Goal: Task Accomplishment & Management: Manage account settings

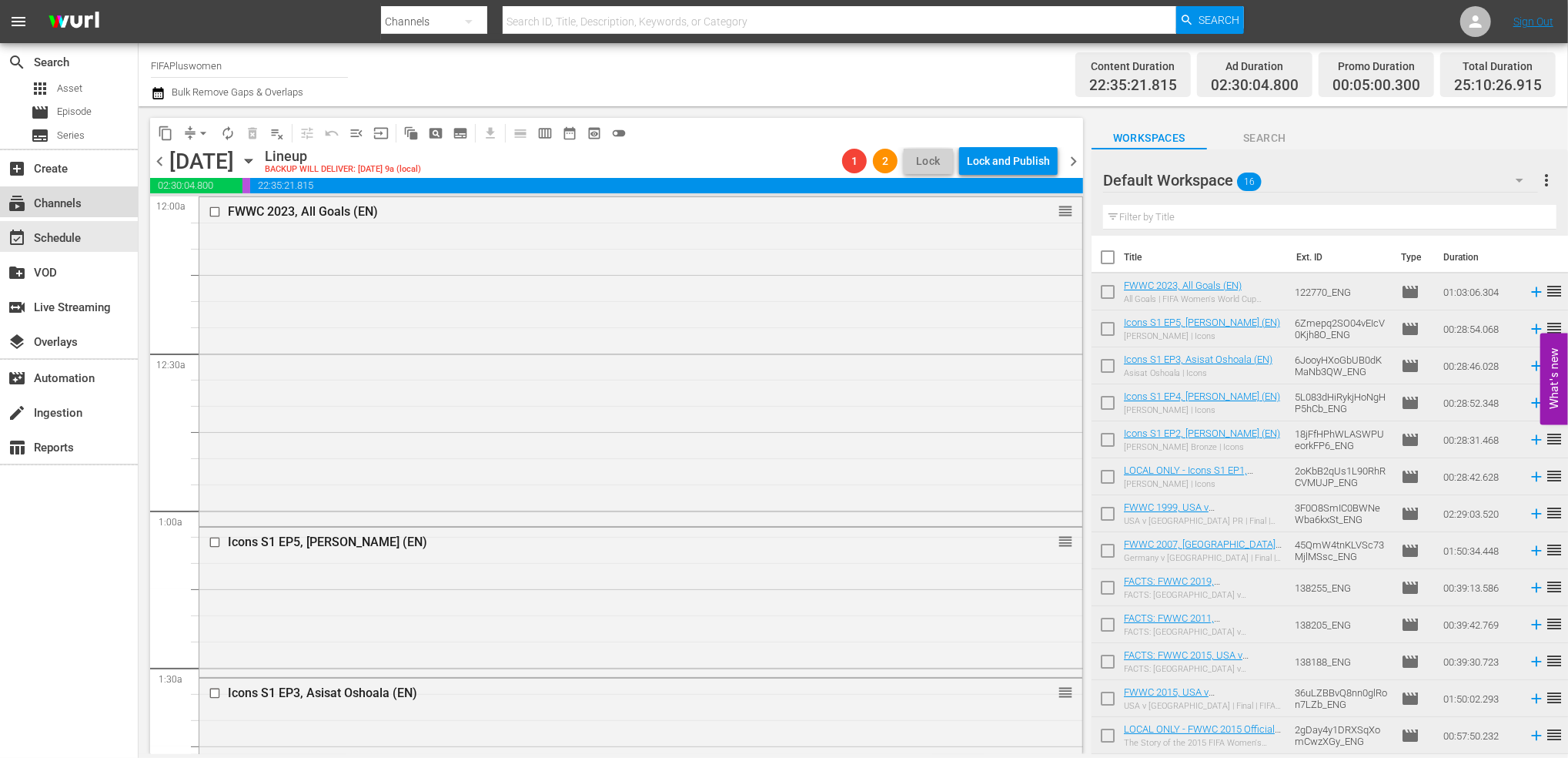
click at [83, 192] on div "subscriptions Channels" at bounding box center [69, 202] width 138 height 31
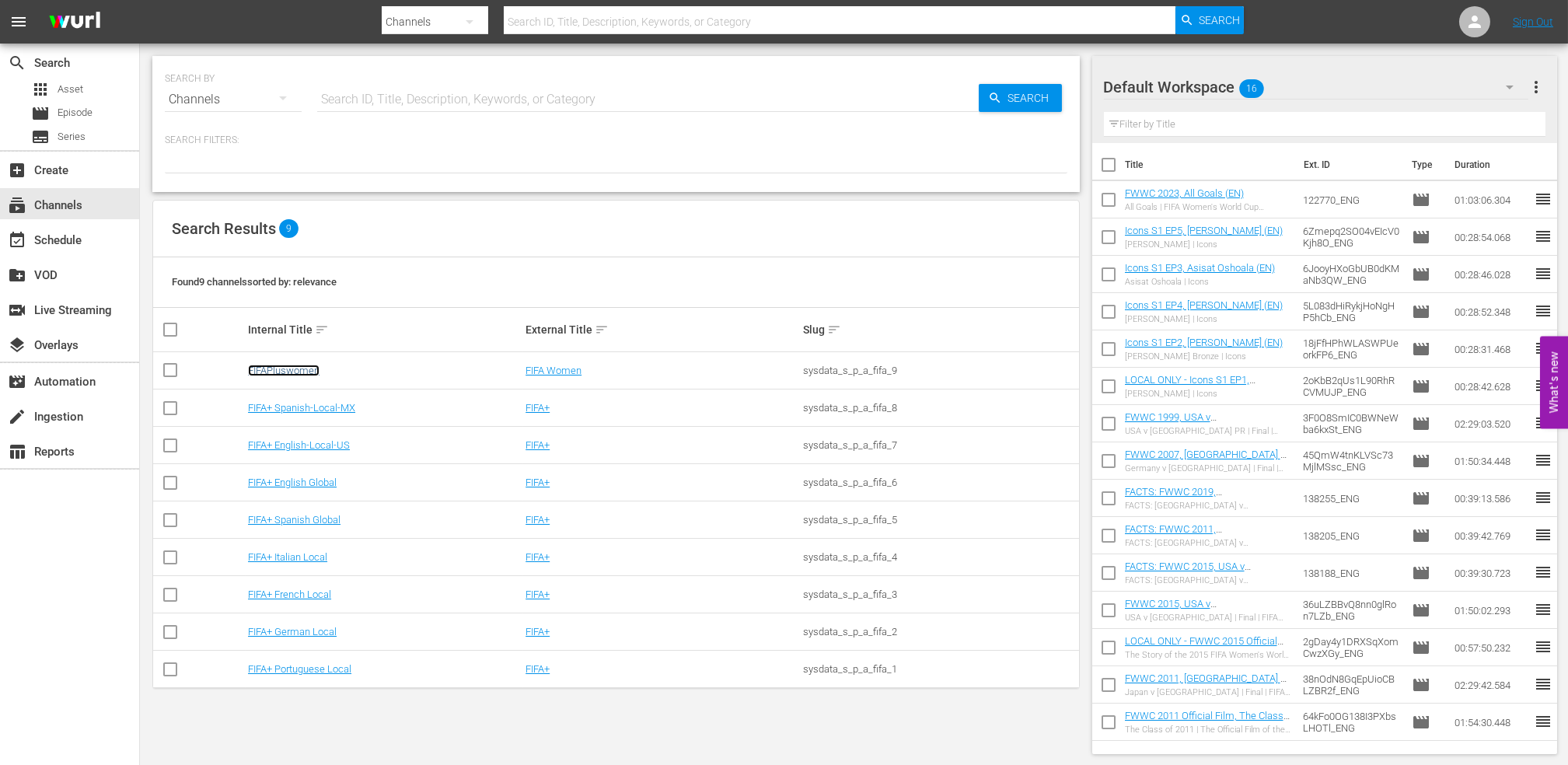
click at [282, 374] on link "FIFAPluswomen" at bounding box center [284, 371] width 71 height 12
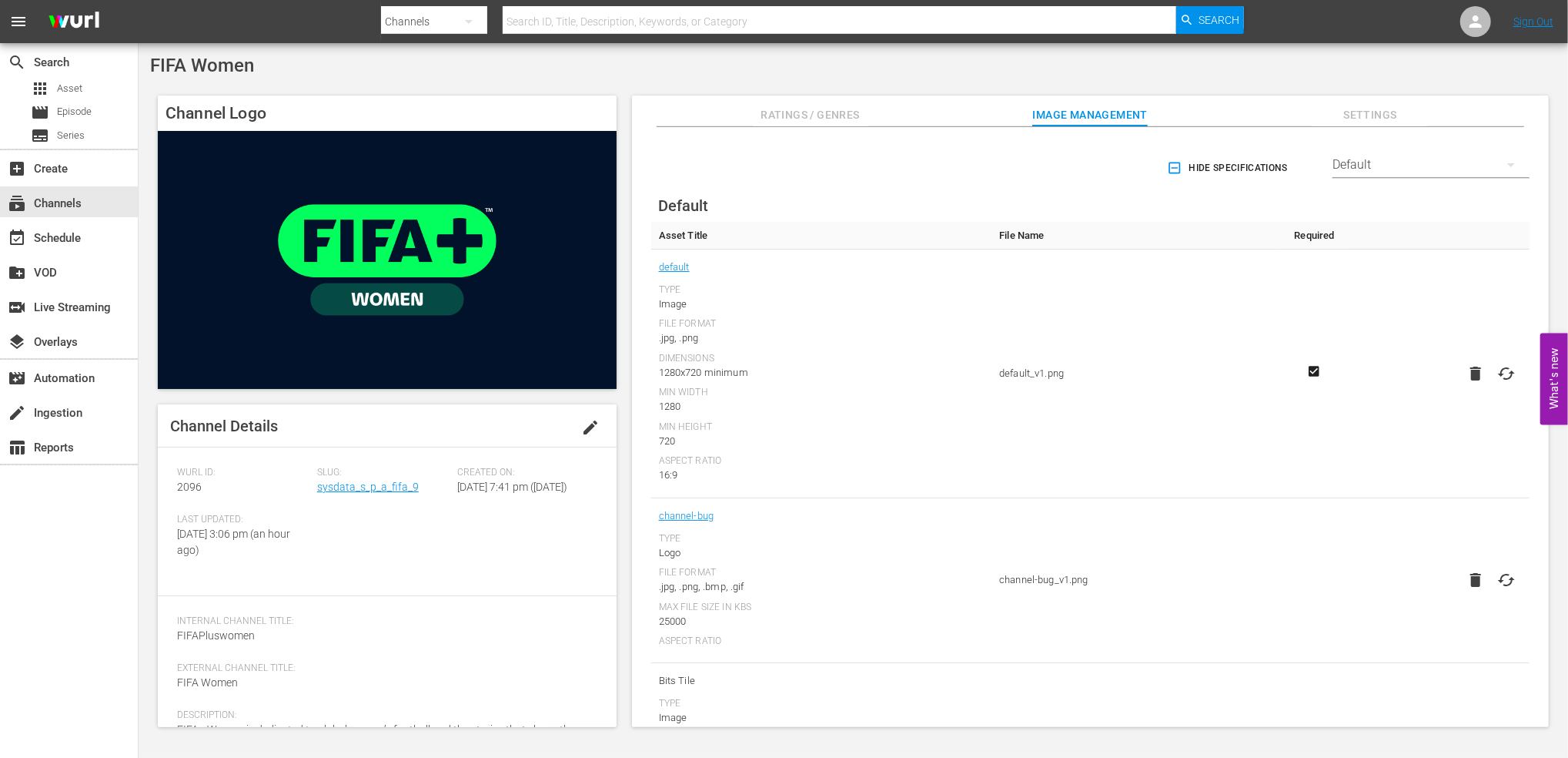
click at [1362, 119] on span "Settings" at bounding box center [1370, 115] width 116 height 19
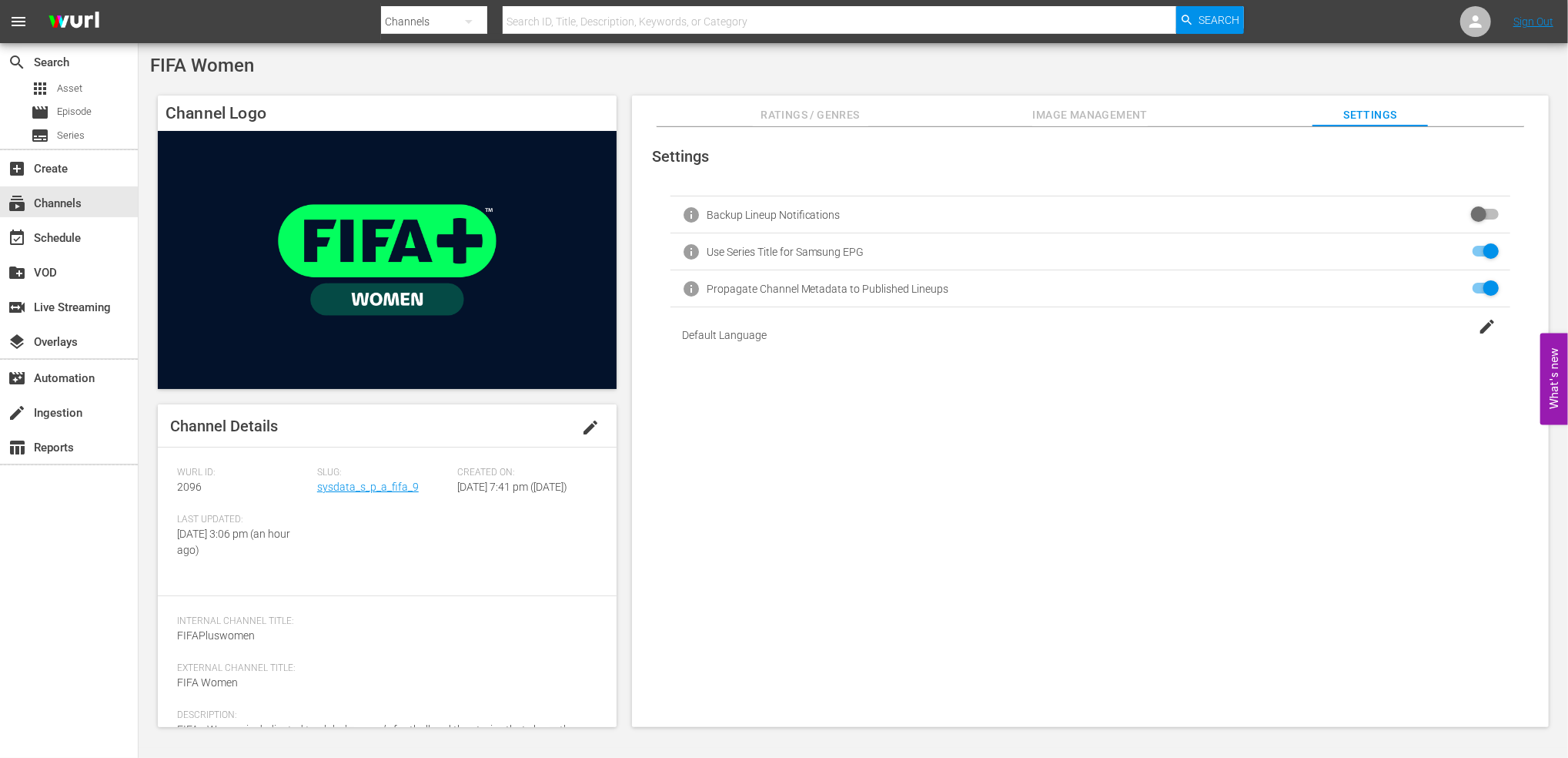
click at [1090, 108] on span "Image Management" at bounding box center [1090, 115] width 116 height 19
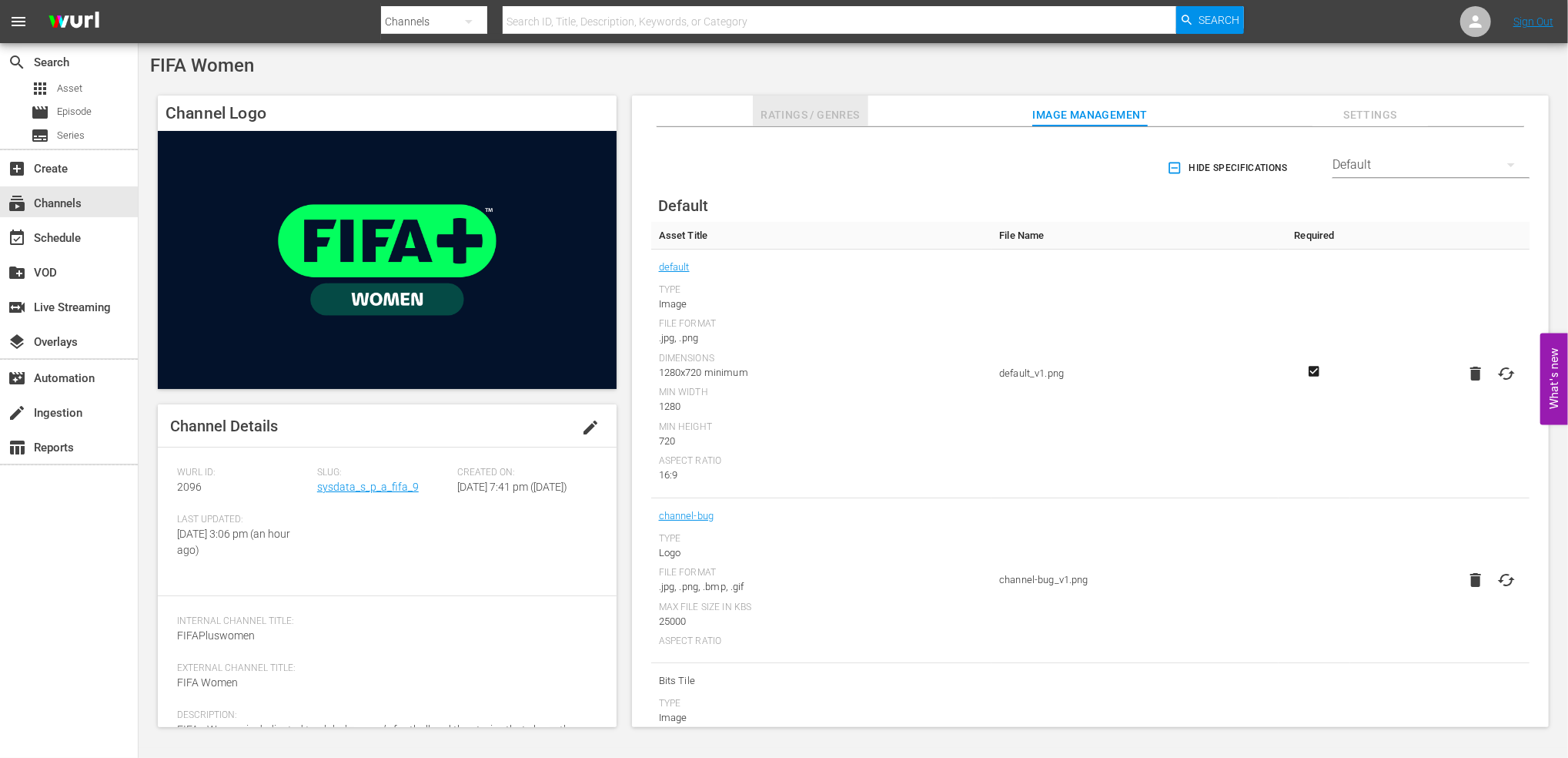
click at [830, 108] on span "Ratings / Genres" at bounding box center [810, 115] width 116 height 19
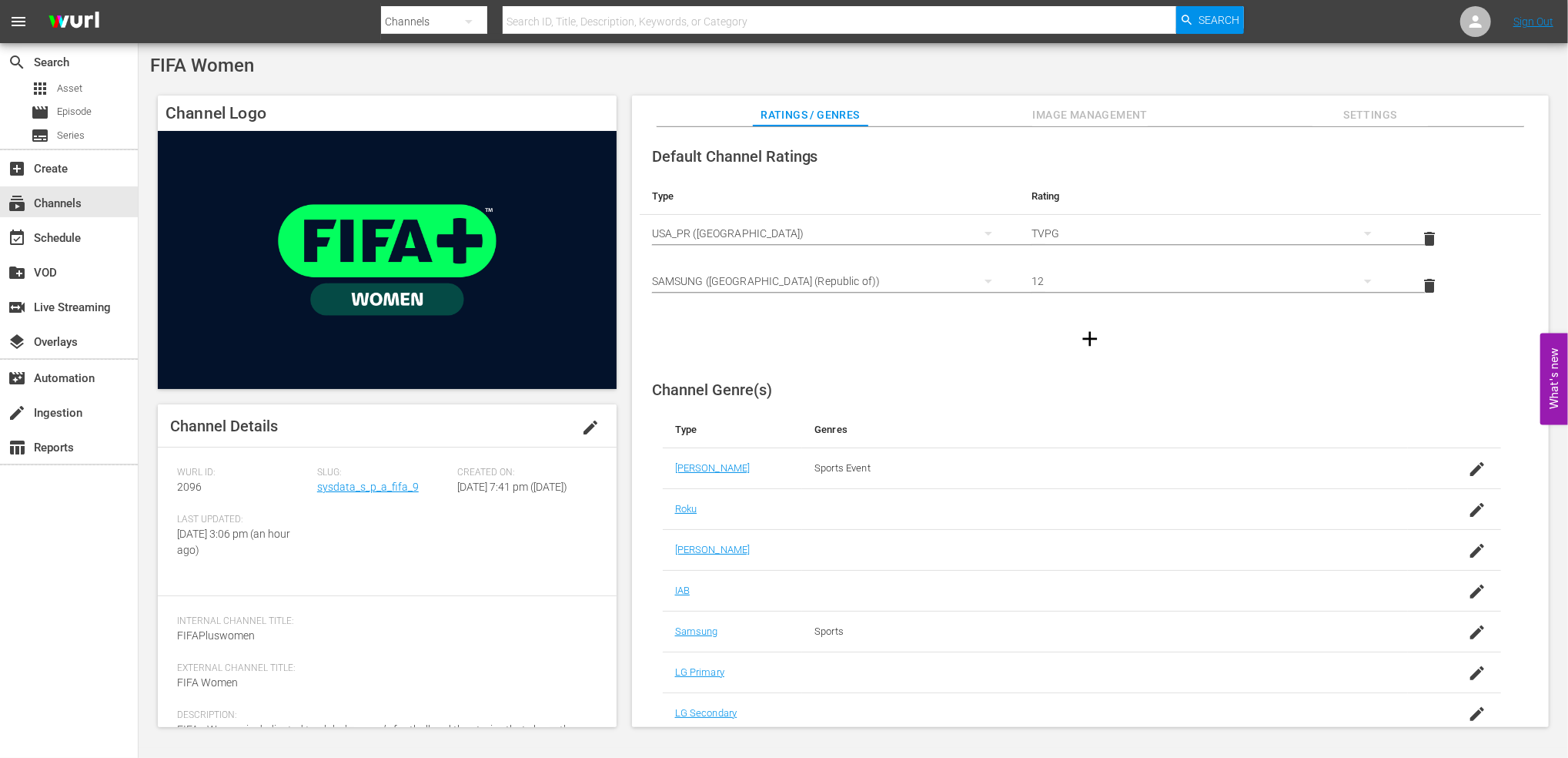
click at [1079, 117] on span "Image Management" at bounding box center [1090, 115] width 116 height 19
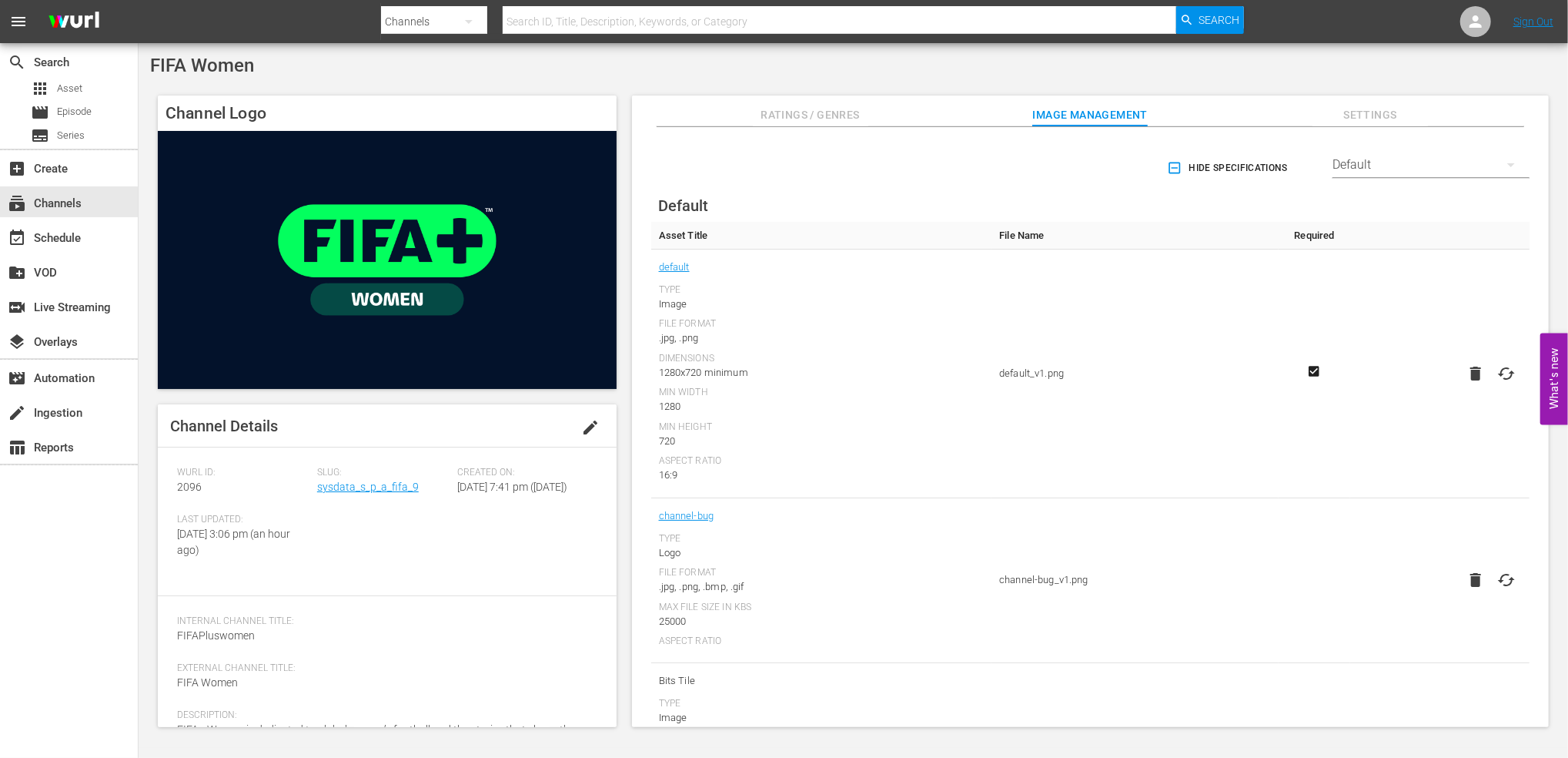
click at [1421, 163] on div "Default" at bounding box center [1431, 165] width 197 height 43
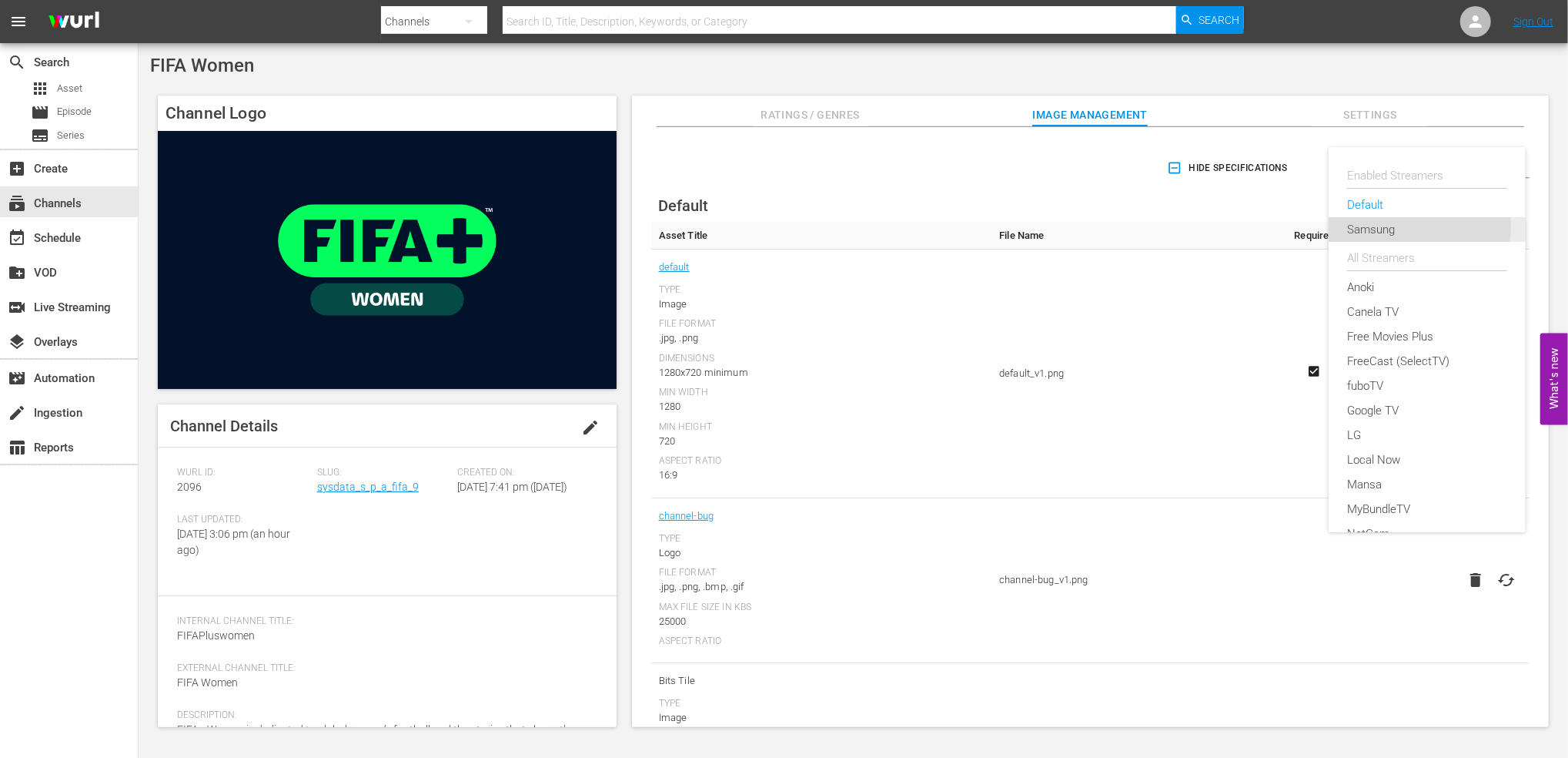
click at [1380, 225] on div "Samsung" at bounding box center [1426, 229] width 160 height 25
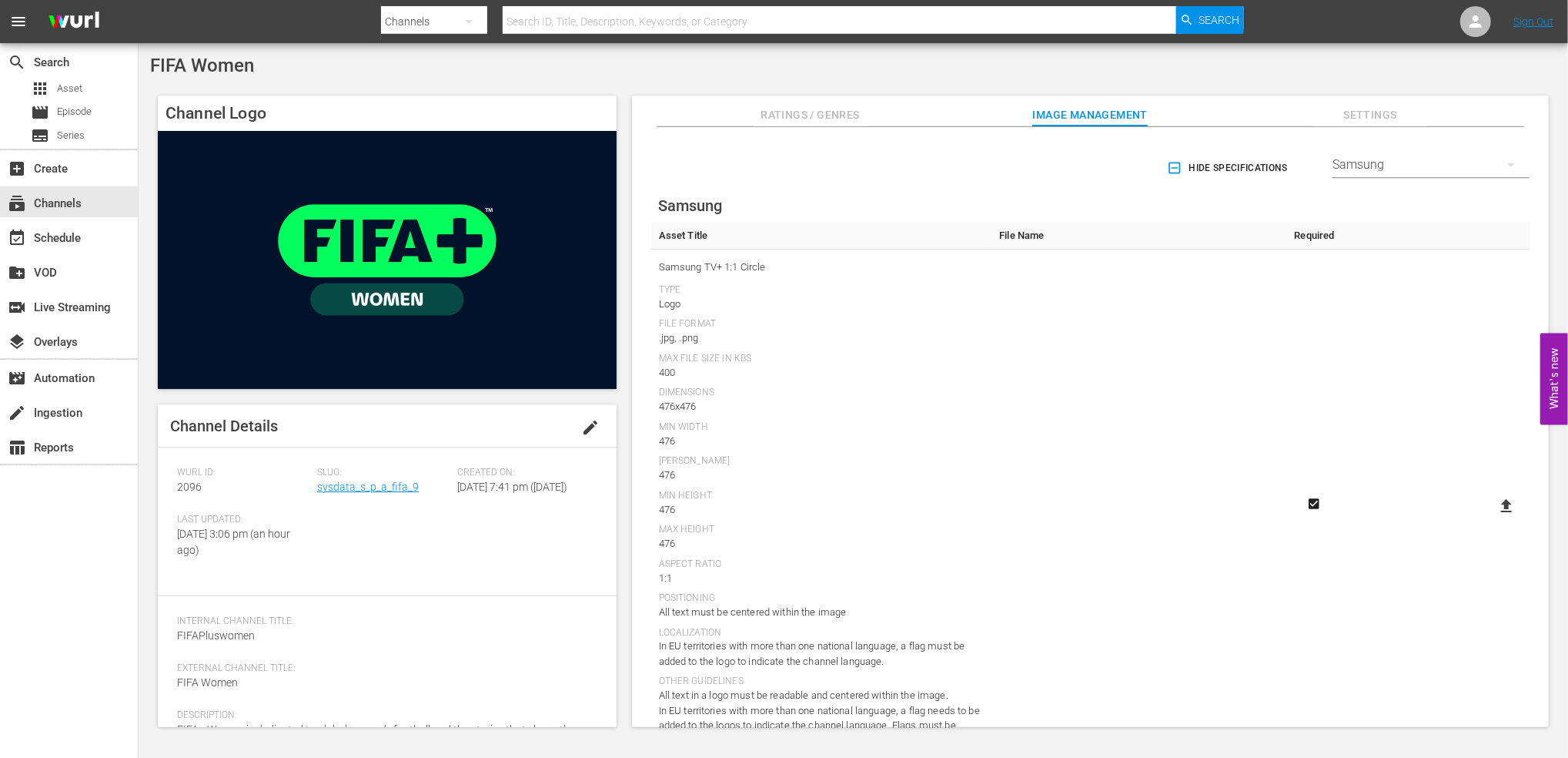
drag, startPoint x: 803, startPoint y: 113, endPoint x: 830, endPoint y: 112, distance: 27.0
click at [802, 113] on span "Ratings / Genres" at bounding box center [810, 115] width 116 height 19
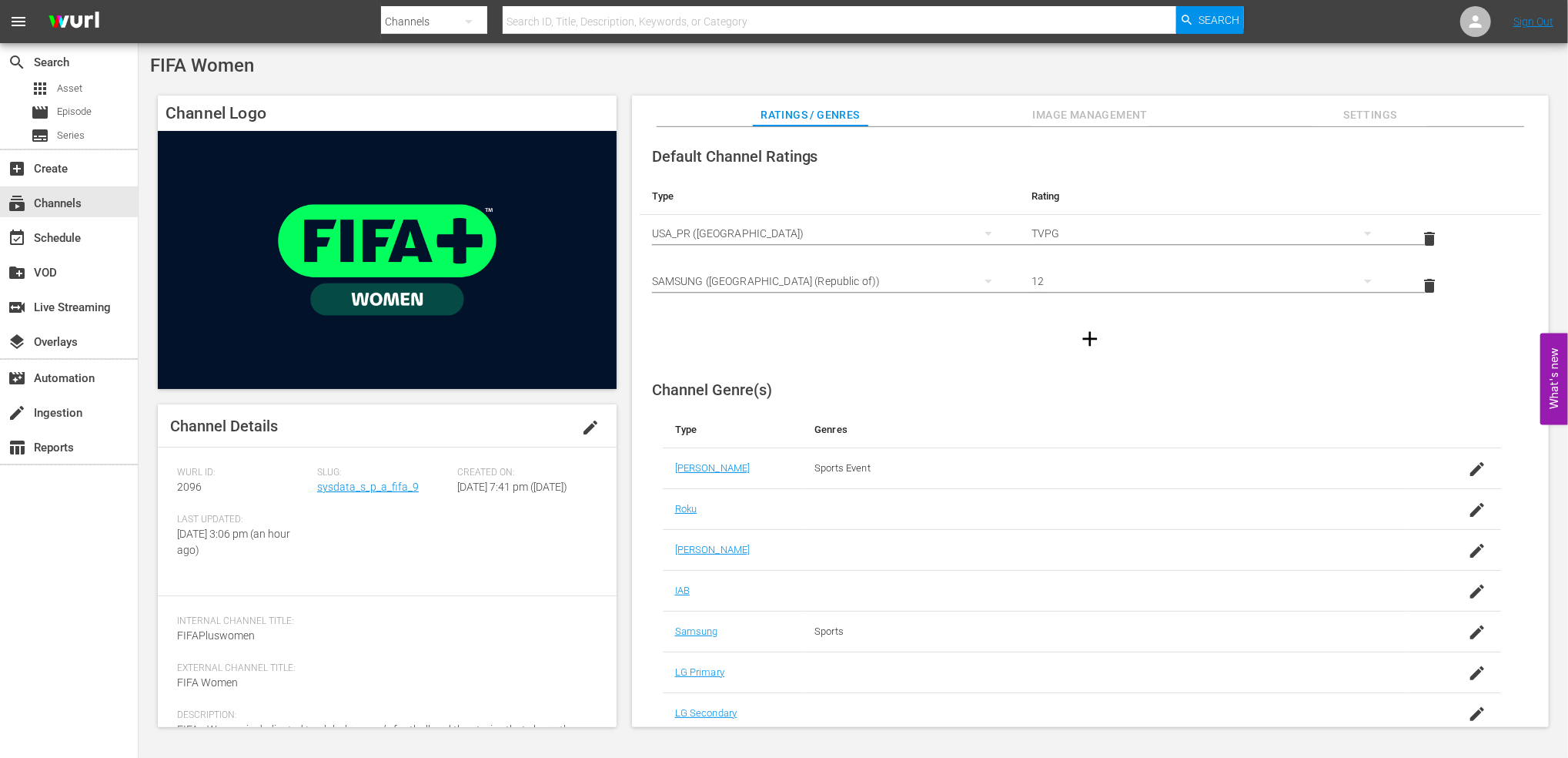
click at [1109, 112] on span "Image Management" at bounding box center [1090, 115] width 116 height 19
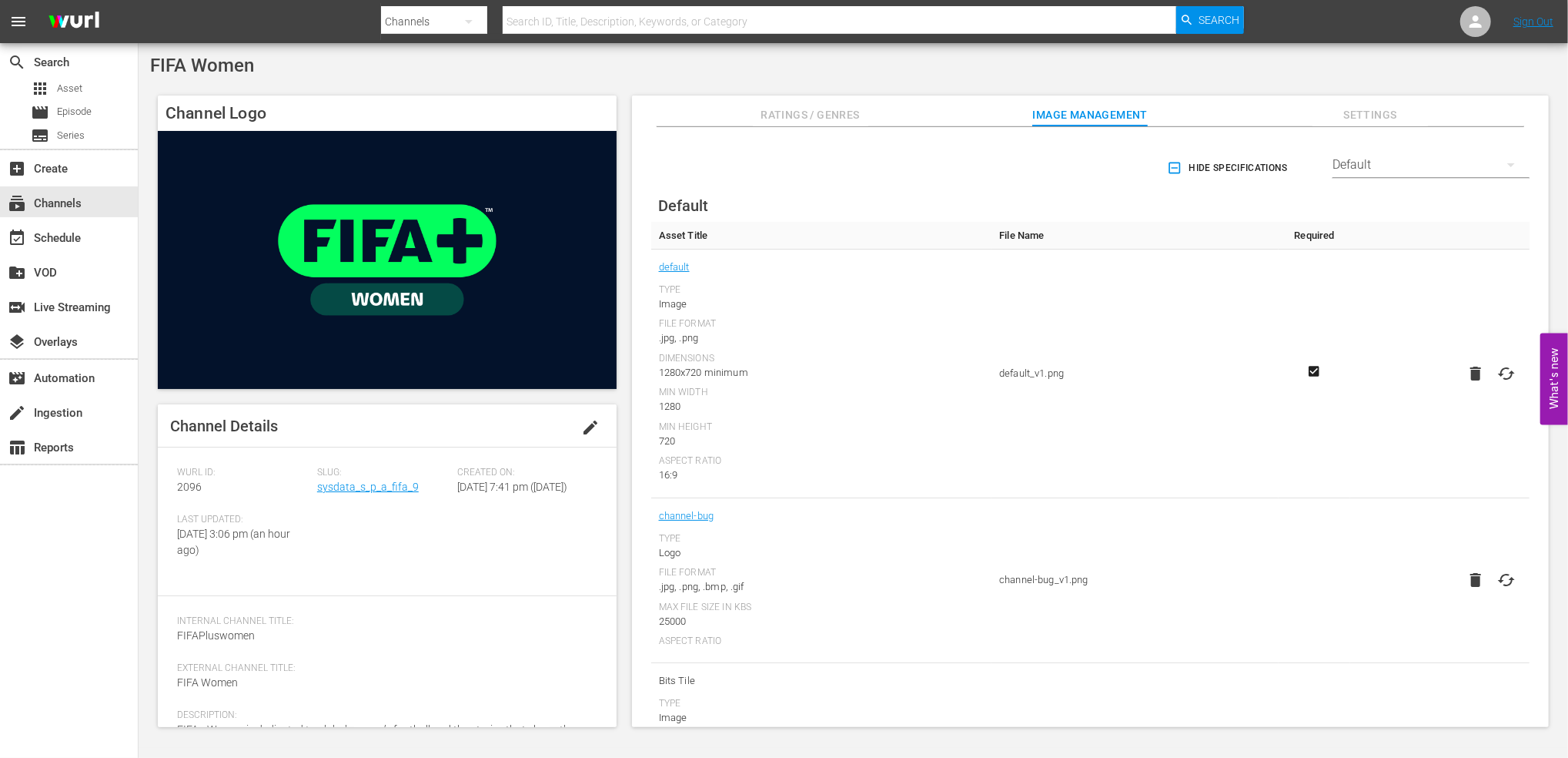
click at [1365, 163] on div "Default" at bounding box center [1431, 165] width 197 height 43
click at [1381, 225] on div "Samsung" at bounding box center [1426, 229] width 160 height 25
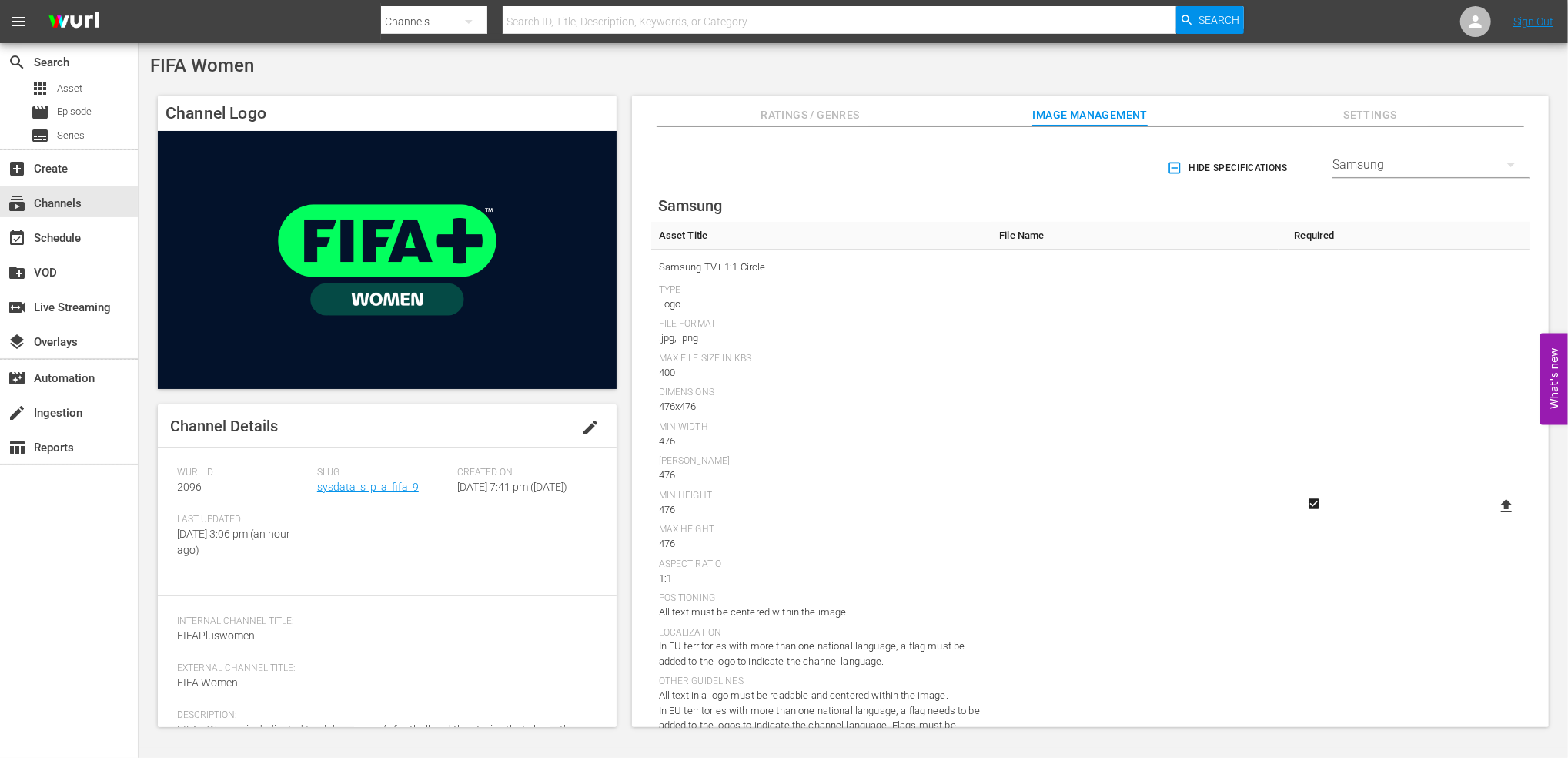
click at [823, 113] on span "Ratings / Genres" at bounding box center [810, 115] width 116 height 19
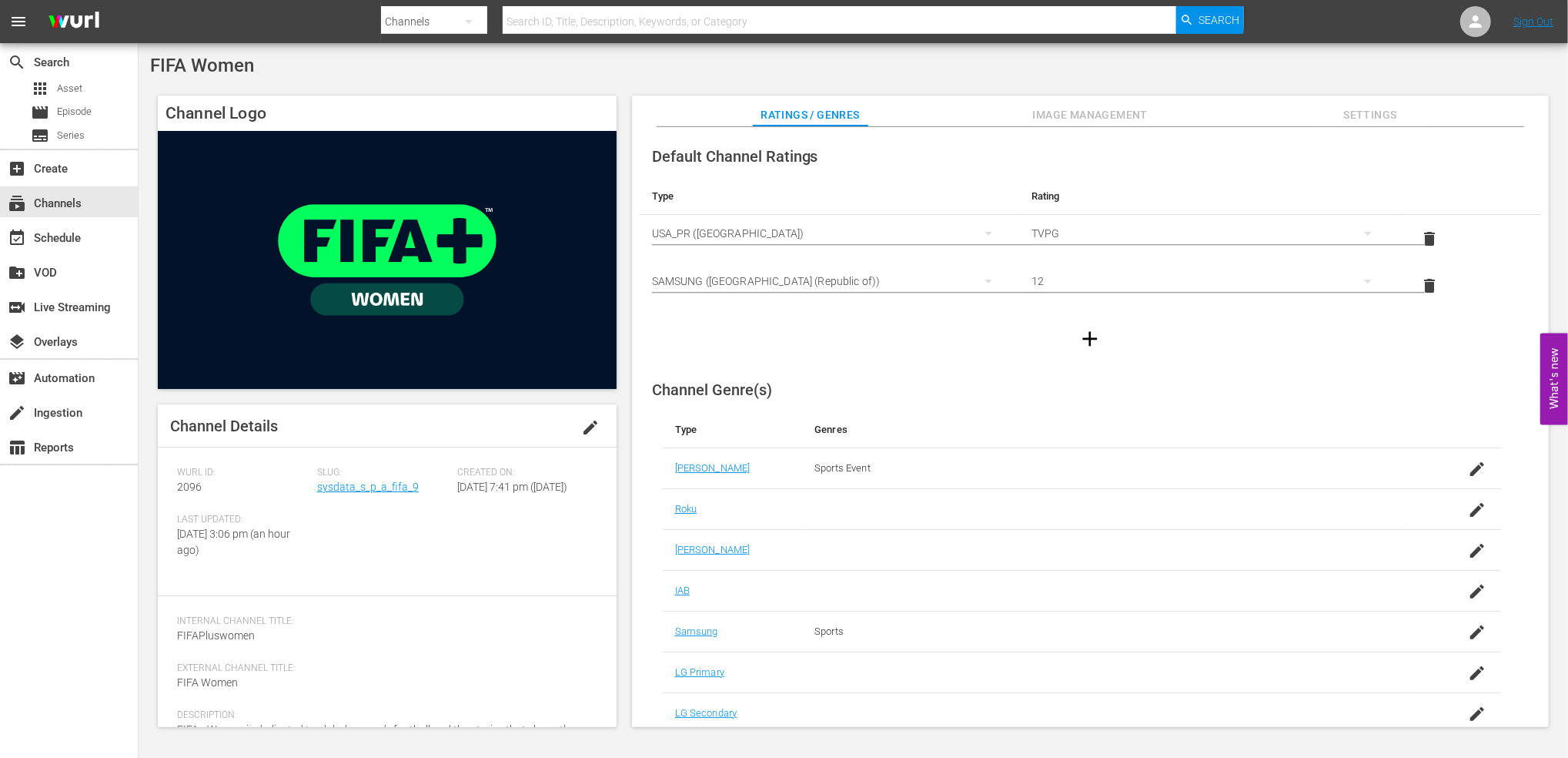
click at [1063, 116] on span "Image Management" at bounding box center [1090, 115] width 116 height 19
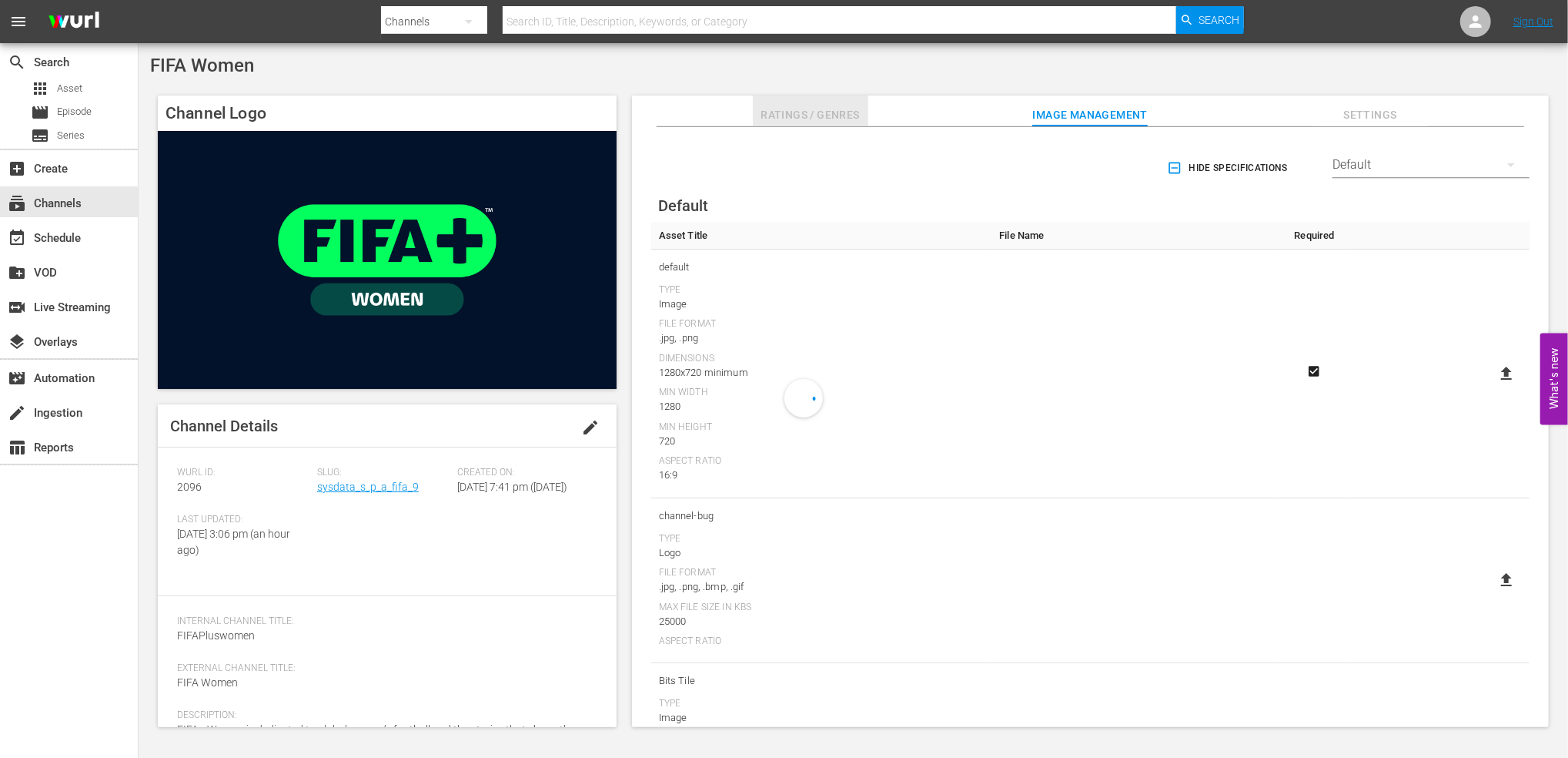
click at [830, 117] on span "Ratings / Genres" at bounding box center [810, 115] width 116 height 19
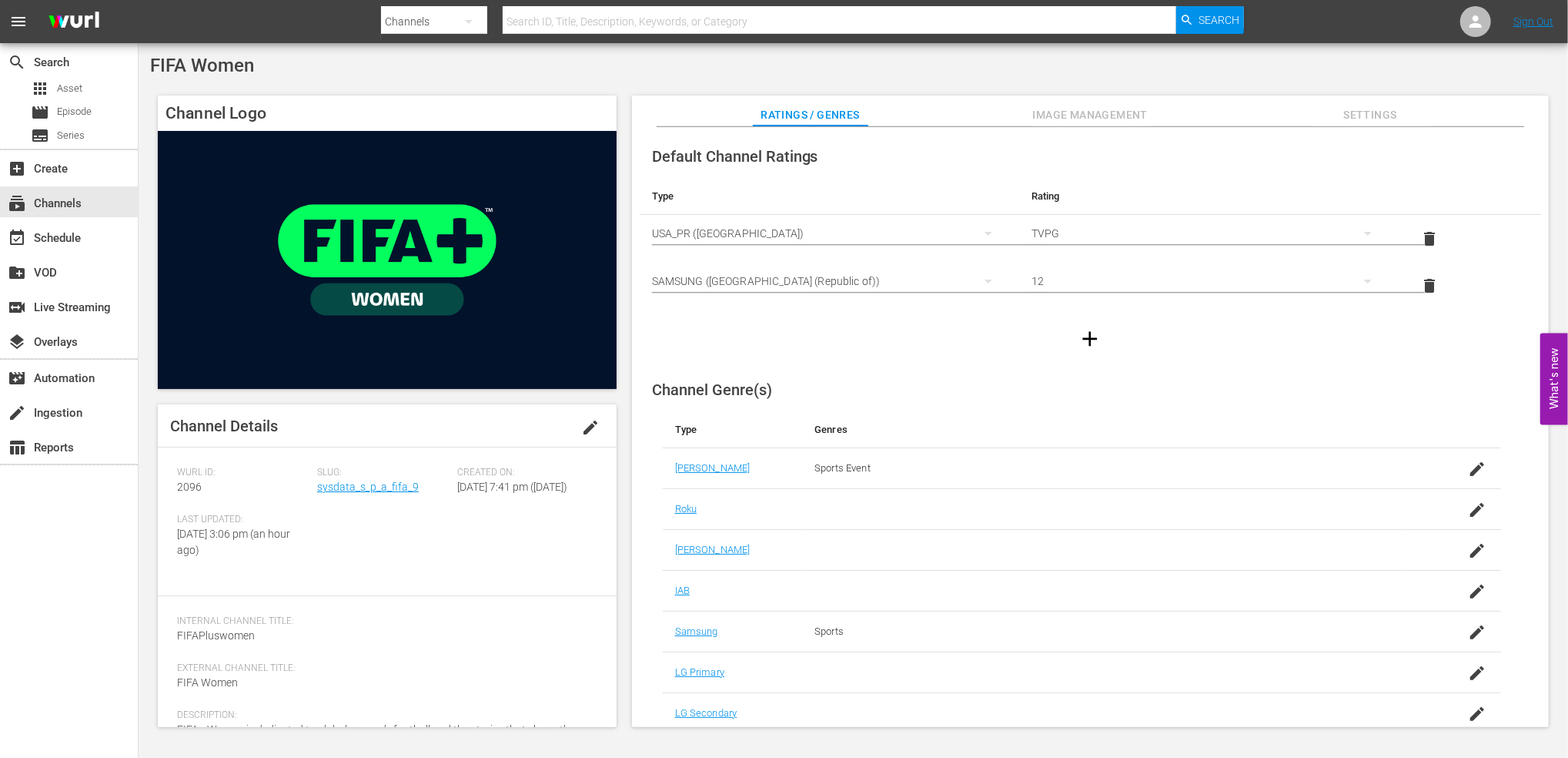
click at [1117, 110] on span "Image Management" at bounding box center [1090, 115] width 116 height 19
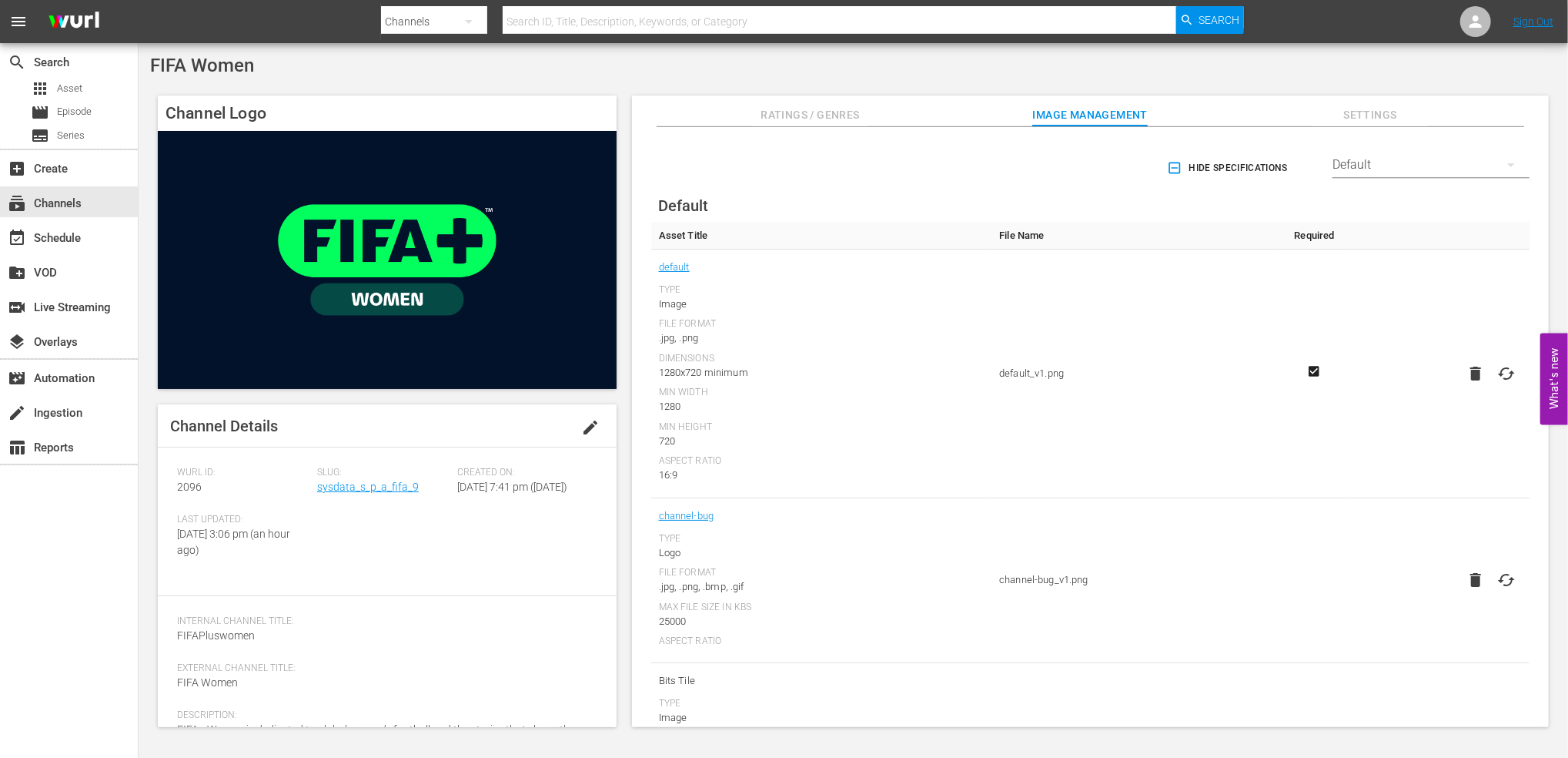
click at [1364, 160] on div "Default" at bounding box center [1431, 165] width 197 height 43
click at [1386, 233] on div "Samsung" at bounding box center [1426, 229] width 160 height 25
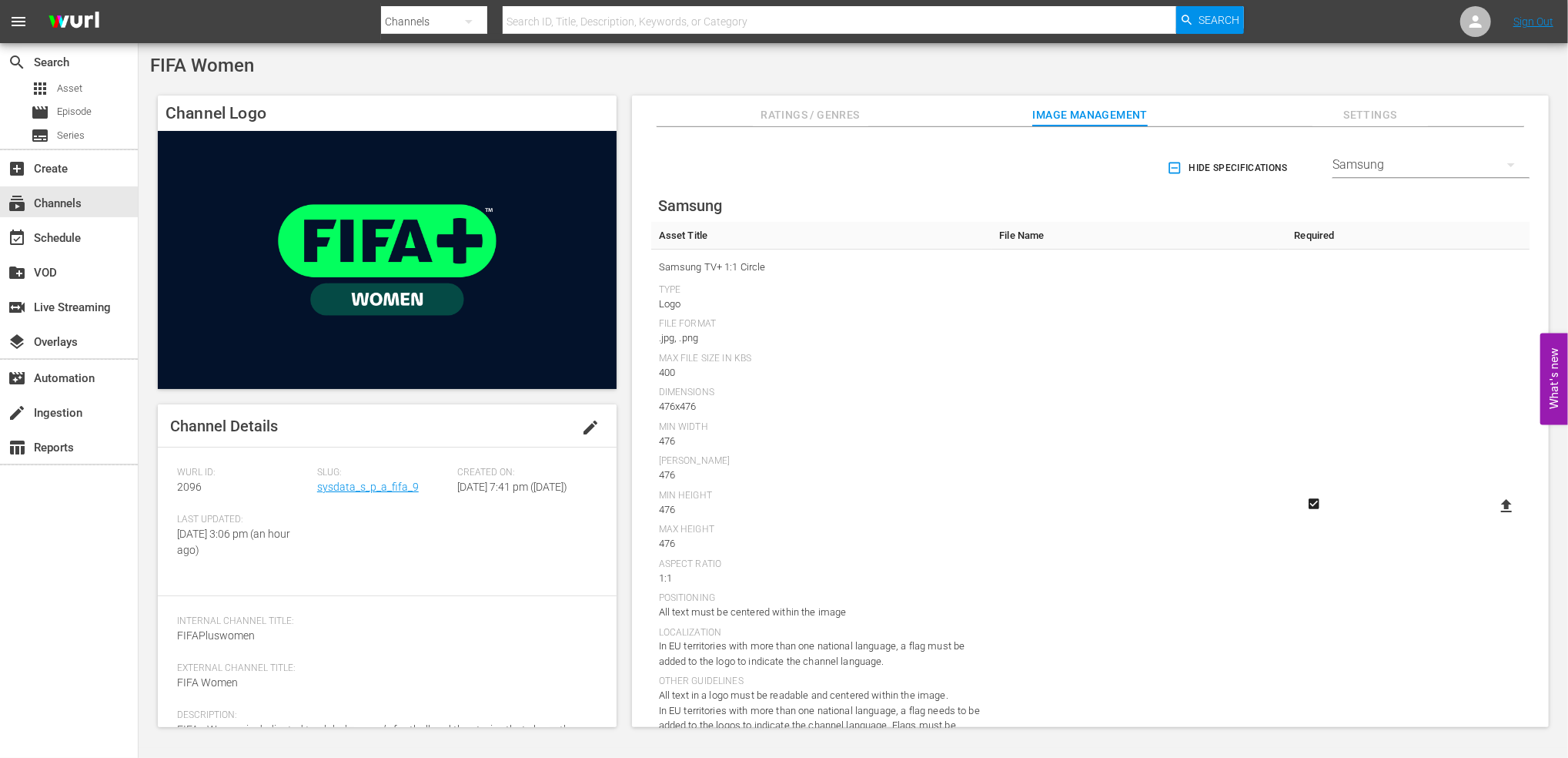
click at [1388, 160] on div "Samsung" at bounding box center [1431, 165] width 197 height 43
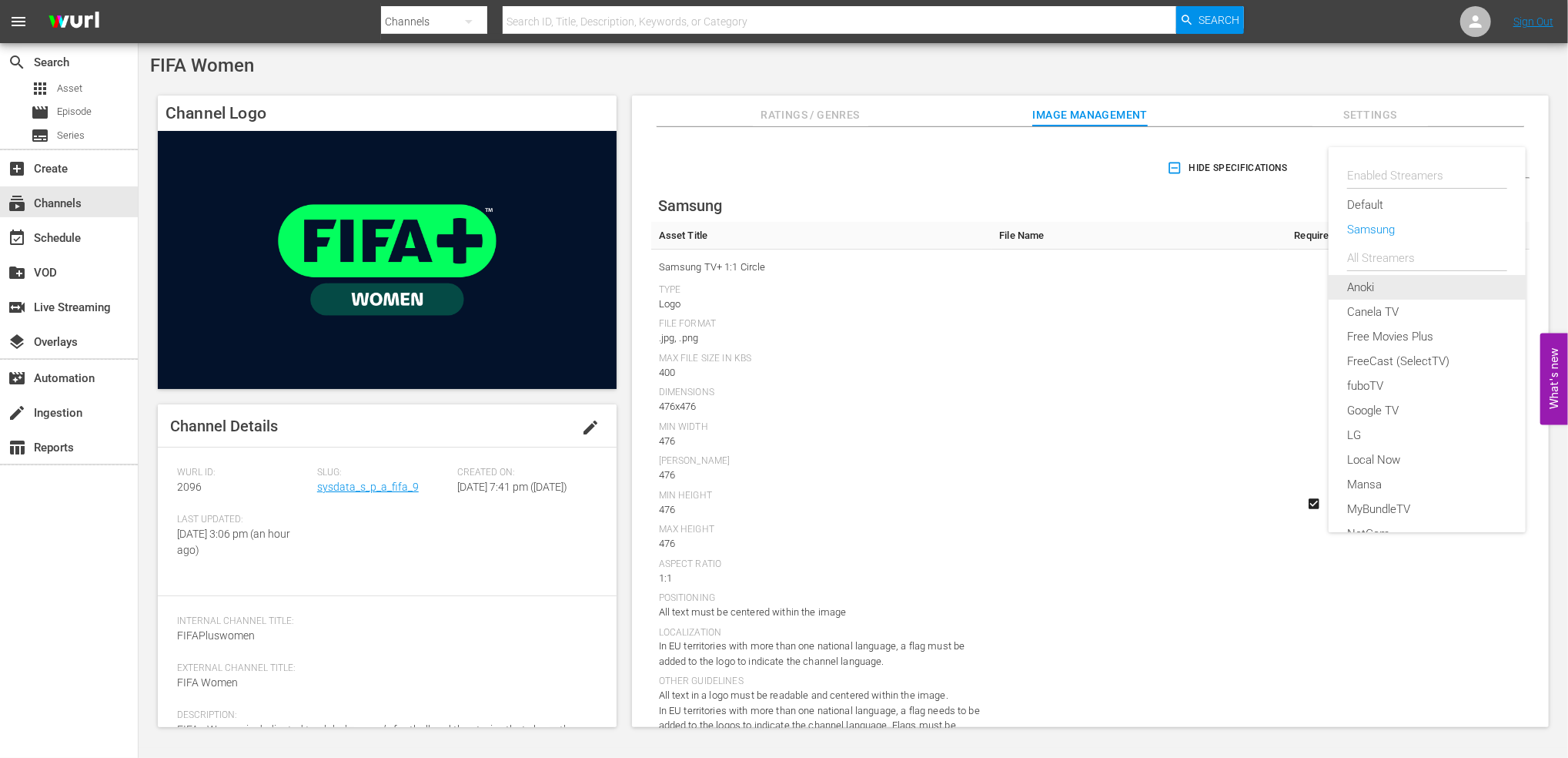
scroll to position [45, 0]
click at [1381, 174] on div "Samsung" at bounding box center [1426, 184] width 160 height 25
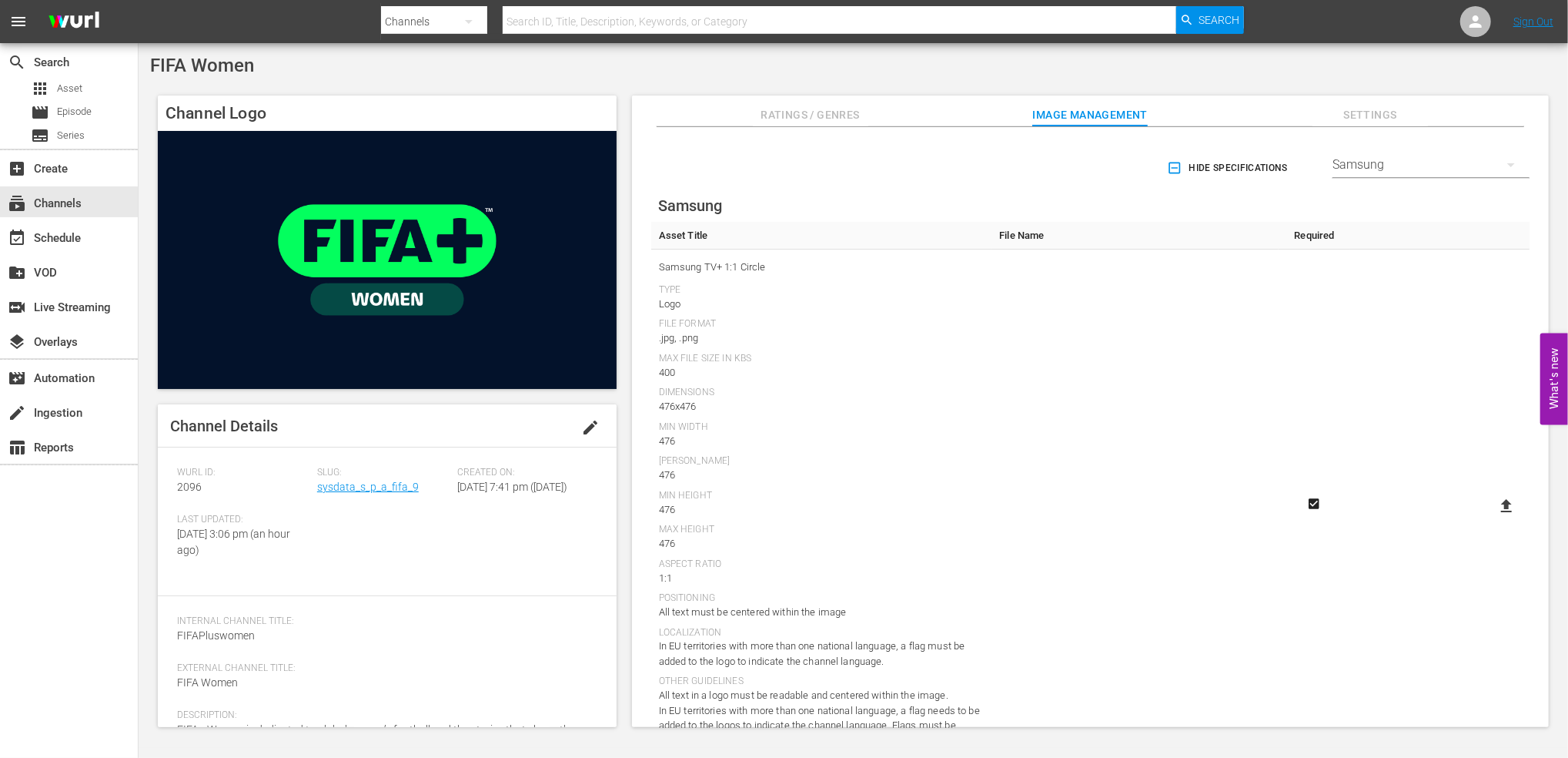
click at [1312, 506] on icon "Required" at bounding box center [1314, 504] width 11 height 11
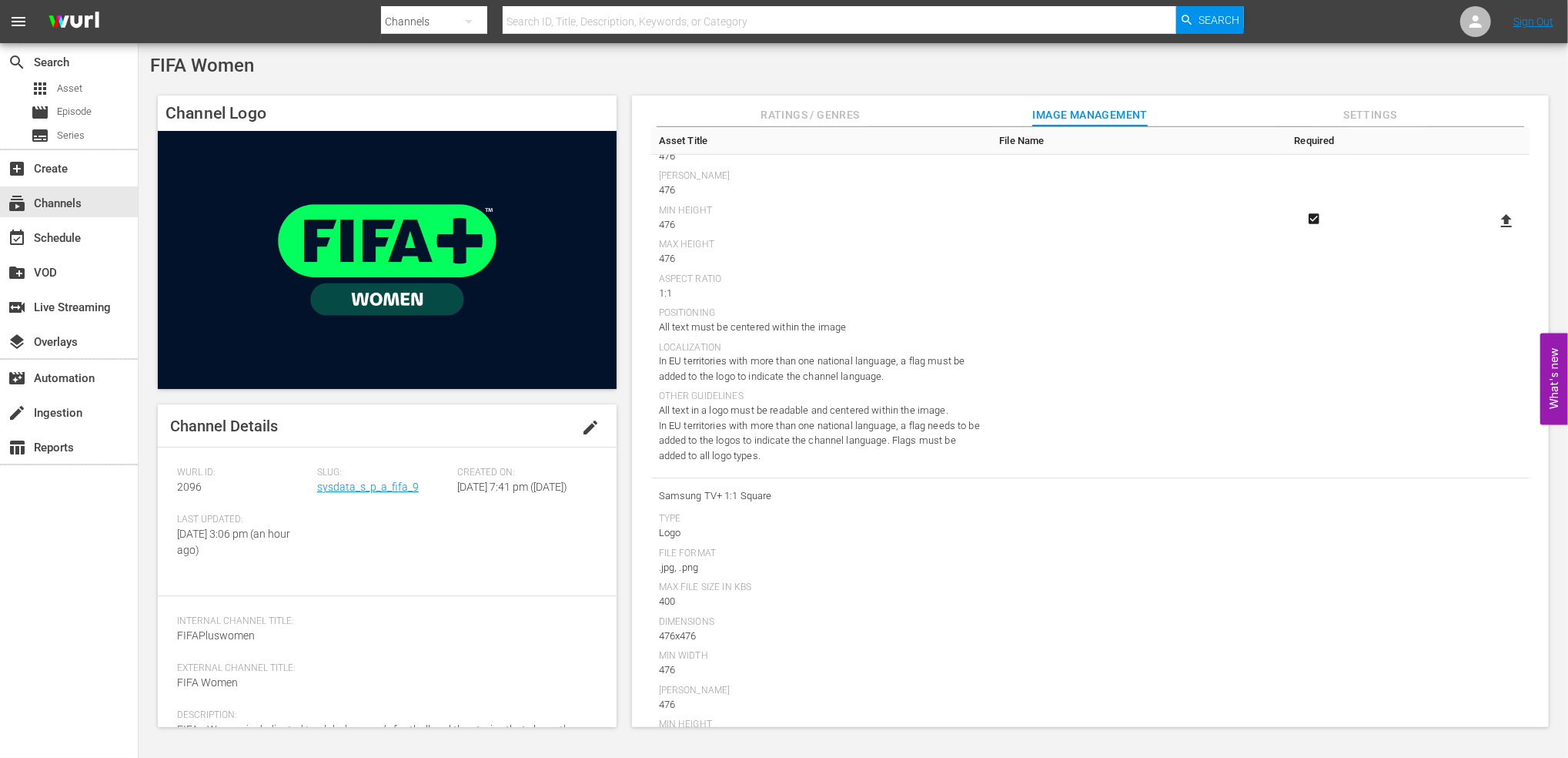
scroll to position [361, 0]
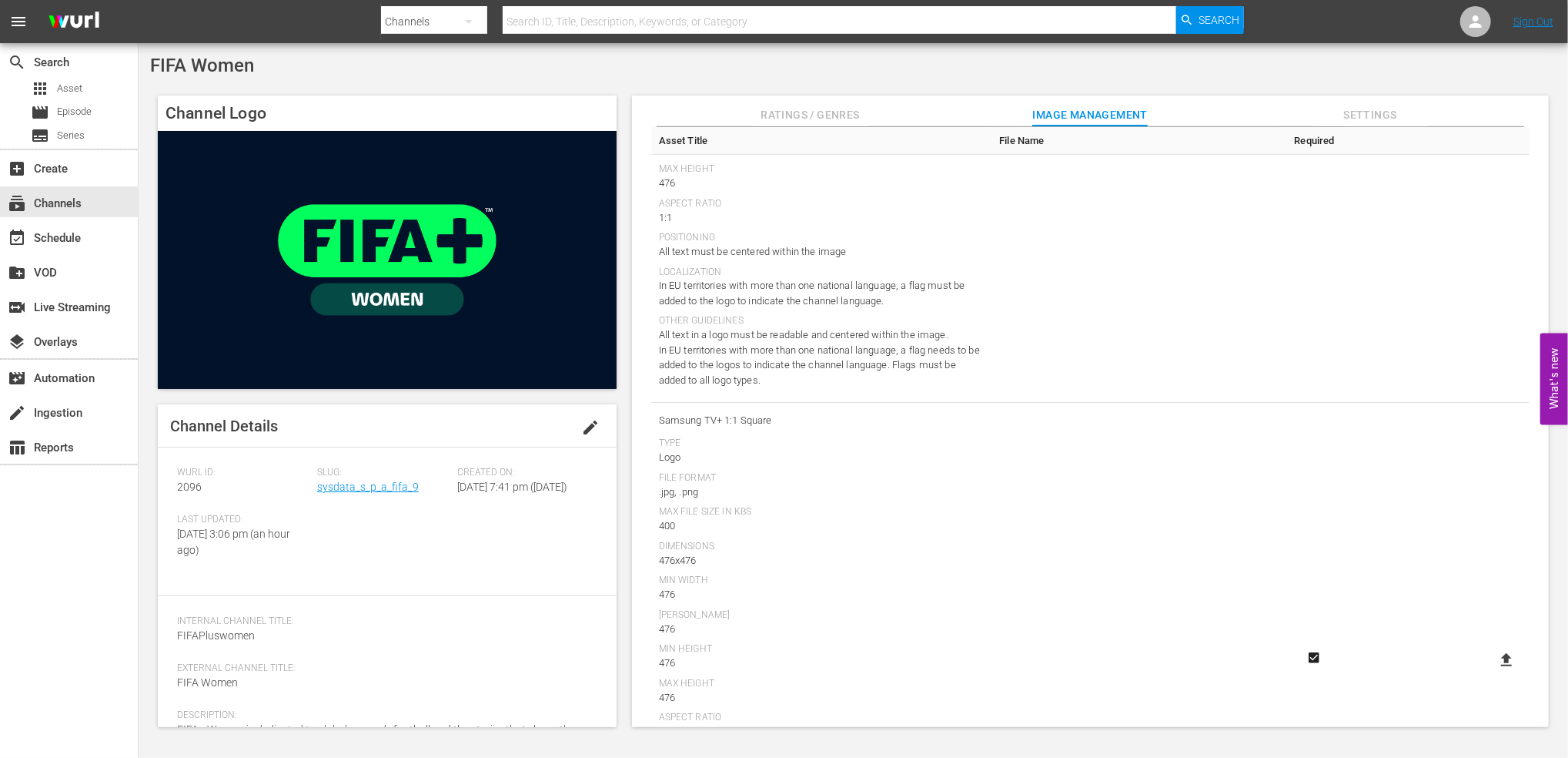
click at [1309, 654] on icon "Required" at bounding box center [1314, 657] width 11 height 11
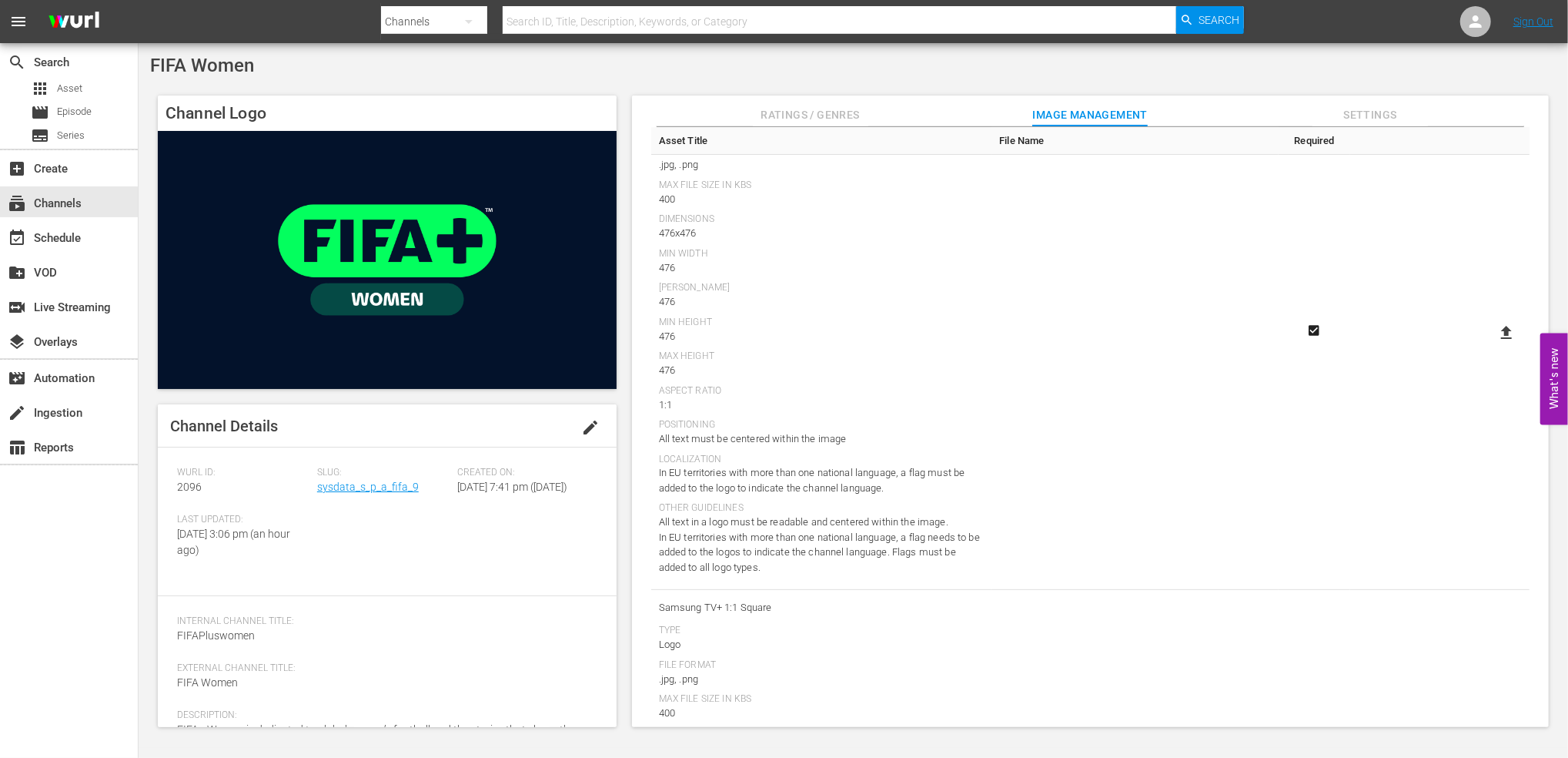
scroll to position [170, 0]
click at [1501, 332] on icon at bounding box center [1506, 335] width 11 height 13
click at [1492, 349] on input "file" at bounding box center [1491, 349] width 1 height 1
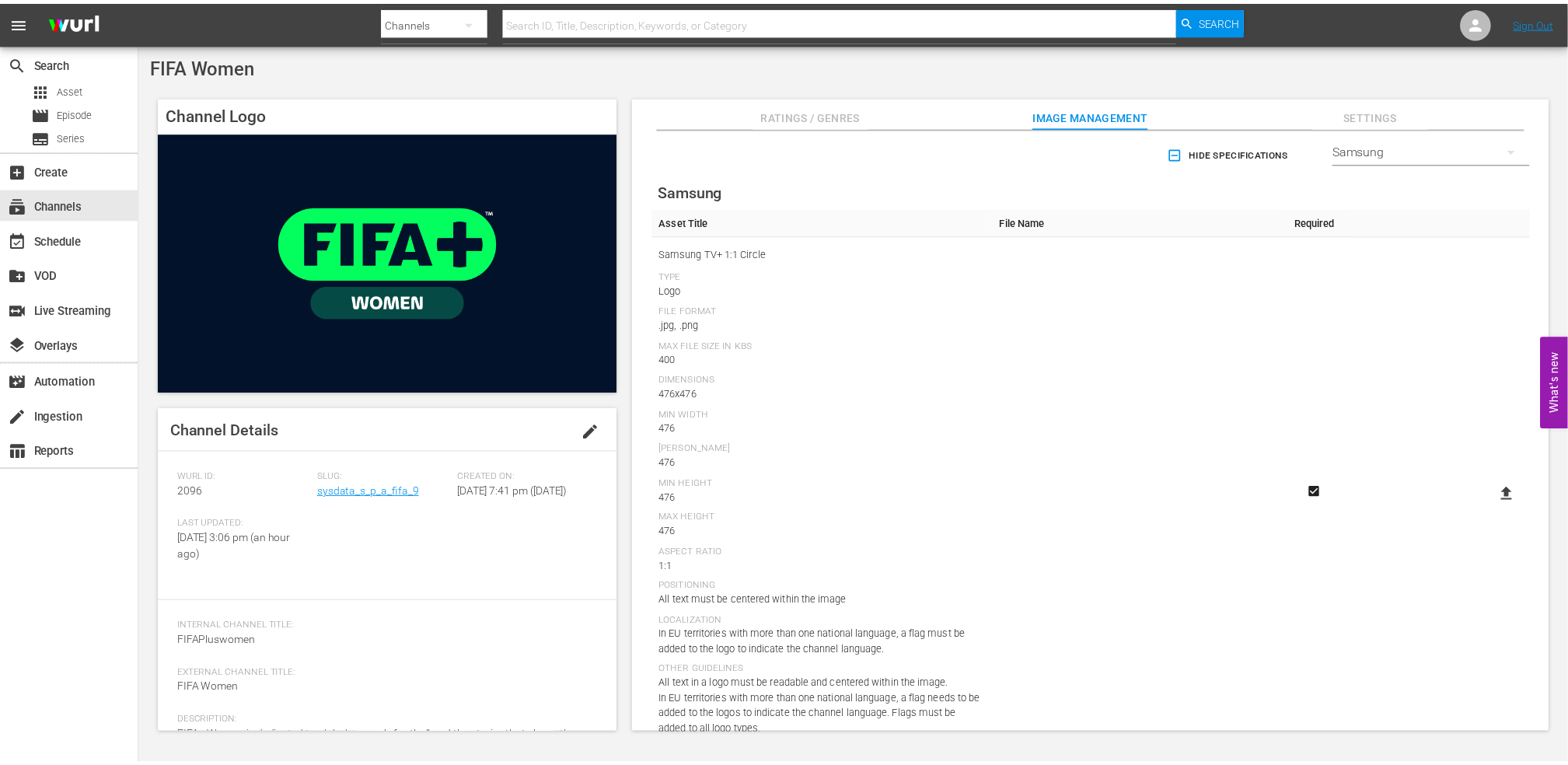
scroll to position [0, 0]
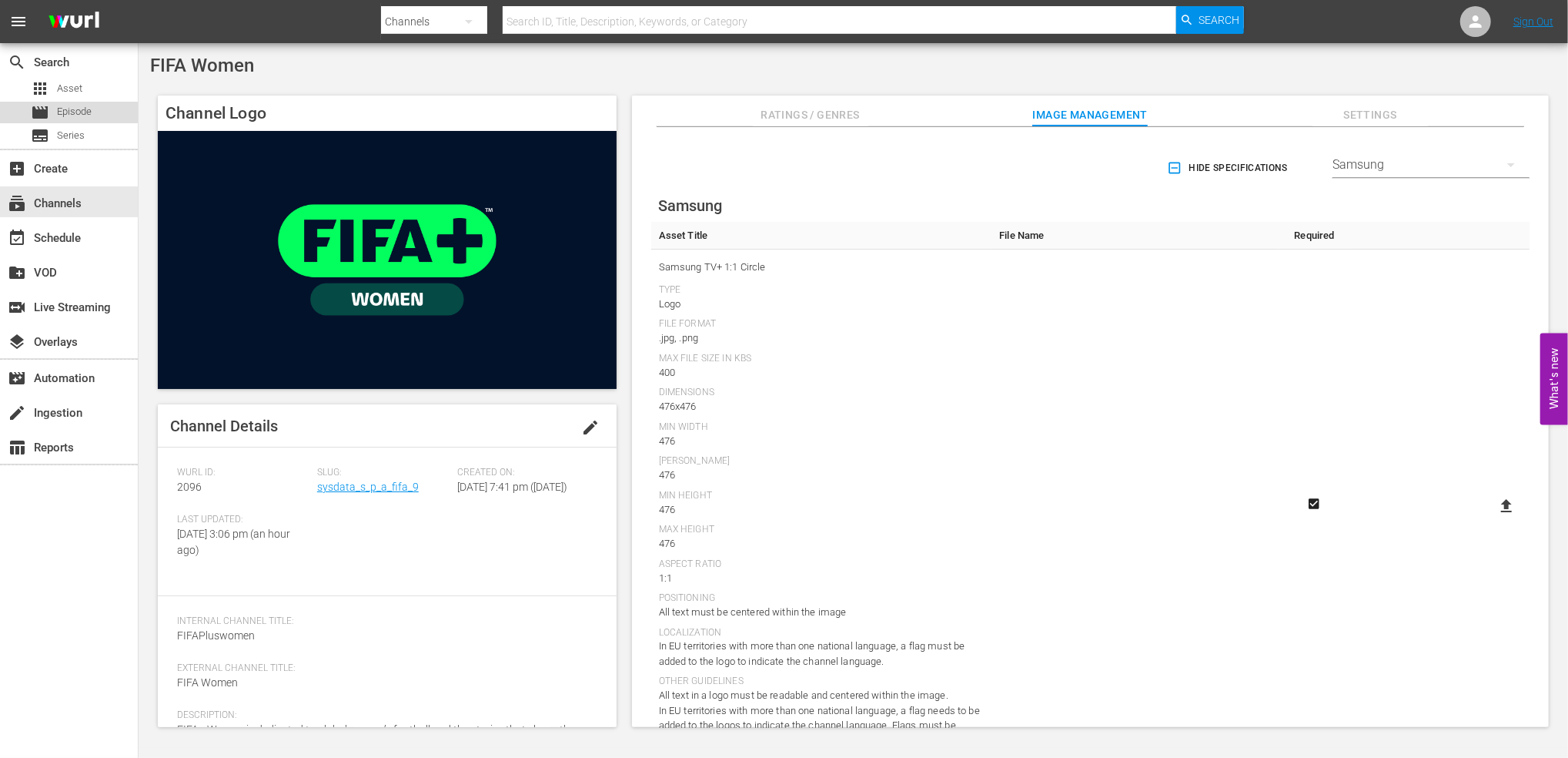
click at [84, 108] on span "Episode" at bounding box center [75, 111] width 34 height 16
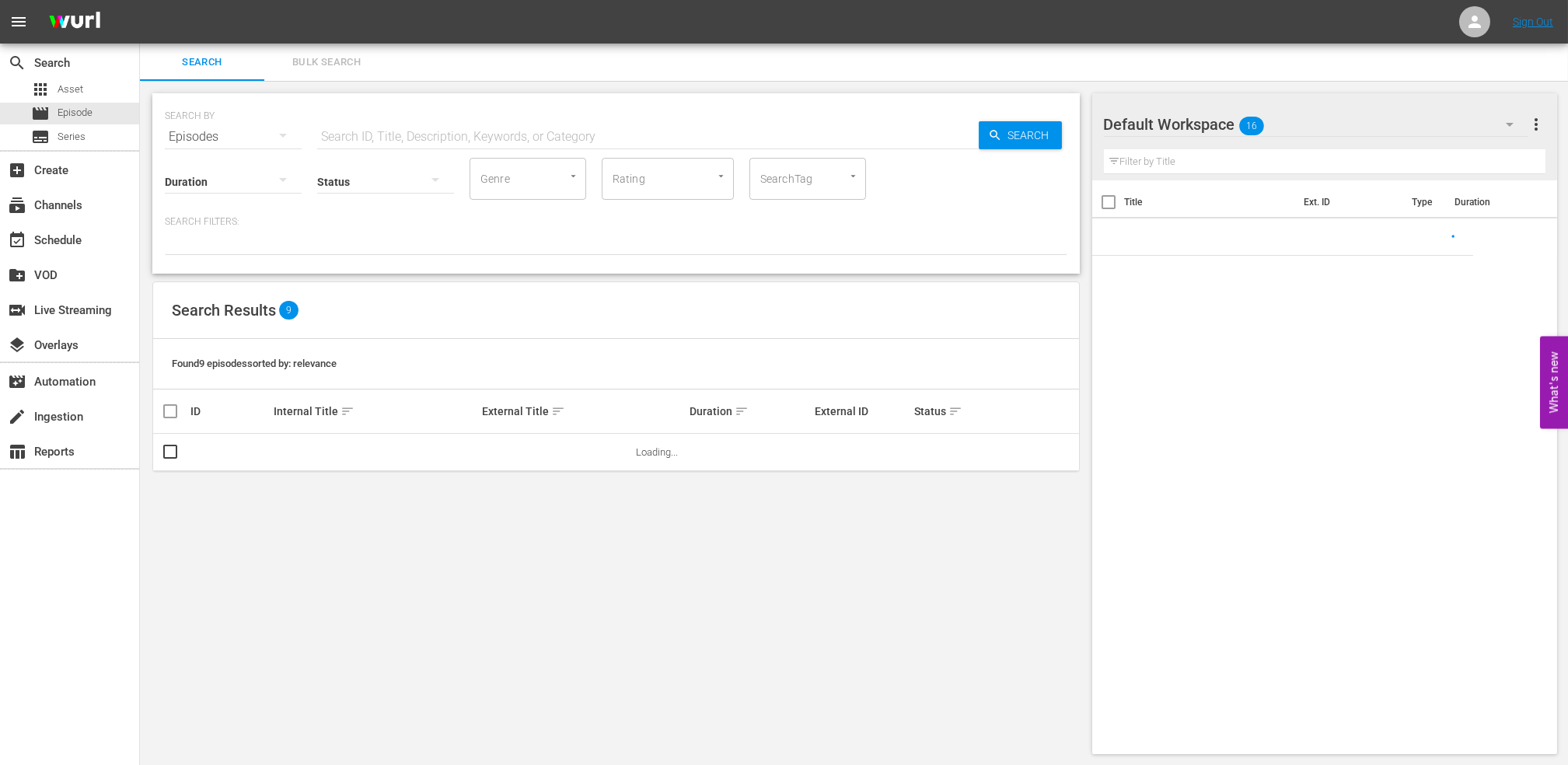
click at [487, 134] on input "text" at bounding box center [648, 136] width 662 height 37
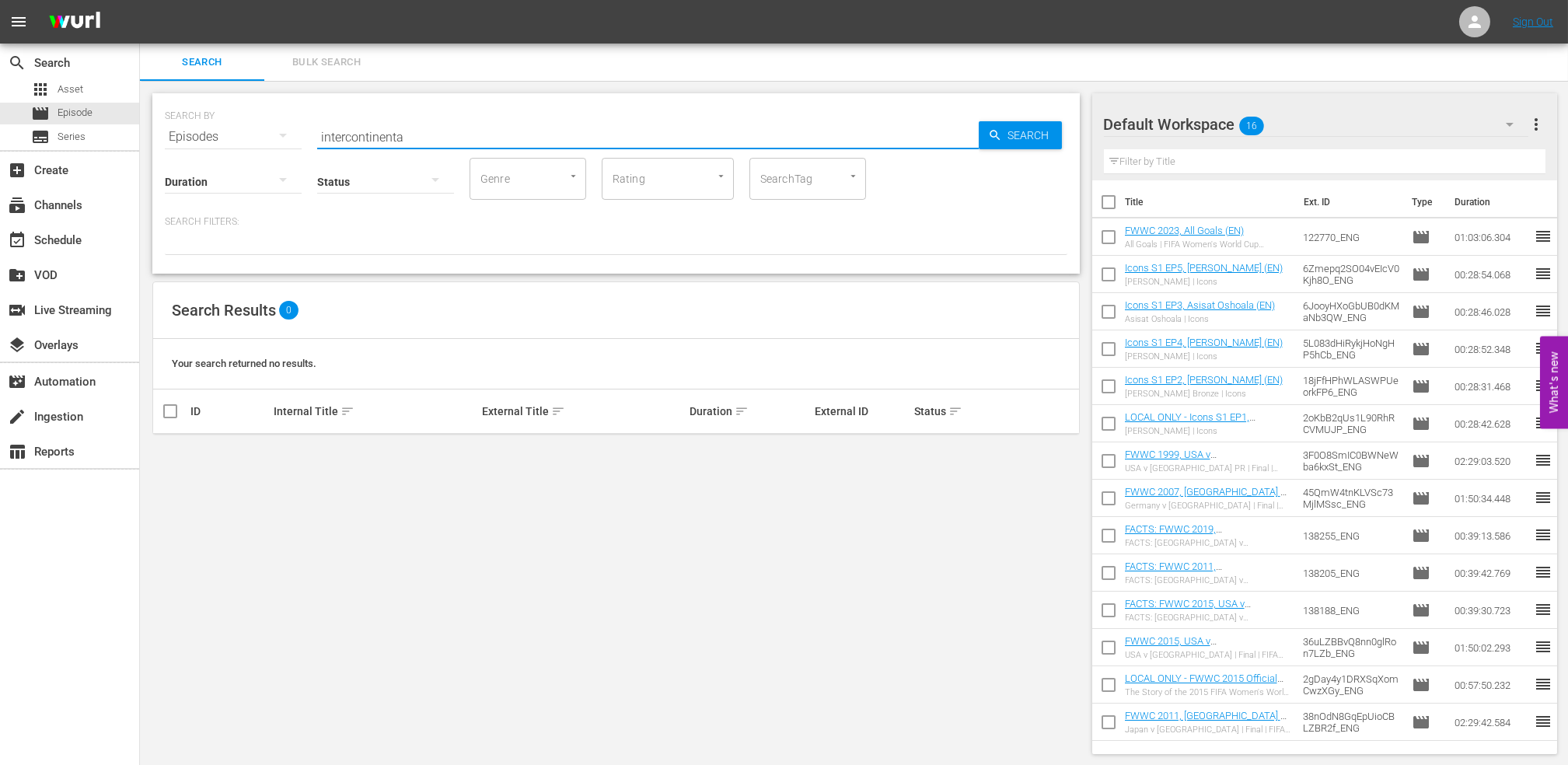
type input "intercontinental"
drag, startPoint x: 448, startPoint y: 136, endPoint x: 332, endPoint y: 147, distance: 116.5
click at [290, 146] on div "SEARCH BY Search By Episodes Search ID, Title, Description, Keywords, or Catego…" at bounding box center [616, 184] width 928 height 180
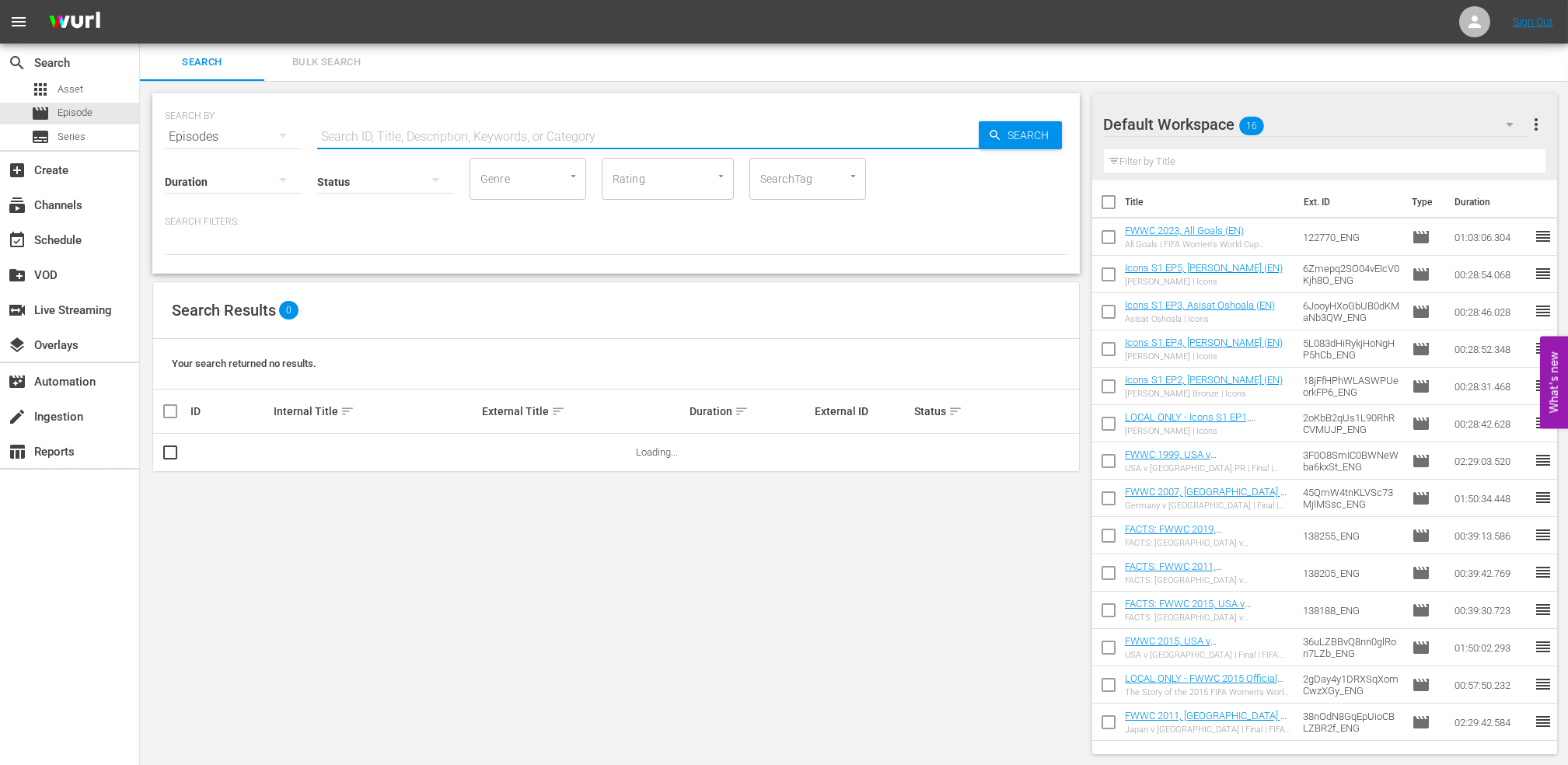
click at [1018, 146] on span "Search" at bounding box center [1032, 136] width 60 height 28
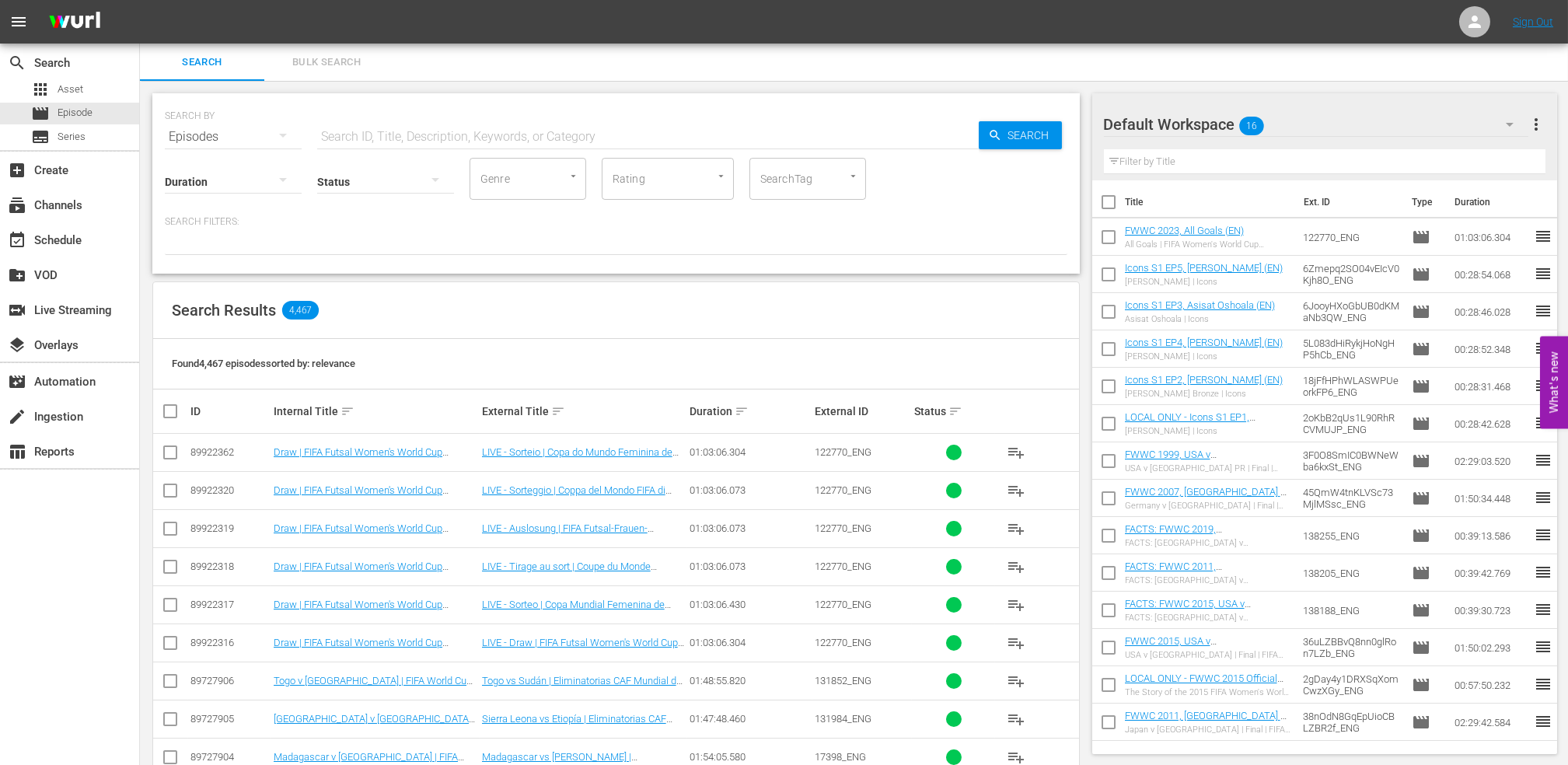
click at [530, 125] on input "text" at bounding box center [648, 136] width 662 height 37
paste input "Italy v USA | Group Matches | FIFA World Cup 1990 | Full Match Replay"
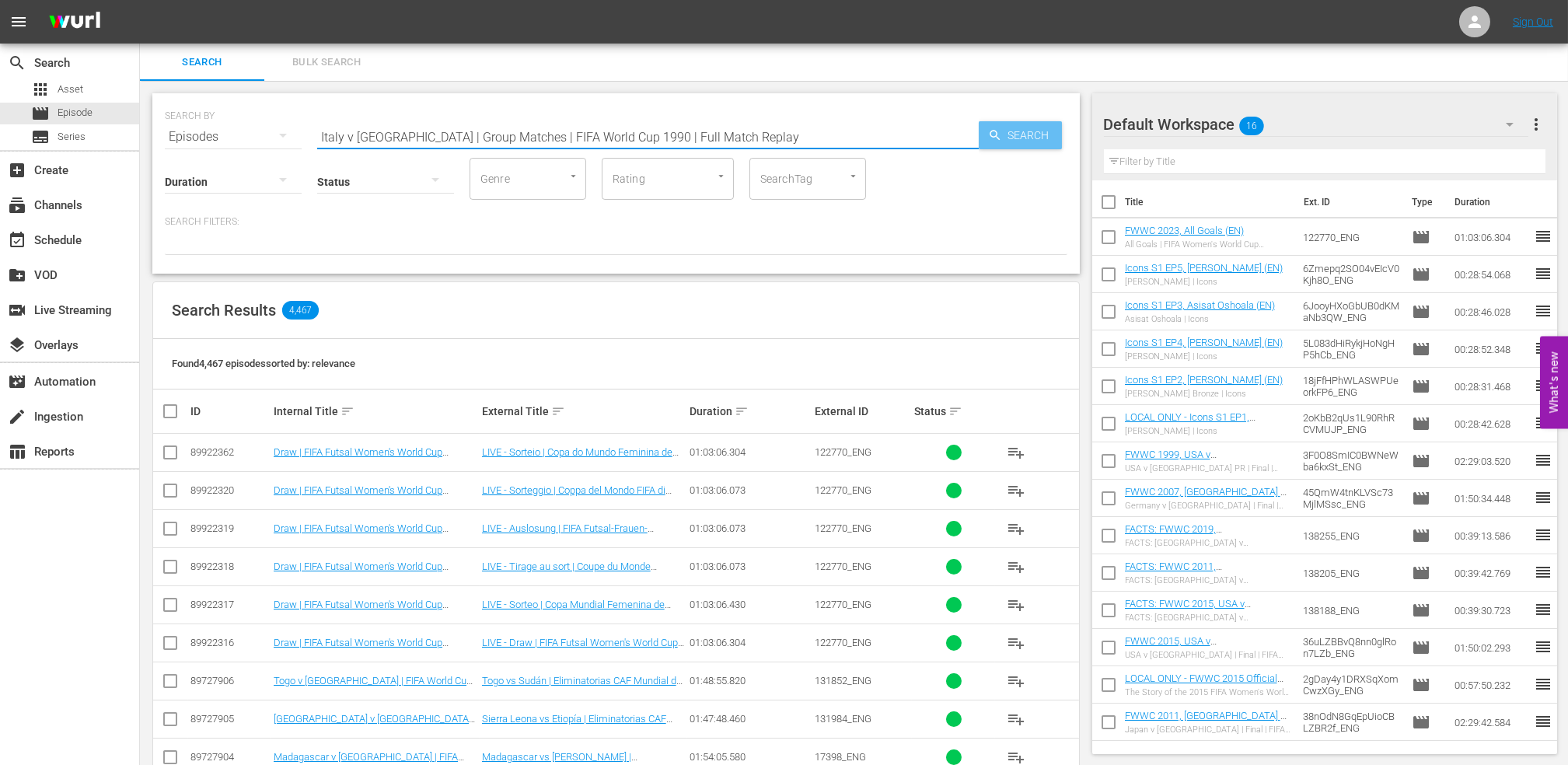
click at [1009, 129] on span "Search" at bounding box center [1032, 136] width 60 height 28
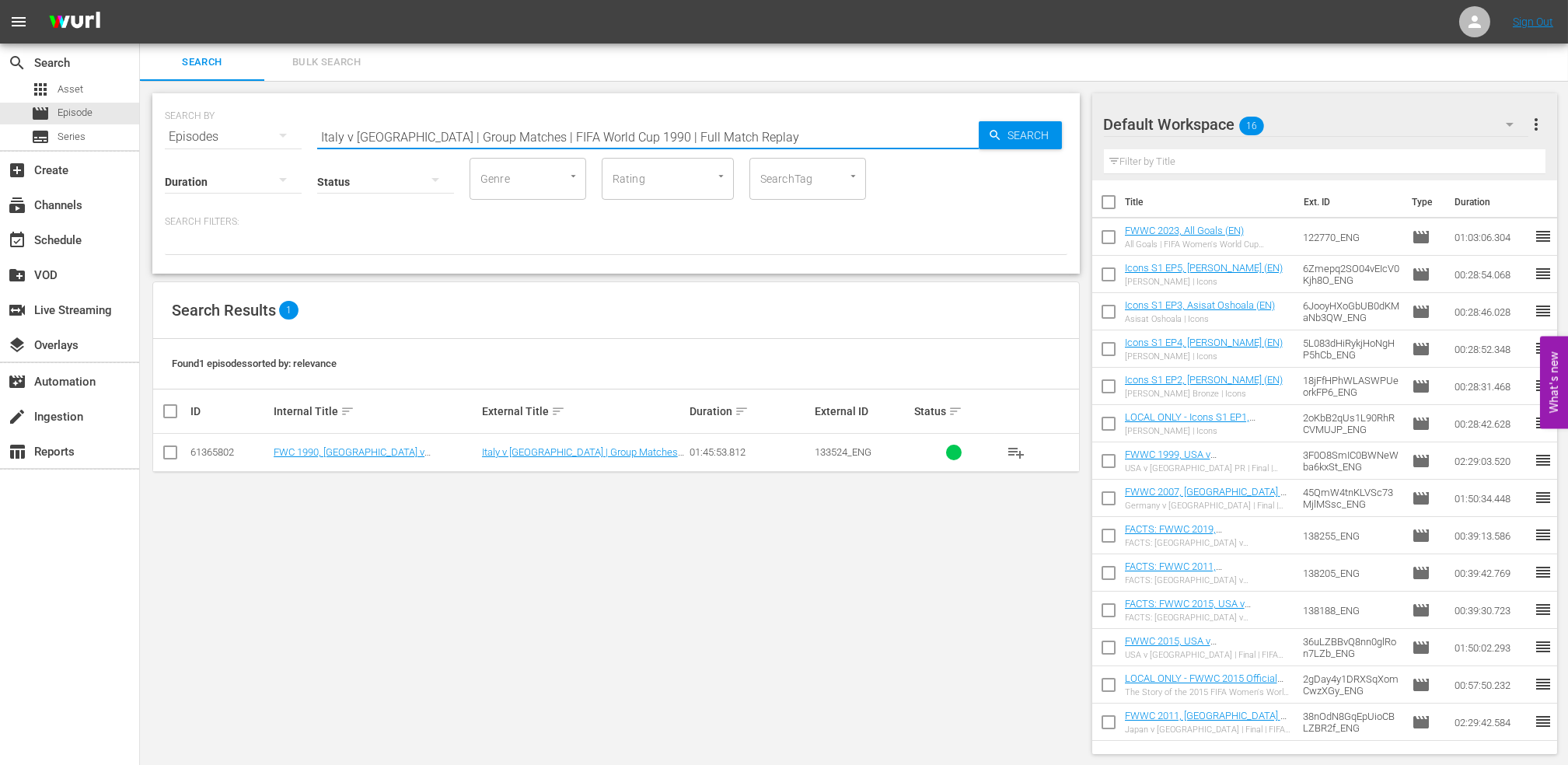
drag, startPoint x: 717, startPoint y: 140, endPoint x: 206, endPoint y: 150, distance: 511.1
click at [206, 150] on div "SEARCH BY Search By Episodes Search ID, Title, Description, Keywords, or Catego…" at bounding box center [616, 184] width 928 height 180
paste input "USA v Colombia | Group Matches | 1994 FIFA World Cup USA™"
type input "USA v Colombia | Group Matches | 1994 FIFA World Cup USA™ | Full Match Replay"
click at [167, 452] on input "checkbox" at bounding box center [170, 455] width 19 height 19
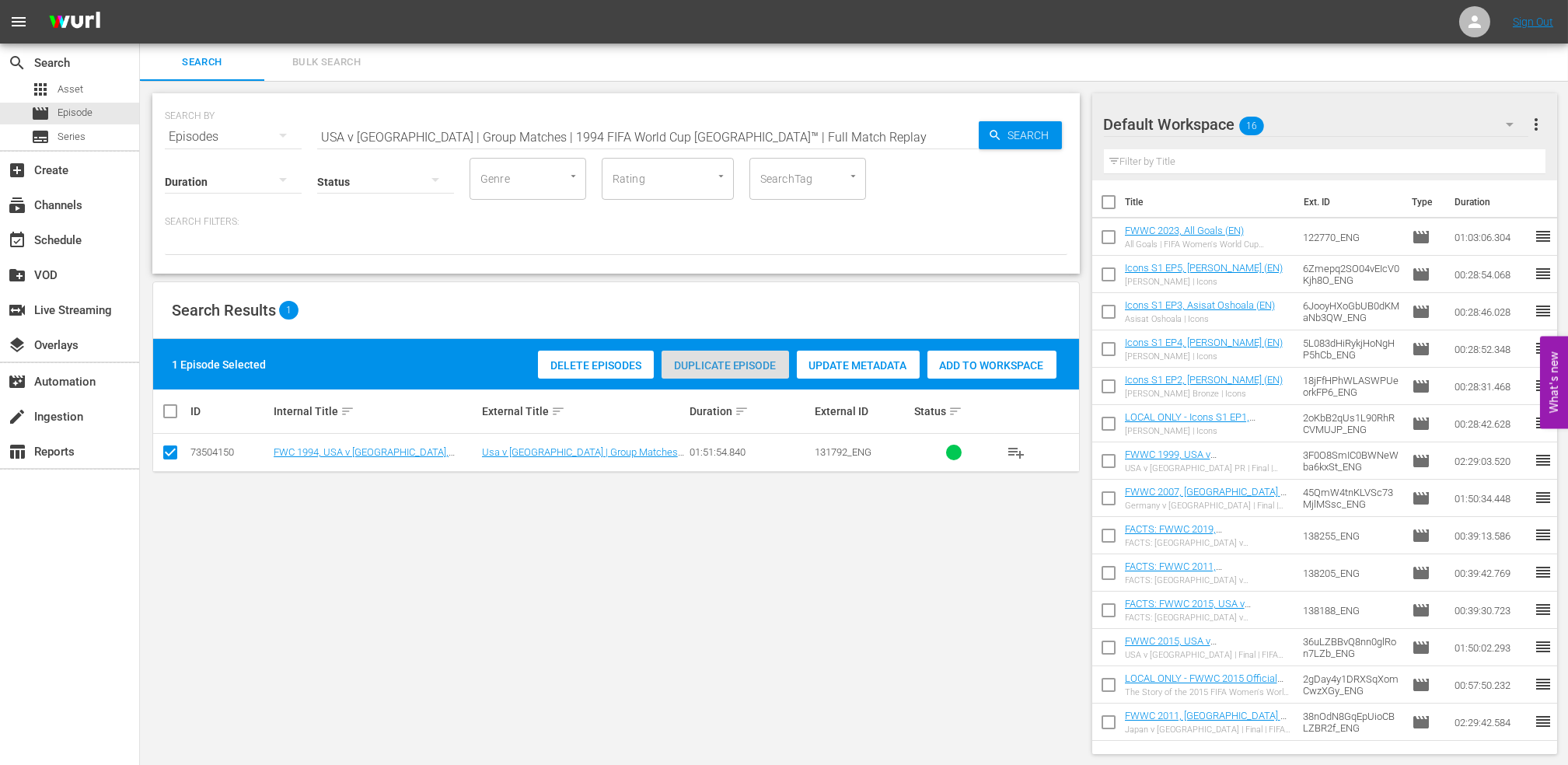
click at [695, 364] on span "Duplicate Episode" at bounding box center [726, 365] width 127 height 12
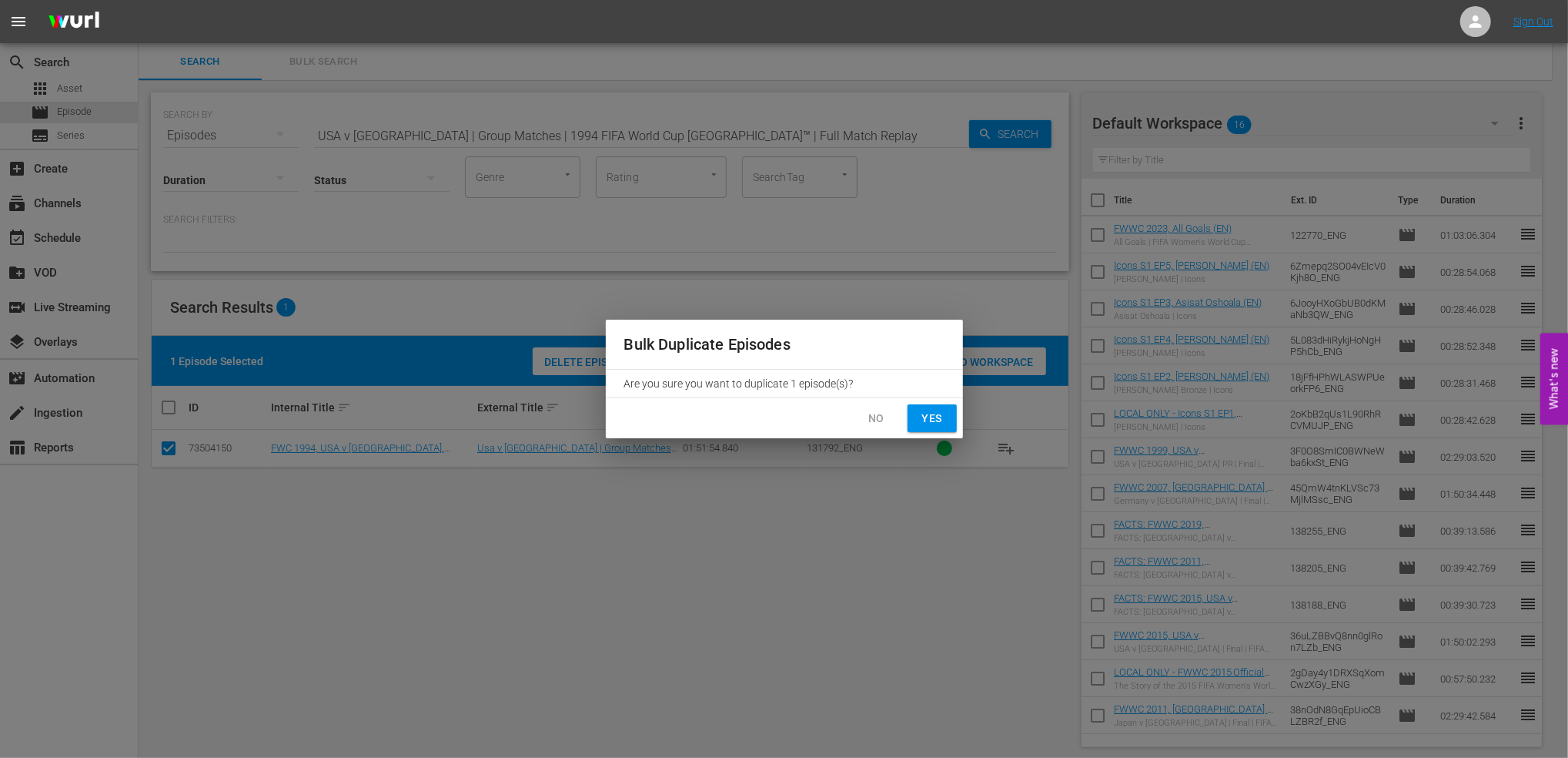
click at [932, 415] on span "Yes" at bounding box center [932, 418] width 25 height 19
checkbox input "false"
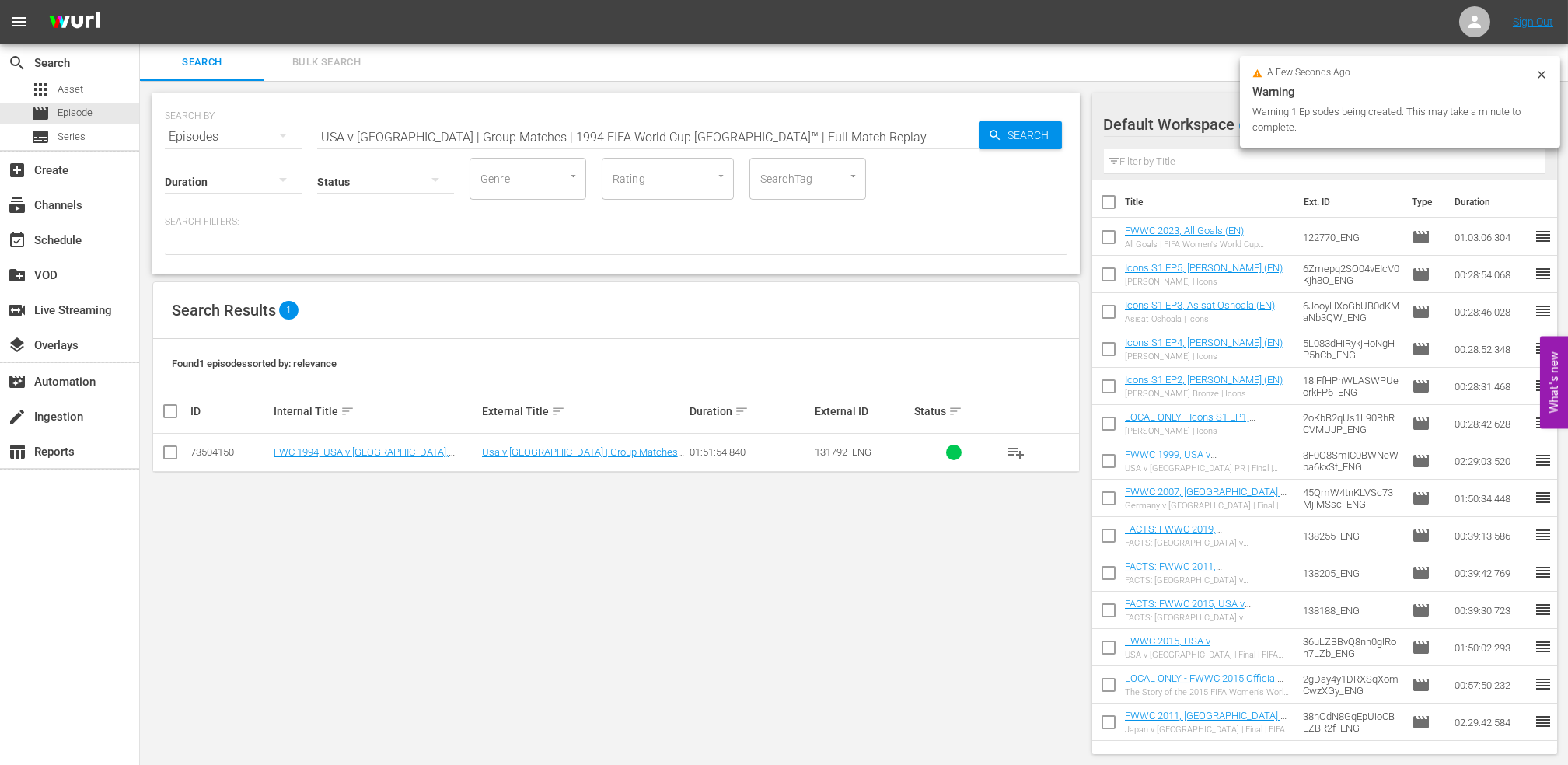
click at [814, 132] on input "USA v Colombia | Group Matches | 1994 FIFA World Cup USA™ | Full Match Replay" at bounding box center [648, 136] width 662 height 37
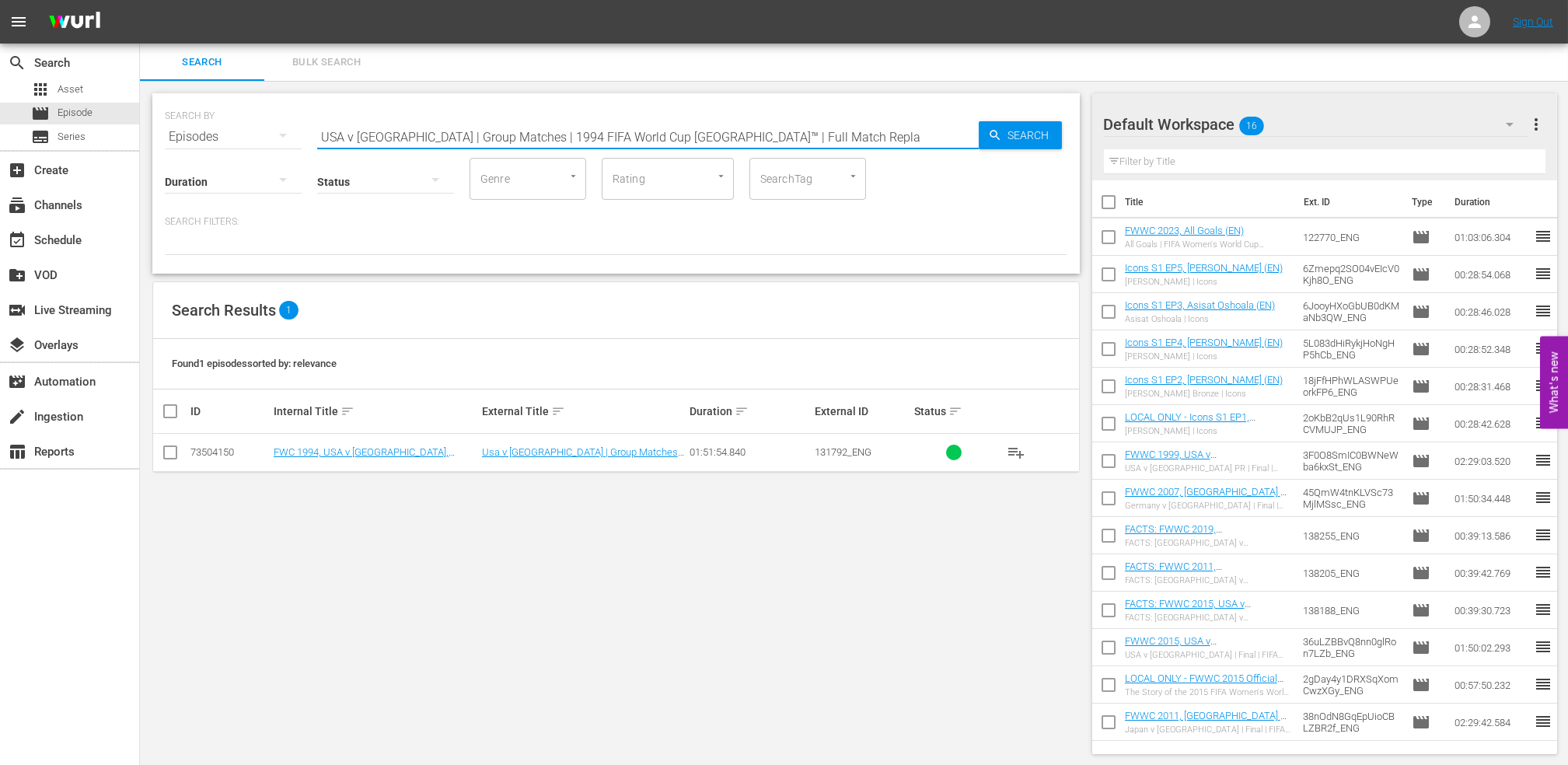
type input "USA v Colombia | Group Matches | 1994 FIFA World Cup USA™ | Full Match Repla"
click at [1013, 136] on span "Search" at bounding box center [1032, 136] width 60 height 28
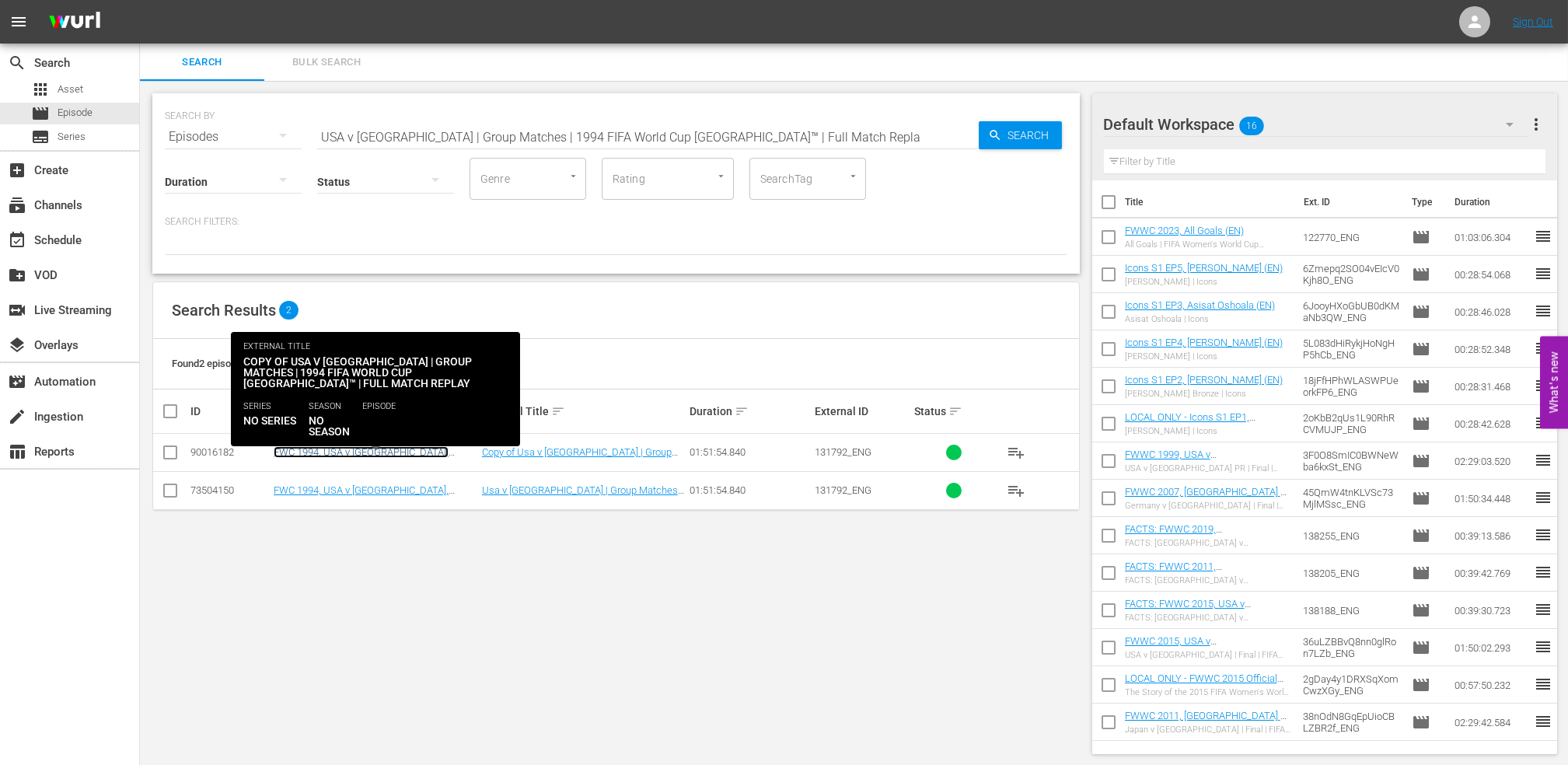
click at [328, 449] on link "FWC 1994, USA v Colombia, Group Stage - FMR (EN)" at bounding box center [361, 457] width 175 height 23
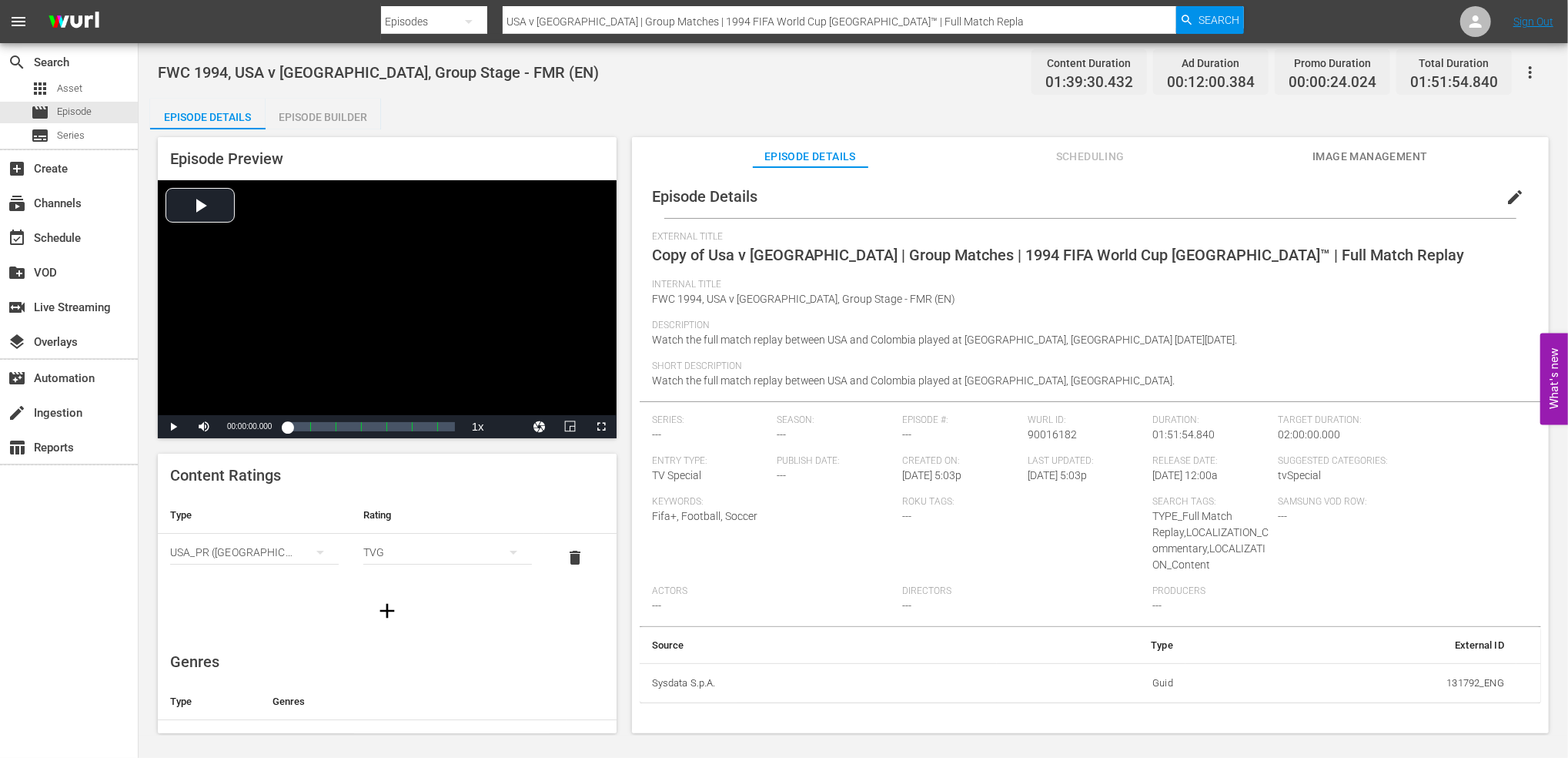
click at [1506, 201] on span "edit" at bounding box center [1515, 197] width 19 height 19
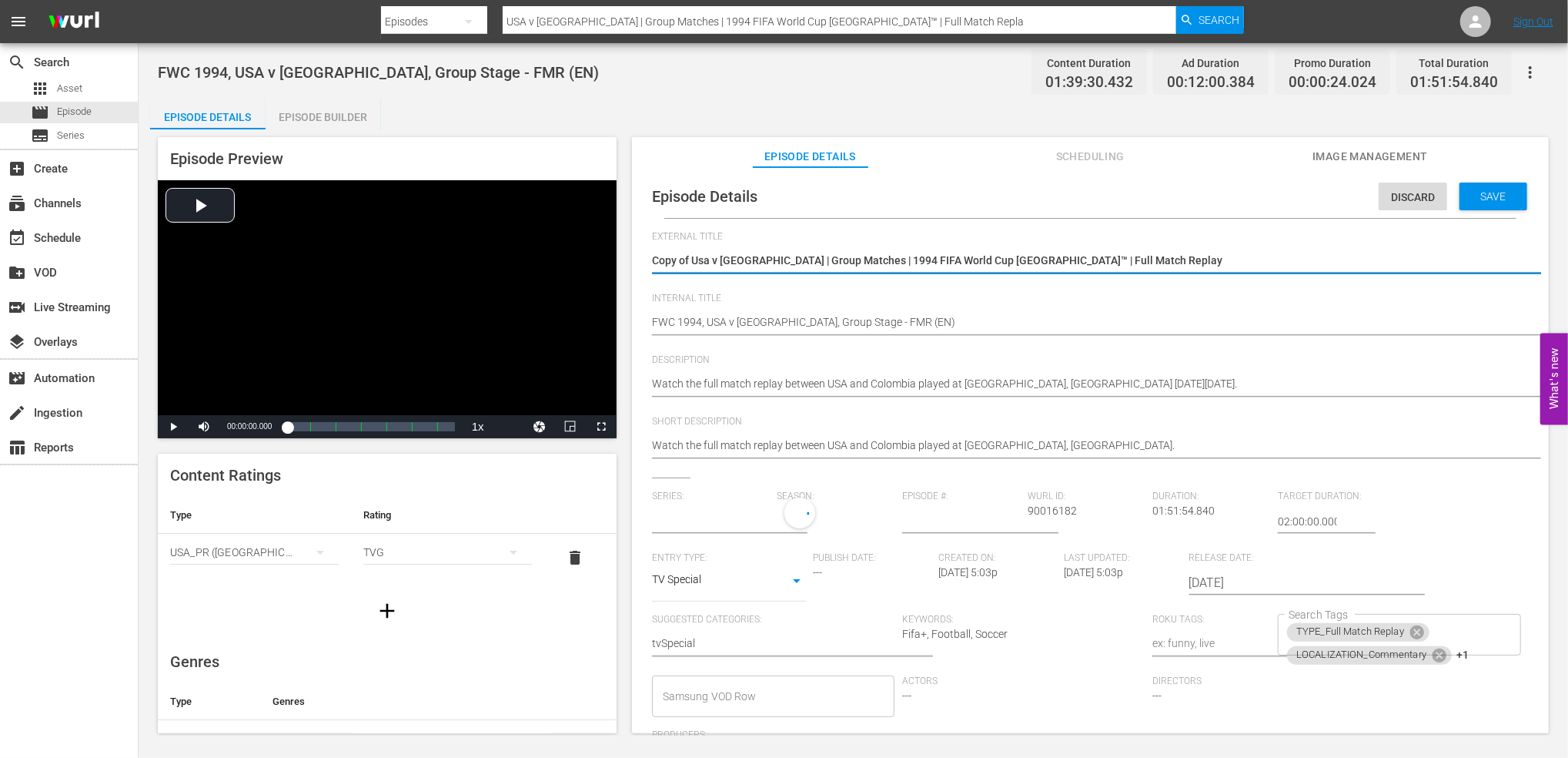
type input "No Series"
drag, startPoint x: 1097, startPoint y: 254, endPoint x: 537, endPoint y: 272, distance: 560.3
click at [537, 272] on div "Episode Preview Video Player is loading. Play Video Play Mute Current Time 00:0…" at bounding box center [853, 438] width 1407 height 616
paste textarea "Pyramids FC v [GEOGRAPHIC_DATA] | FIFA [DEMOGRAPHIC_DATA]-Pacific Play-off™ | F…"
type textarea "Pyramids FC v [GEOGRAPHIC_DATA] | FIFA [DEMOGRAPHIC_DATA]-Pacific Play-off™ | F…"
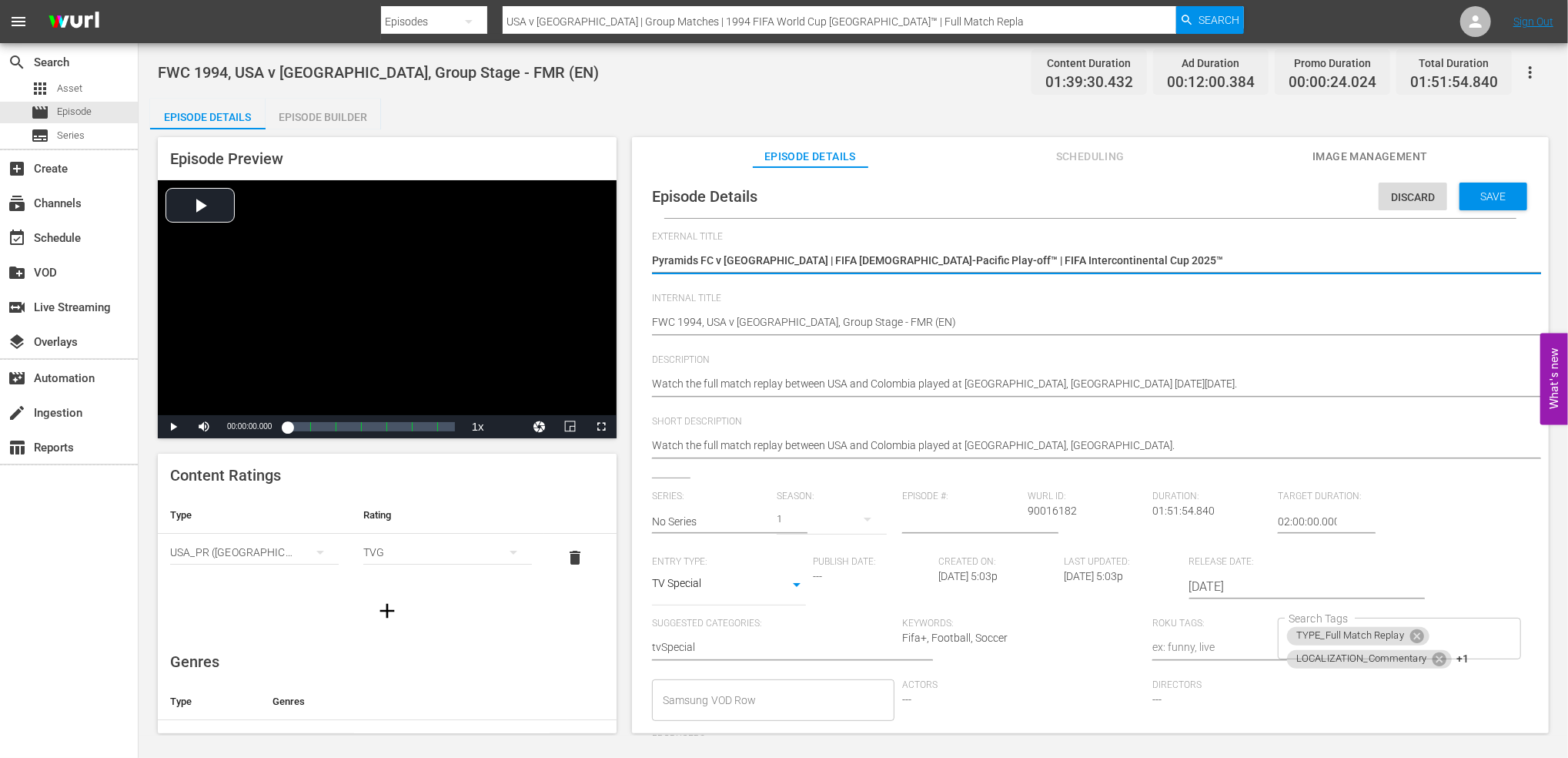
type textarea "Pyramids FC v [GEOGRAPHIC_DATA] | FIFA [DEMOGRAPHIC_DATA]-Pacific Play-off™ | F…"
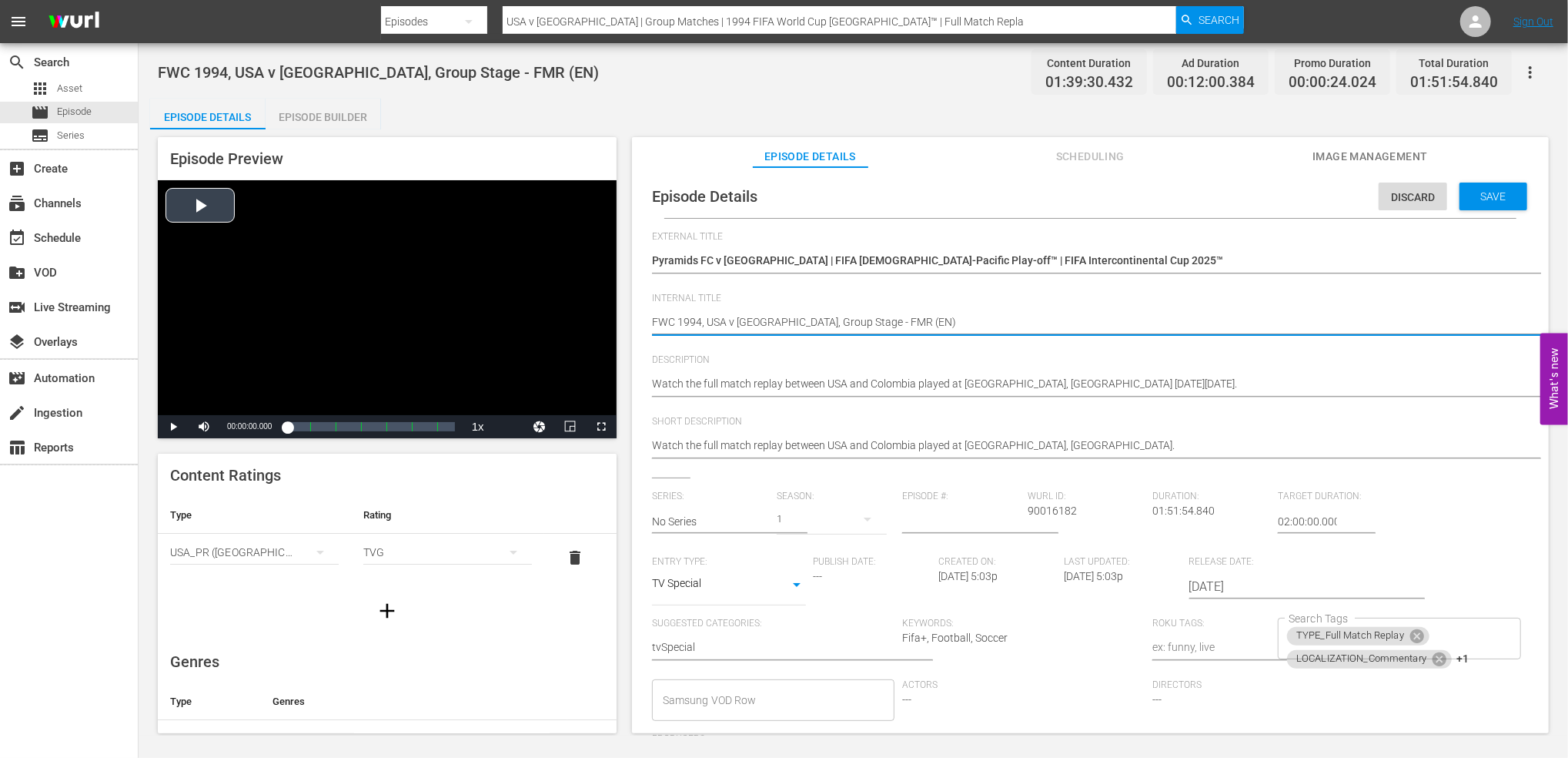
drag, startPoint x: 874, startPoint y: 320, endPoint x: 612, endPoint y: 324, distance: 262.0
paste textarea "Pyramids FC v [GEOGRAPHIC_DATA] | FIFA [DEMOGRAPHIC_DATA]-Pacific Play-off™ | F…"
type textarea "Pyramids FC v [GEOGRAPHIC_DATA] | FIFA [DEMOGRAPHIC_DATA]-Pacific Play-off™ | F…"
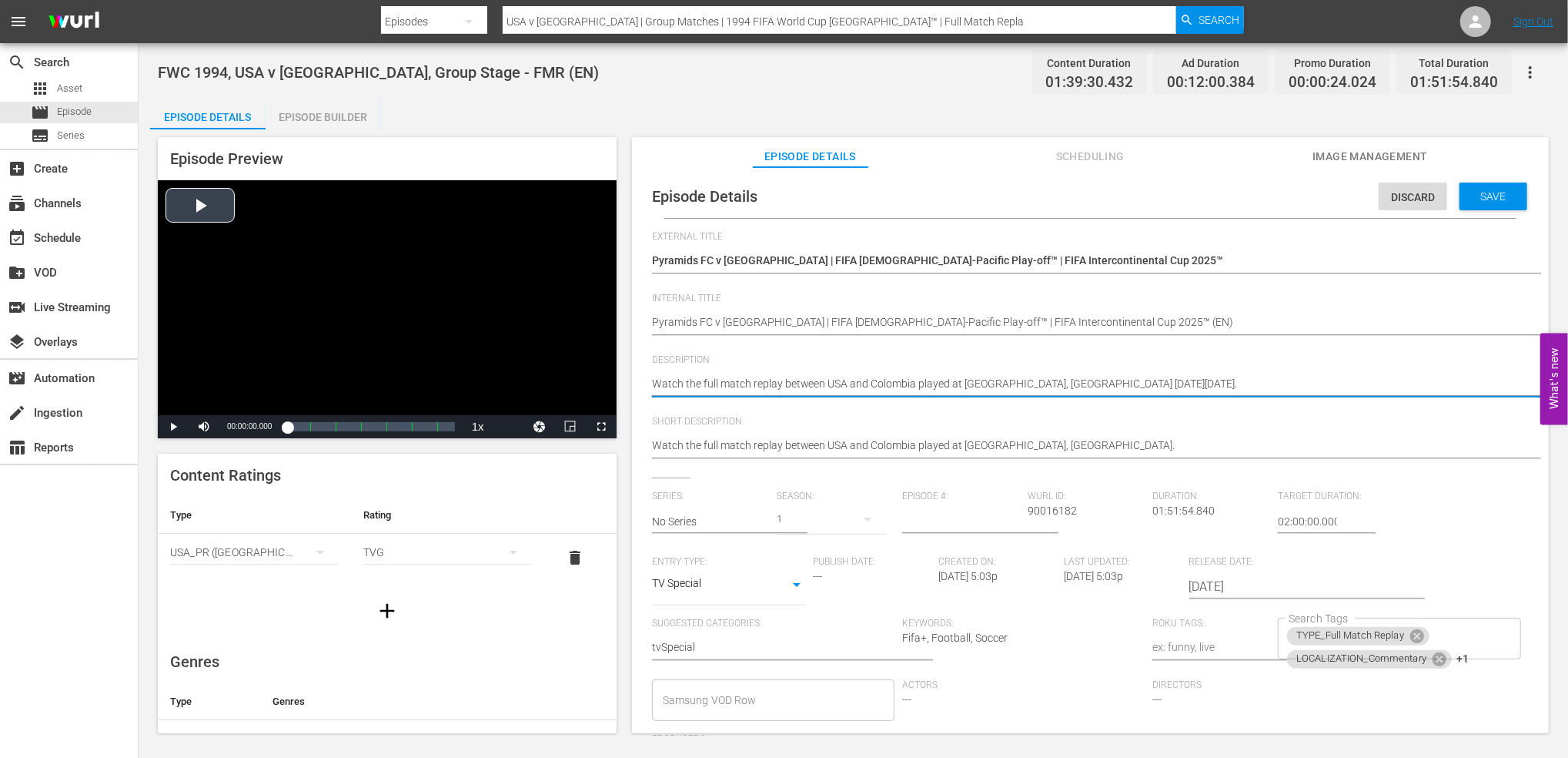
drag, startPoint x: 1230, startPoint y: 384, endPoint x: 609, endPoint y: 384, distance: 621.0
paste textarea "The campaign for international glory begins in Cairo, where Pyramids FC host Au…"
type textarea "The campaign for international glory begins in Cairo, where Pyramids FC host Au…"
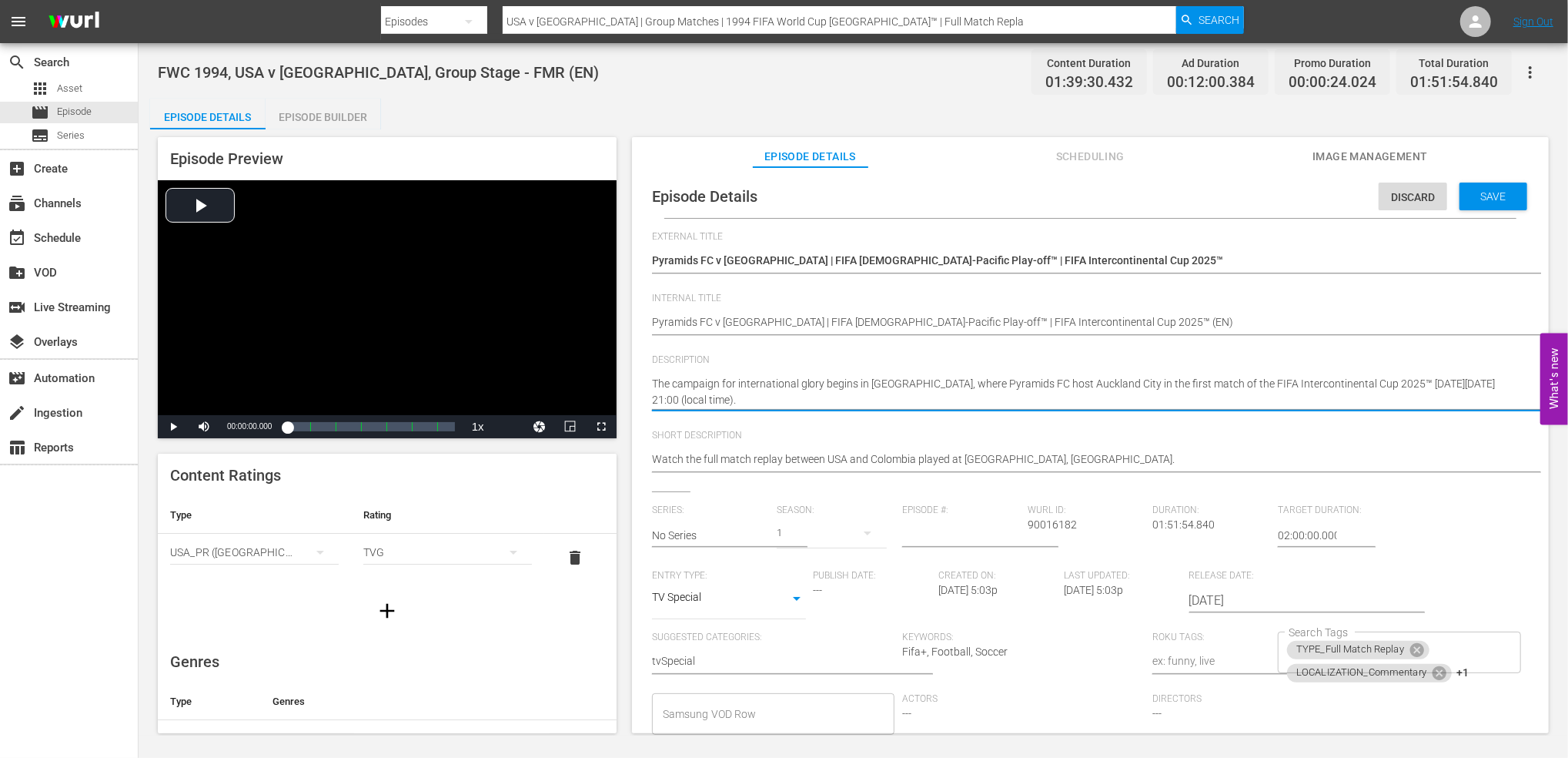
type textarea "The campaign for international glory begins in Cairo, where Pyramids FC host Au…"
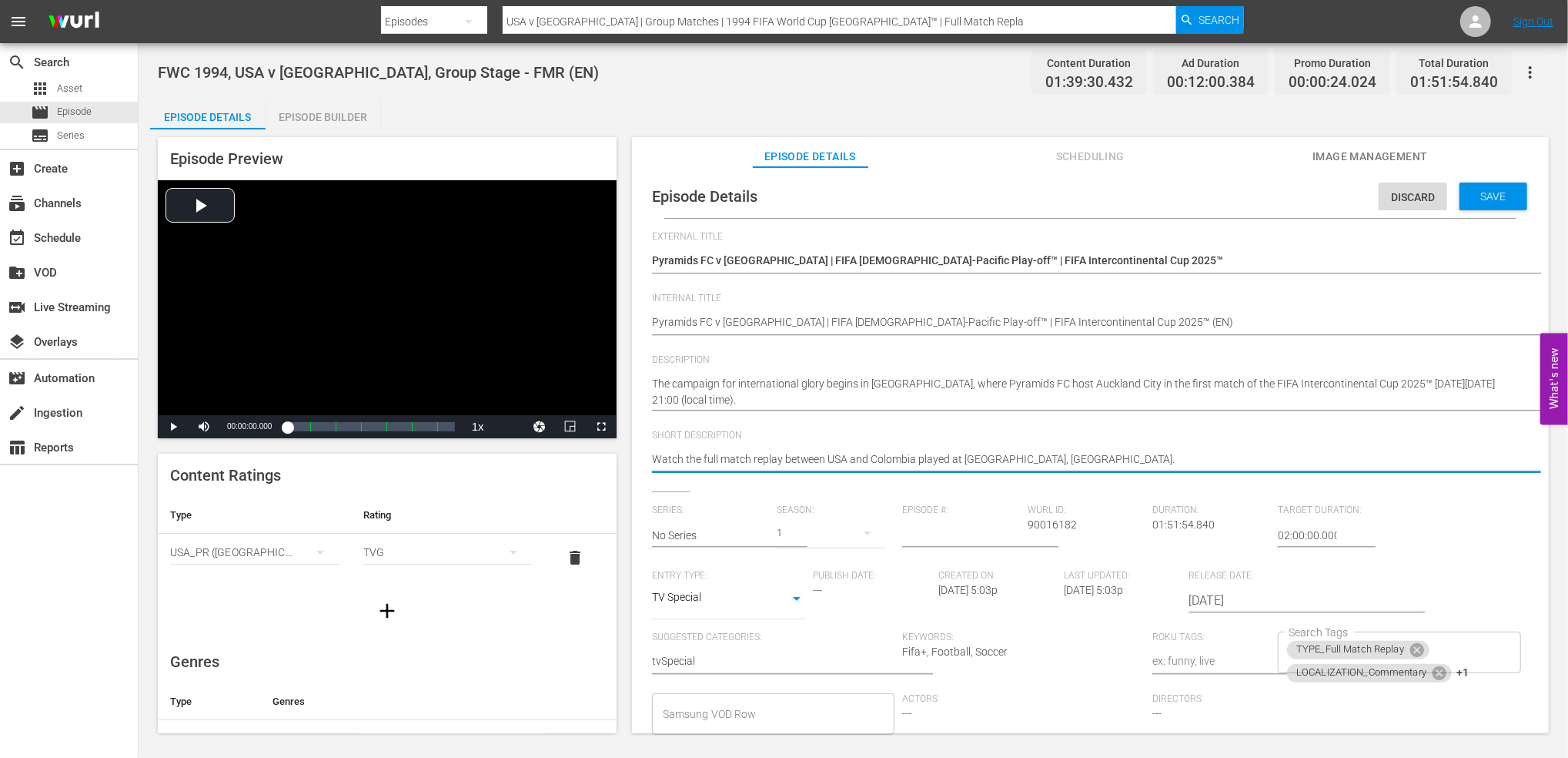
drag, startPoint x: 1126, startPoint y: 457, endPoint x: 624, endPoint y: 458, distance: 502.0
paste textarea "The campaign for international glory begins in Cairo, where Pyramids FC host Au…"
type textarea "The campaign for international glory begins in Cairo, where Pyramids FC host Au…"
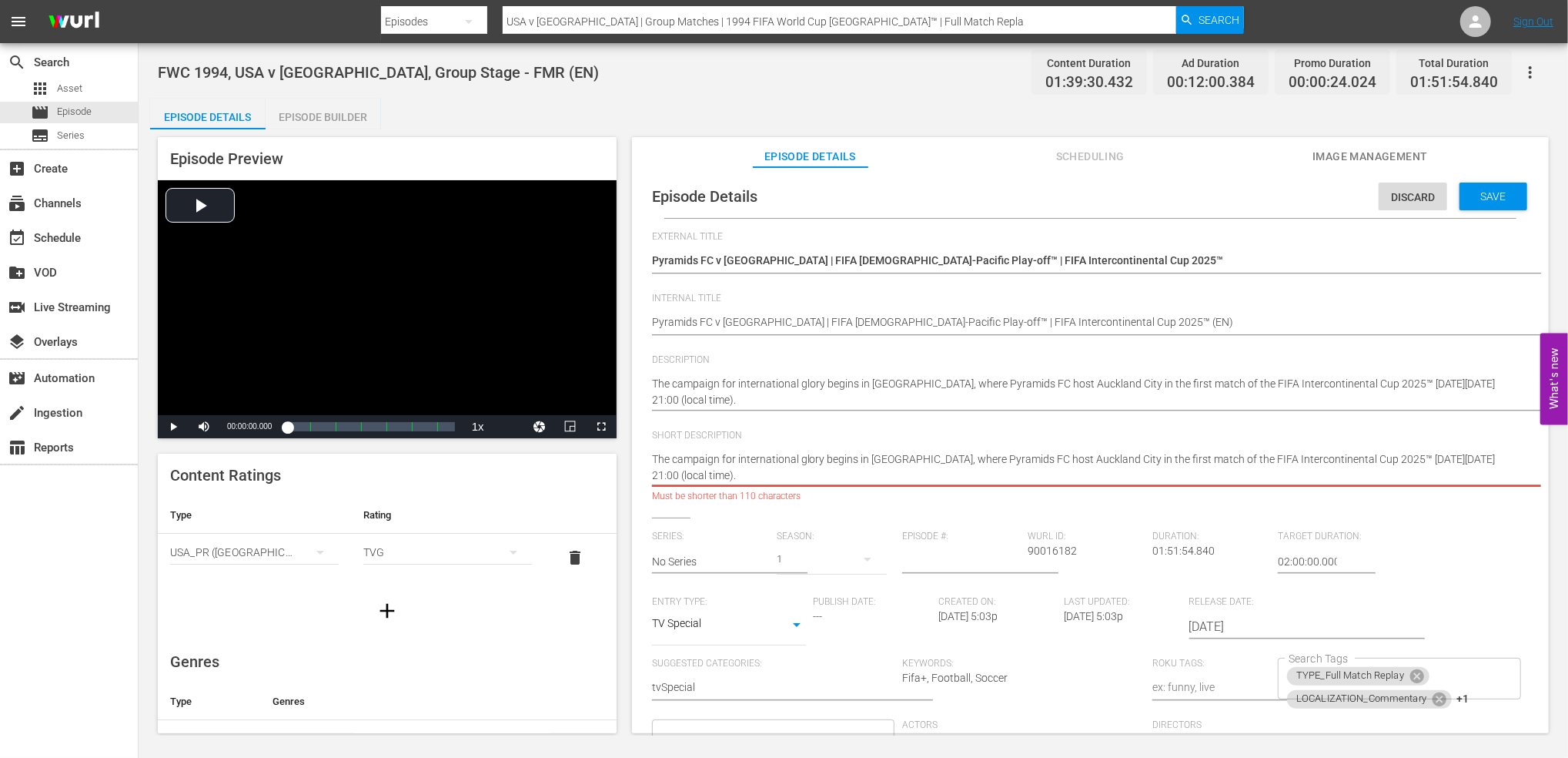
scroll to position [0, 19]
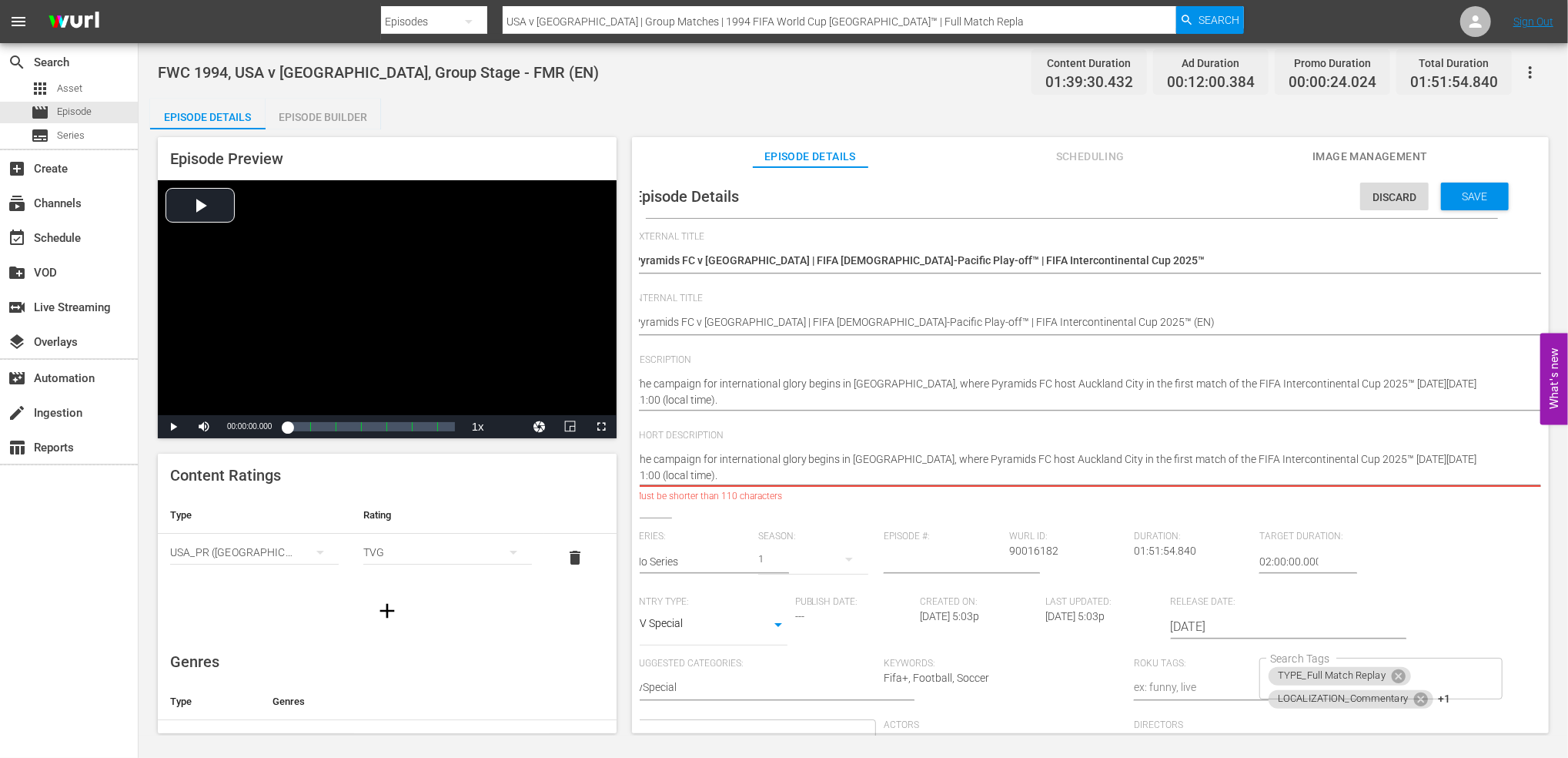
drag, startPoint x: 1352, startPoint y: 454, endPoint x: 1546, endPoint y: 458, distance: 194.0
click at [1546, 458] on div "Episode Details Discard Save External Title Copy of Usa v Colombia | Group Matc…" at bounding box center [1090, 457] width 917 height 581
type textarea "The campaign for international glory begins in Cairo, where Pyramids FC host Au…"
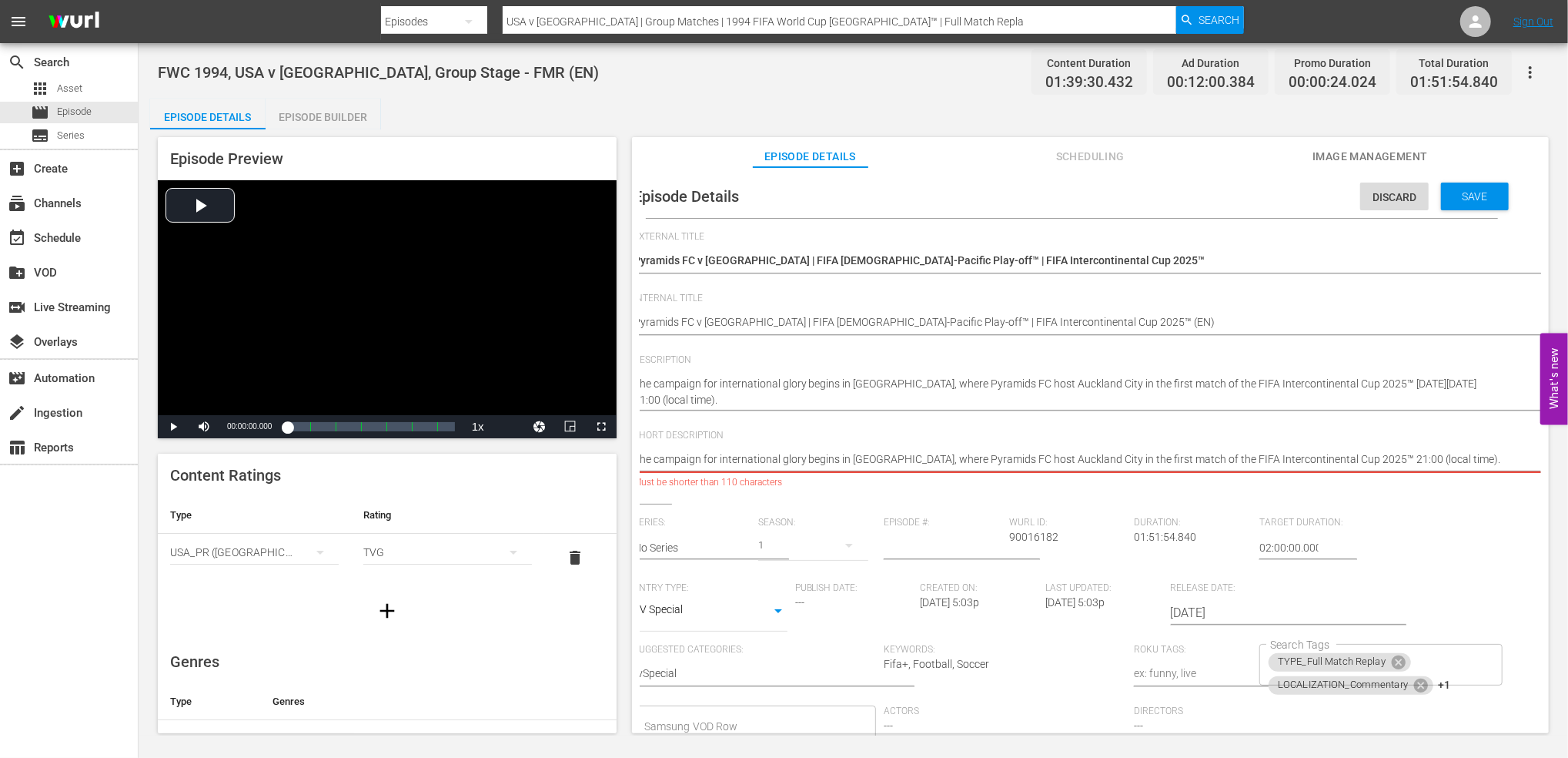
drag, startPoint x: 1443, startPoint y: 453, endPoint x: 1333, endPoint y: 455, distance: 110.0
click at [1333, 455] on textarea "Watch the full match replay between USA and Colombia played at Rose Bowl, Pasad…" at bounding box center [1067, 461] width 869 height 19
type textarea "The campaign for international glory begins in Cairo, where Pyramids FC host Au…"
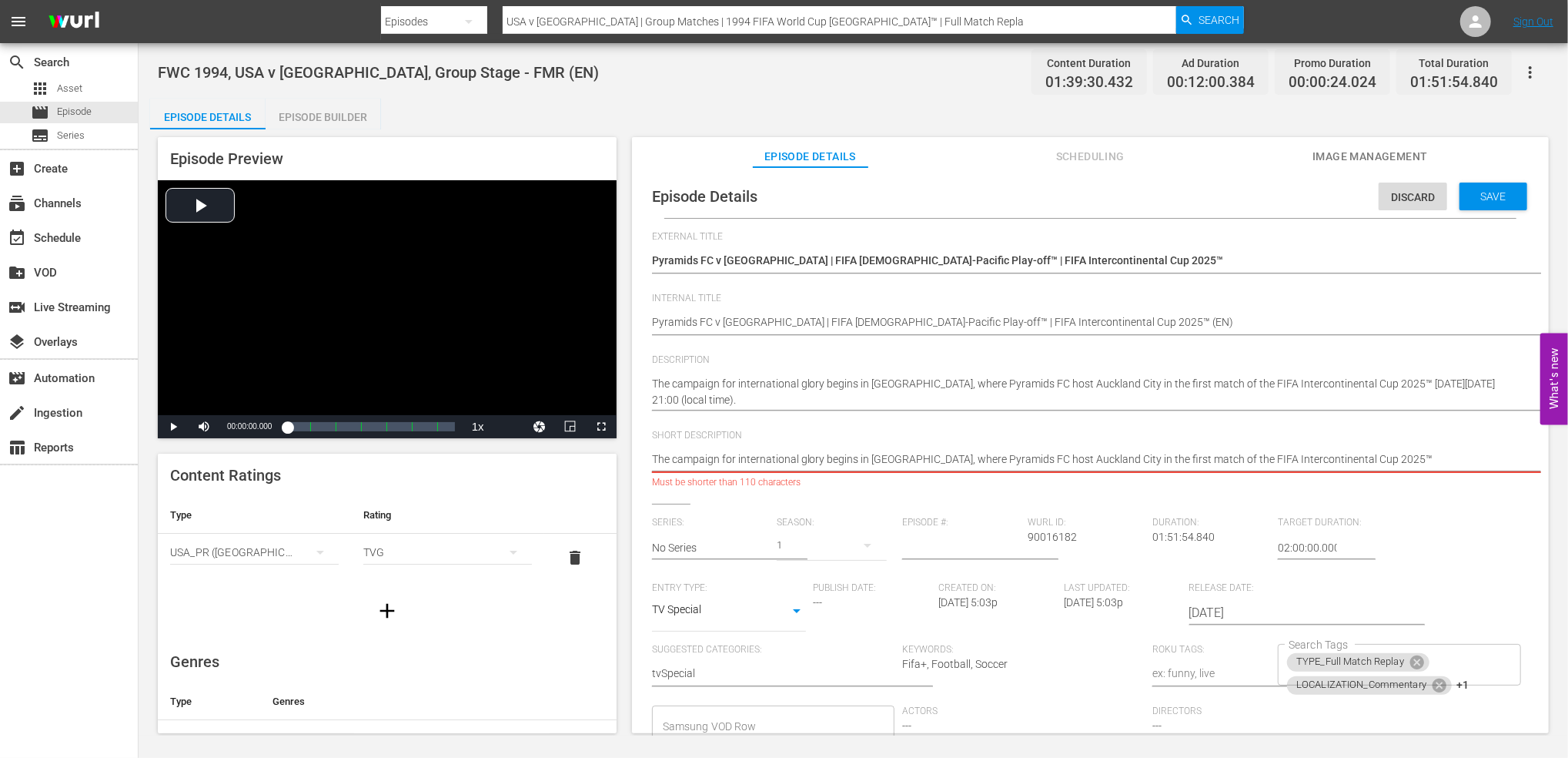
drag, startPoint x: 909, startPoint y: 458, endPoint x: 388, endPoint y: 464, distance: 521.0
click at [388, 464] on div "Episode Preview Video Player is loading. Play Video Play Mute Current Time 00:0…" at bounding box center [853, 438] width 1407 height 616
type textarea "Pyramids FC host Auckland City in the first match of the FIFA Intercontinental …"
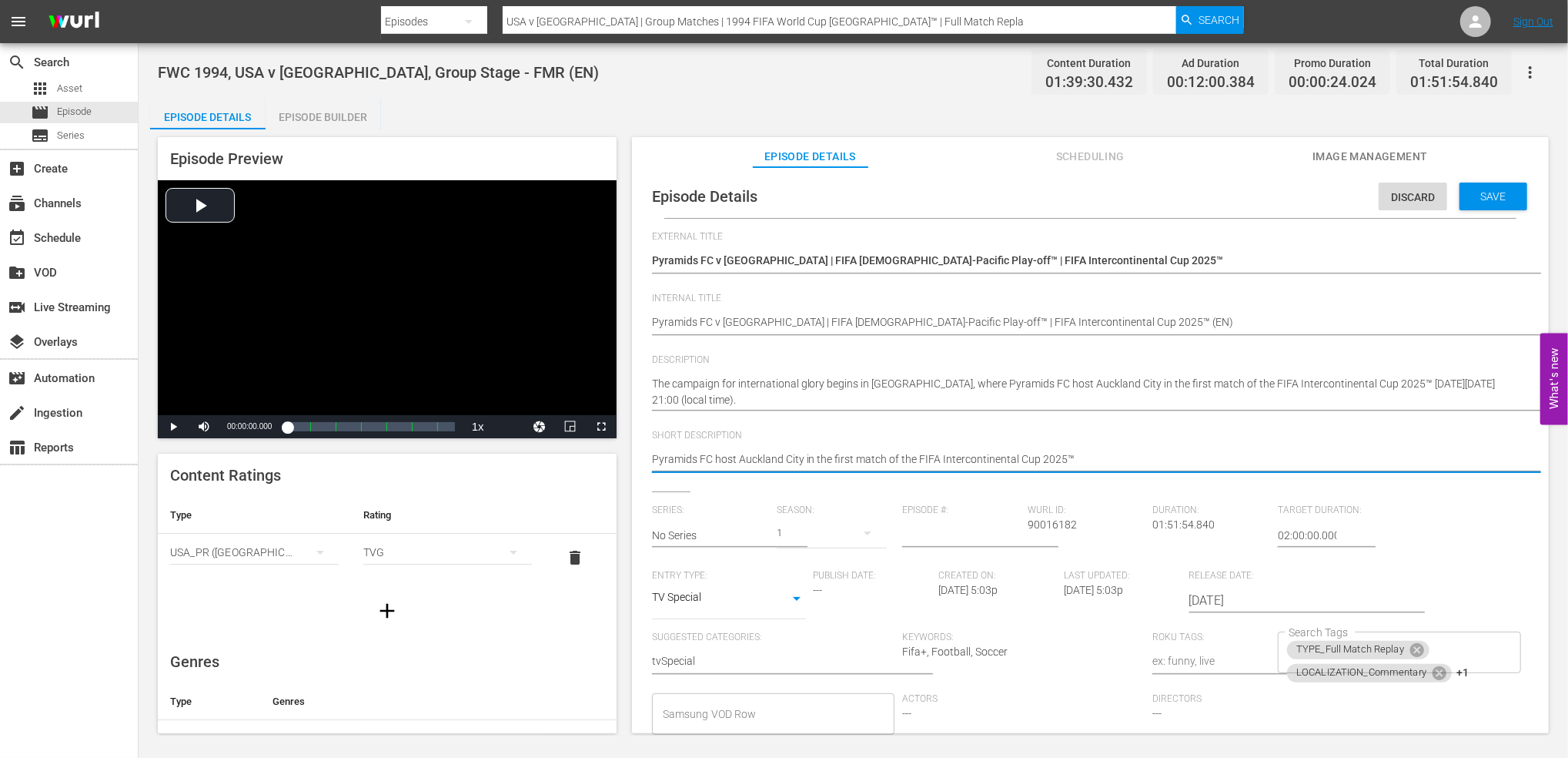
type textarea "Pyramids FC host Auckland City in the first match of the FIFA Intercontinental …"
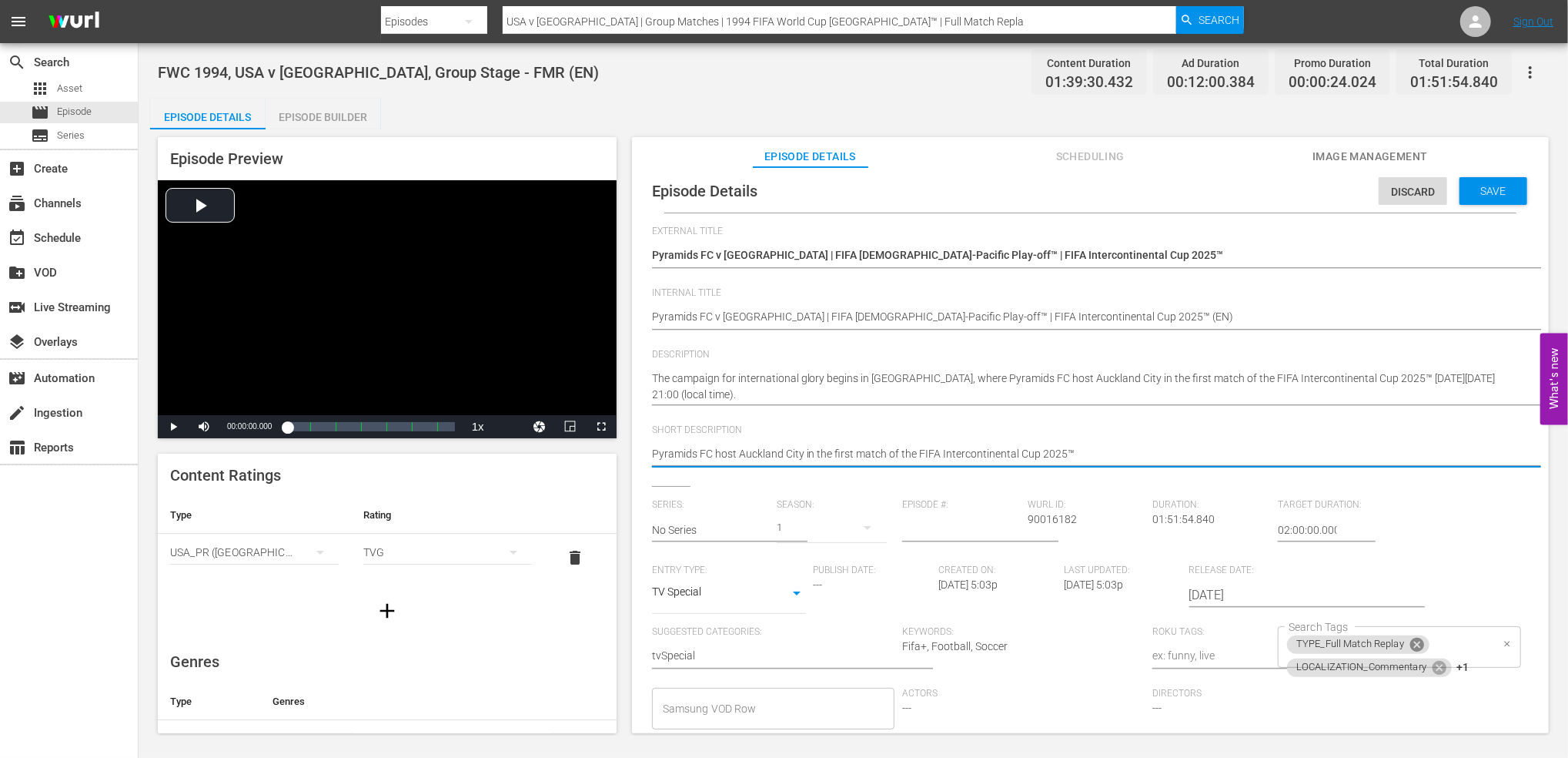
click at [1411, 639] on icon at bounding box center [1417, 644] width 14 height 14
click at [1435, 642] on icon at bounding box center [1439, 644] width 14 height 14
click at [1413, 645] on icon at bounding box center [1416, 647] width 14 height 14
type textarea "Pyramids FC host Auckland City in the first match of the FIFA Intercontinental …"
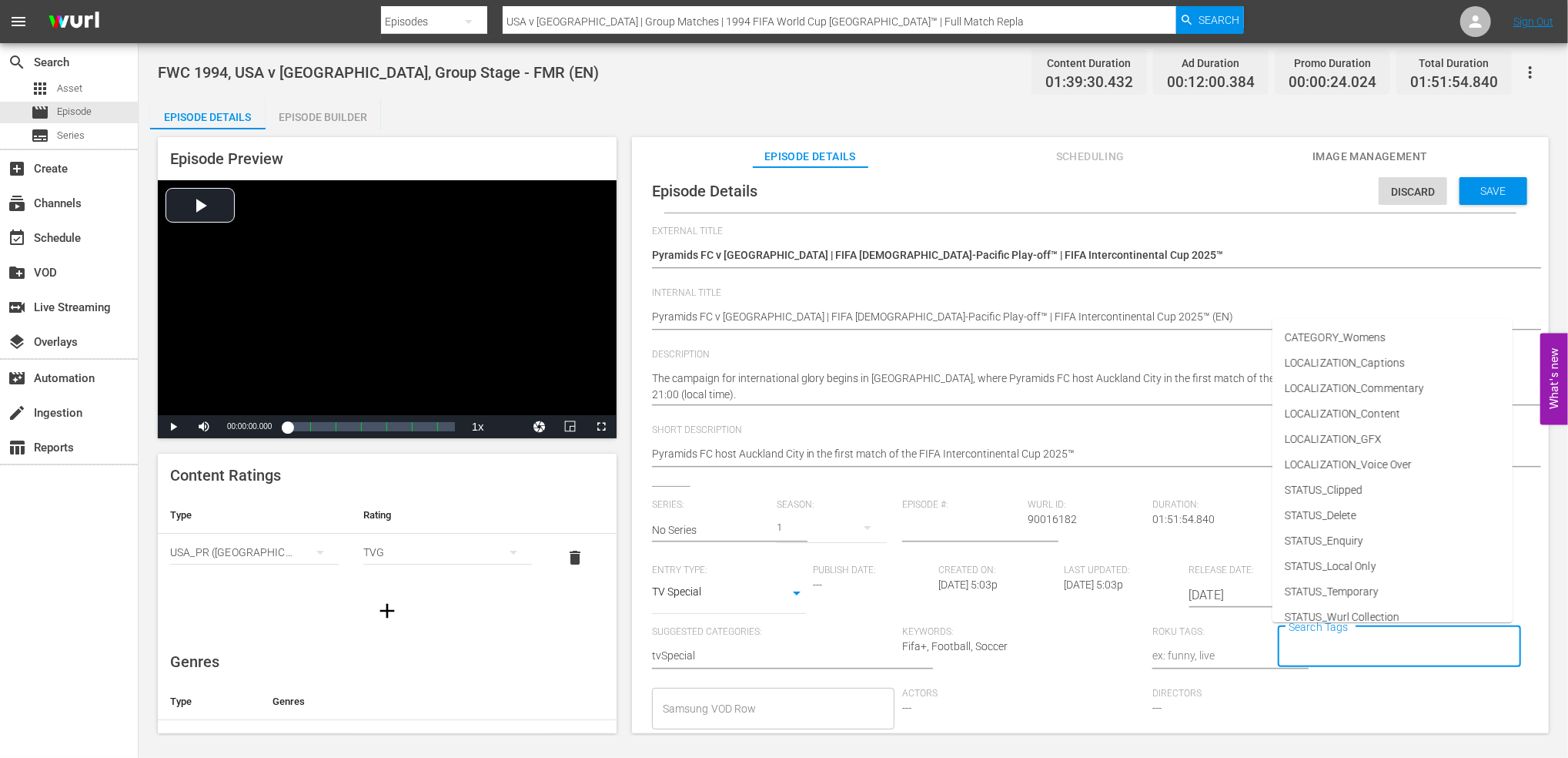
click at [1386, 645] on input "Search Tags" at bounding box center [1387, 647] width 206 height 28
click at [1334, 551] on span "TYPE_Live" at bounding box center [1309, 552] width 49 height 16
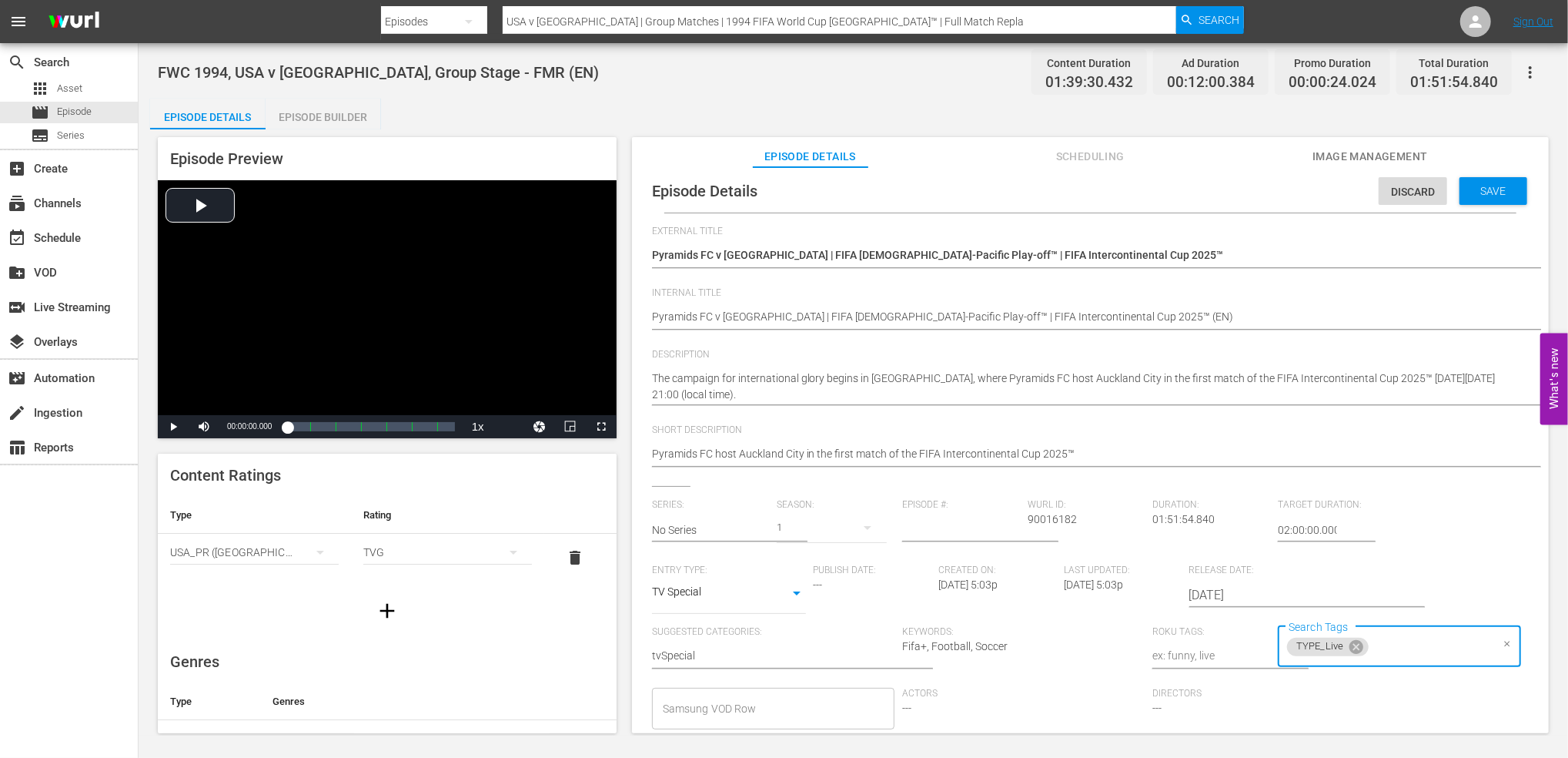
click at [1398, 641] on input "Search Tags" at bounding box center [1431, 647] width 120 height 28
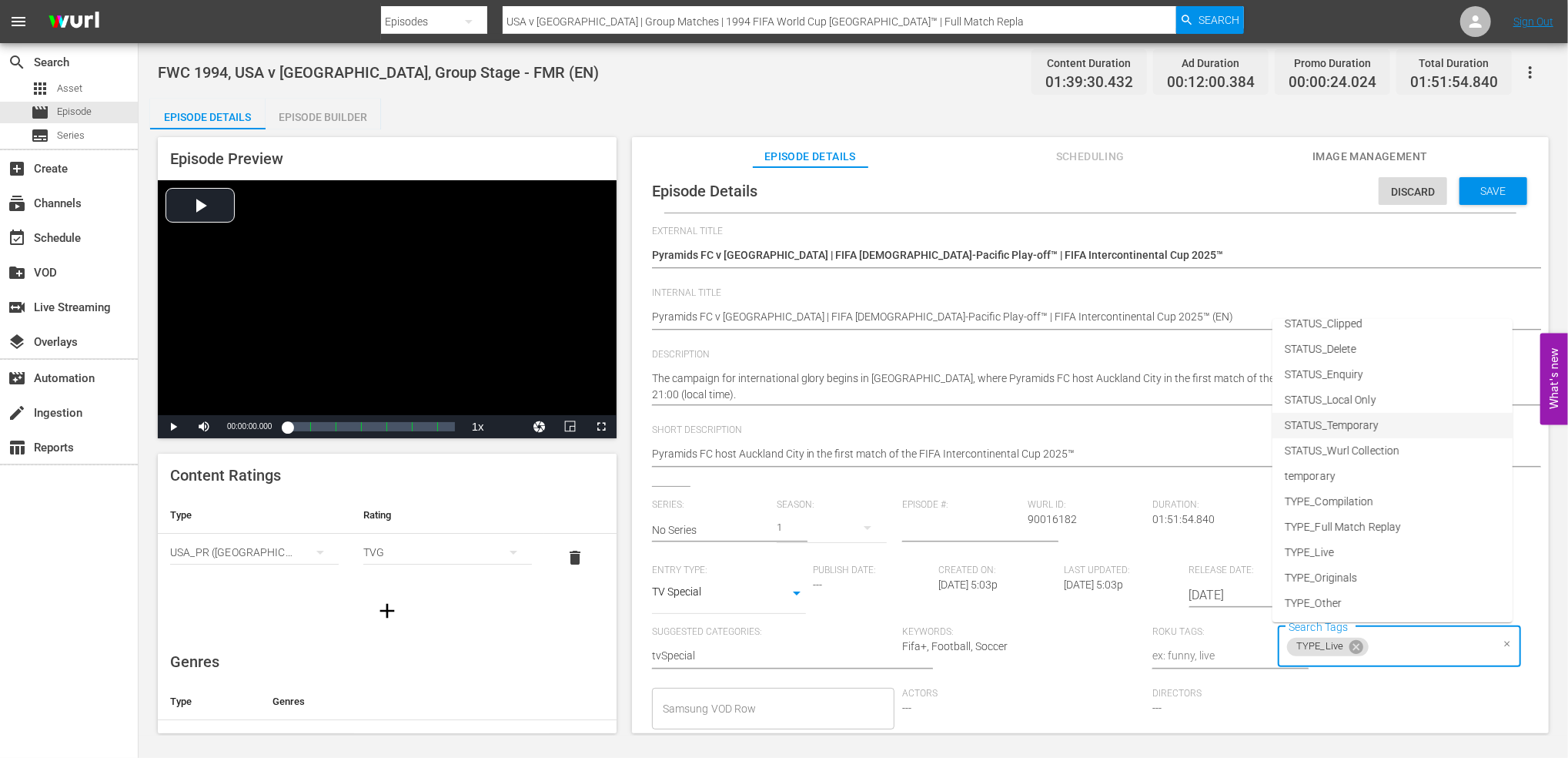
click at [1367, 417] on span "STATUS_Temporary" at bounding box center [1332, 425] width 95 height 16
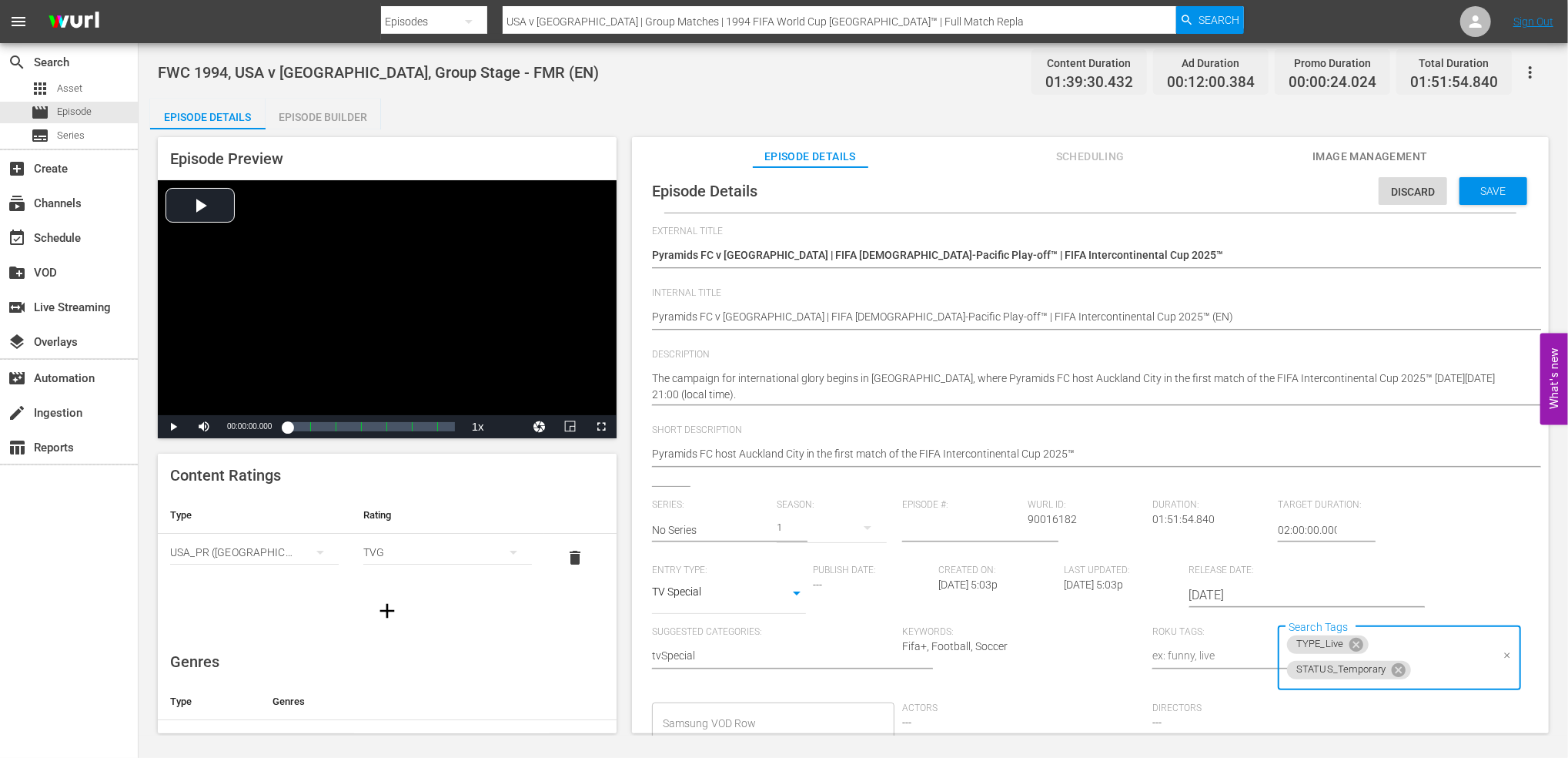
click at [1462, 663] on input "Search Tags" at bounding box center [1452, 670] width 77 height 28
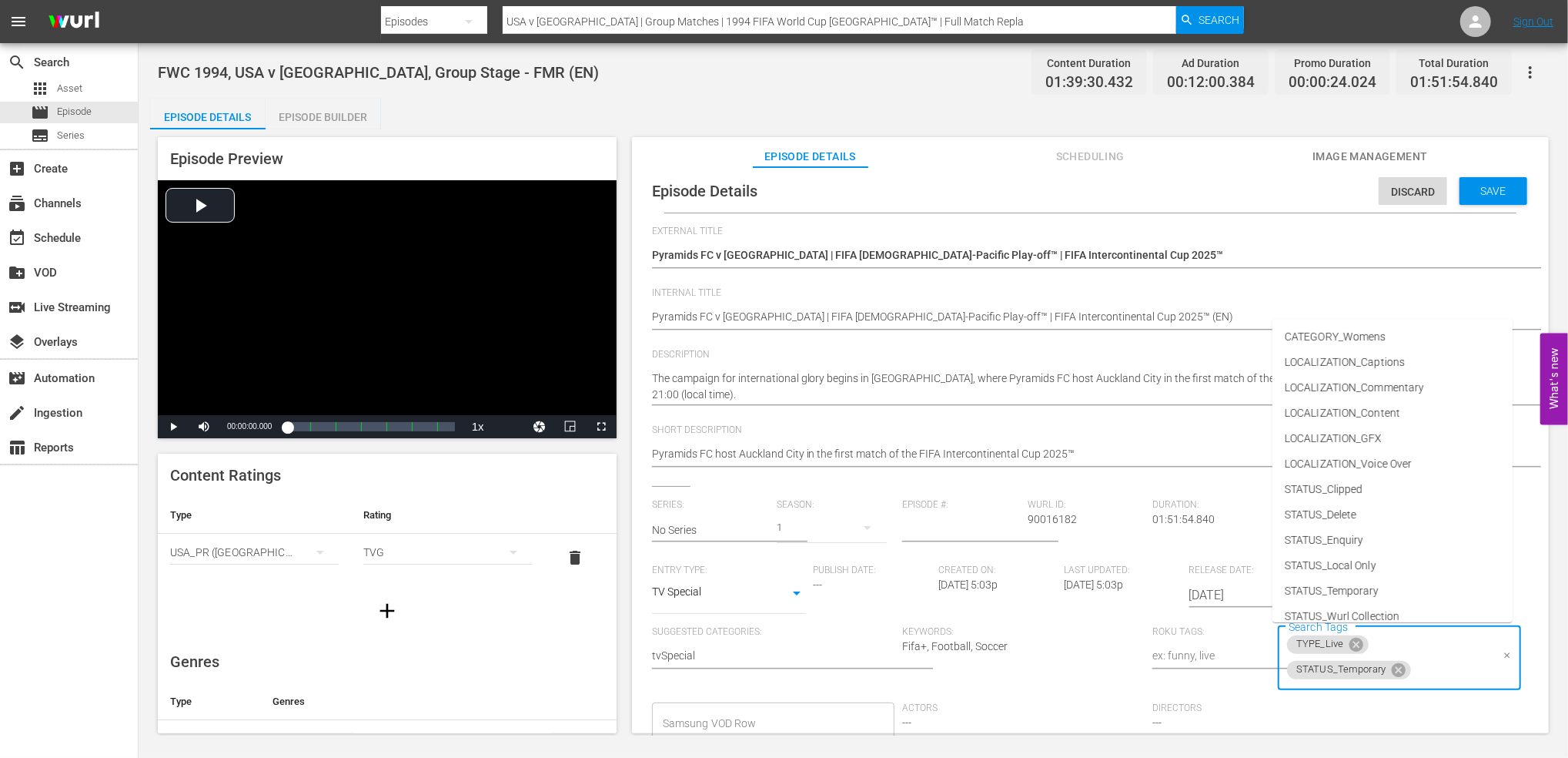
scroll to position [0, 0]
click at [1212, 185] on div "Episode Details Discard Save" at bounding box center [1090, 191] width 901 height 43
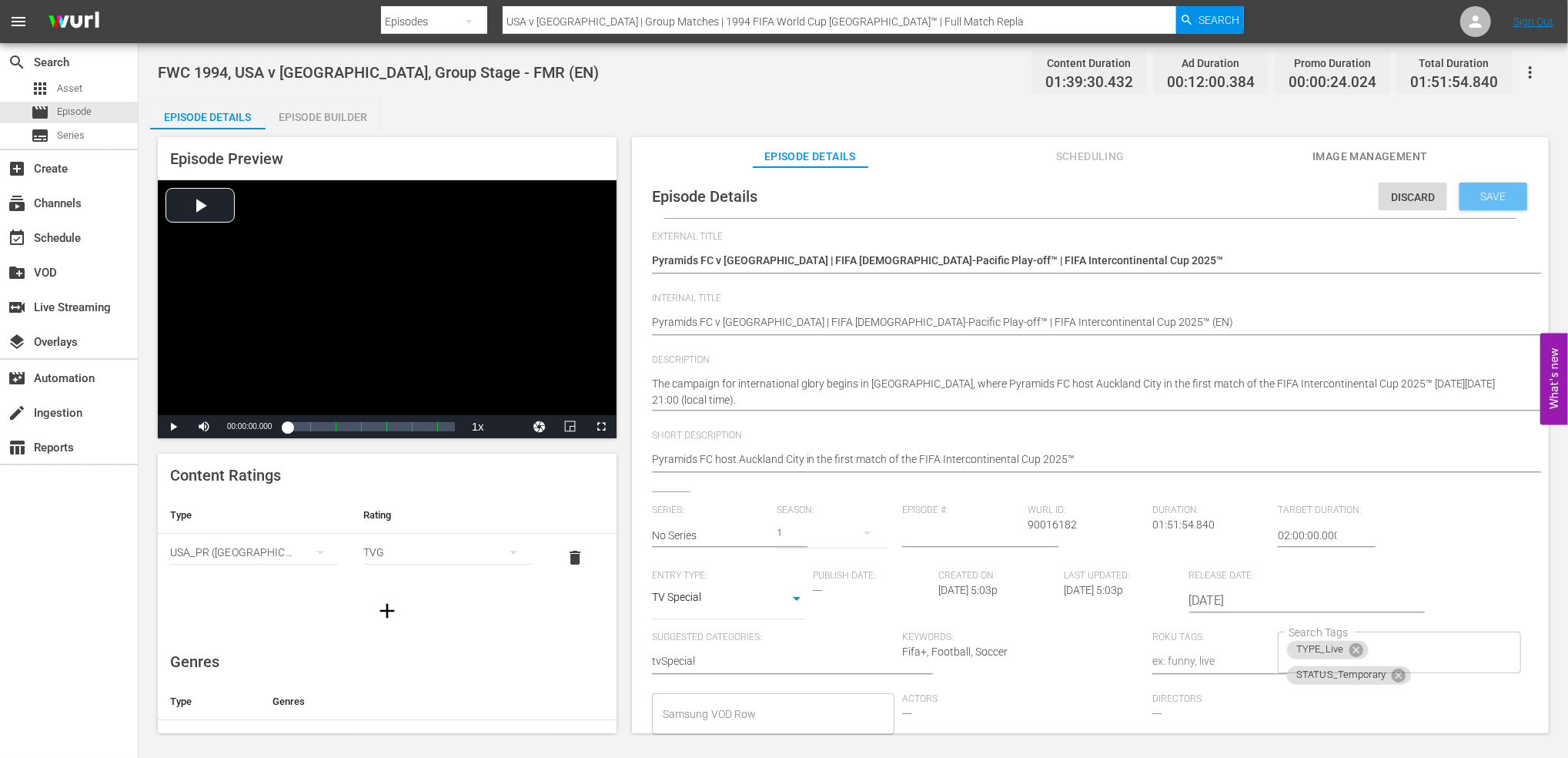
click at [1490, 200] on span "Save" at bounding box center [1493, 196] width 50 height 12
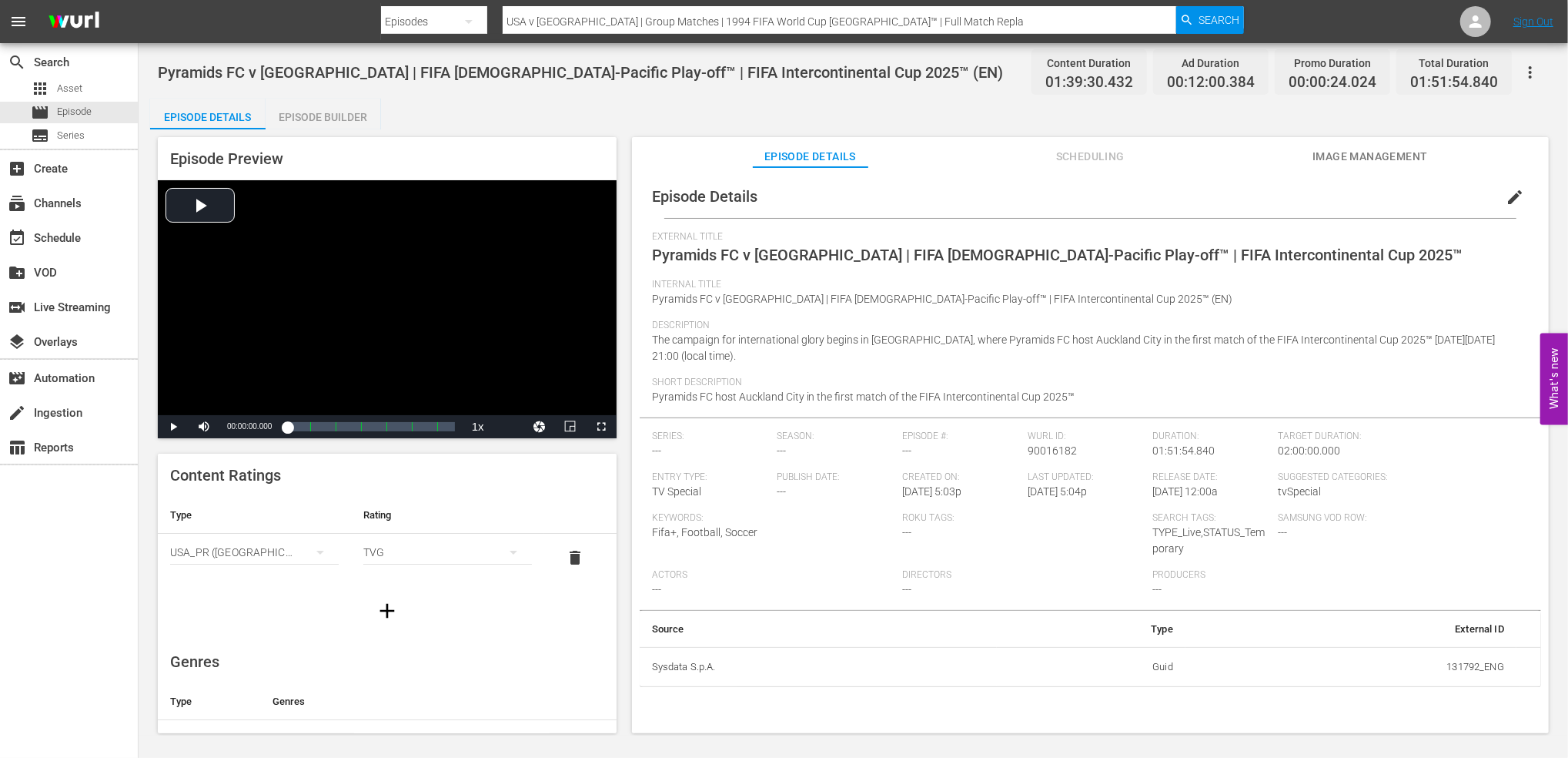
click at [1375, 156] on span "Image Management" at bounding box center [1370, 156] width 116 height 19
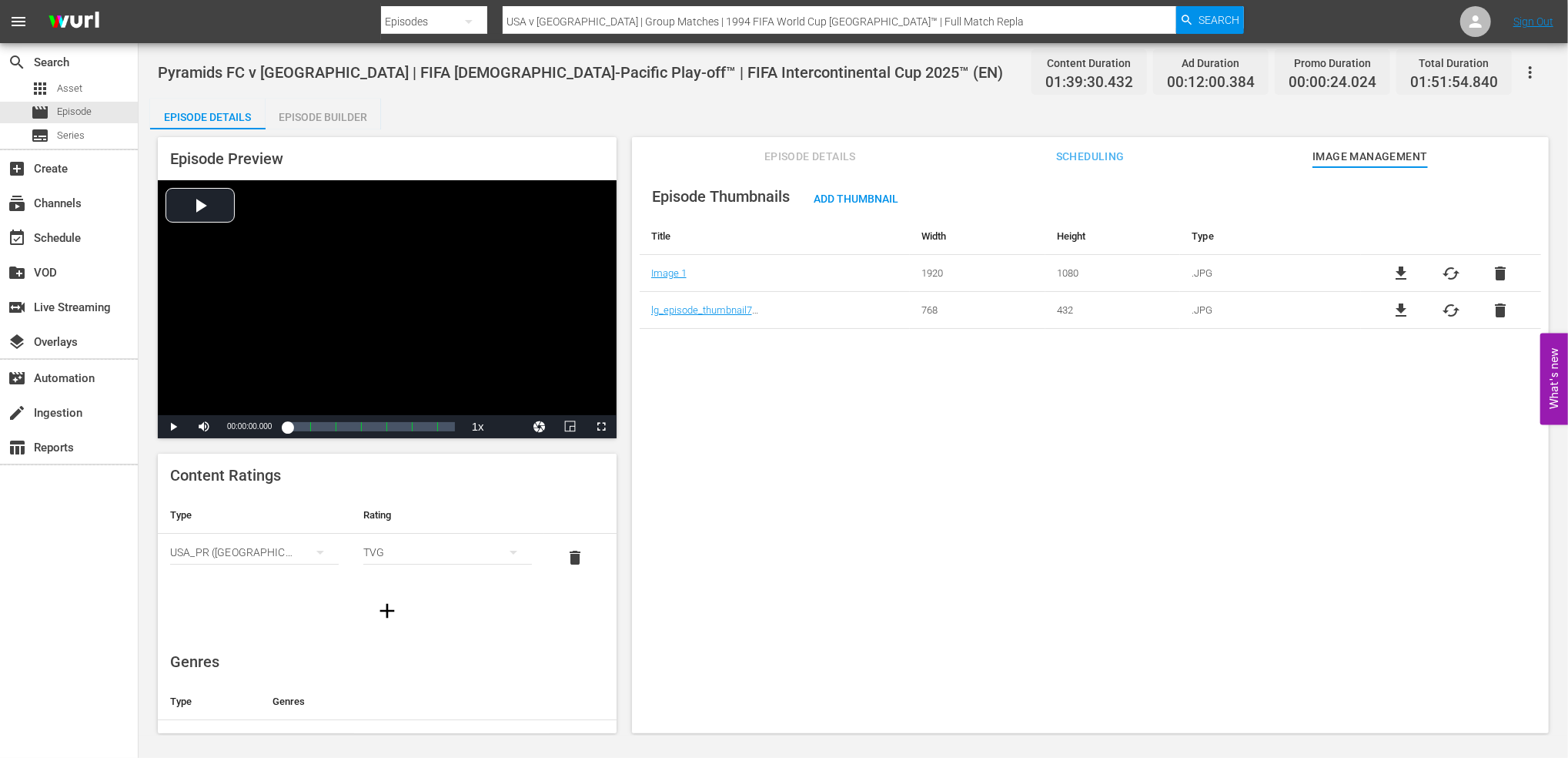
click at [1495, 269] on span "delete" at bounding box center [1500, 273] width 19 height 19
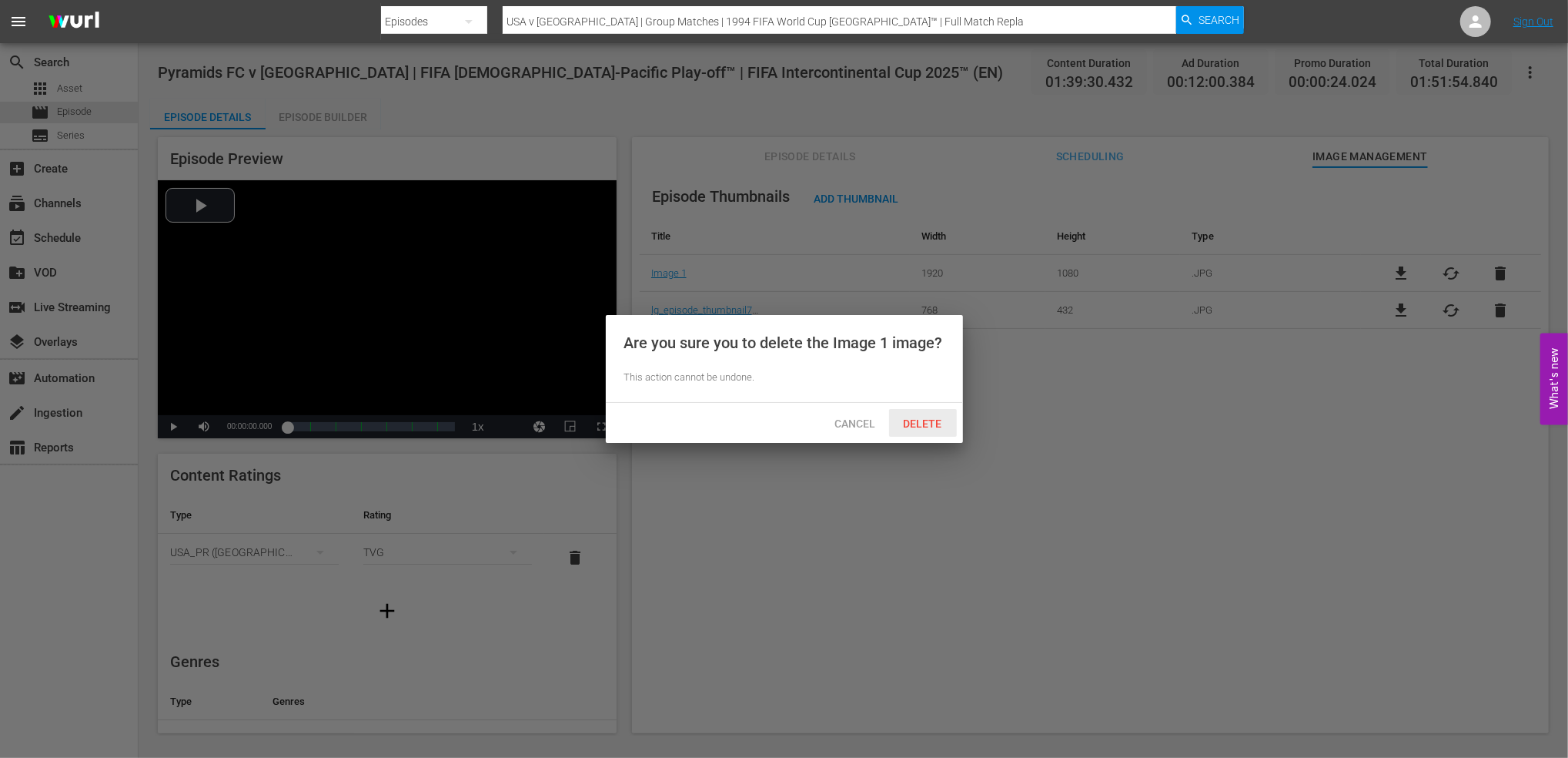
drag, startPoint x: 913, startPoint y: 421, endPoint x: 1174, endPoint y: 393, distance: 262.5
click at [914, 423] on span "Delete" at bounding box center [922, 423] width 63 height 12
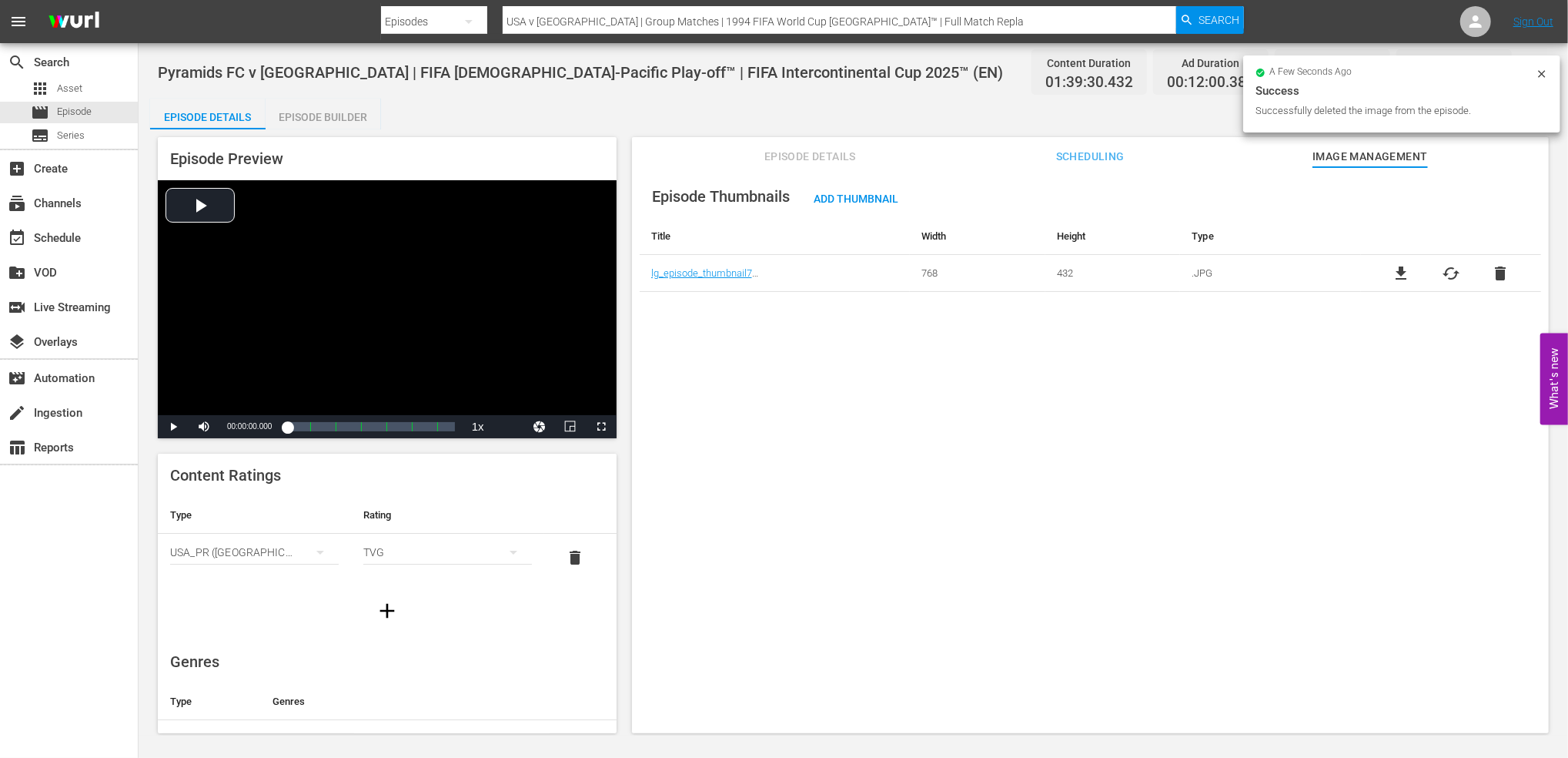
click at [1492, 275] on span "delete" at bounding box center [1500, 273] width 19 height 19
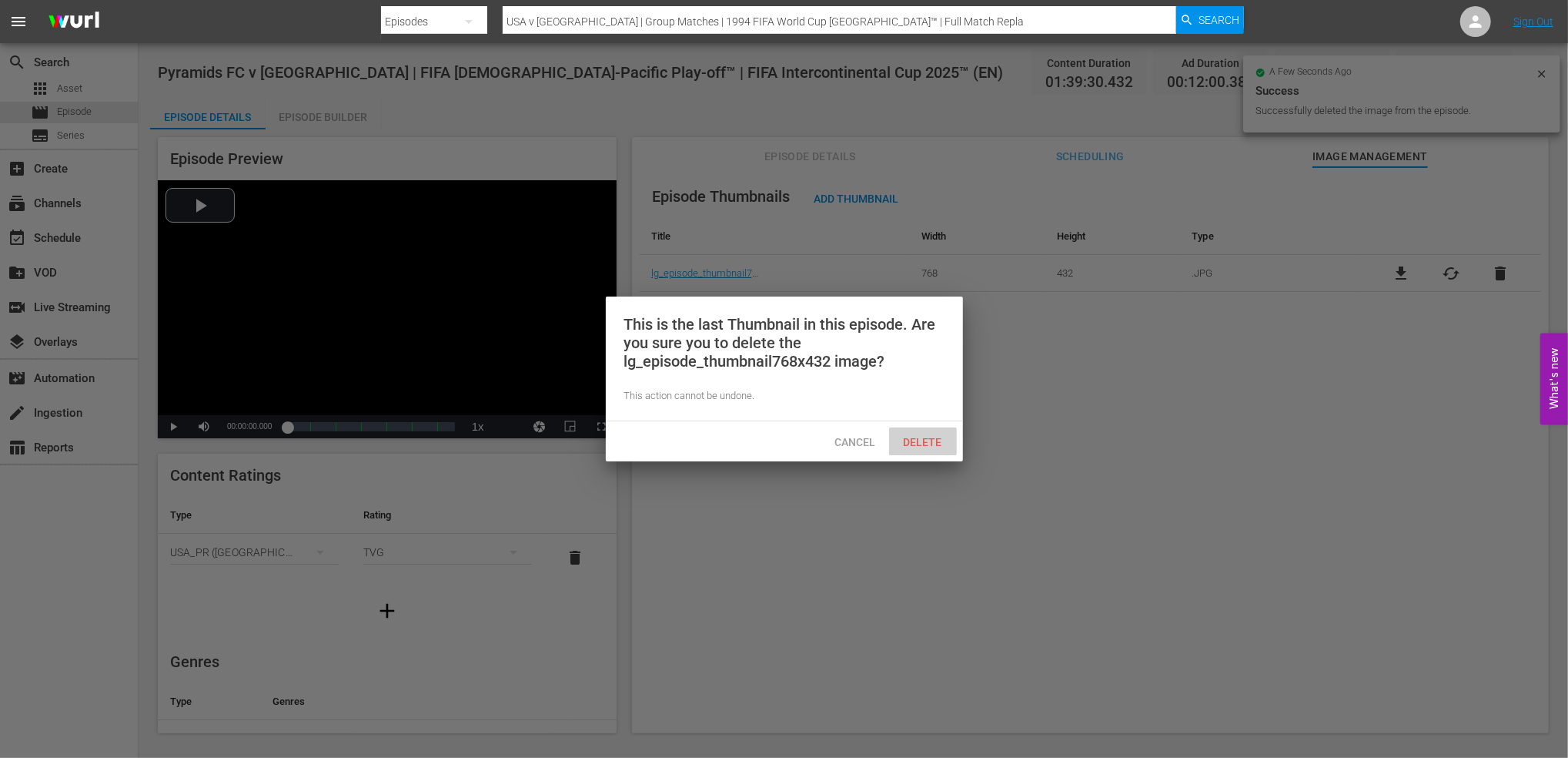
click at [939, 433] on div "Delete" at bounding box center [922, 442] width 68 height 29
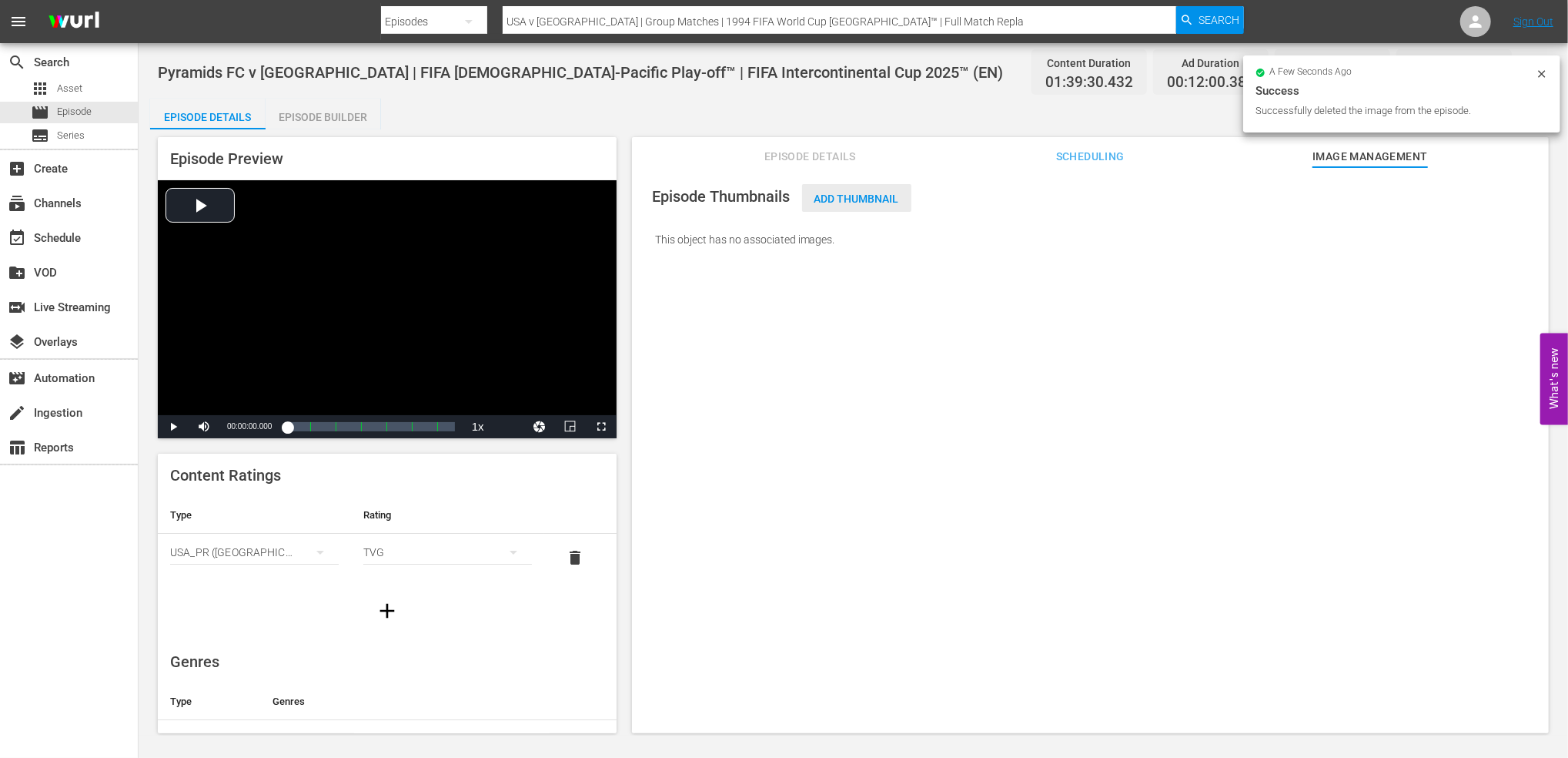
click at [851, 199] on span "Add Thumbnail" at bounding box center [856, 198] width 109 height 12
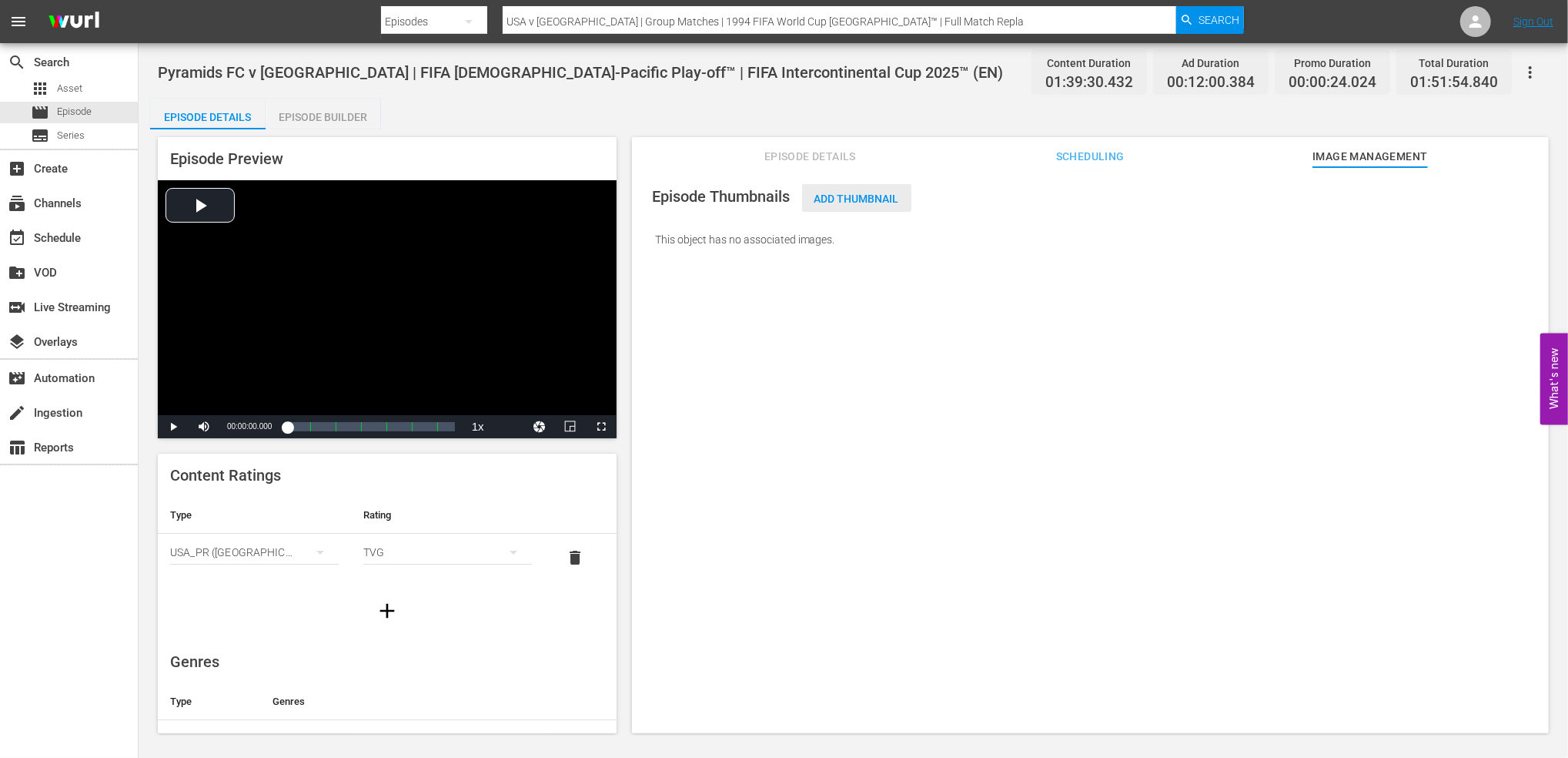
click at [877, 198] on span "Add Thumbnail" at bounding box center [856, 198] width 109 height 12
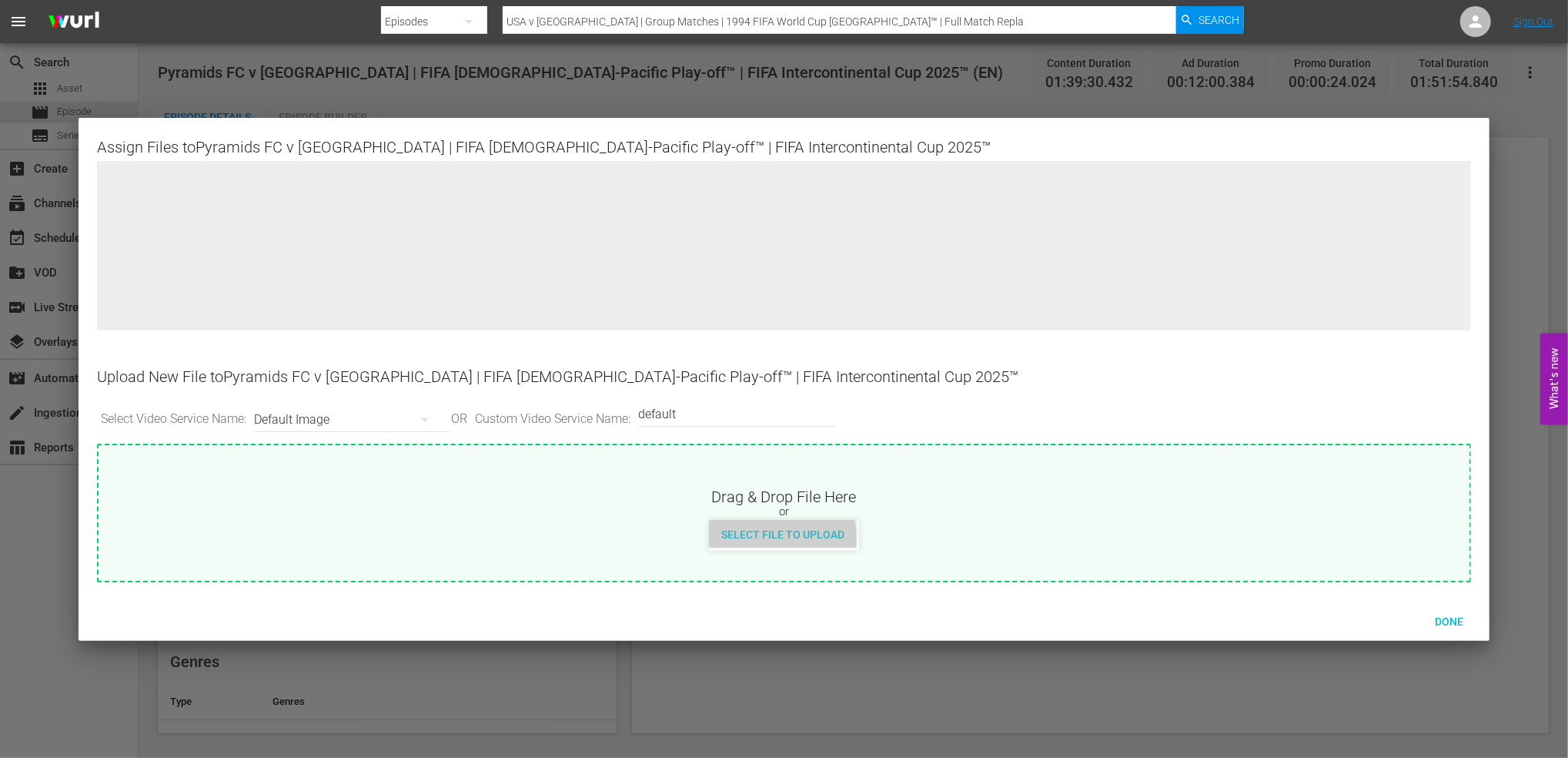
click at [782, 537] on span "Select File to Upload" at bounding box center [782, 534] width 147 height 12
type input "C:\fakepath\1int.jpg"
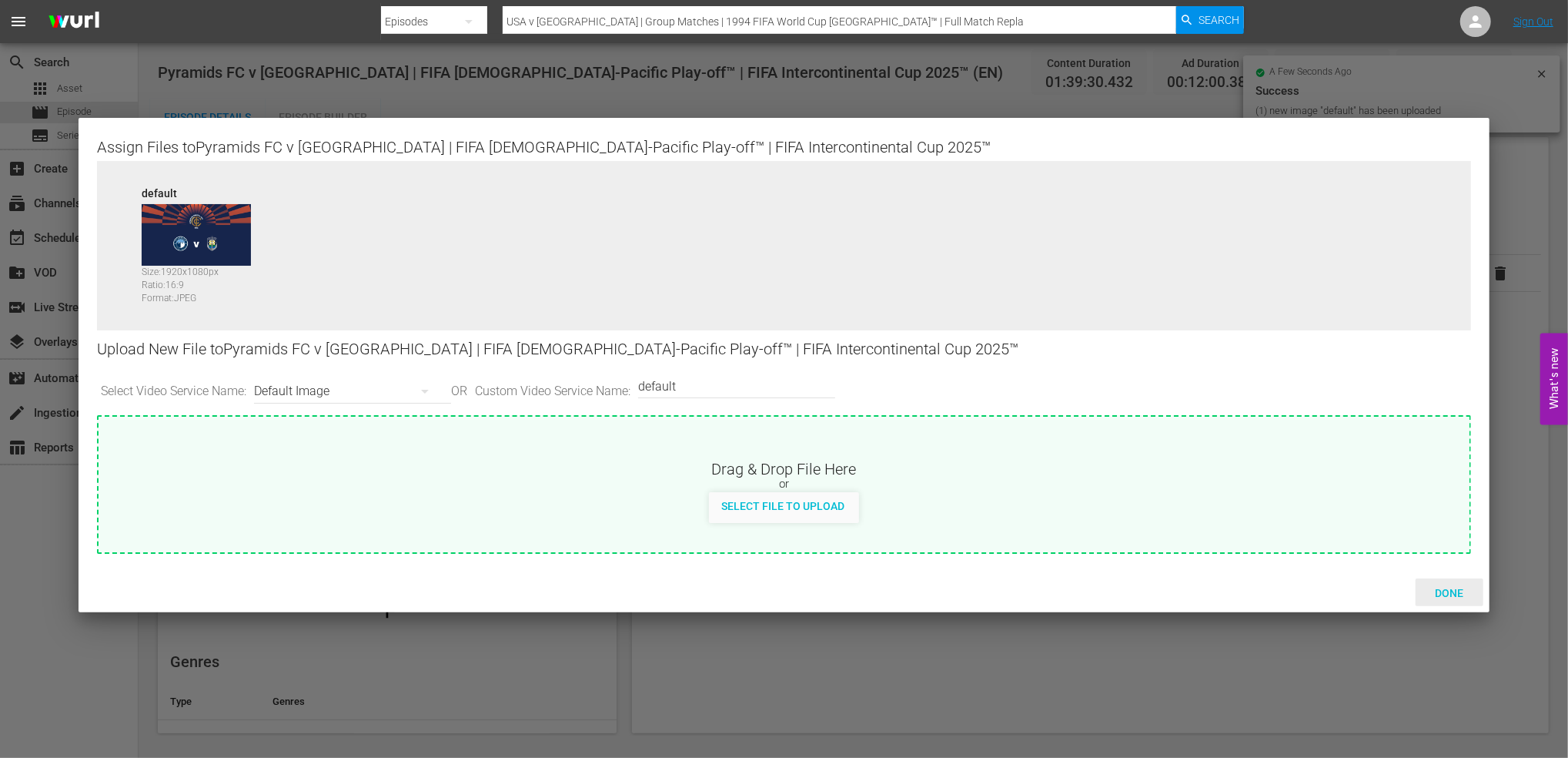
click at [1447, 587] on span "Done" at bounding box center [1449, 592] width 53 height 12
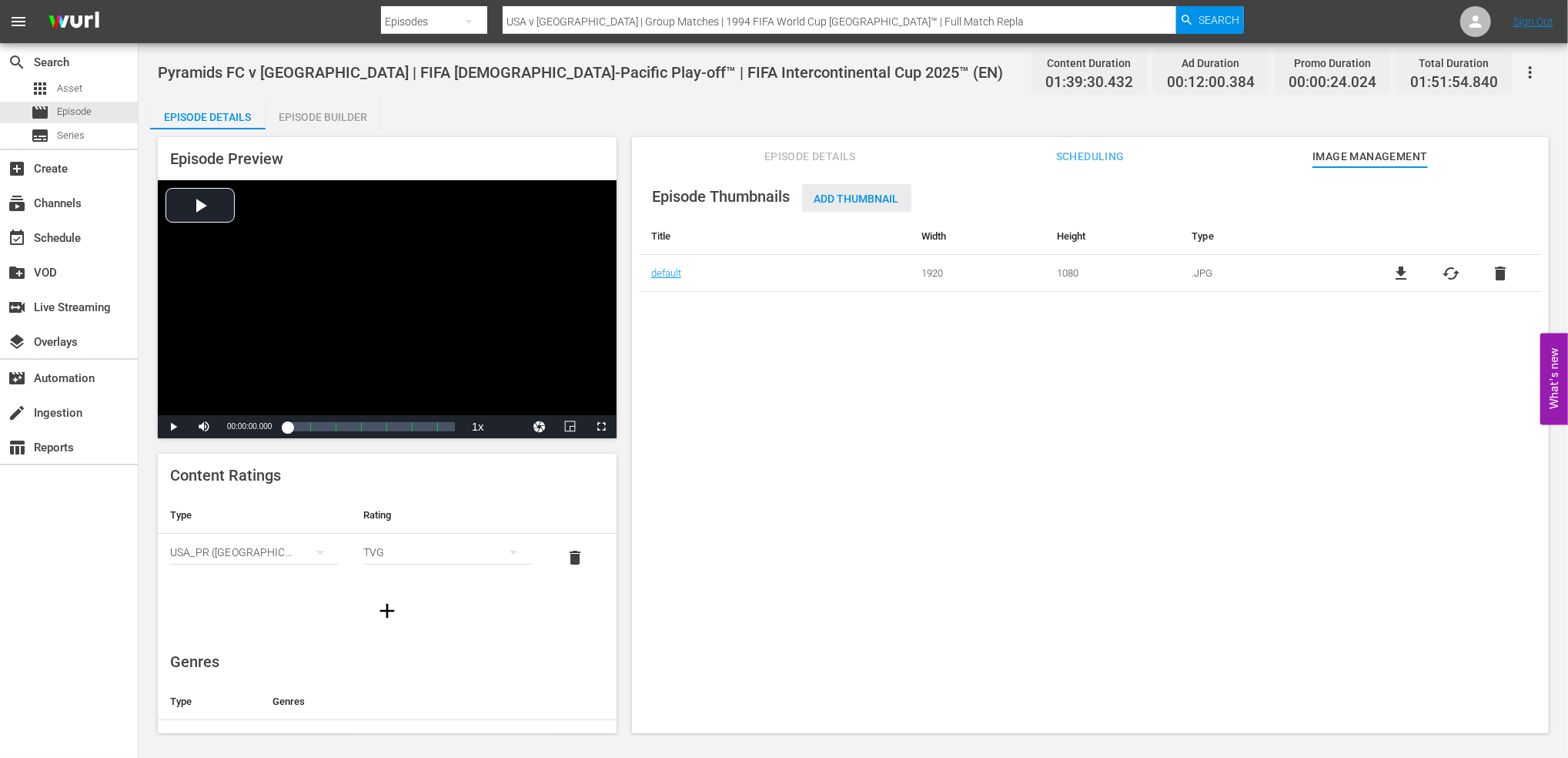
click at [872, 195] on span "Add Thumbnail" at bounding box center [856, 198] width 109 height 12
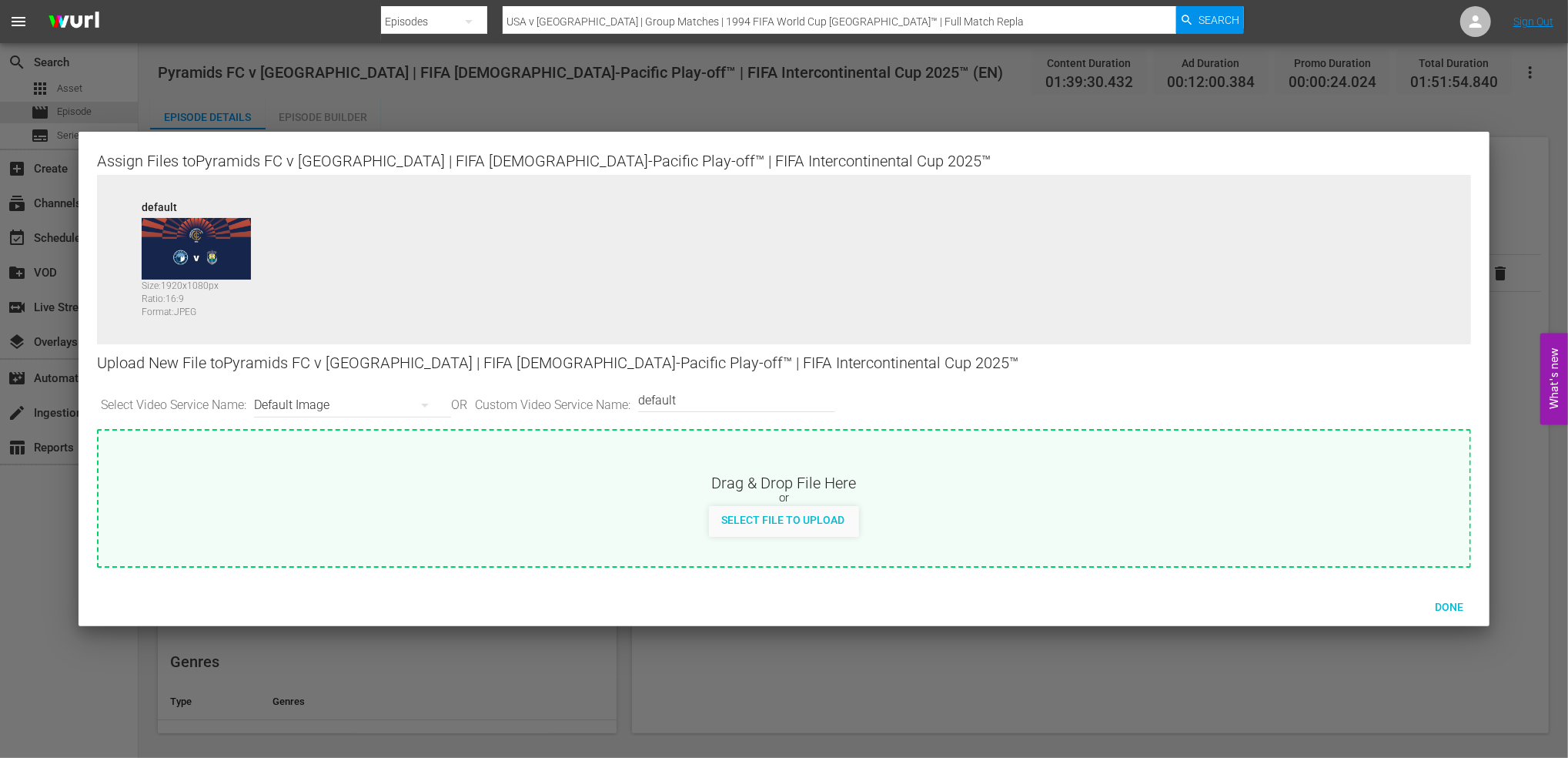
click at [708, 404] on input "default" at bounding box center [732, 399] width 189 height 37
type input "default 1"
click at [786, 515] on span "Select File to Upload" at bounding box center [782, 520] width 147 height 12
type input "C:\fakepath\2int.jpg"
click at [1453, 606] on span "Done" at bounding box center [1449, 606] width 53 height 12
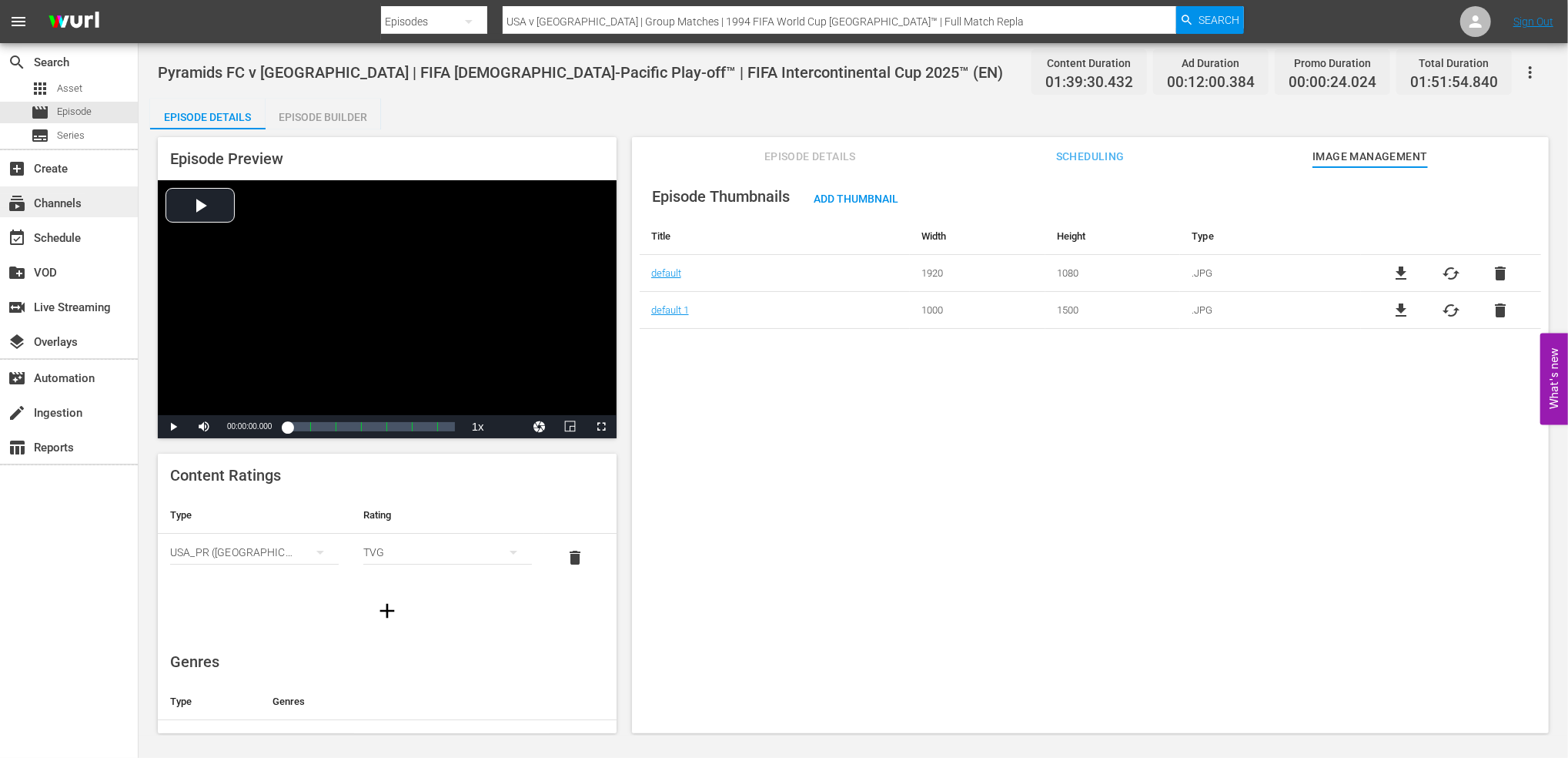
click at [79, 198] on div "subscriptions Channels" at bounding box center [43, 201] width 86 height 14
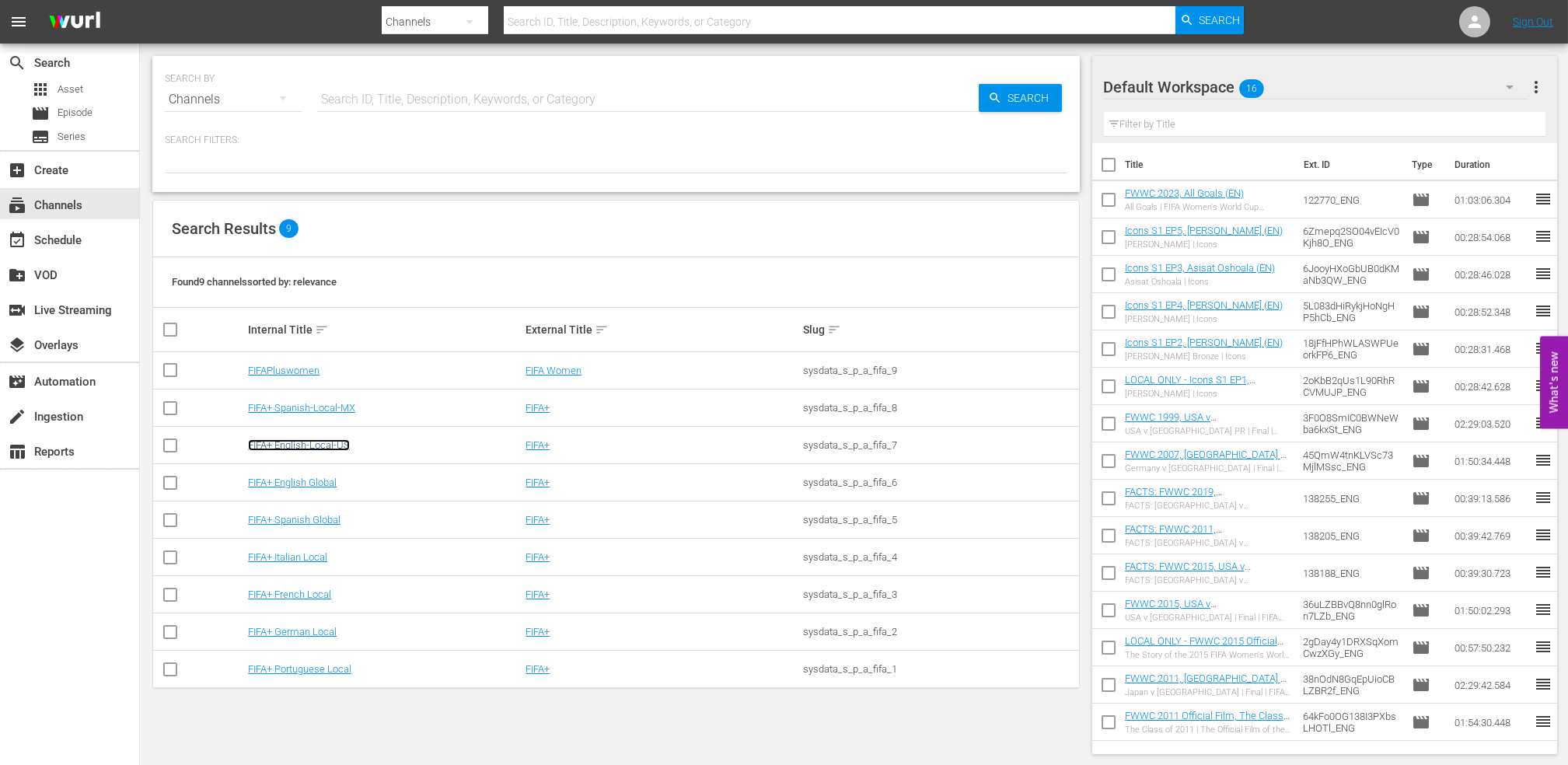
click at [341, 447] on link "FIFA+ English-Local-US" at bounding box center [299, 445] width 102 height 12
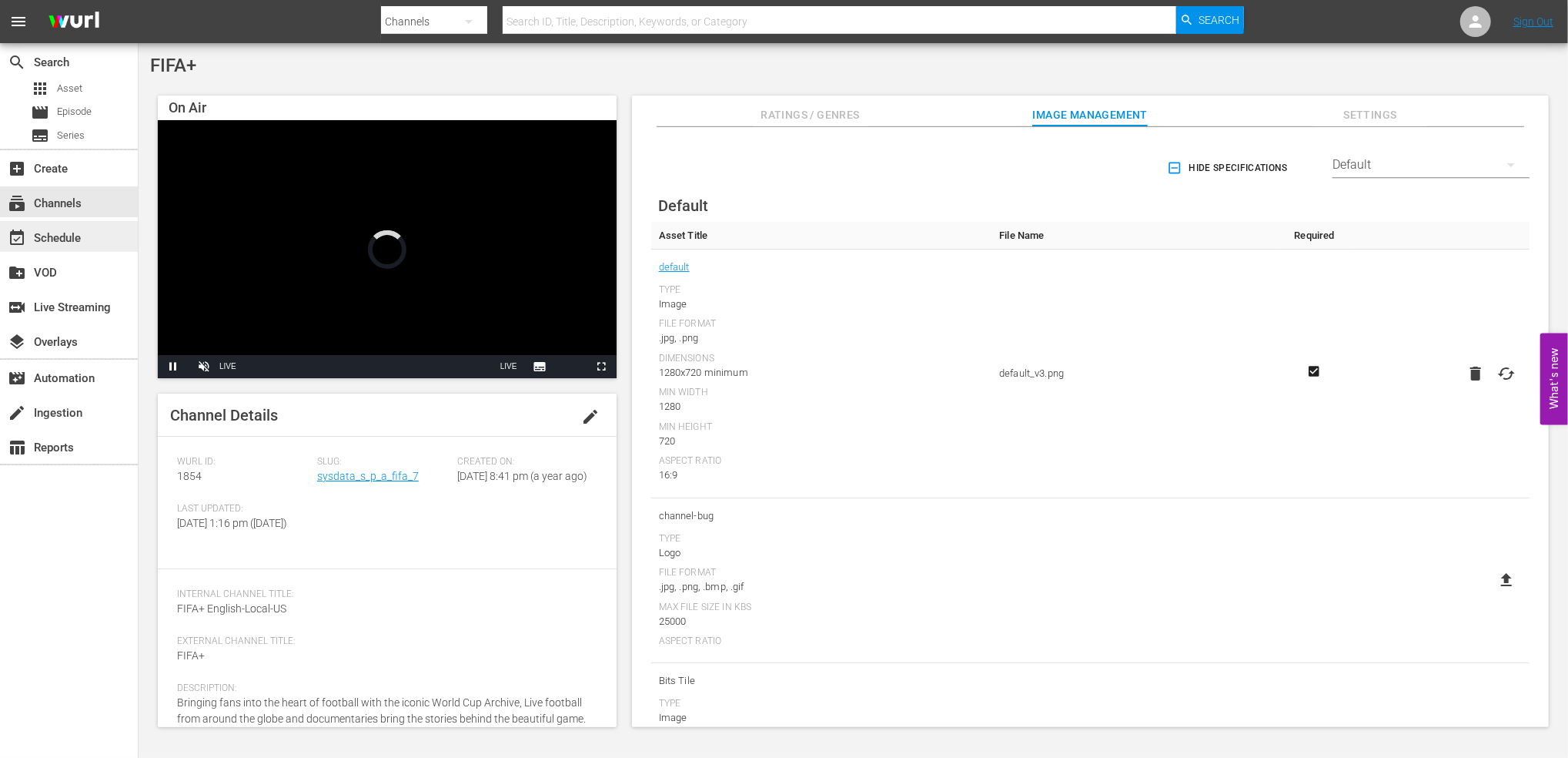
click at [108, 228] on div "event_available Schedule" at bounding box center [69, 237] width 138 height 31
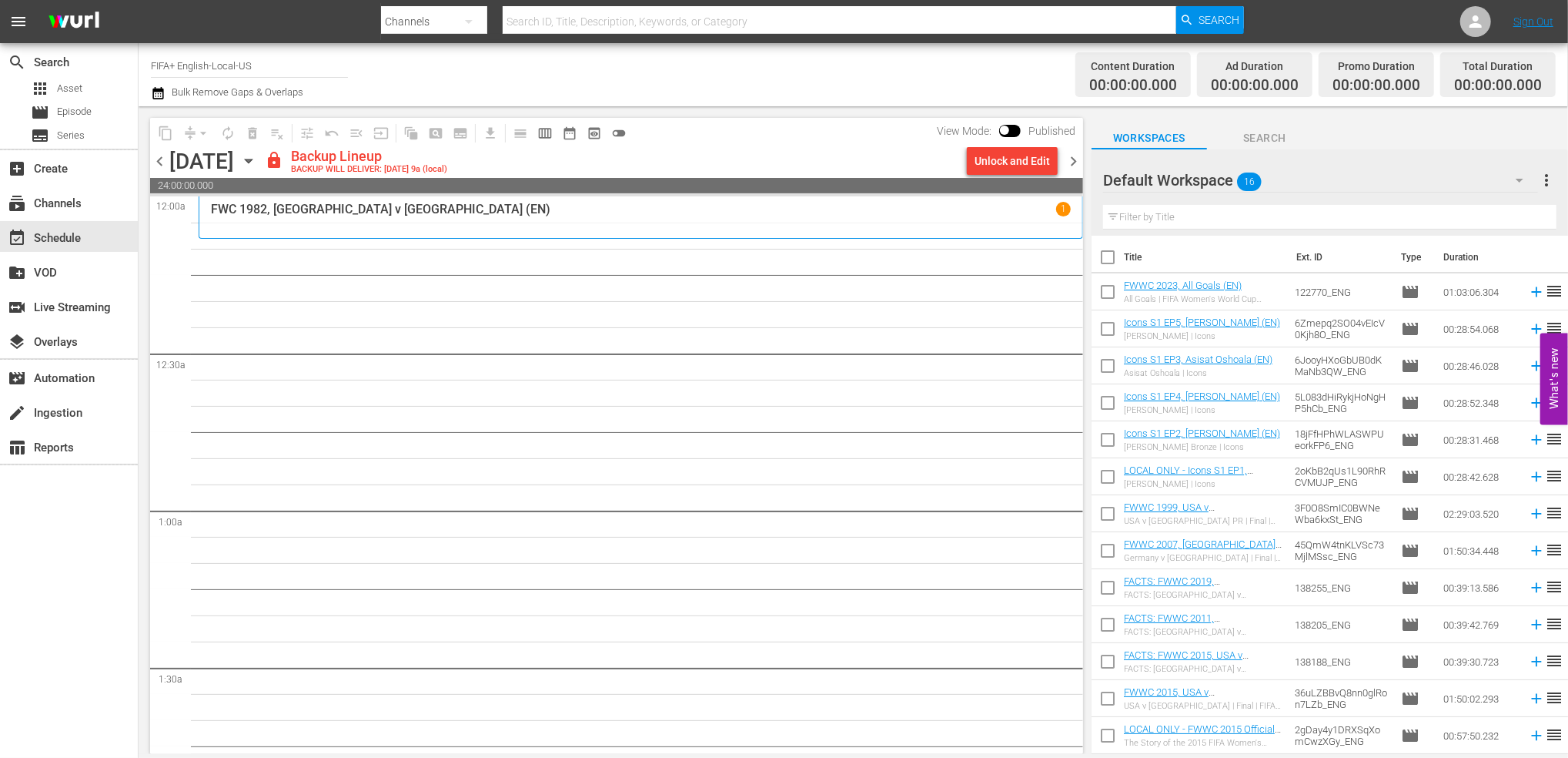
click at [156, 160] on span "chevron_left" at bounding box center [159, 161] width 19 height 19
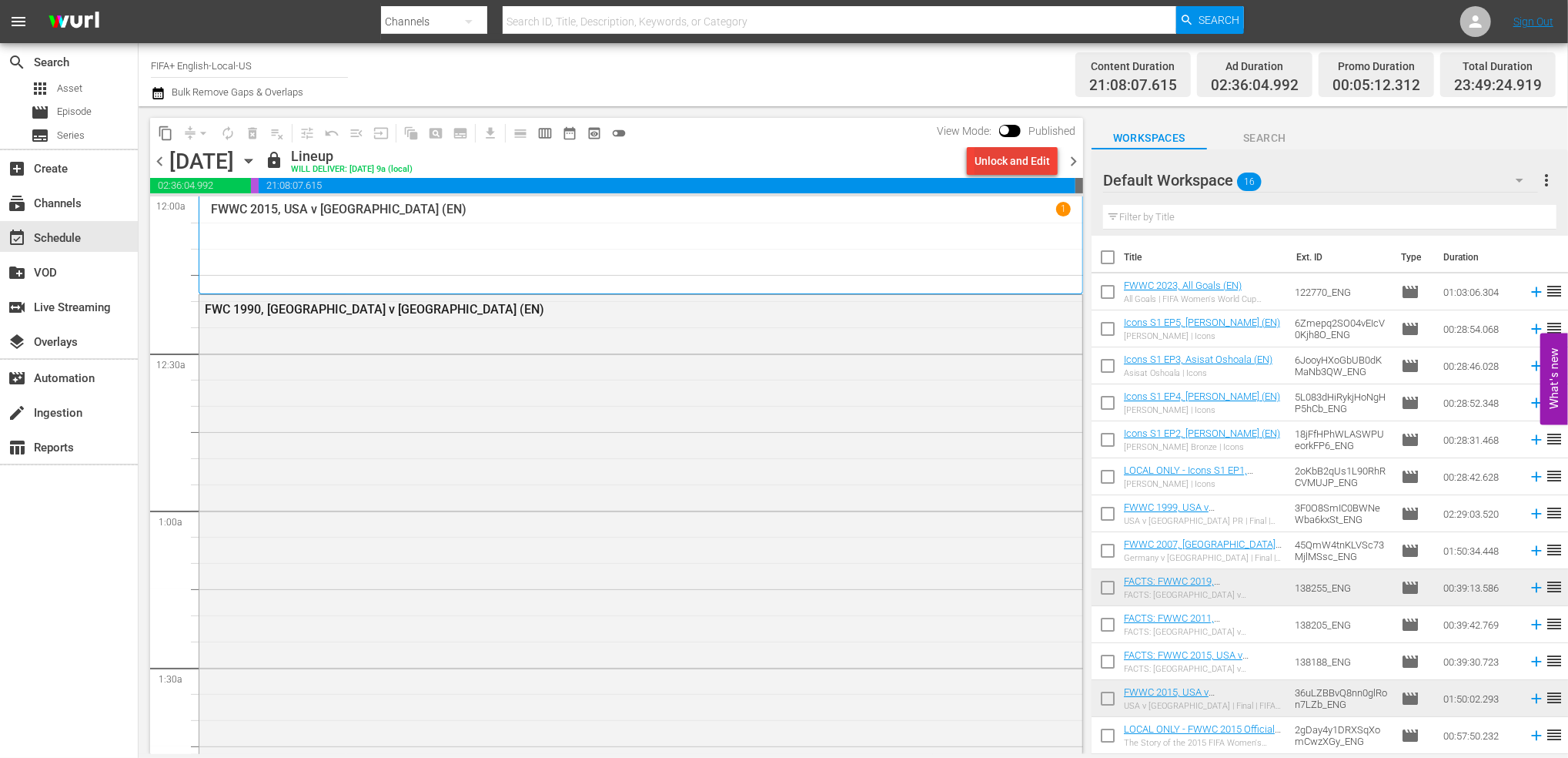
click at [999, 160] on div "Unlock and Edit" at bounding box center [1013, 161] width 75 height 28
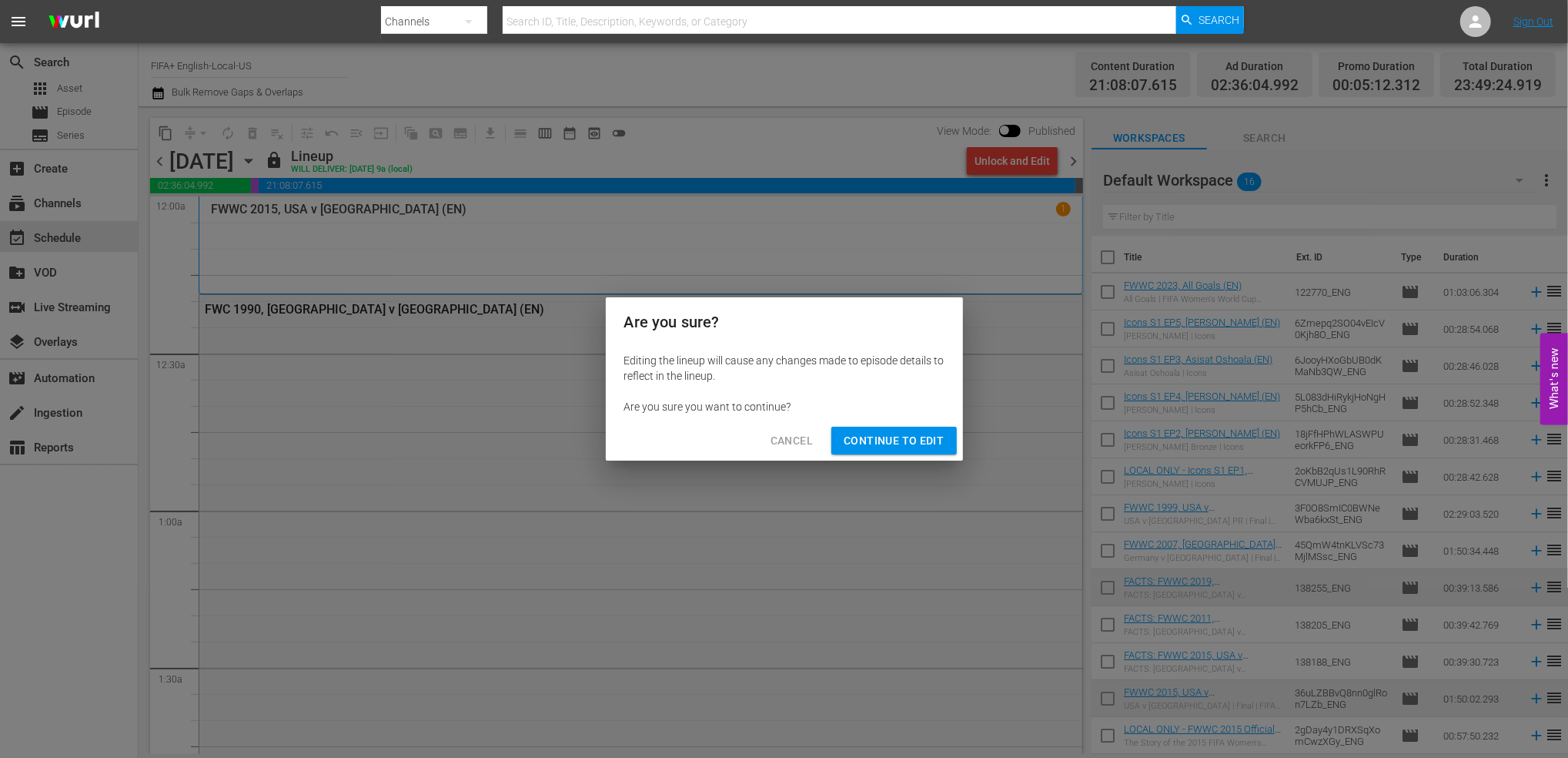
click at [809, 428] on button "Cancel" at bounding box center [792, 441] width 67 height 29
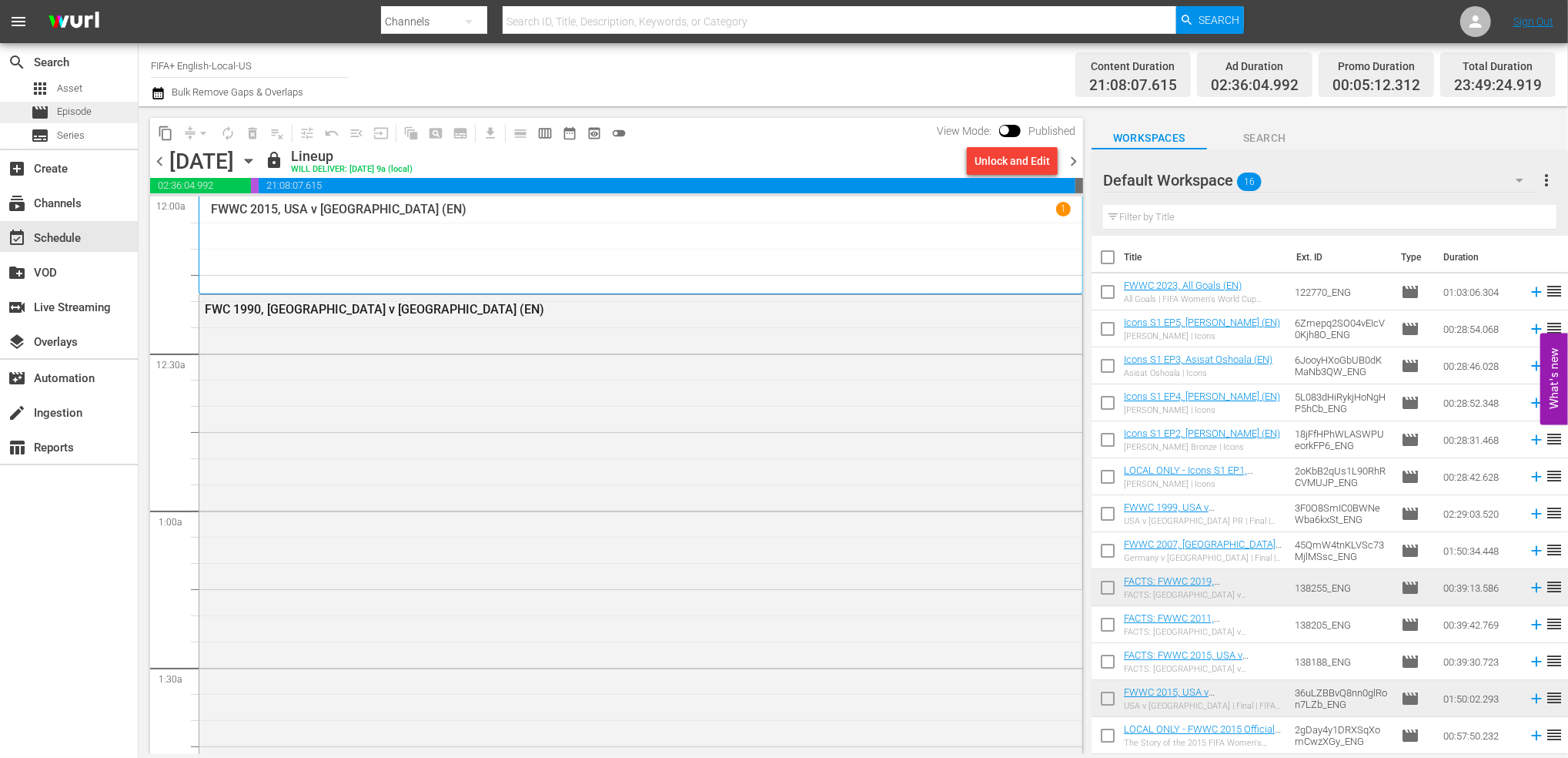
click at [78, 109] on span "Episode" at bounding box center [75, 111] width 34 height 16
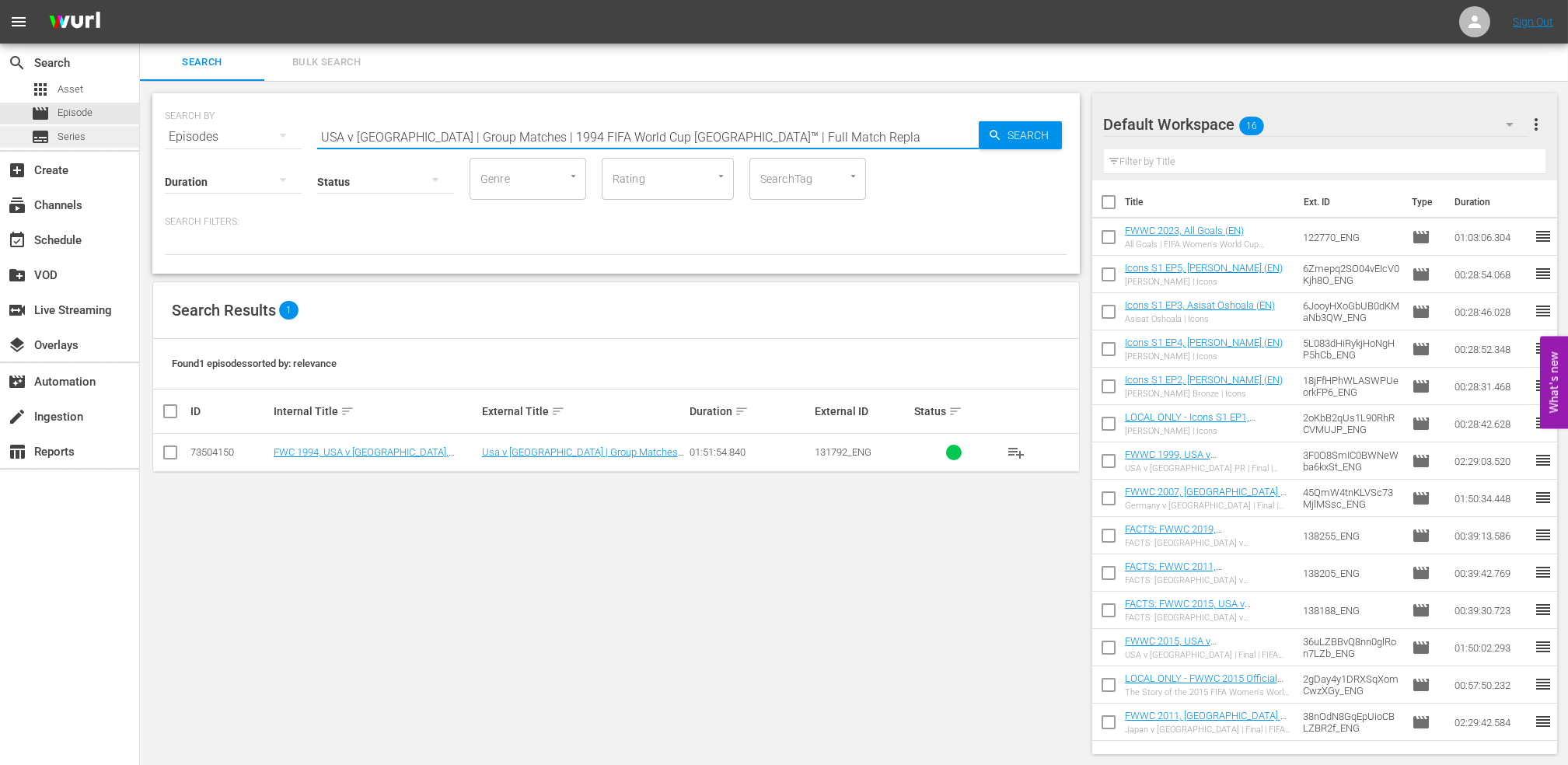
drag, startPoint x: 771, startPoint y: 131, endPoint x: 117, endPoint y: 128, distance: 654.0
click at [140, 0] on div "search Search apps Asset movie Episode subtitles Series add_box Create subscrip…" at bounding box center [854, 0] width 1428 height 0
click at [1009, 141] on span "Search" at bounding box center [1032, 136] width 60 height 28
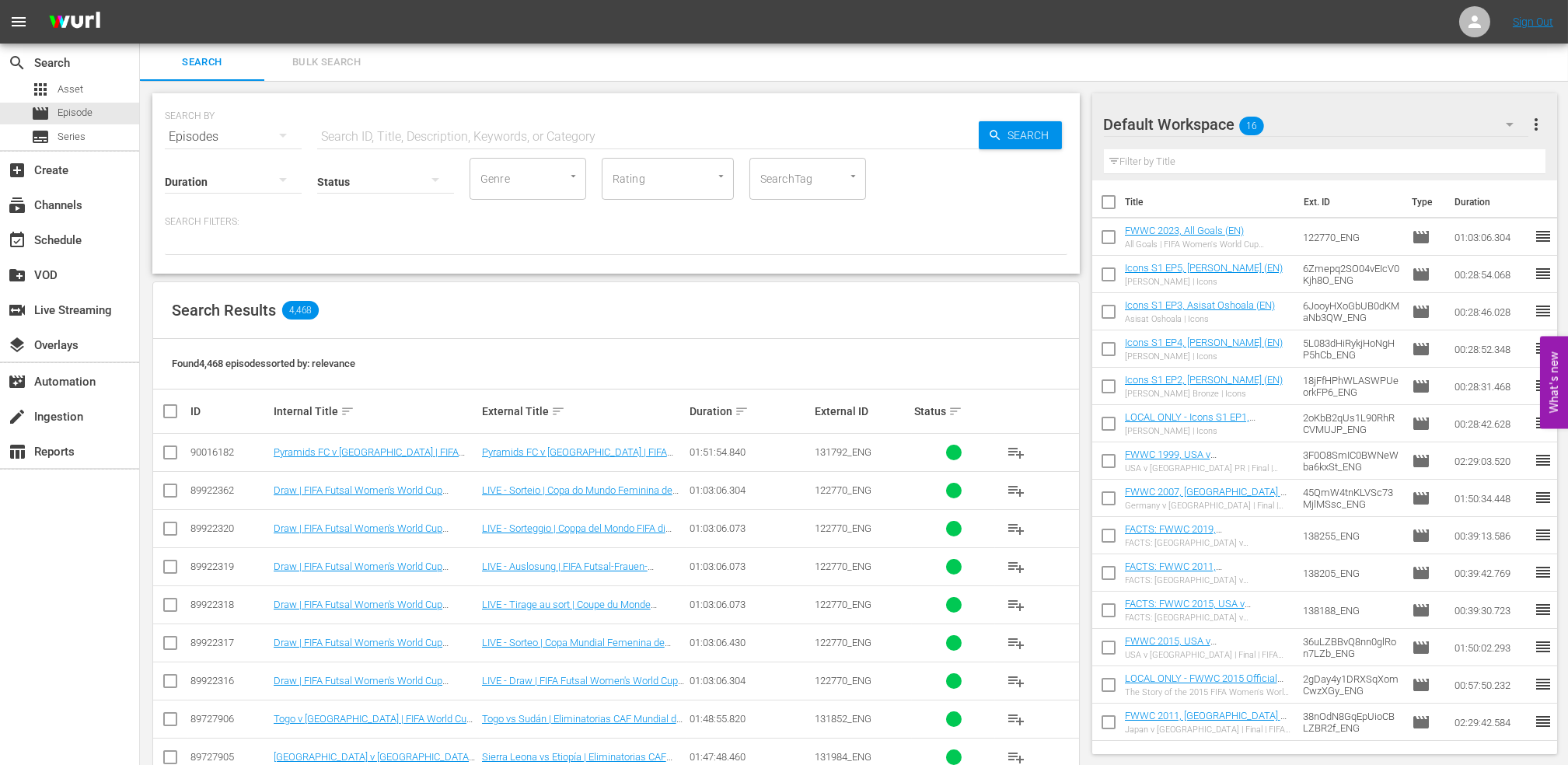
click at [176, 451] on input "checkbox" at bounding box center [170, 455] width 19 height 19
checkbox input "true"
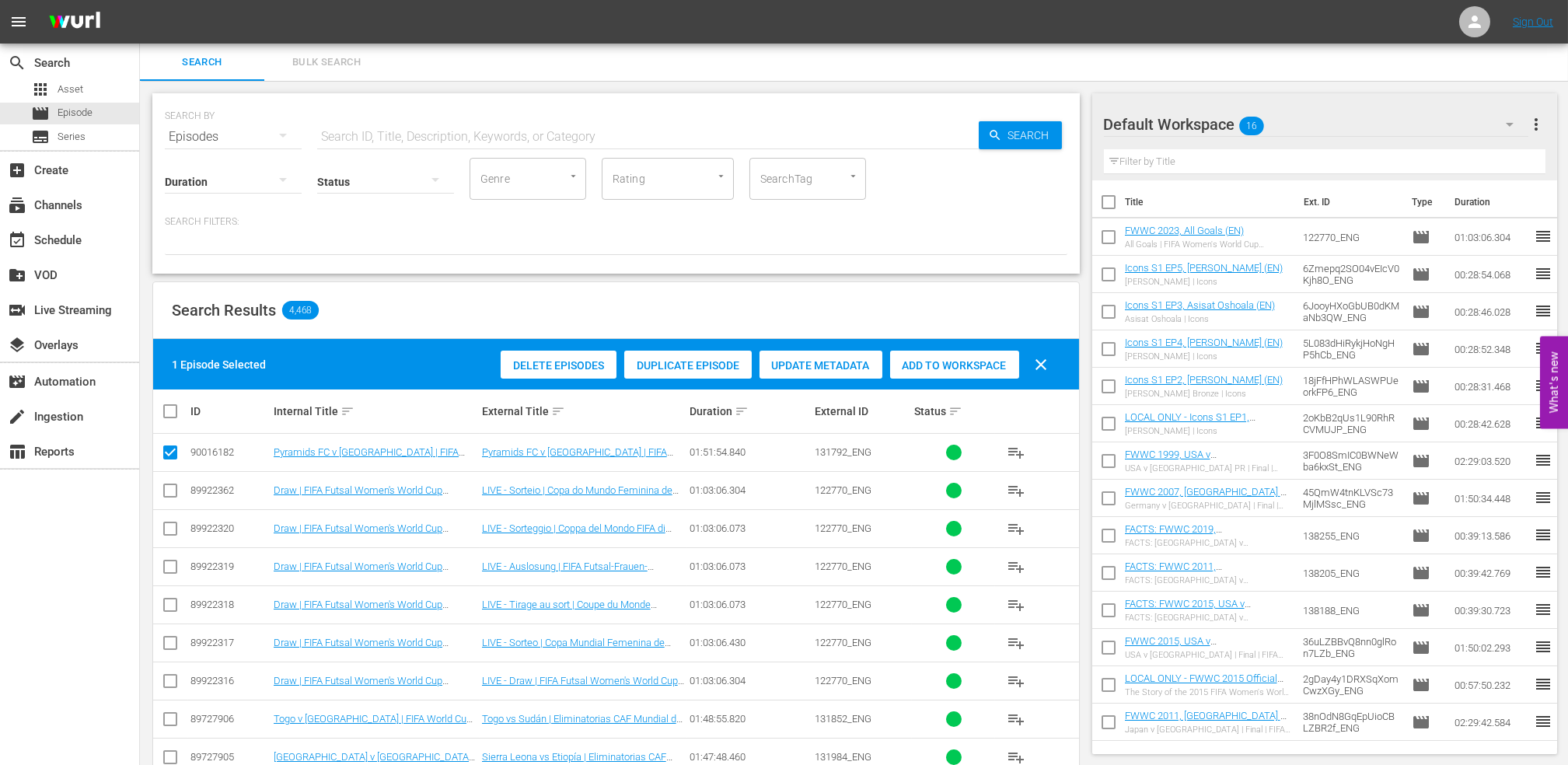
click at [953, 363] on span "Add to Workspace" at bounding box center [955, 365] width 129 height 12
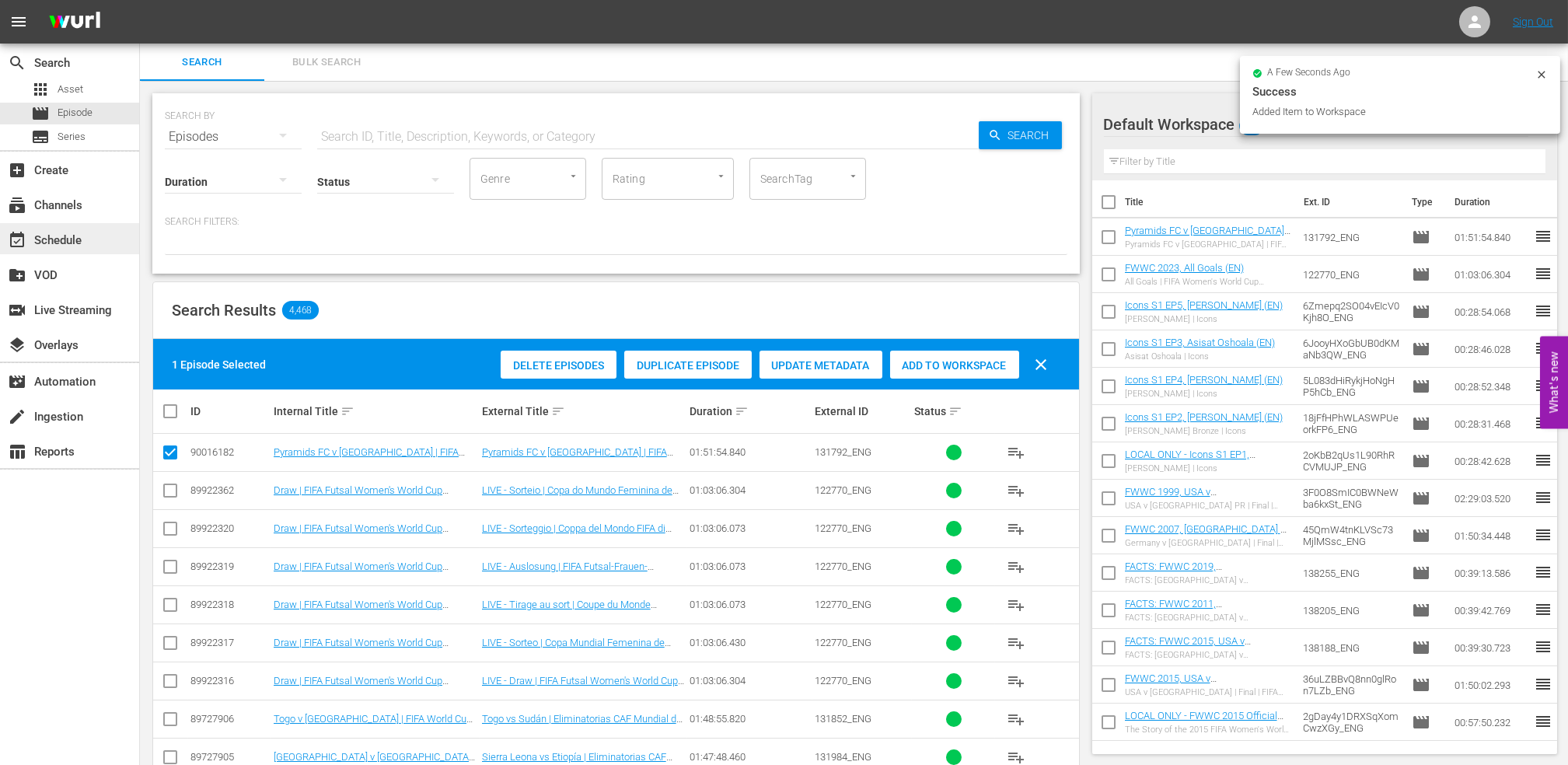
click at [71, 233] on div "event_available Schedule" at bounding box center [43, 237] width 87 height 14
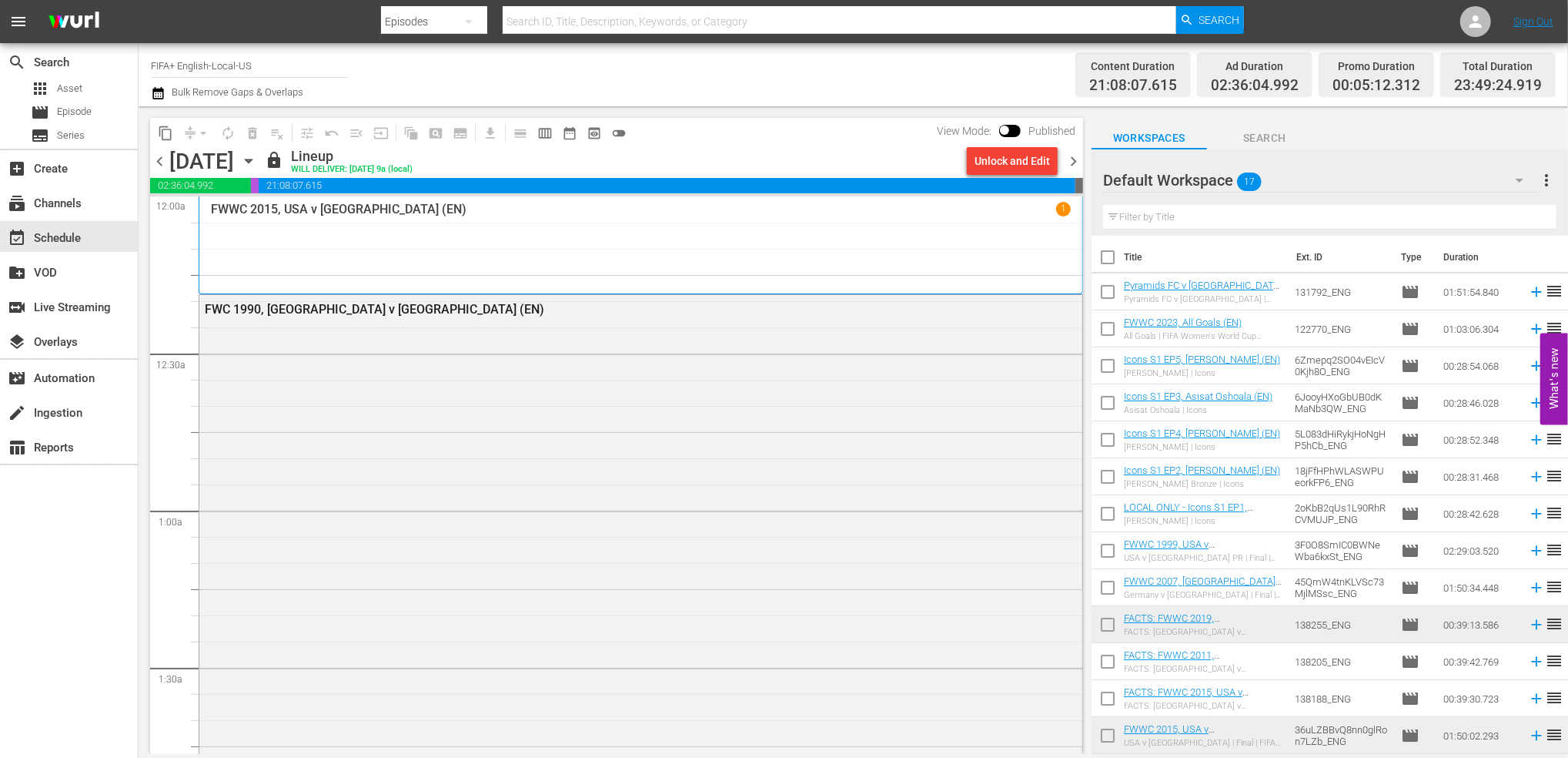
scroll to position [361, 0]
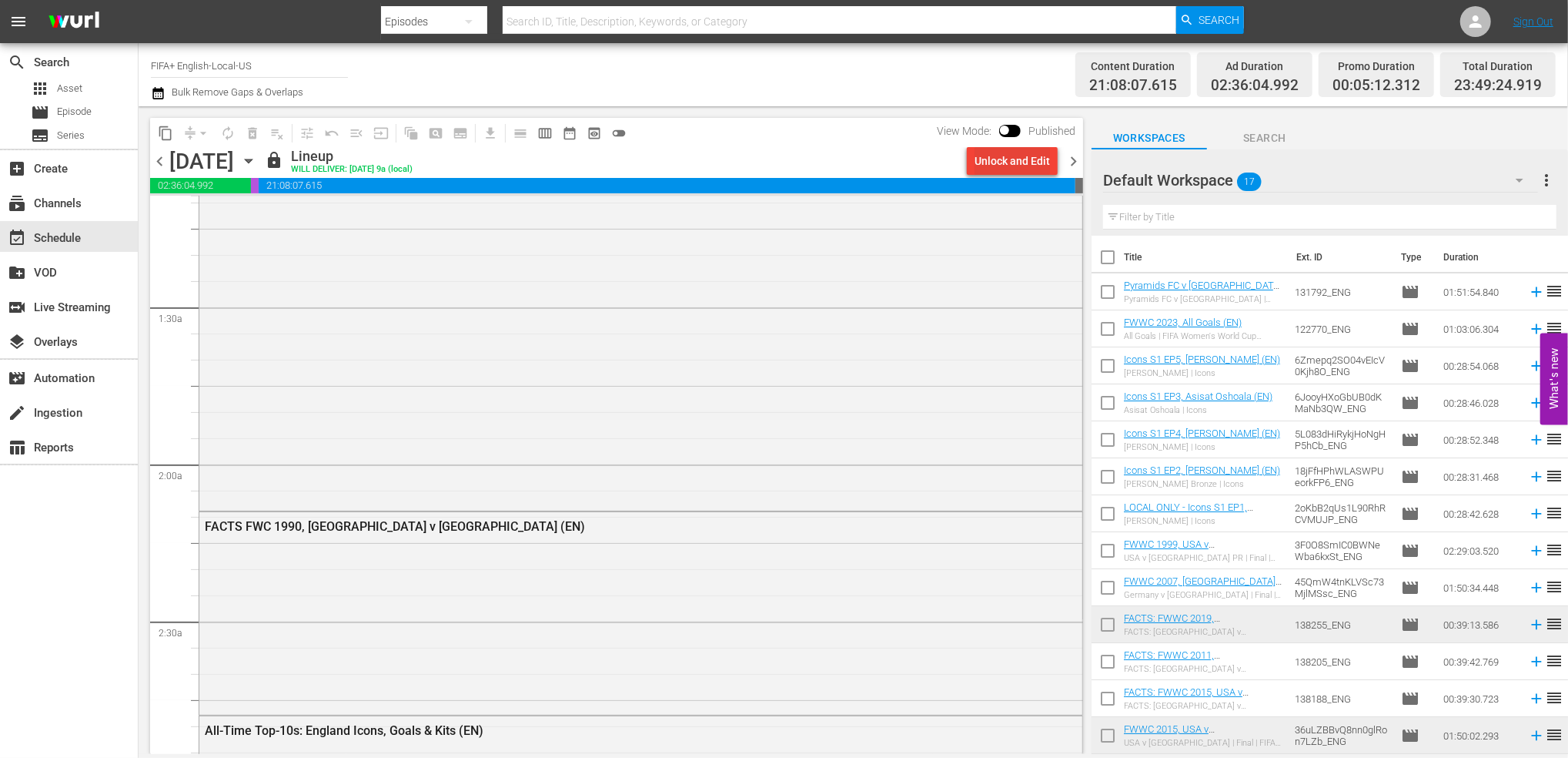
click at [1025, 166] on div "Unlock and Edit" at bounding box center [1013, 161] width 75 height 28
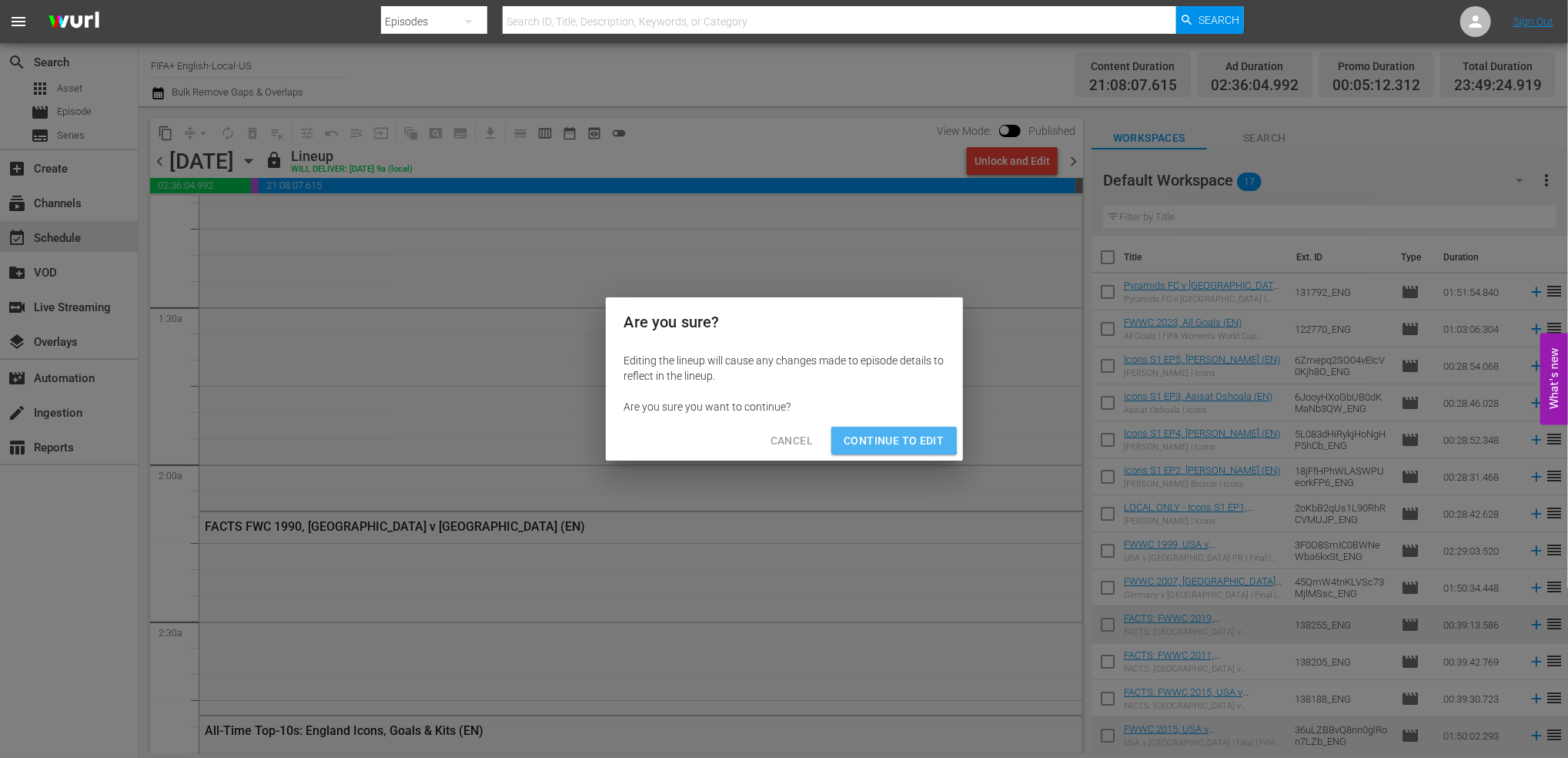
click at [890, 433] on span "Continue to Edit" at bounding box center [894, 440] width 100 height 19
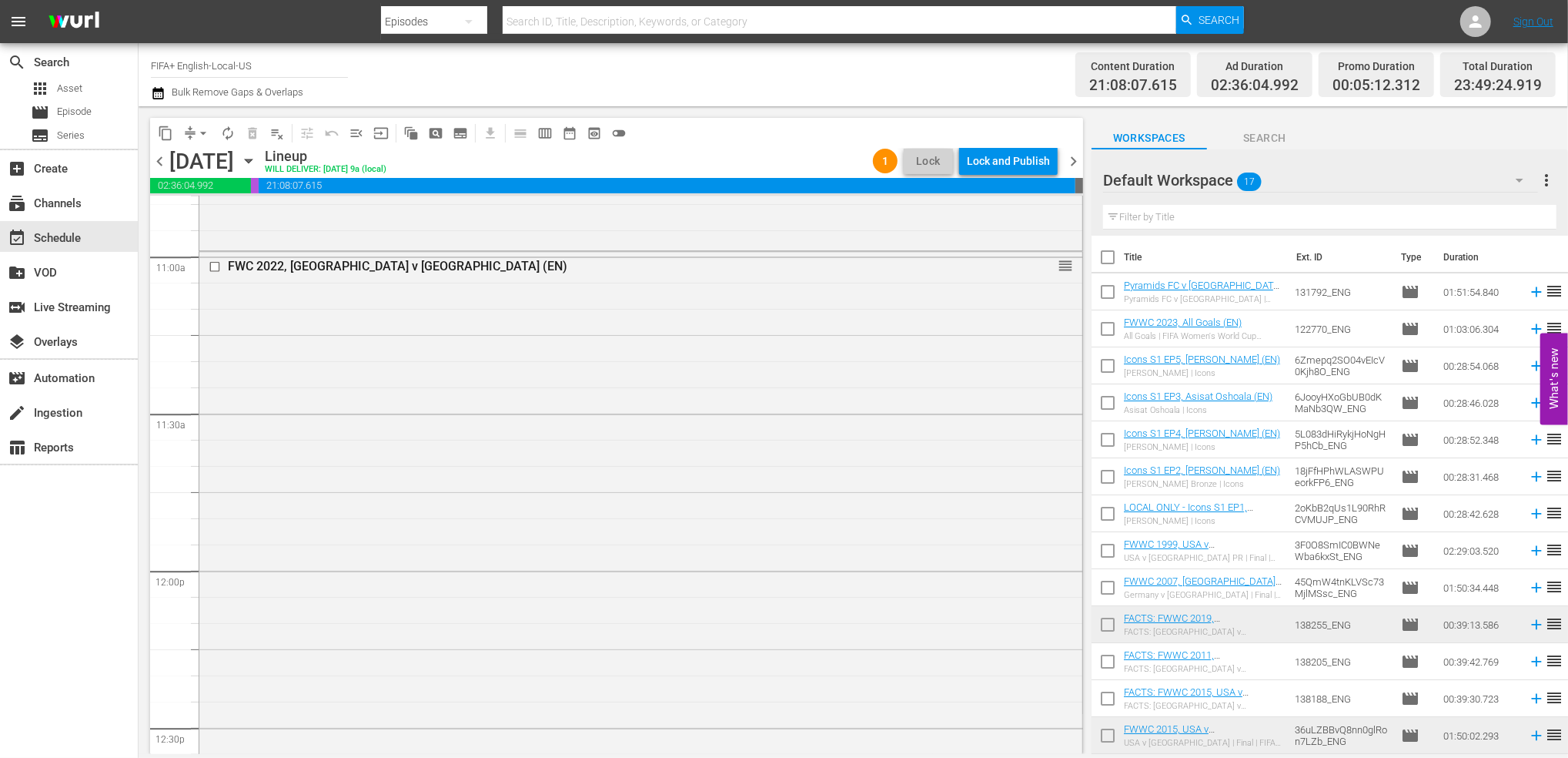
scroll to position [3384, 0]
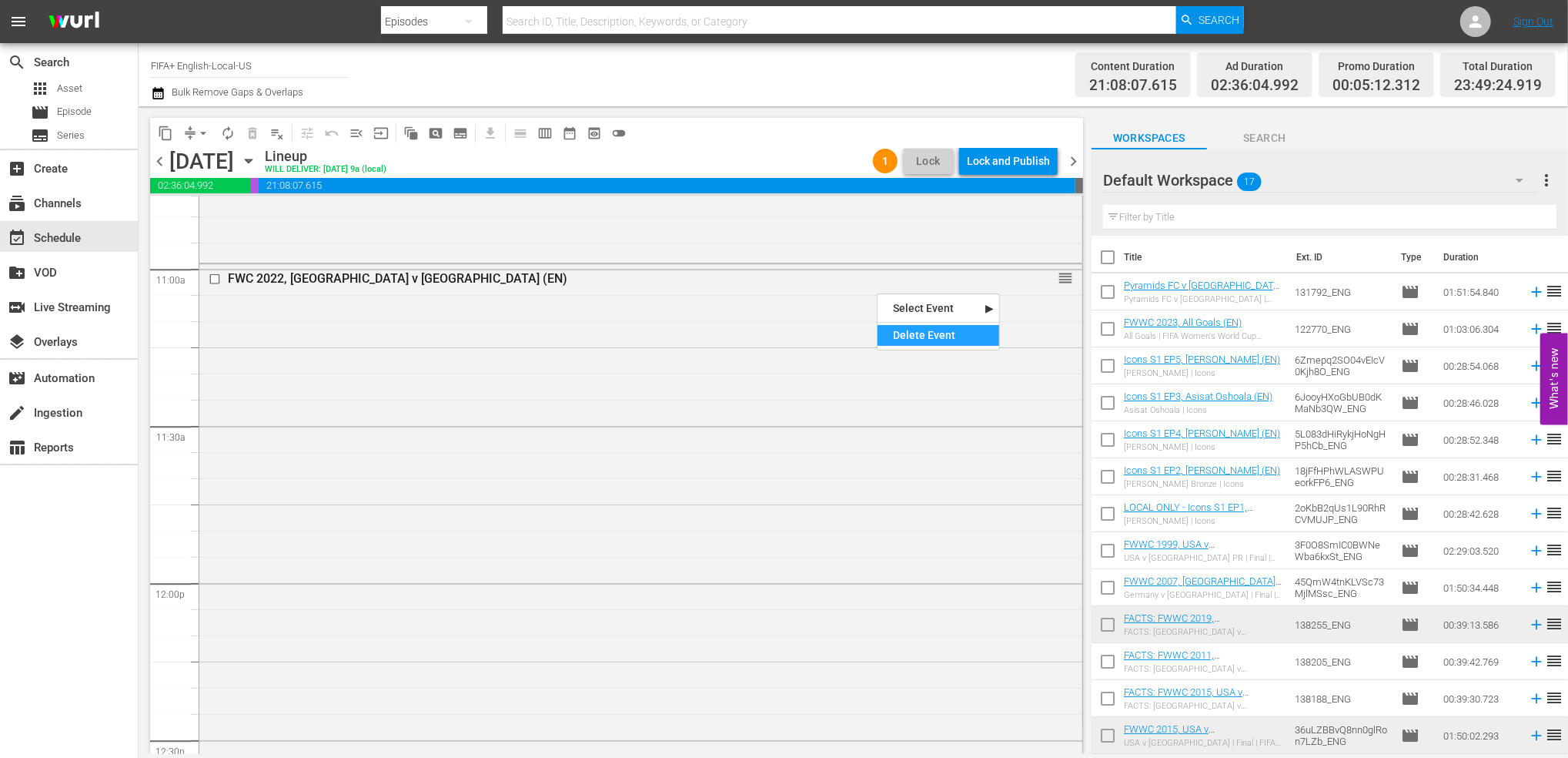
click at [926, 337] on div "Delete Event" at bounding box center [938, 335] width 121 height 20
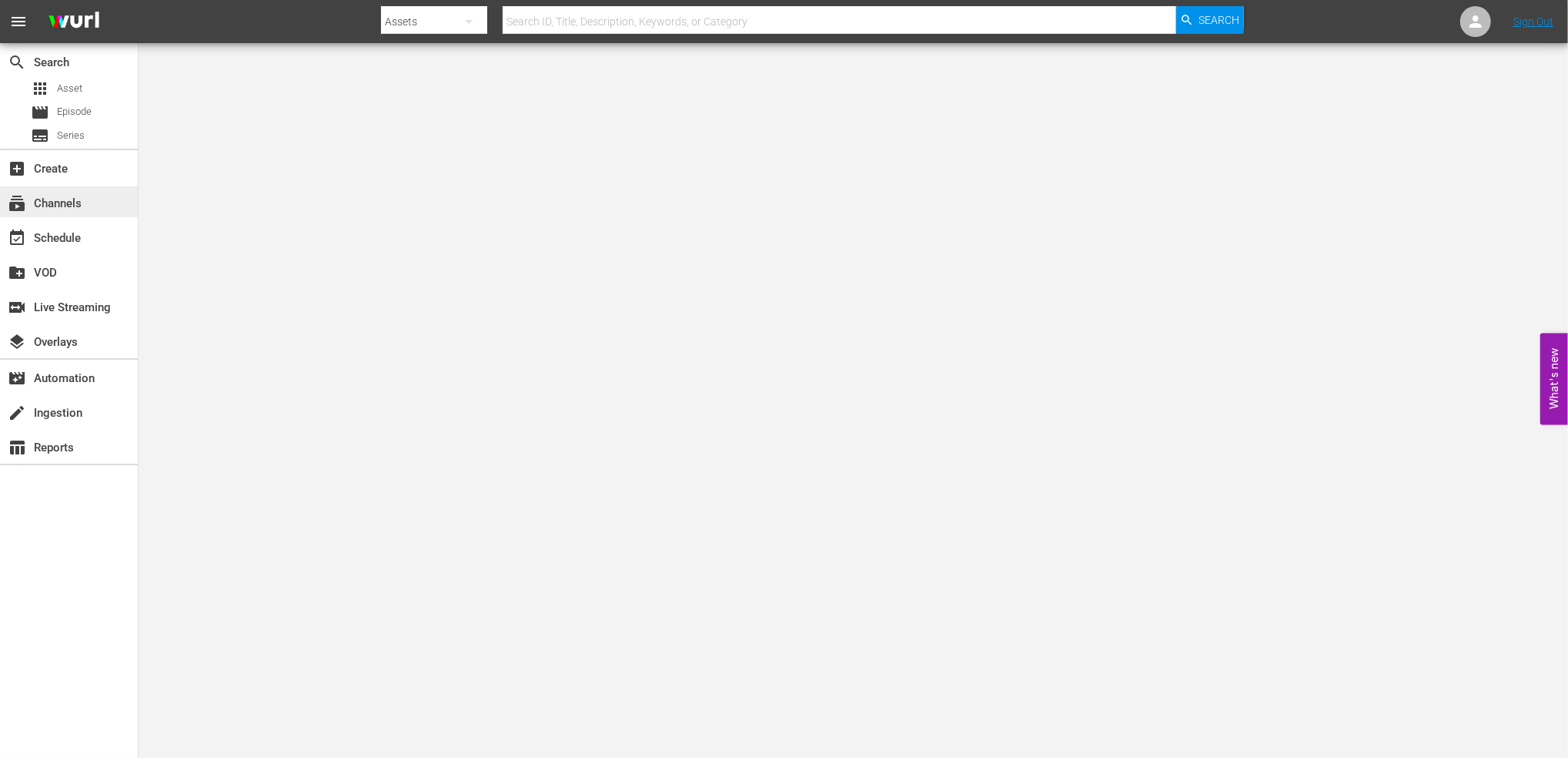
click at [52, 202] on div "subscriptions Channels" at bounding box center [43, 201] width 86 height 14
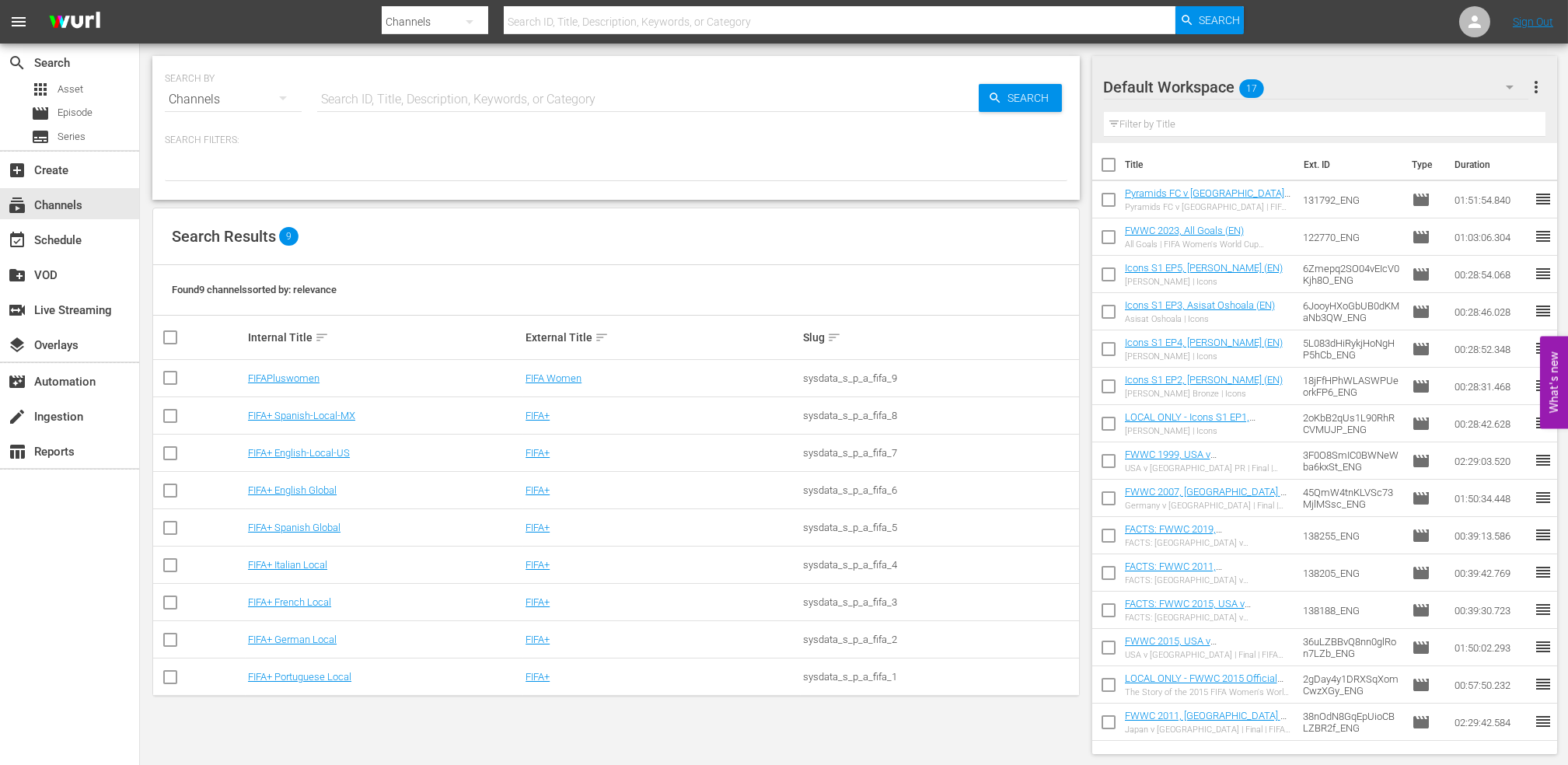
click at [324, 459] on td "FIFA+ English-Local-US" at bounding box center [384, 452] width 277 height 37
click at [324, 451] on link "FIFA+ English-Local-US" at bounding box center [299, 452] width 102 height 12
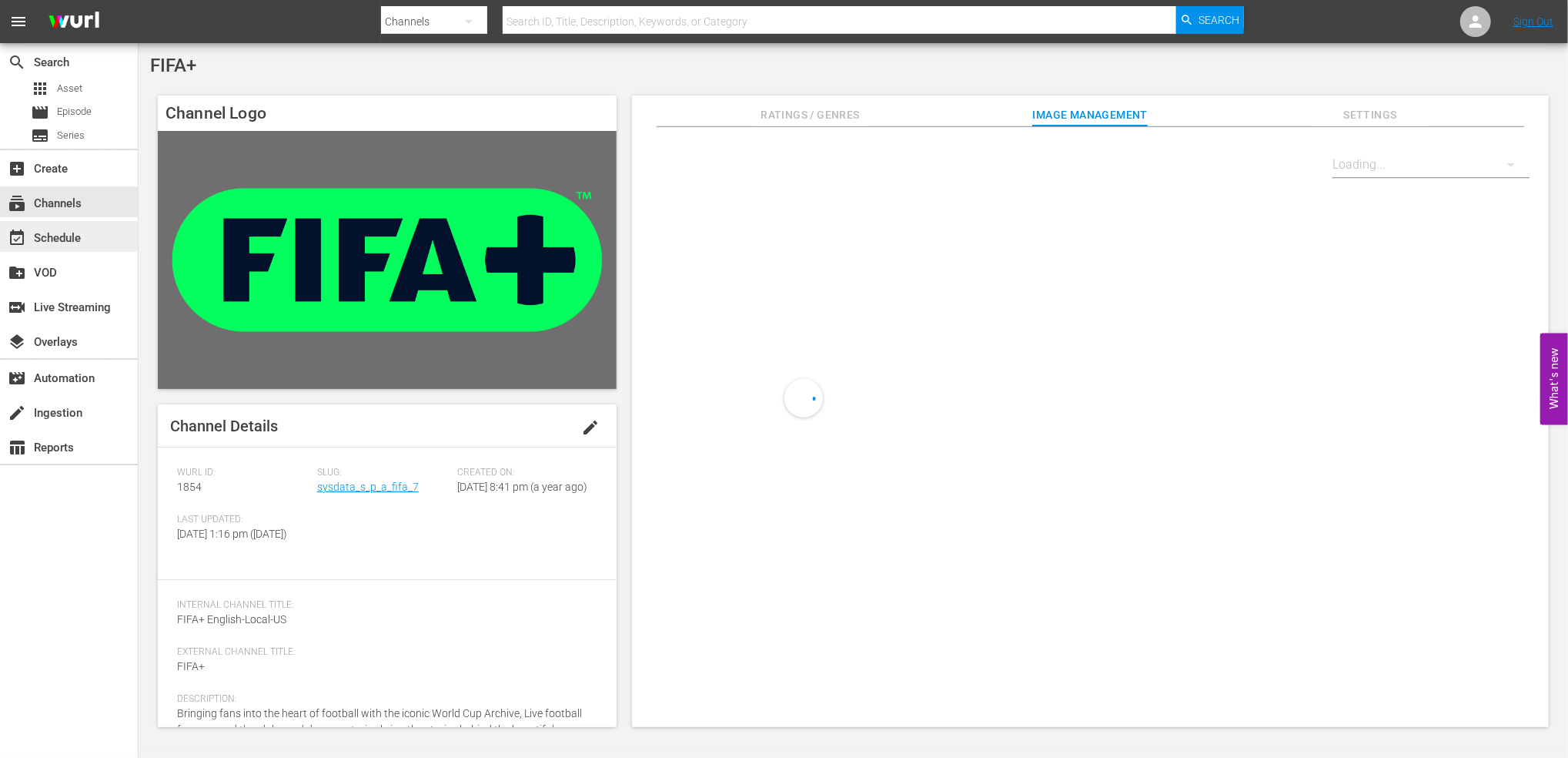
click at [78, 237] on div "event_available Schedule" at bounding box center [43, 235] width 86 height 14
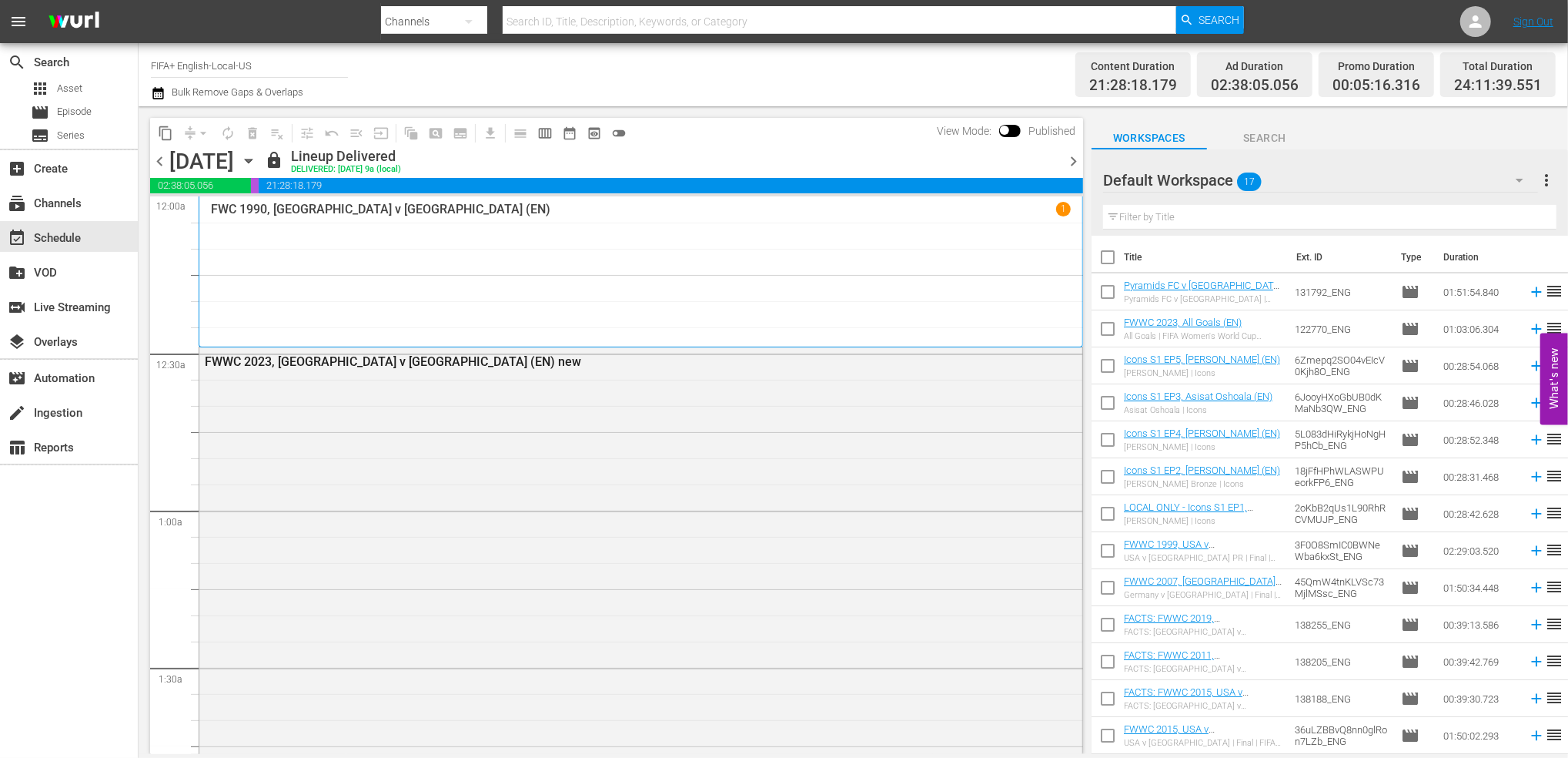
click at [1076, 160] on span "chevron_right" at bounding box center [1073, 161] width 19 height 19
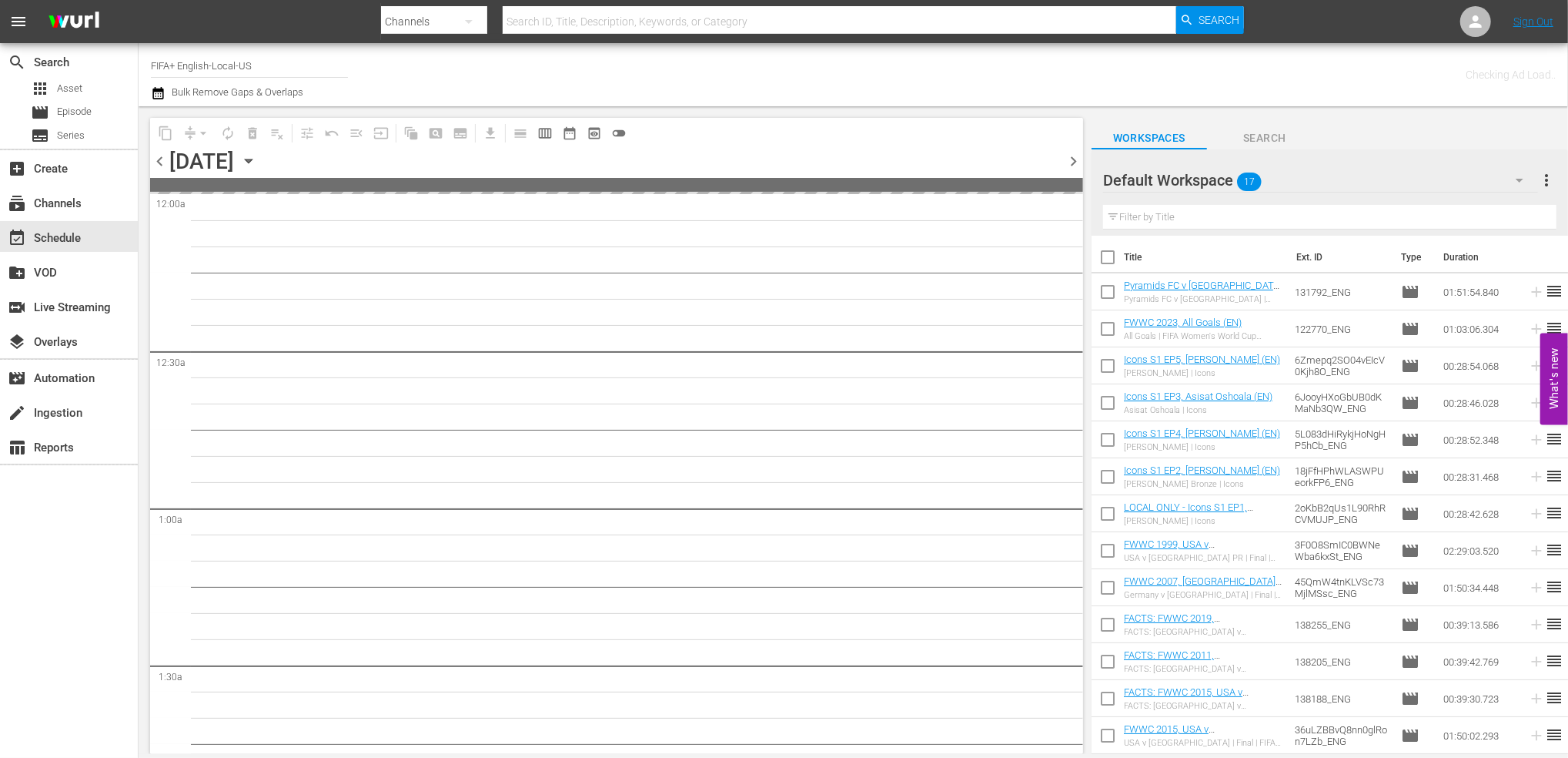
click at [1076, 162] on span "chevron_right" at bounding box center [1073, 161] width 19 height 19
click at [1076, 163] on span "chevron_right" at bounding box center [1073, 161] width 19 height 19
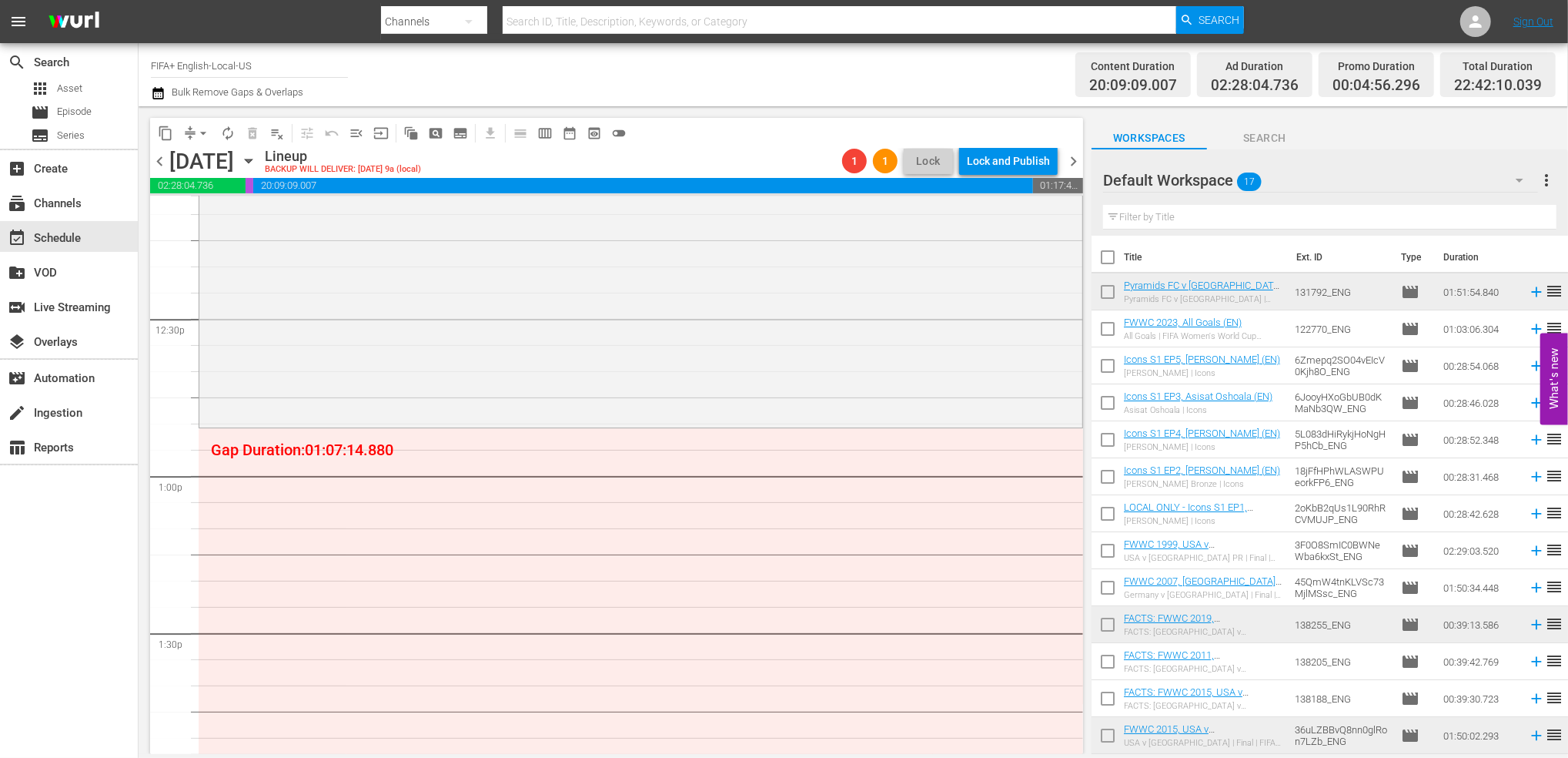
scroll to position [3792, 0]
click at [83, 111] on span "Episode" at bounding box center [75, 111] width 34 height 16
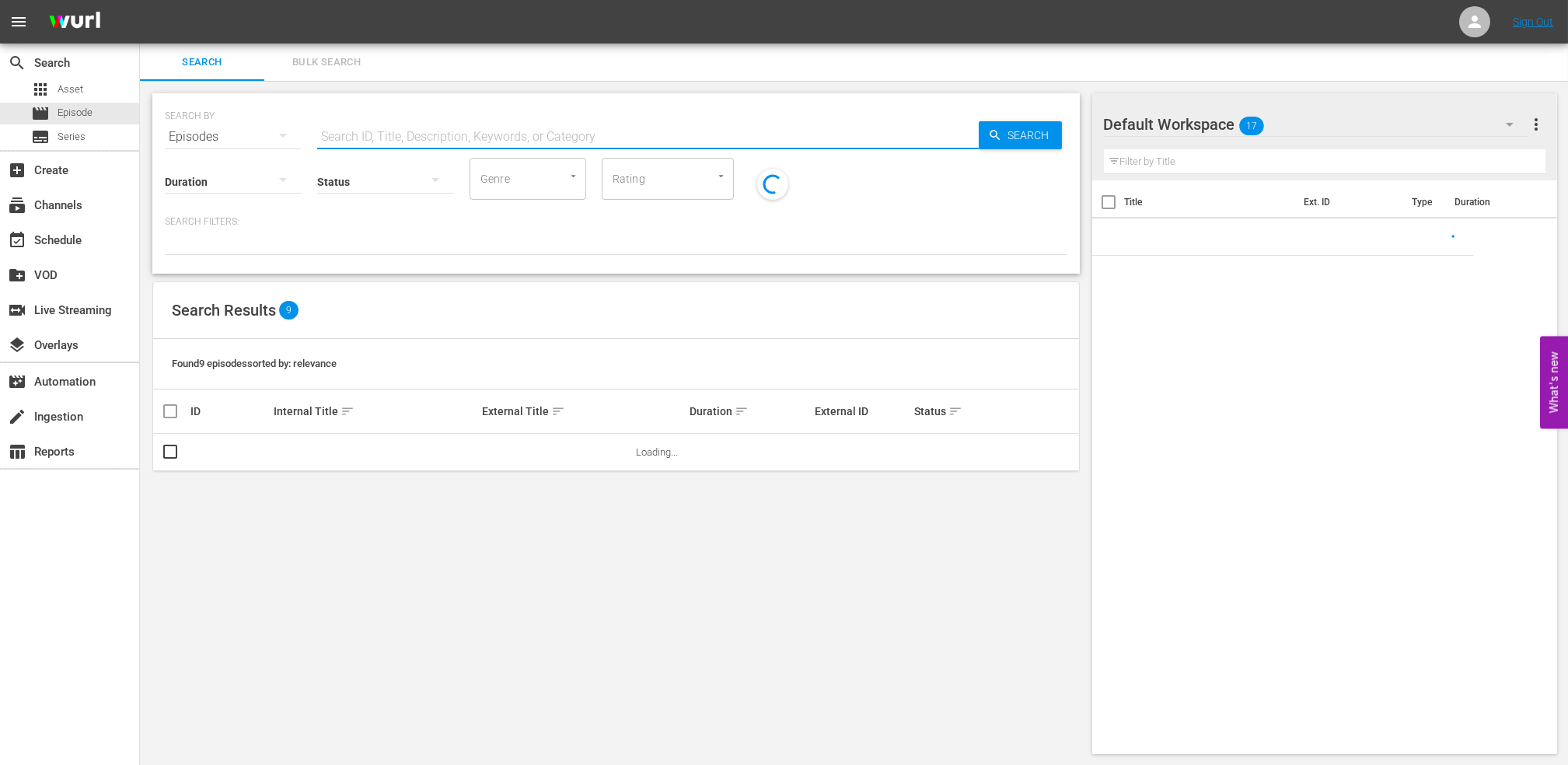
click at [431, 136] on input "text" at bounding box center [648, 136] width 662 height 37
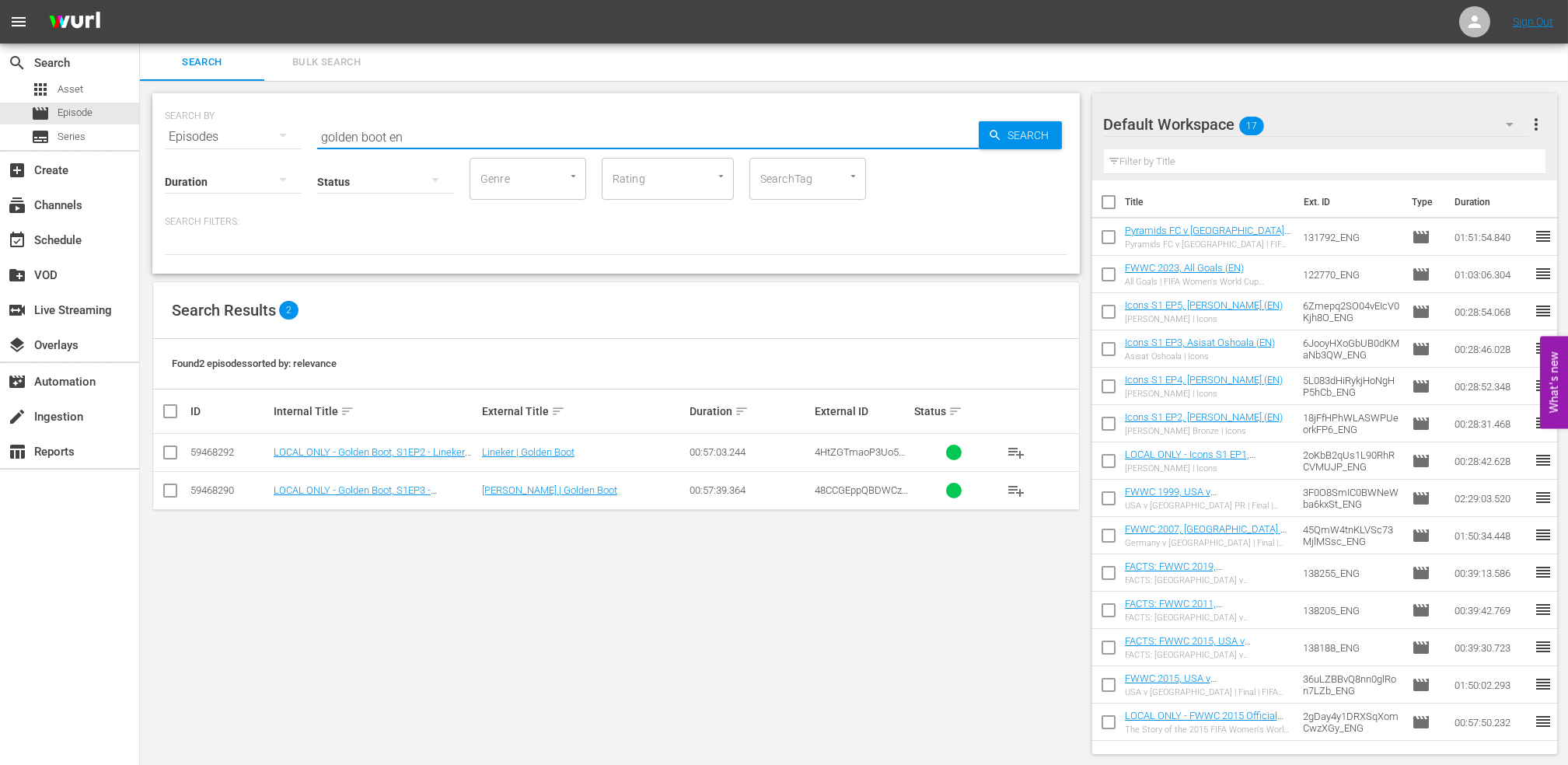
type input "golden boot en"
click at [167, 494] on input "checkbox" at bounding box center [170, 493] width 19 height 19
checkbox input "true"
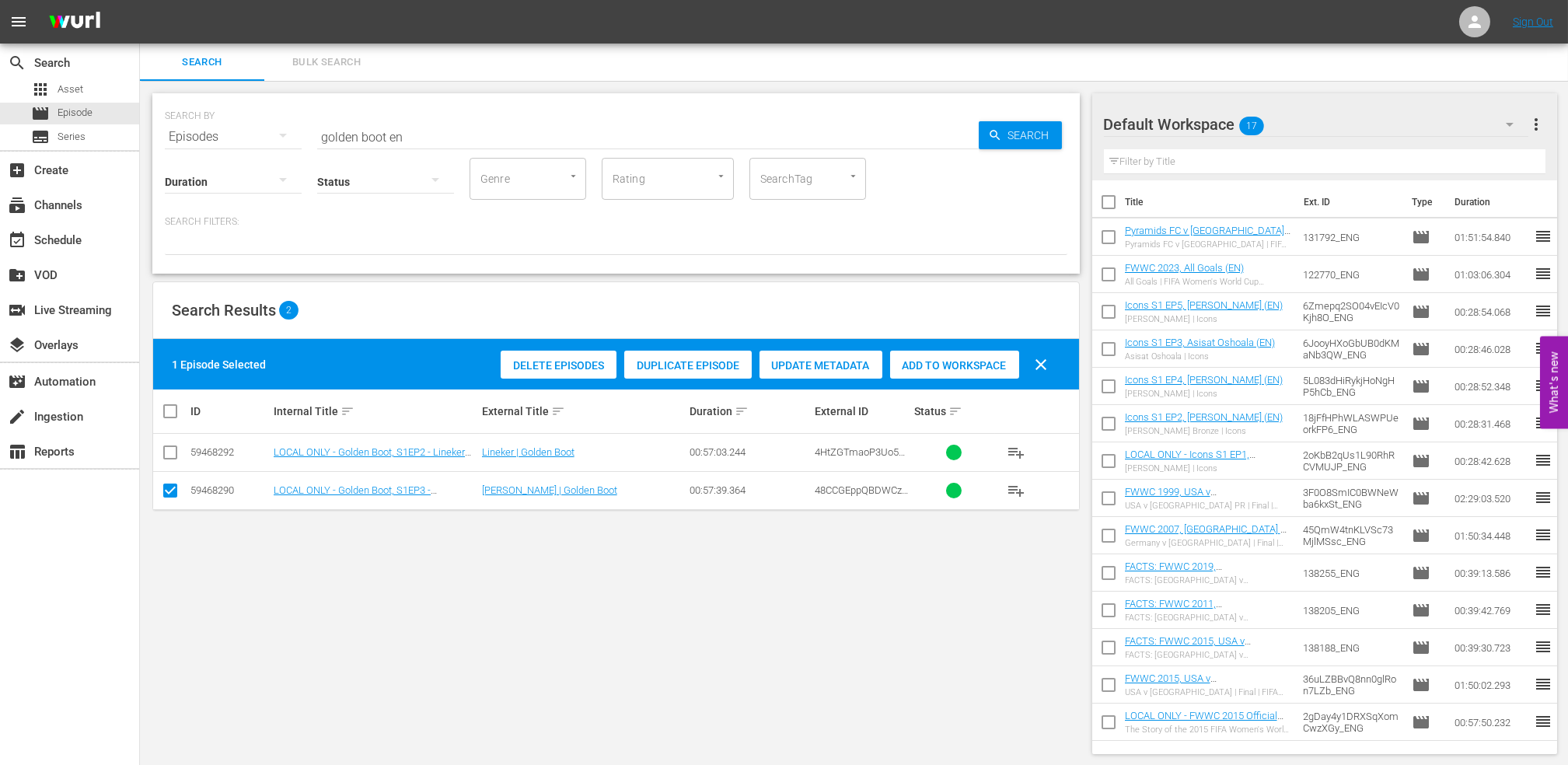
click at [960, 360] on span "Add to Workspace" at bounding box center [955, 365] width 129 height 12
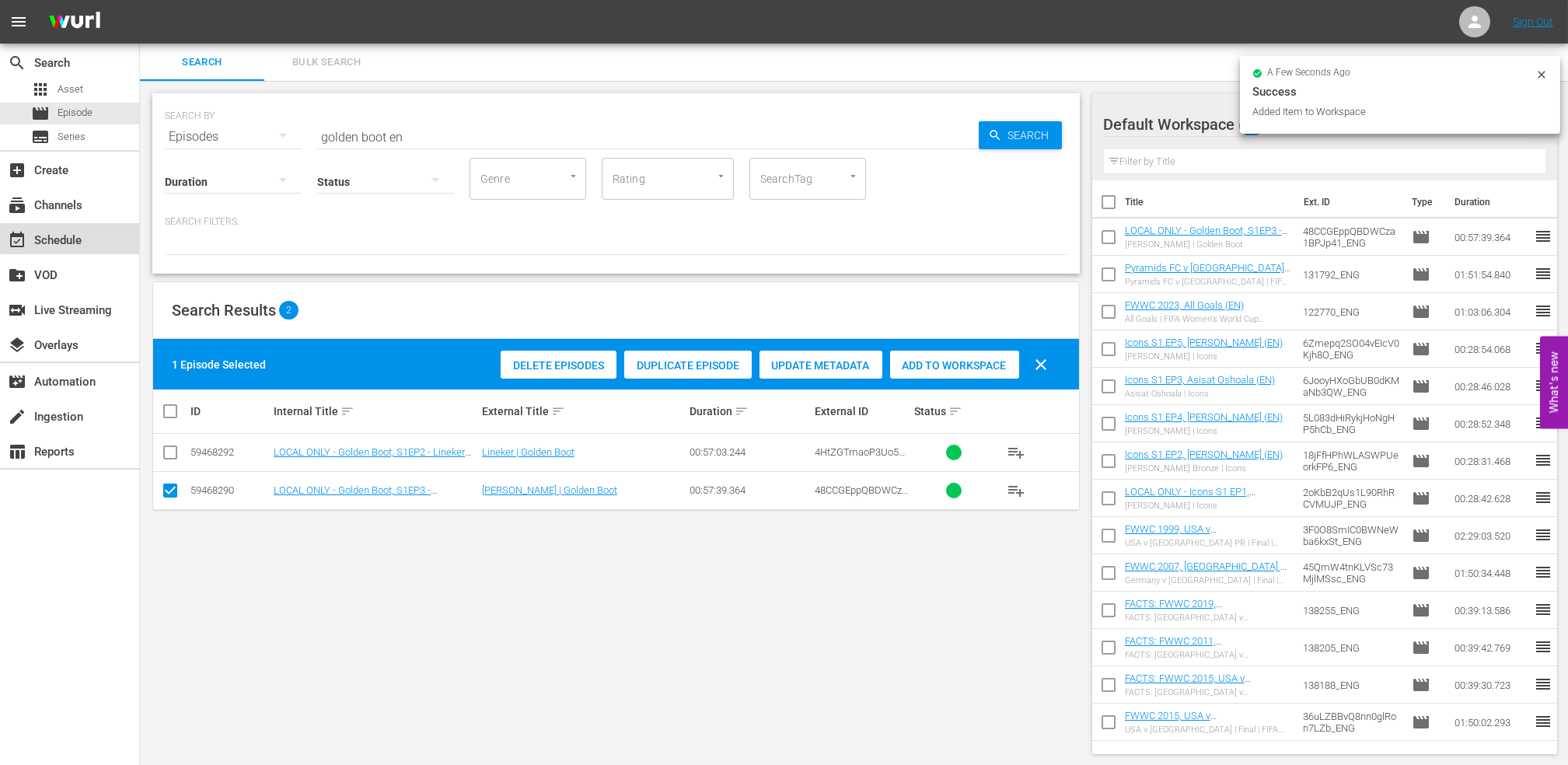
click at [60, 238] on div "event_available Schedule" at bounding box center [43, 237] width 87 height 14
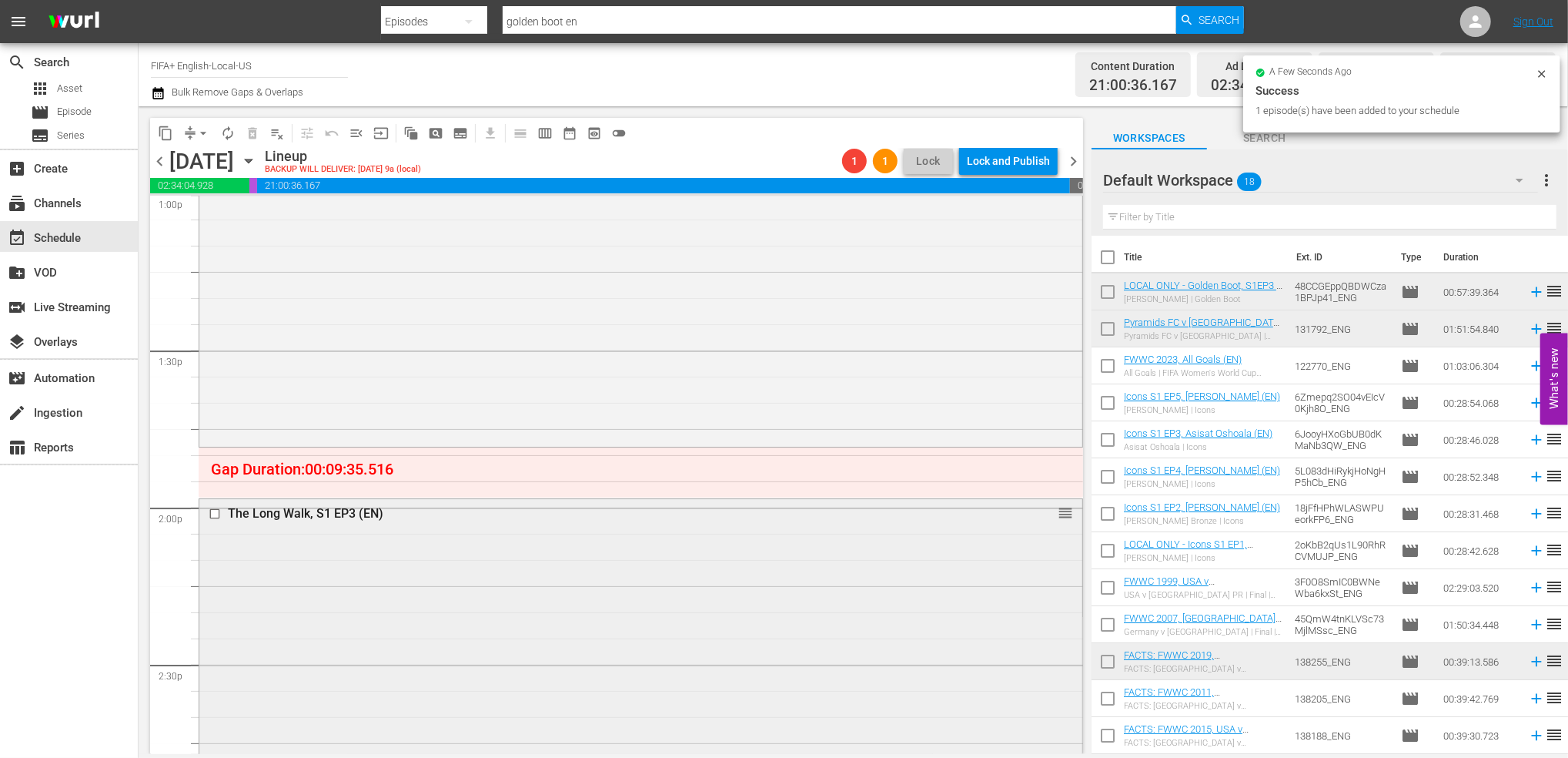
scroll to position [3996, 0]
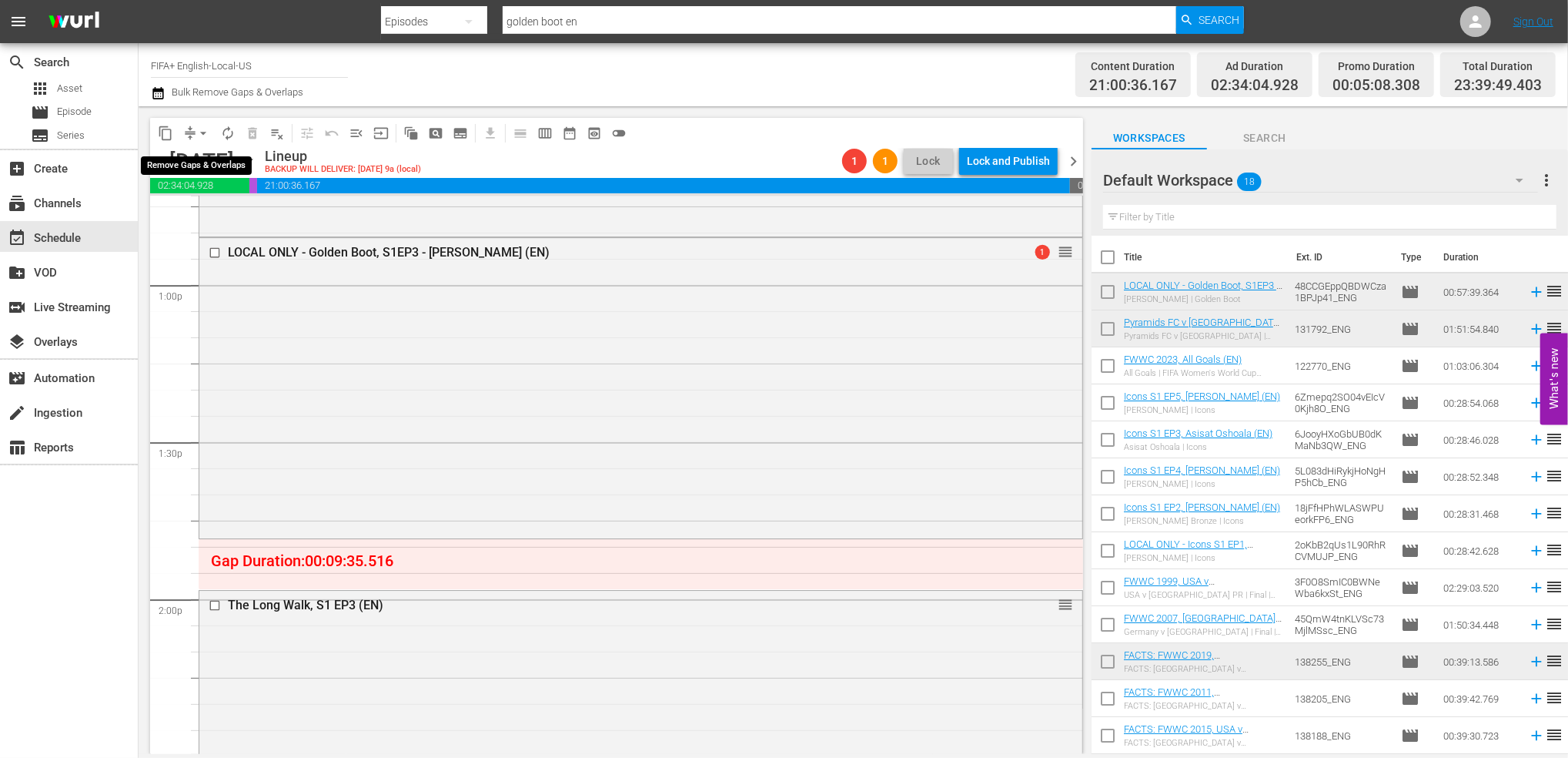
click at [206, 127] on span "arrow_drop_down" at bounding box center [203, 133] width 16 height 16
click at [206, 214] on li "Align to End of Previous Day" at bounding box center [203, 215] width 161 height 25
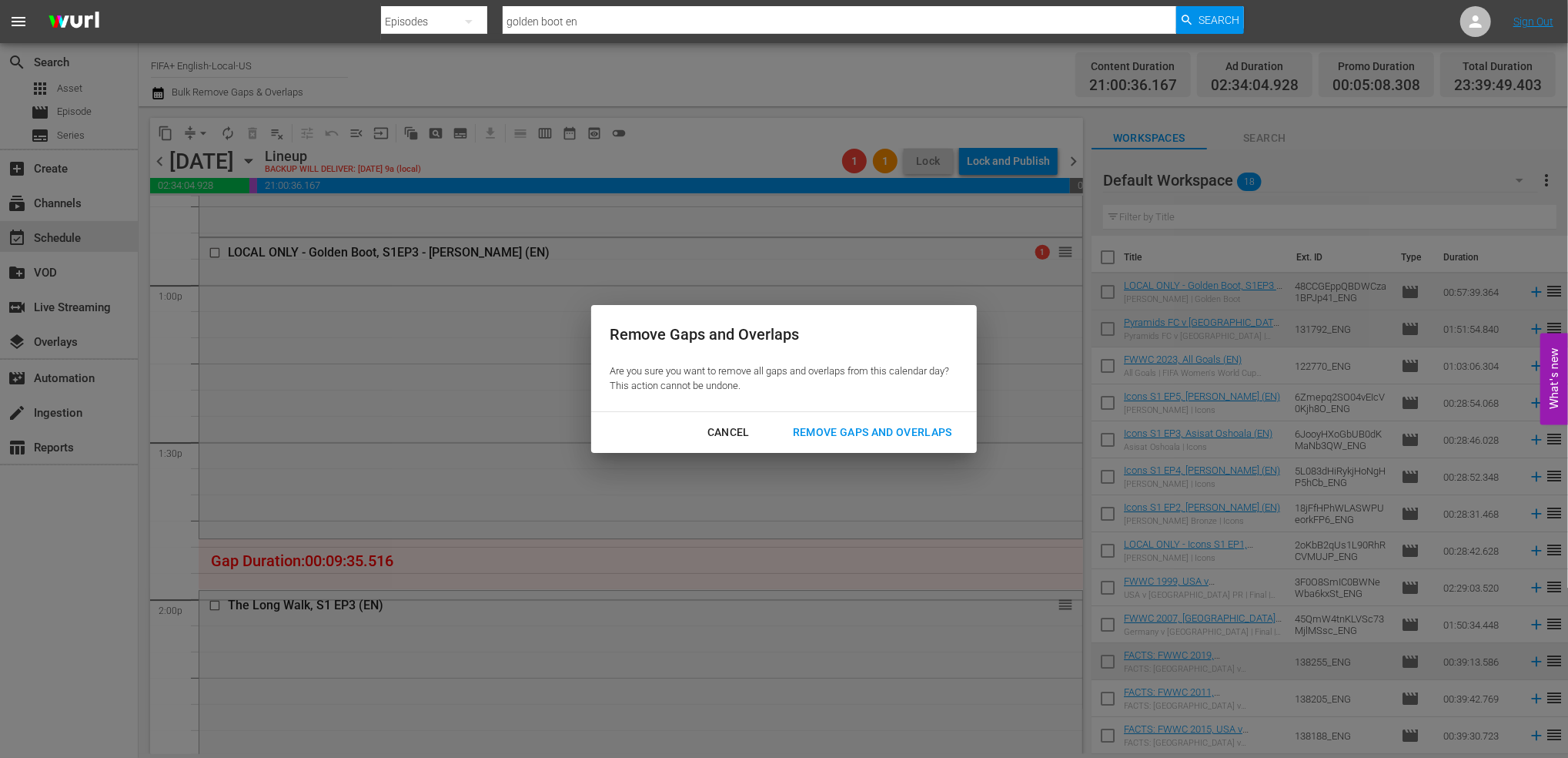
click at [876, 430] on div "Remove Gaps and Overlaps" at bounding box center [872, 432] width 184 height 19
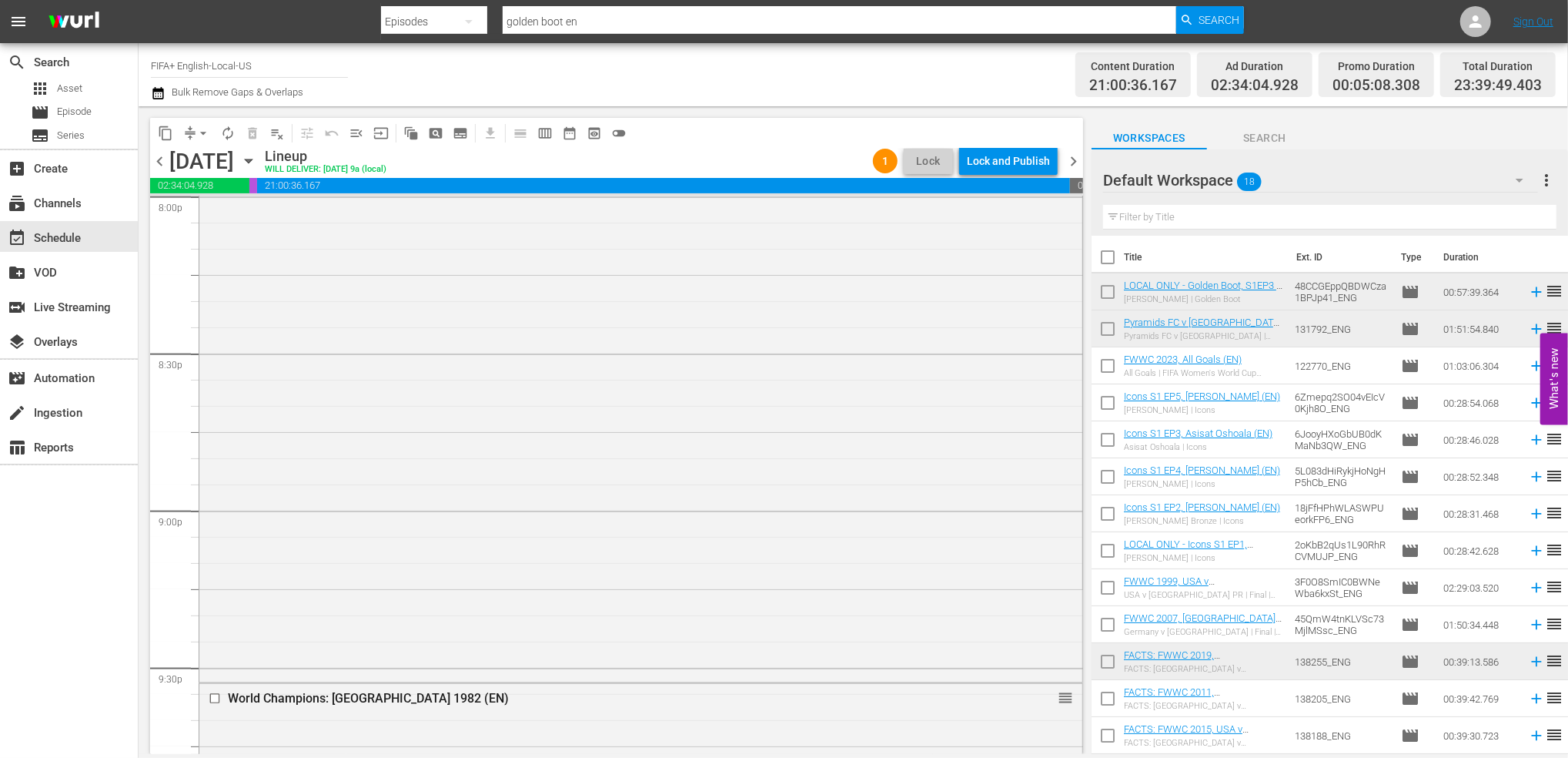
scroll to position [6981, 0]
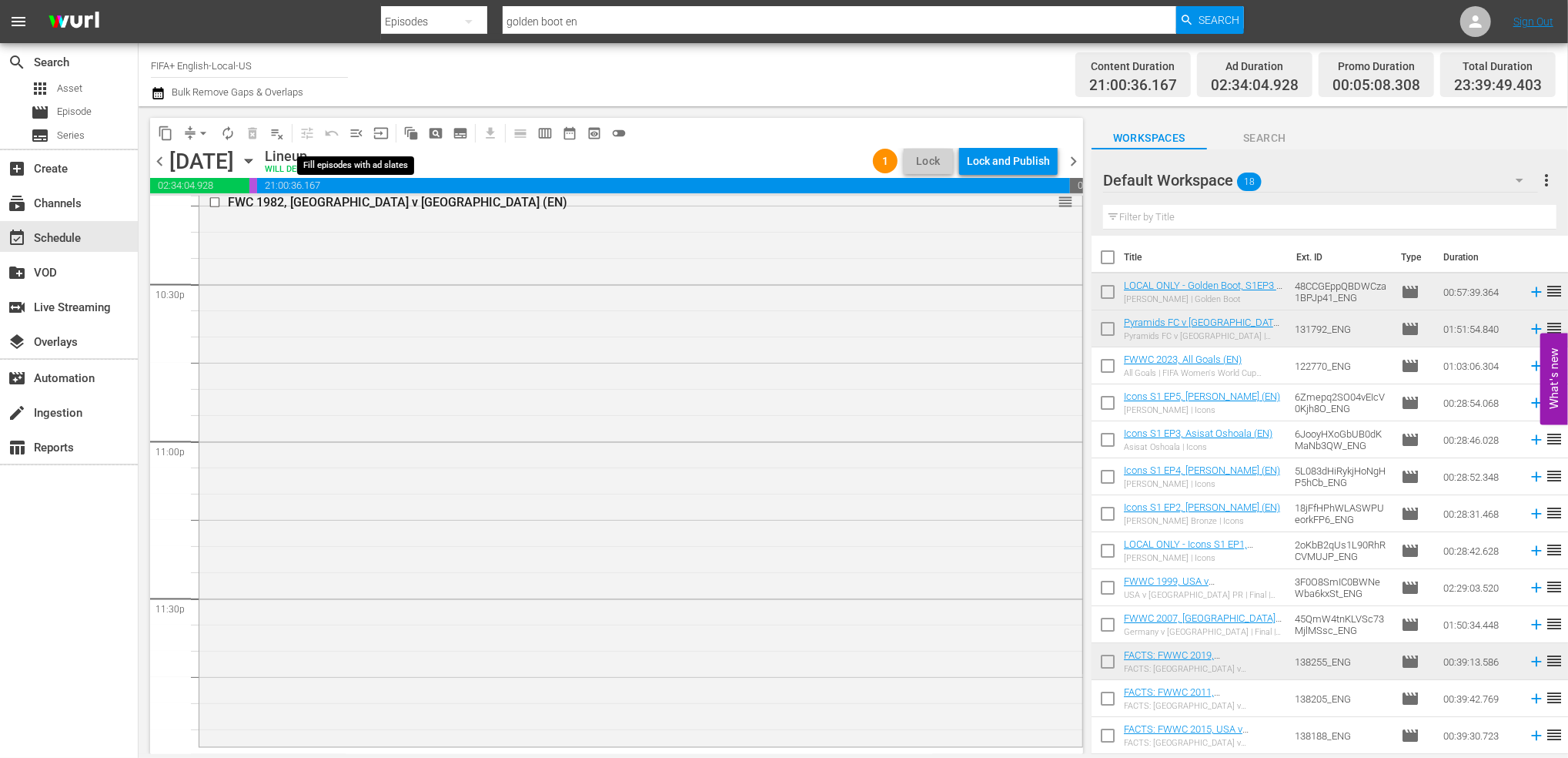
click at [353, 131] on span "menu_open" at bounding box center [356, 133] width 16 height 16
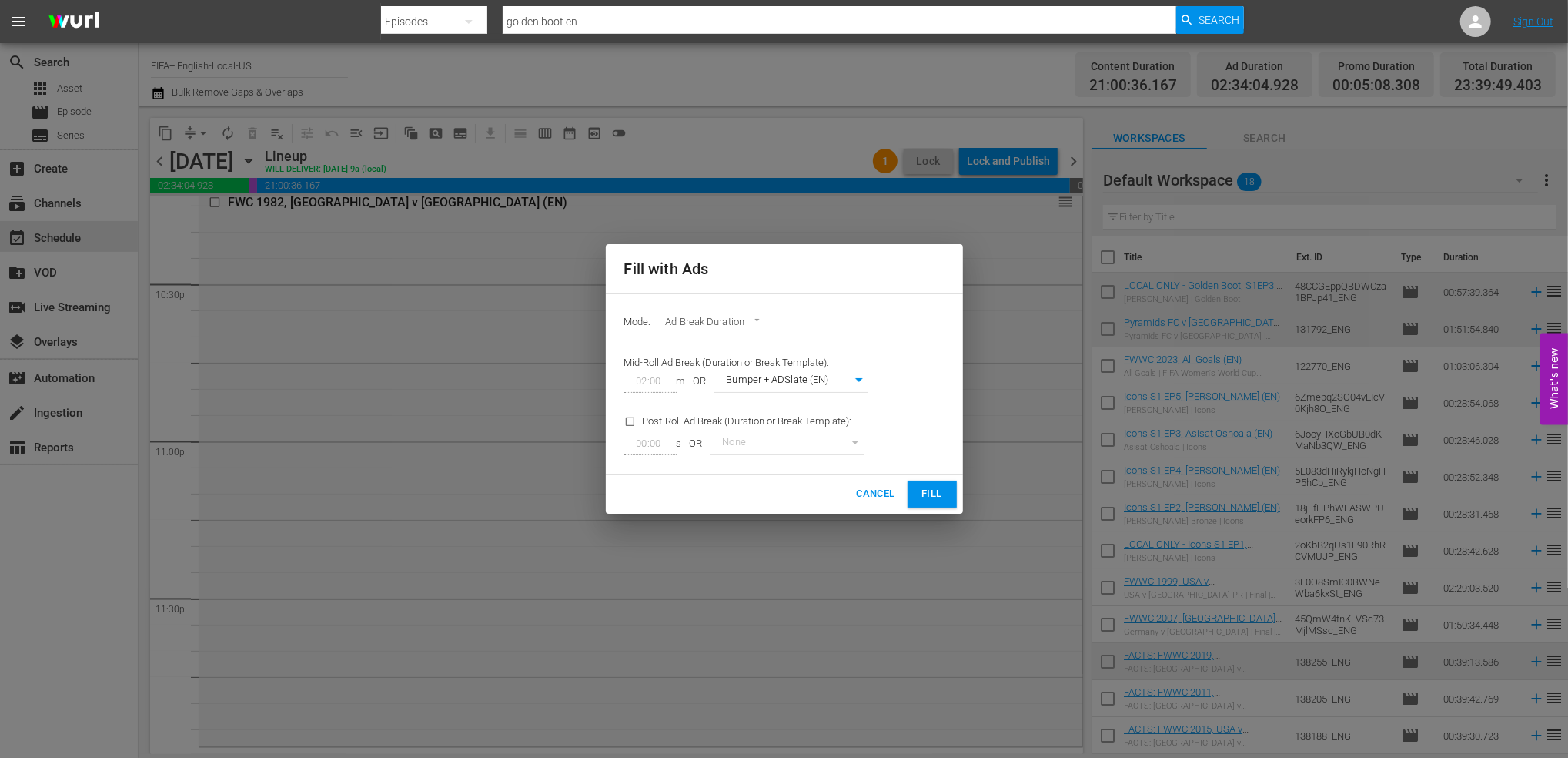
click at [926, 488] on span "Fill" at bounding box center [932, 494] width 25 height 18
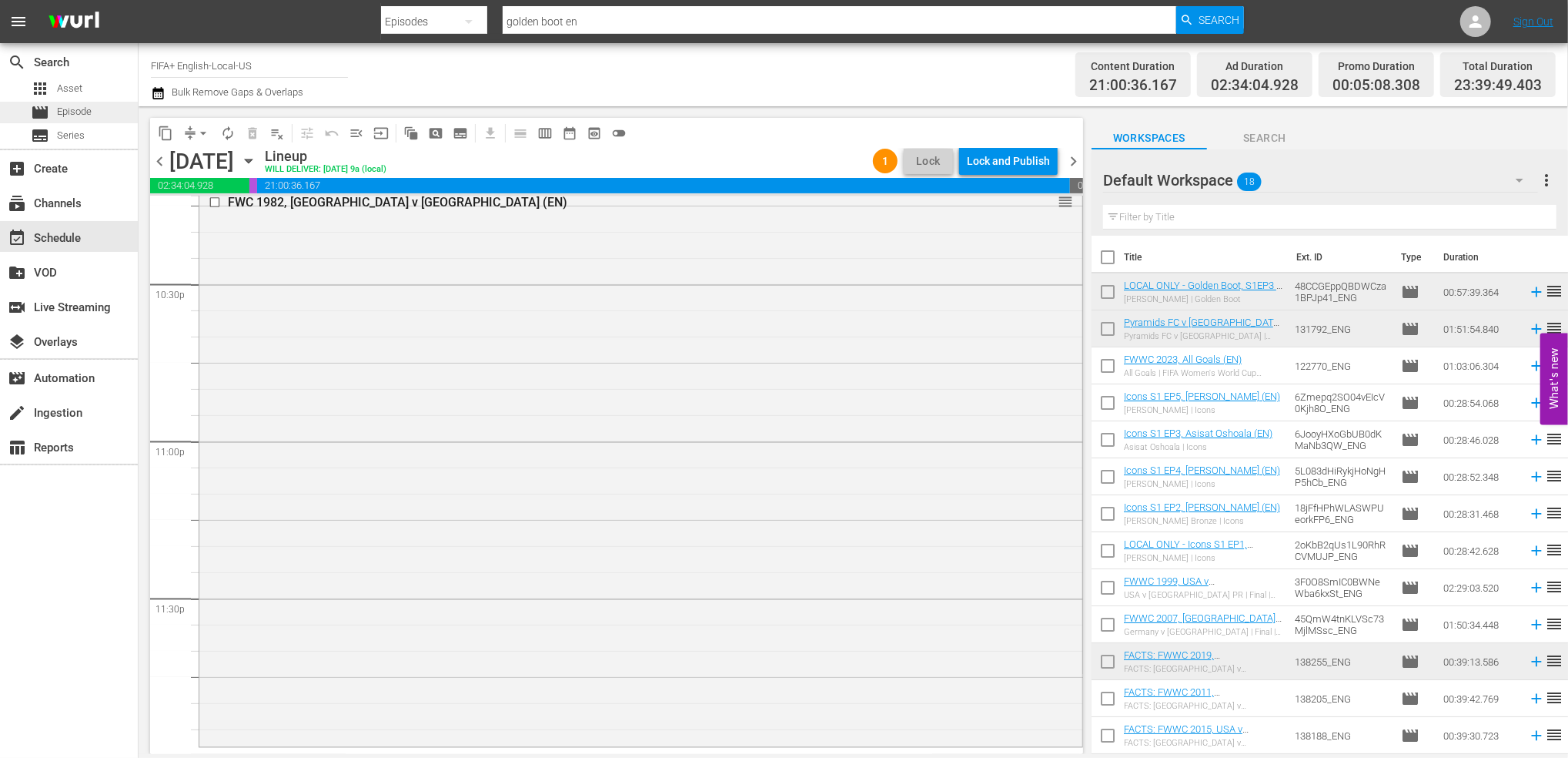
click at [88, 107] on span "Episode" at bounding box center [75, 111] width 34 height 16
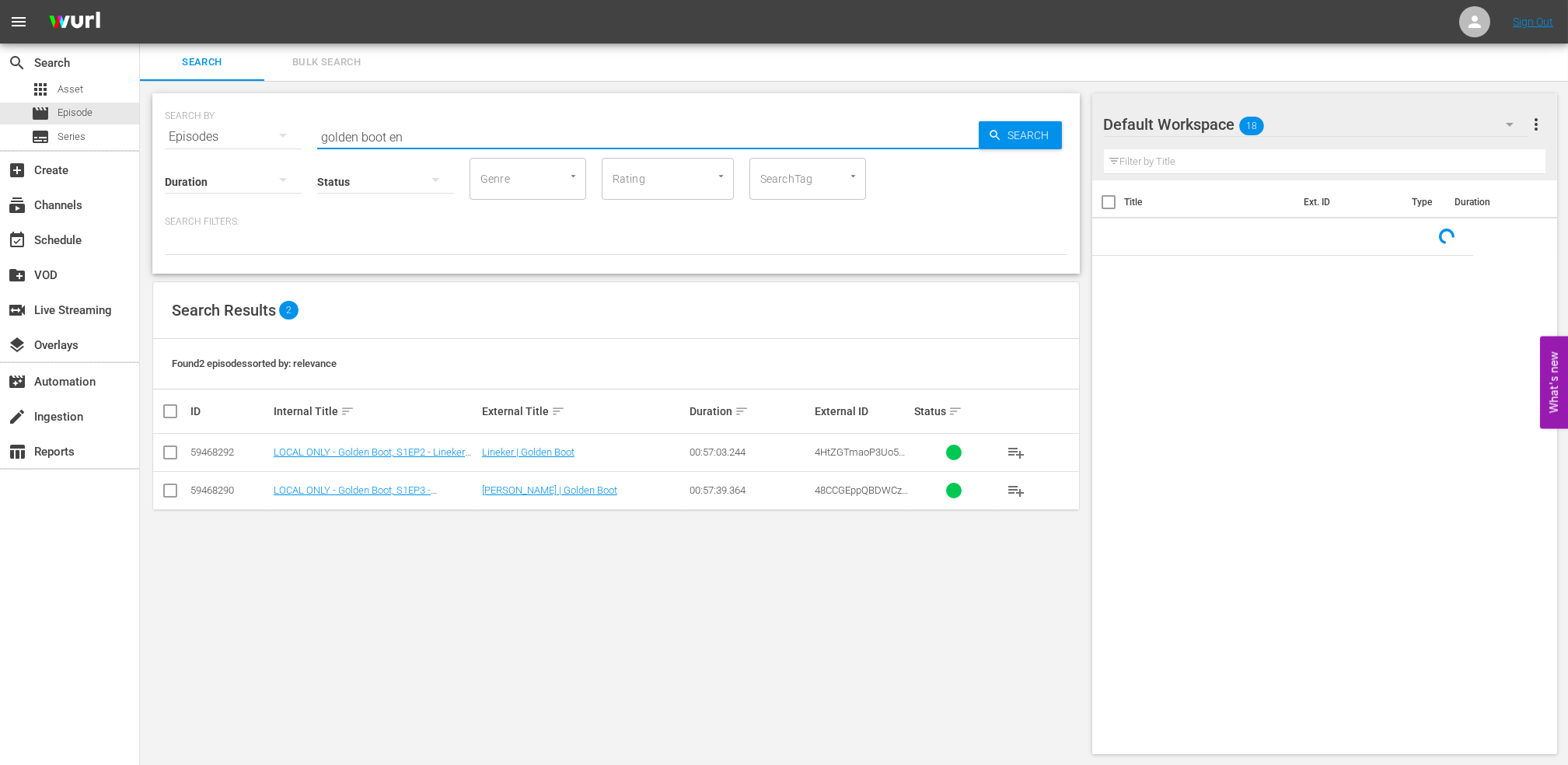
drag, startPoint x: 398, startPoint y: 137, endPoint x: 151, endPoint y: 165, distance: 248.6
click at [148, 161] on div "SEARCH BY Search By Episodes Search ID, Title, Description, Keywords, or Catego…" at bounding box center [616, 423] width 952 height 686
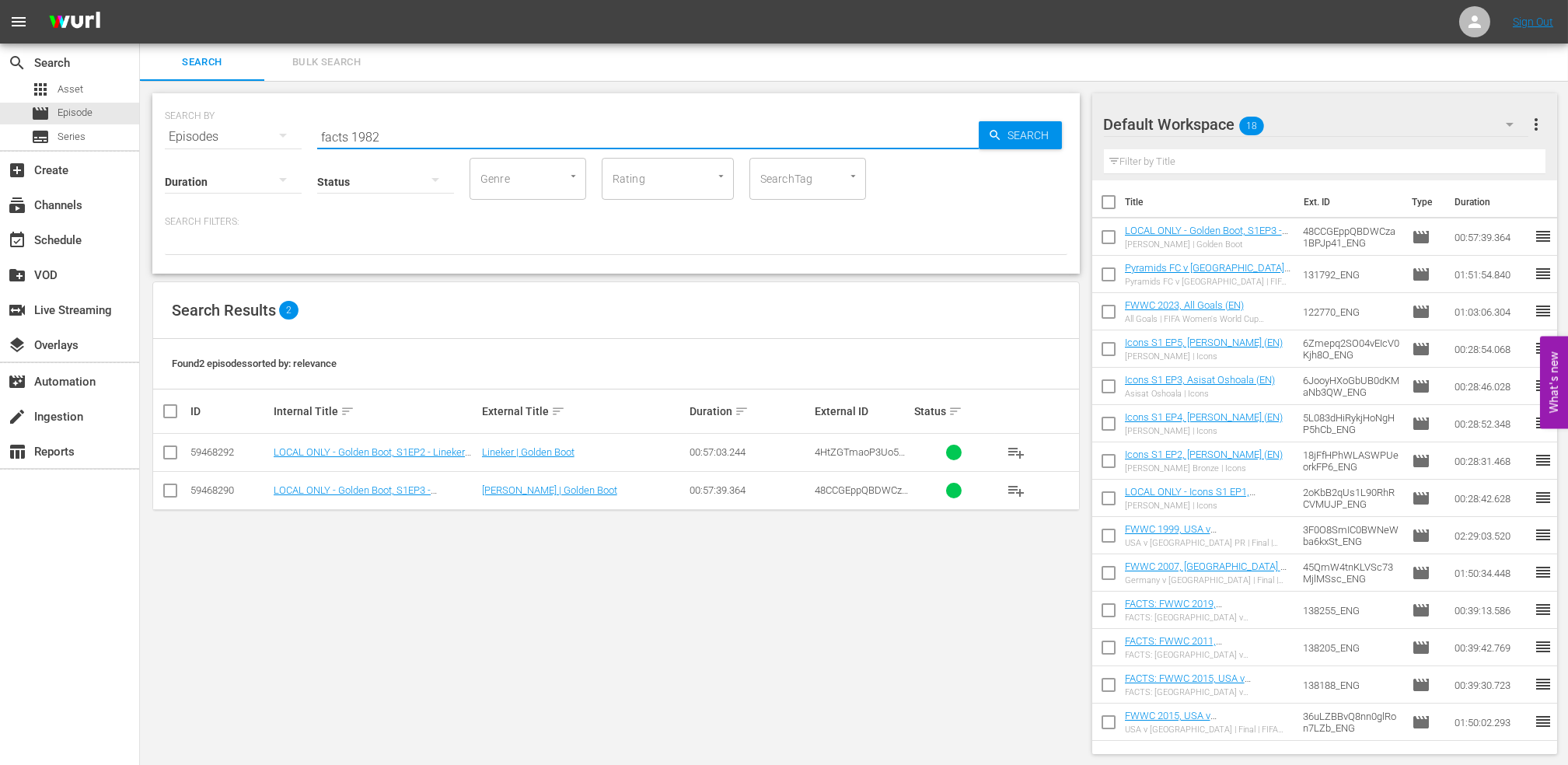
type input "facts 1982"
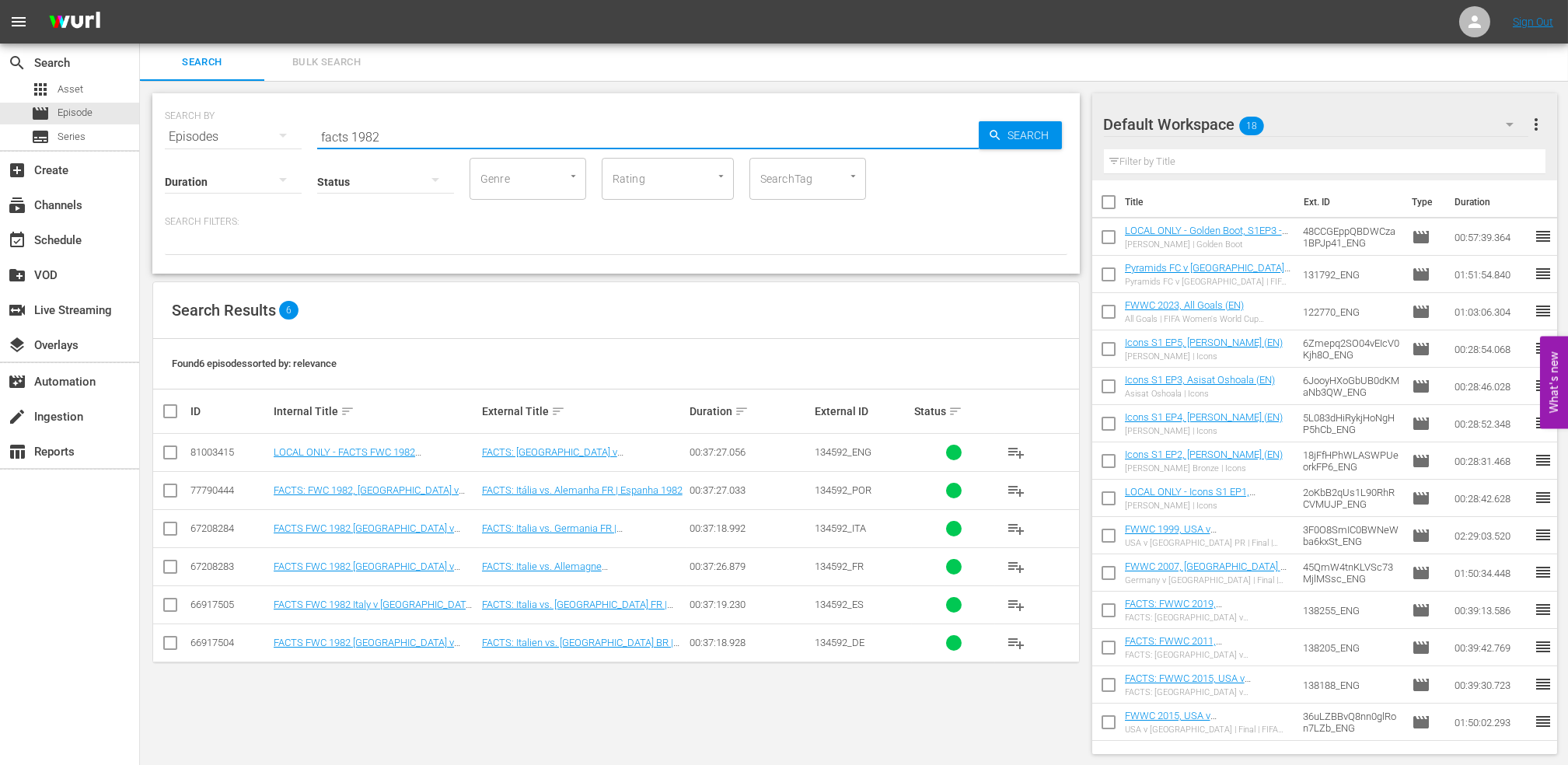
click at [166, 449] on input "checkbox" at bounding box center [170, 455] width 19 height 19
checkbox input "true"
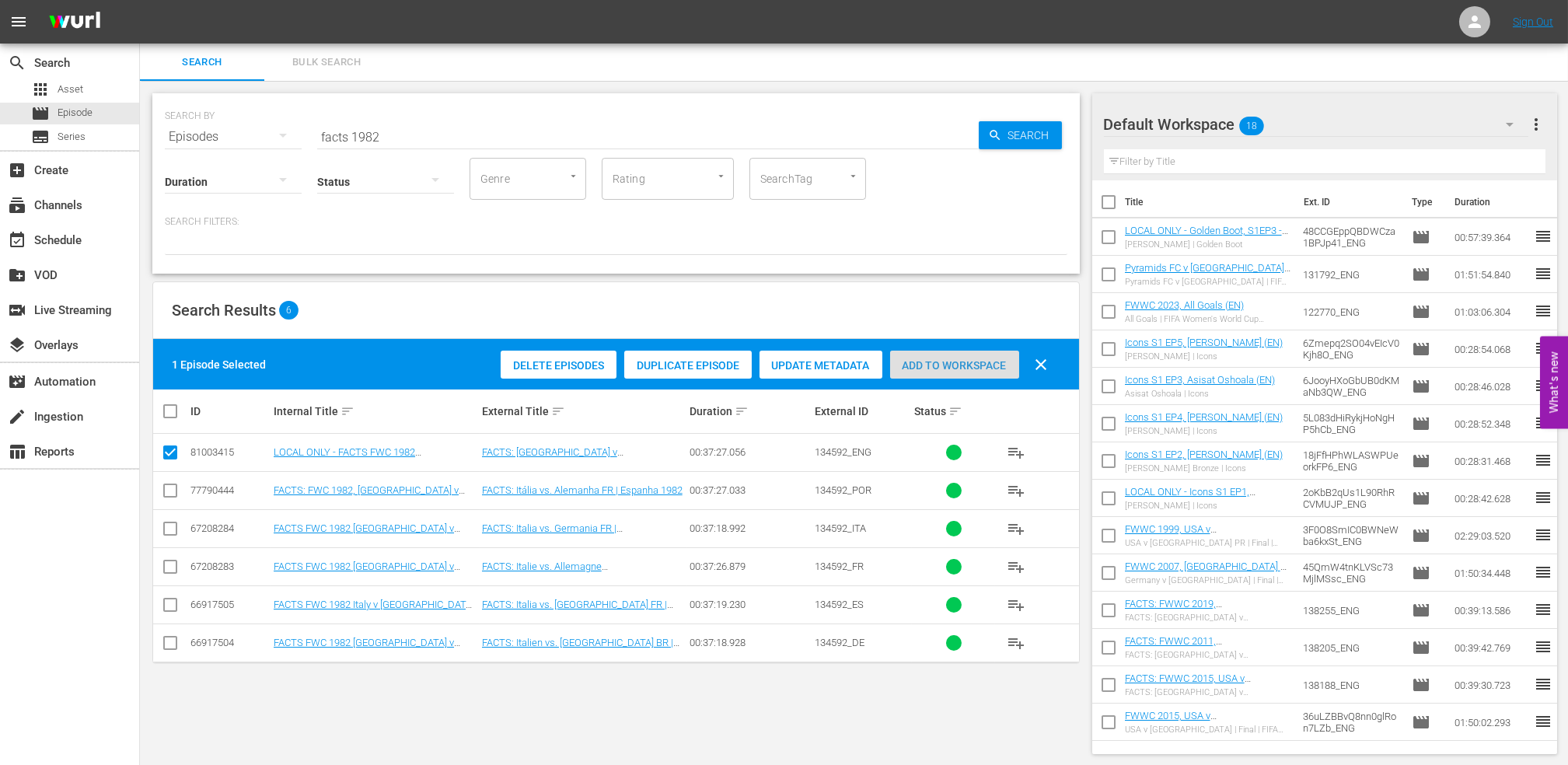
click at [928, 363] on span "Add to Workspace" at bounding box center [955, 365] width 129 height 12
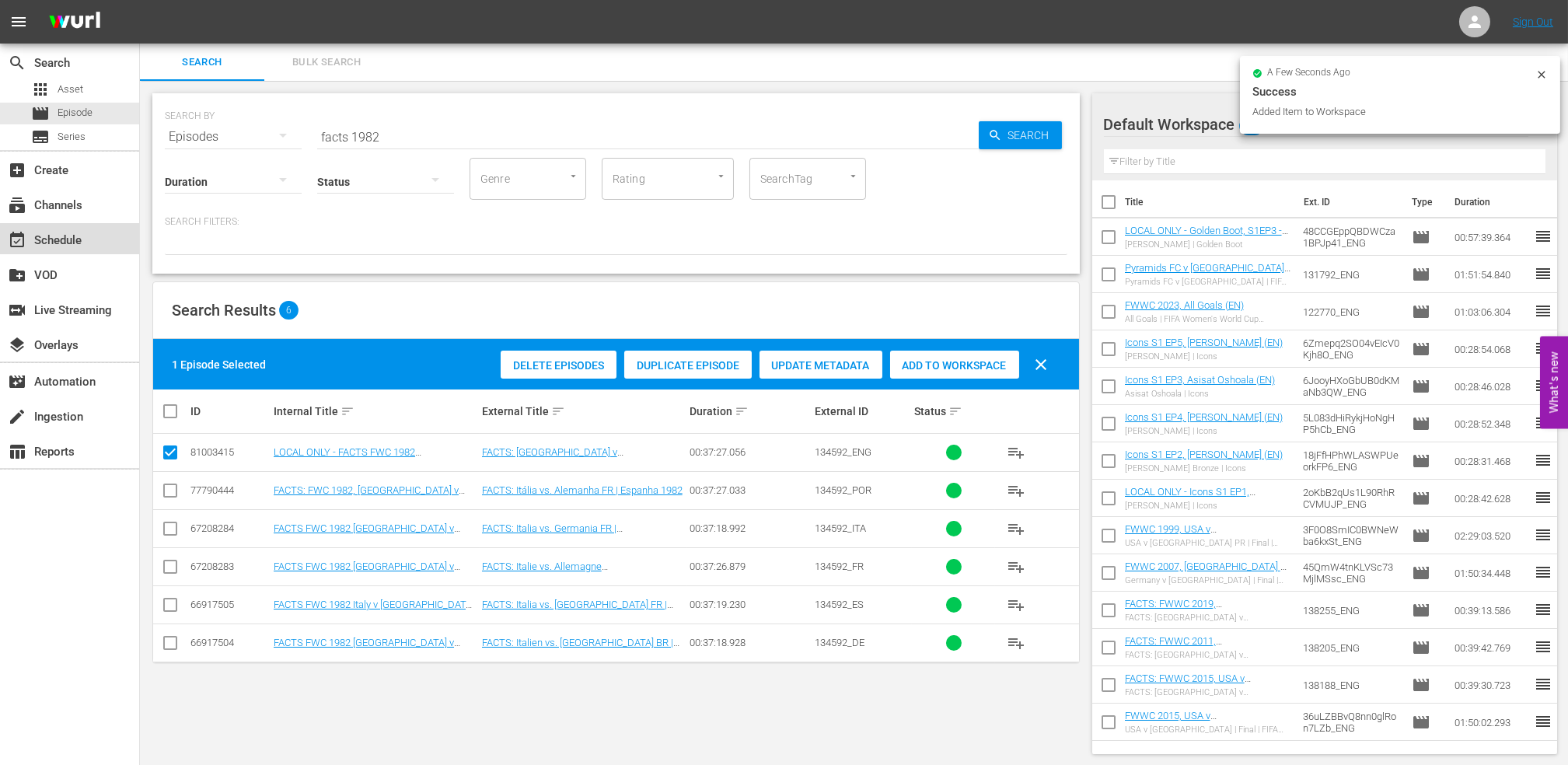
click at [91, 235] on div "event_available Schedule" at bounding box center [70, 239] width 139 height 31
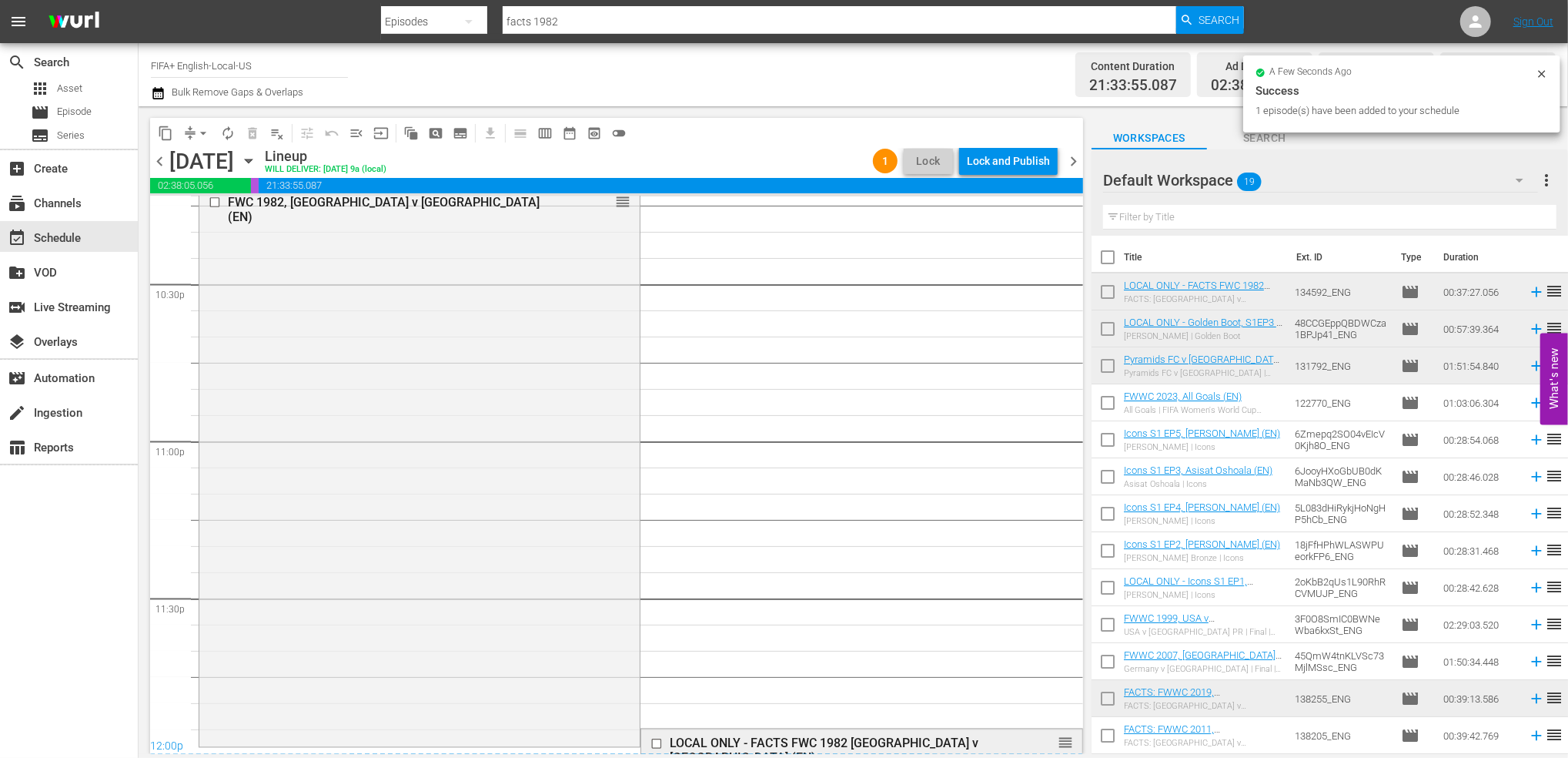
scroll to position [6988, 0]
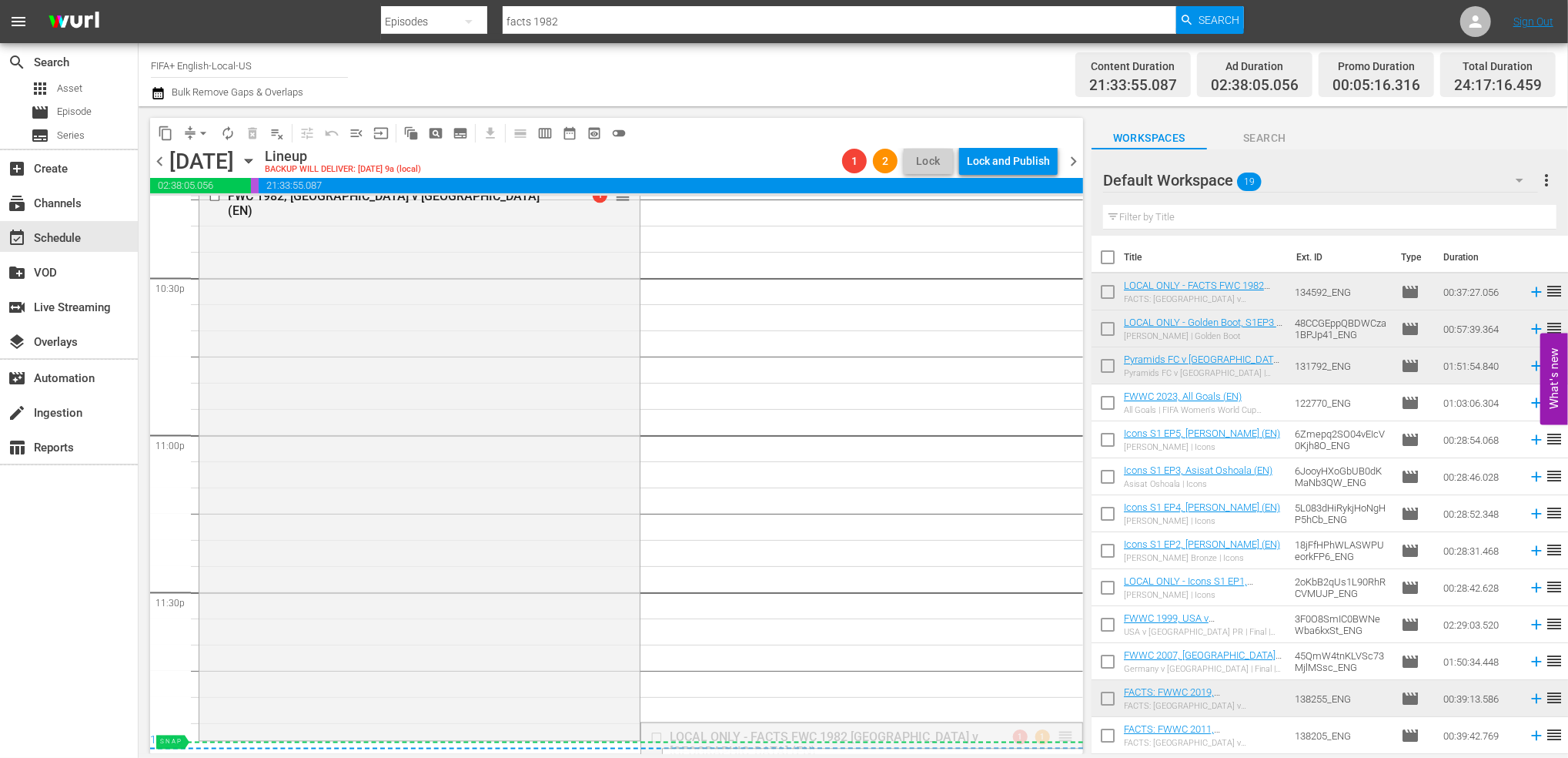
drag, startPoint x: 1049, startPoint y: 731, endPoint x: 1049, endPoint y: 742, distance: 11.0
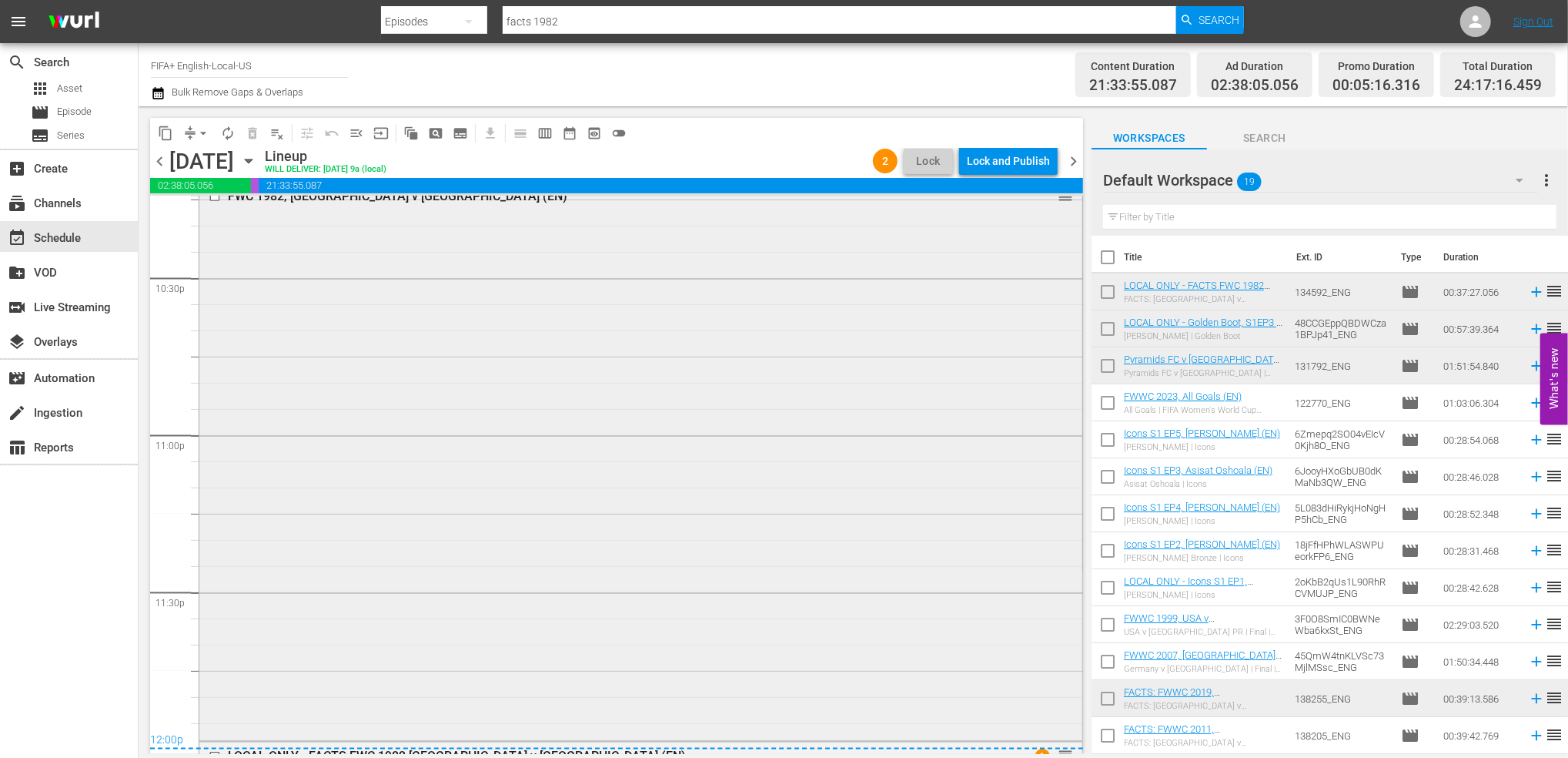
scroll to position [7170, 0]
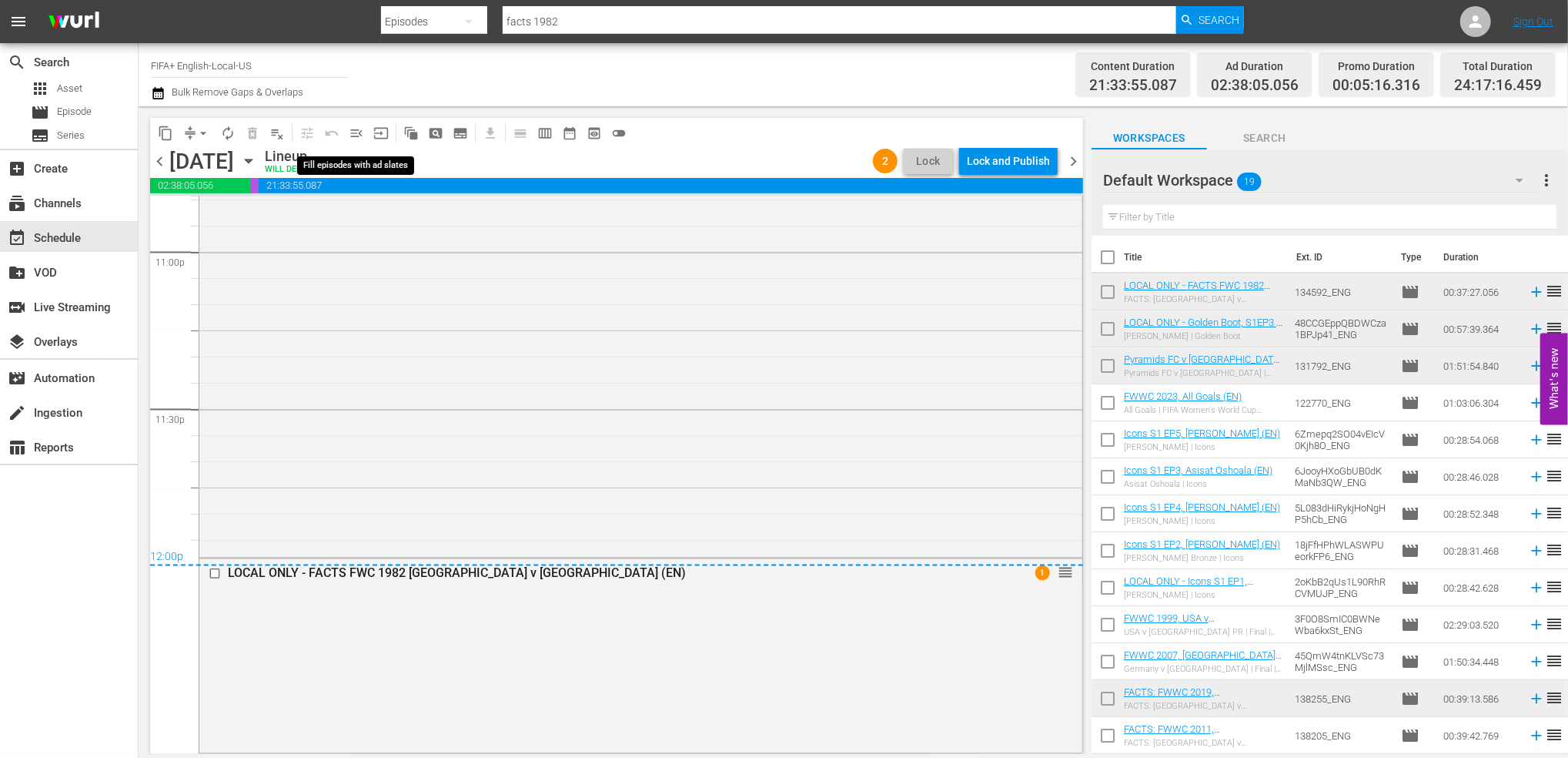
click at [359, 133] on span "menu_open" at bounding box center [356, 133] width 16 height 16
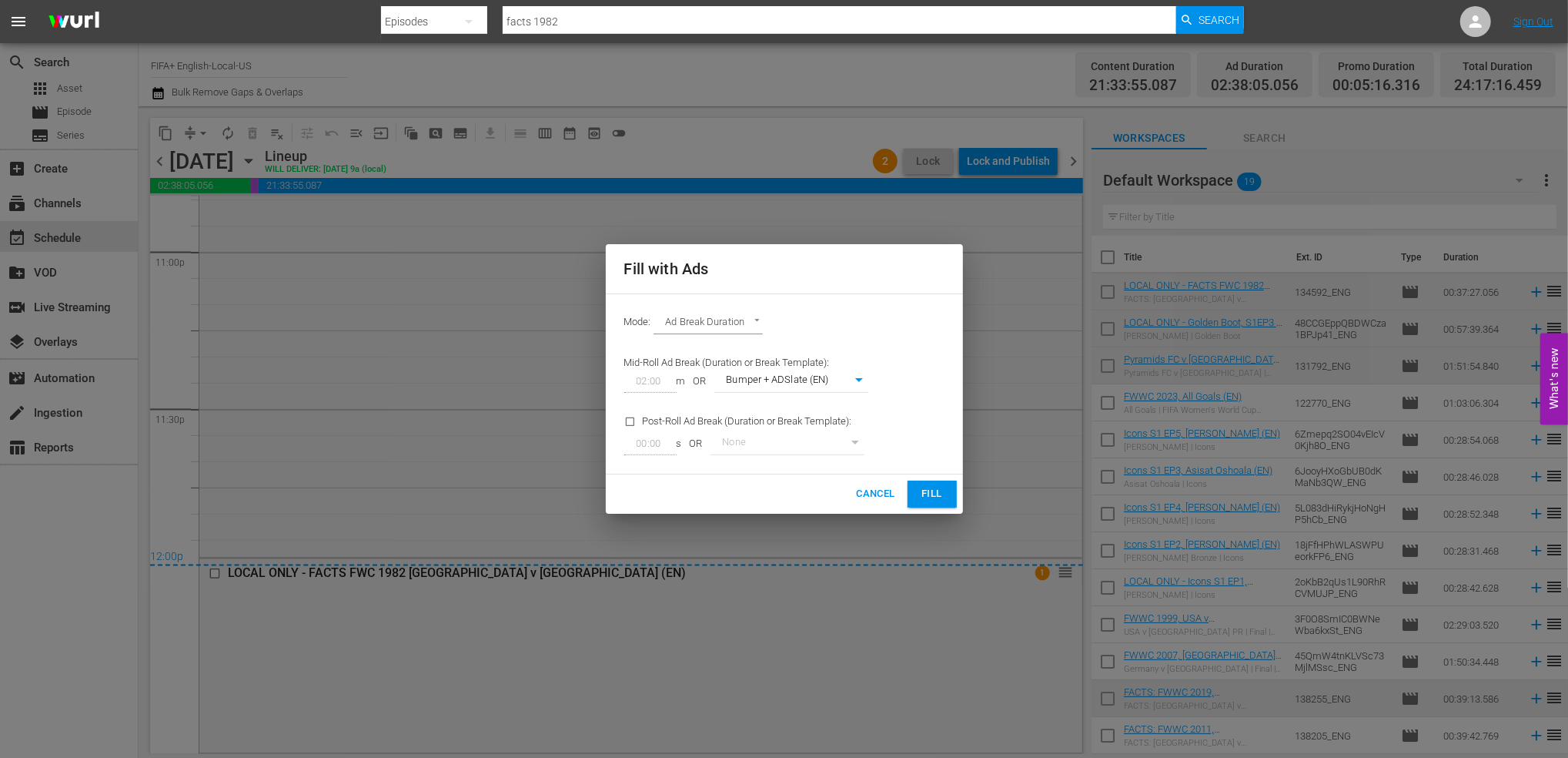
click at [927, 492] on span "Fill" at bounding box center [932, 494] width 25 height 18
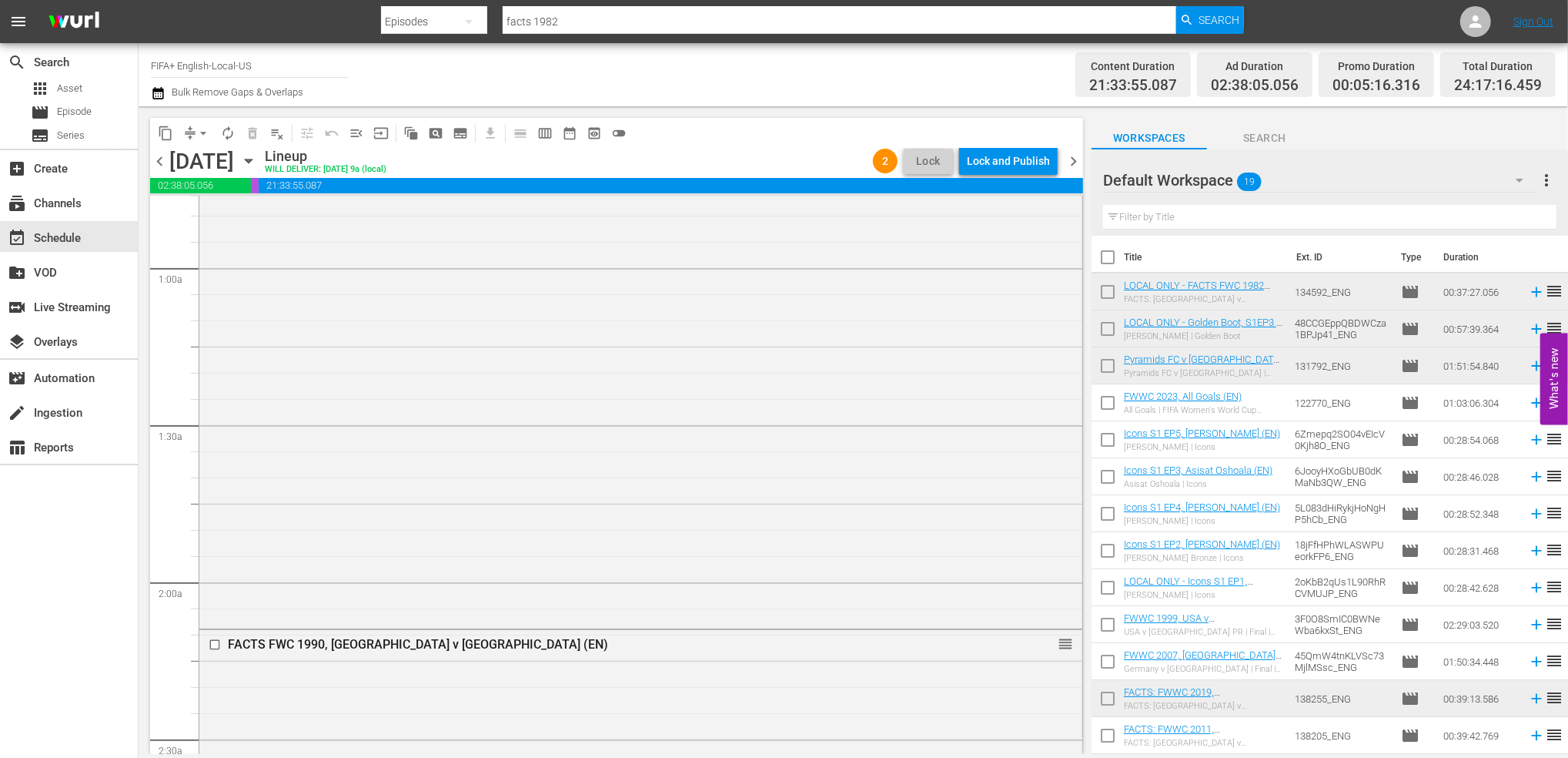
scroll to position [0, 0]
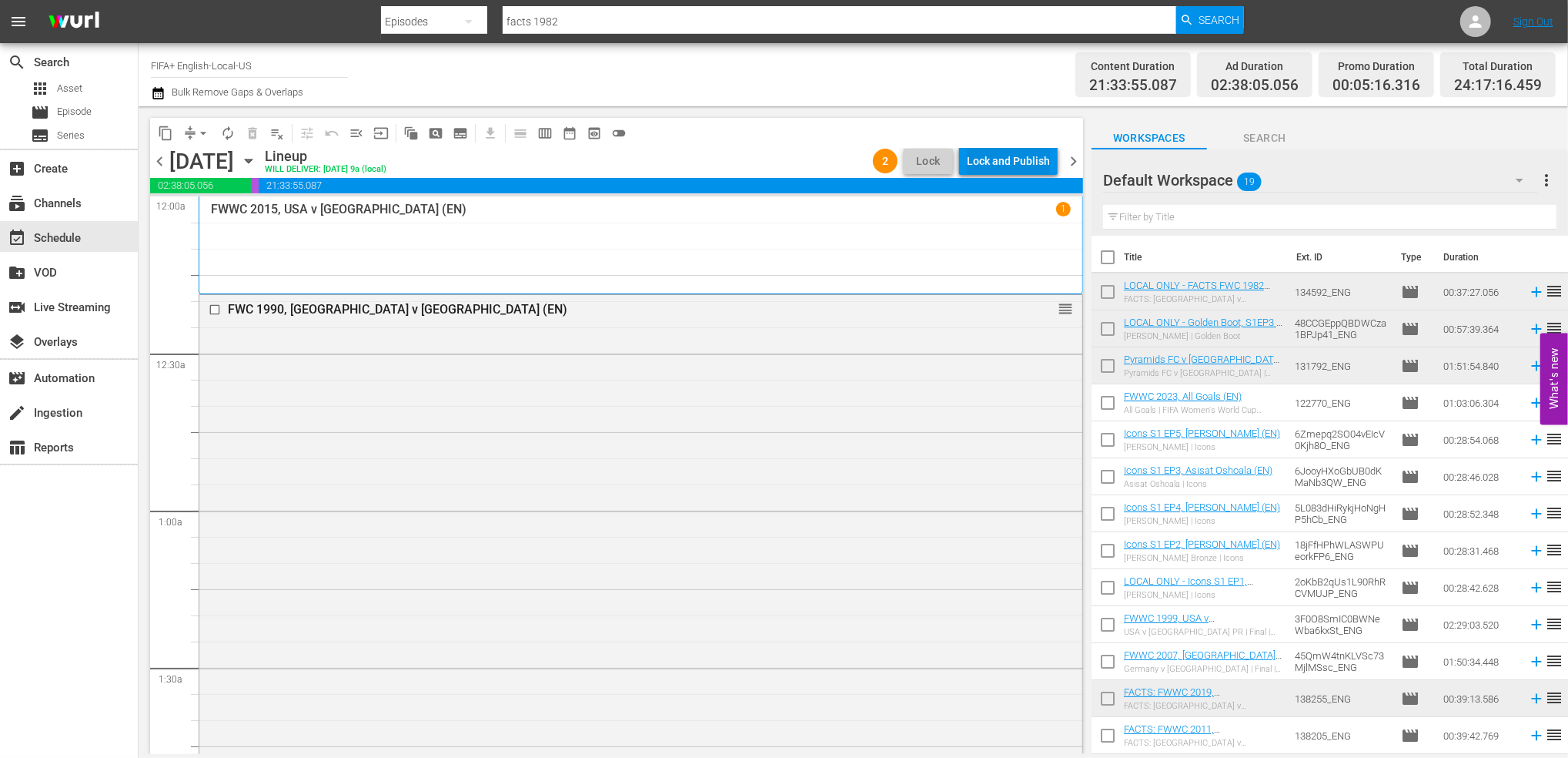
click at [1011, 152] on div "Lock and Publish" at bounding box center [1008, 161] width 83 height 28
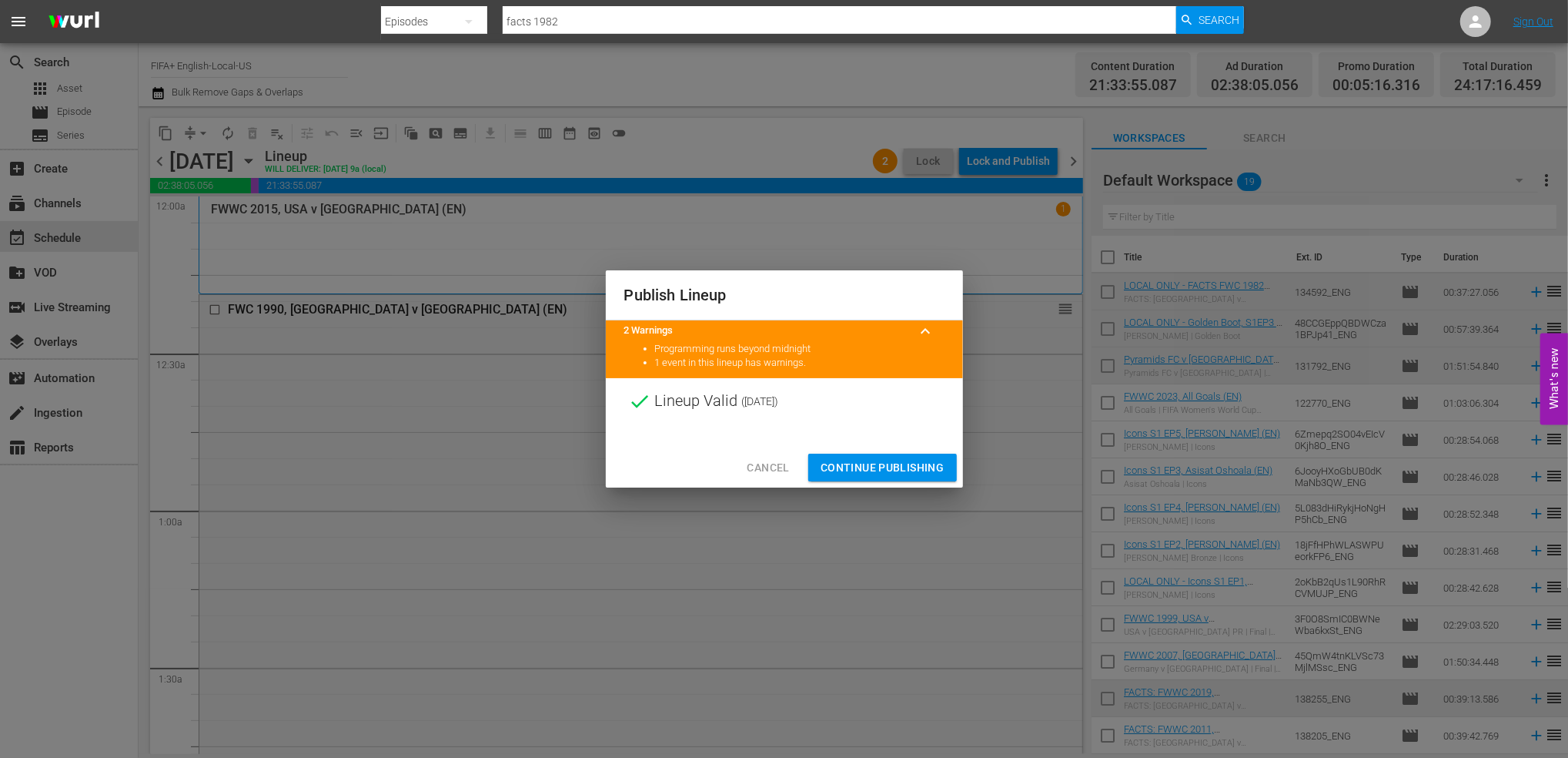
click at [859, 462] on span "Continue Publishing" at bounding box center [882, 467] width 124 height 19
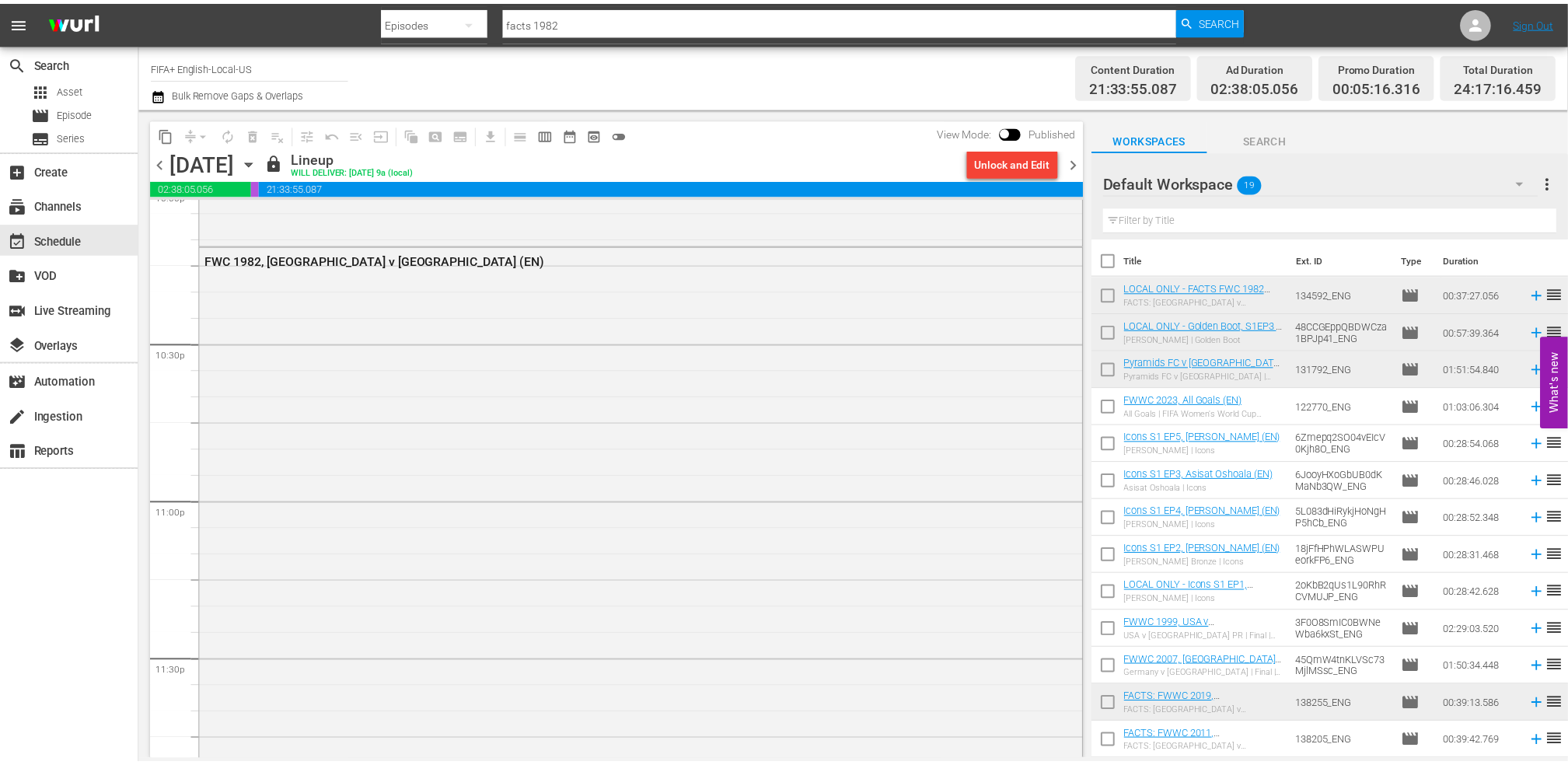
scroll to position [7236, 0]
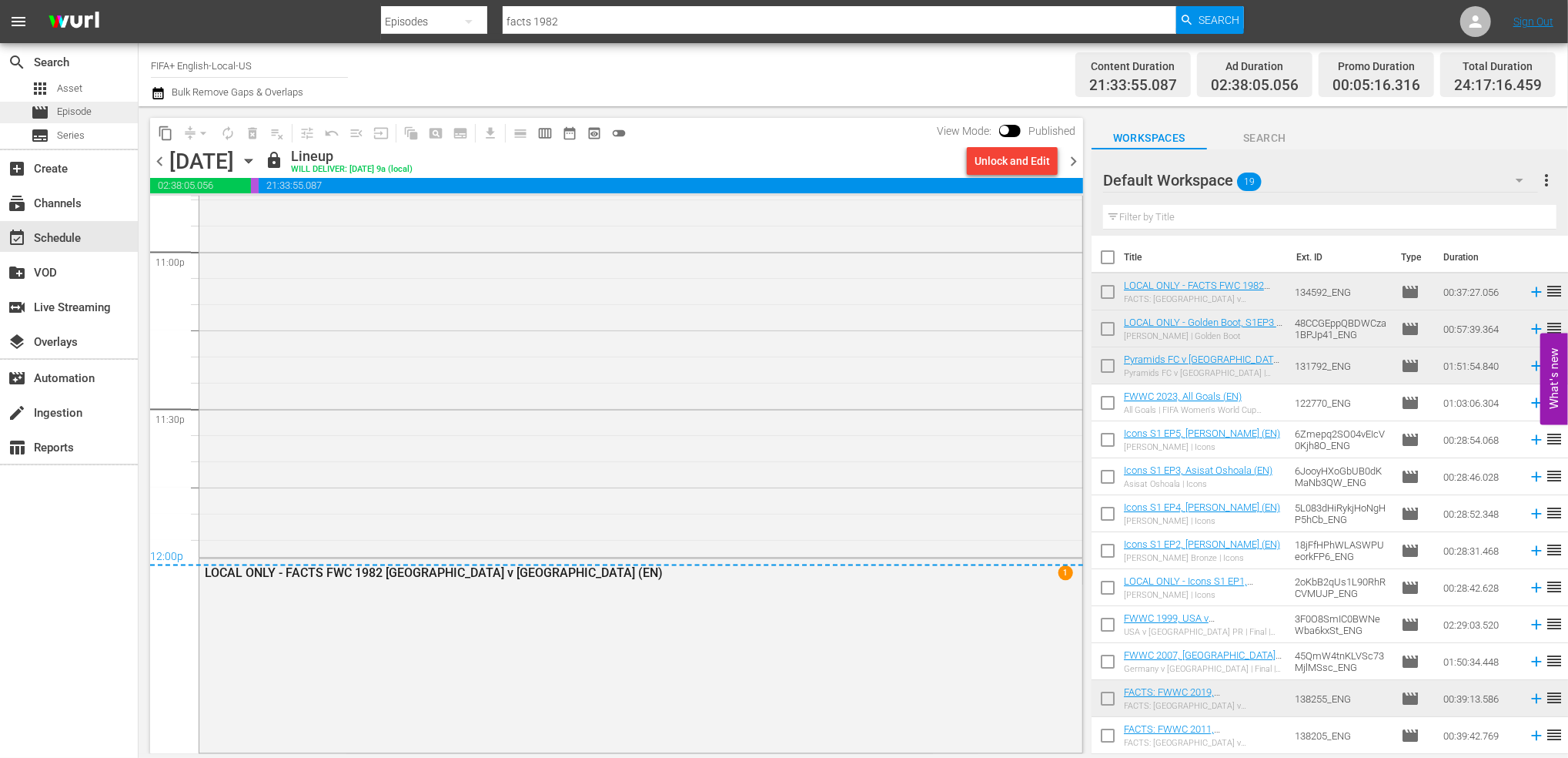
click at [66, 107] on span "Episode" at bounding box center [75, 111] width 34 height 16
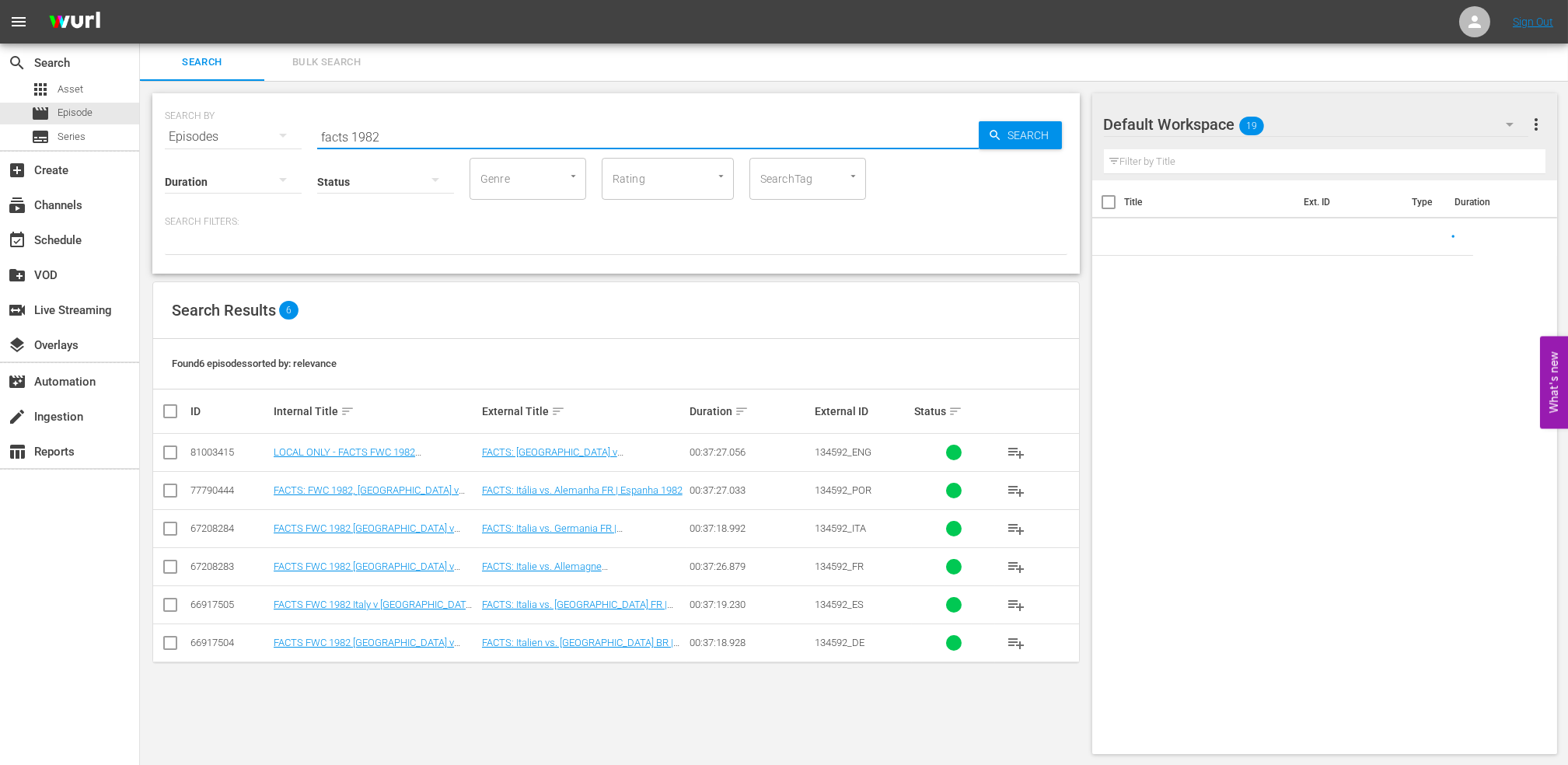
drag, startPoint x: 466, startPoint y: 136, endPoint x: 238, endPoint y: 153, distance: 228.6
click at [238, 153] on div "SEARCH BY Search By Episodes Search ID, Title, Description, Keywords, or Catego…" at bounding box center [616, 184] width 928 height 180
paste input "IR Iran v [GEOGRAPHIC_DATA] | Group B | FIFA World Cup 2022 | Full Match Replay"
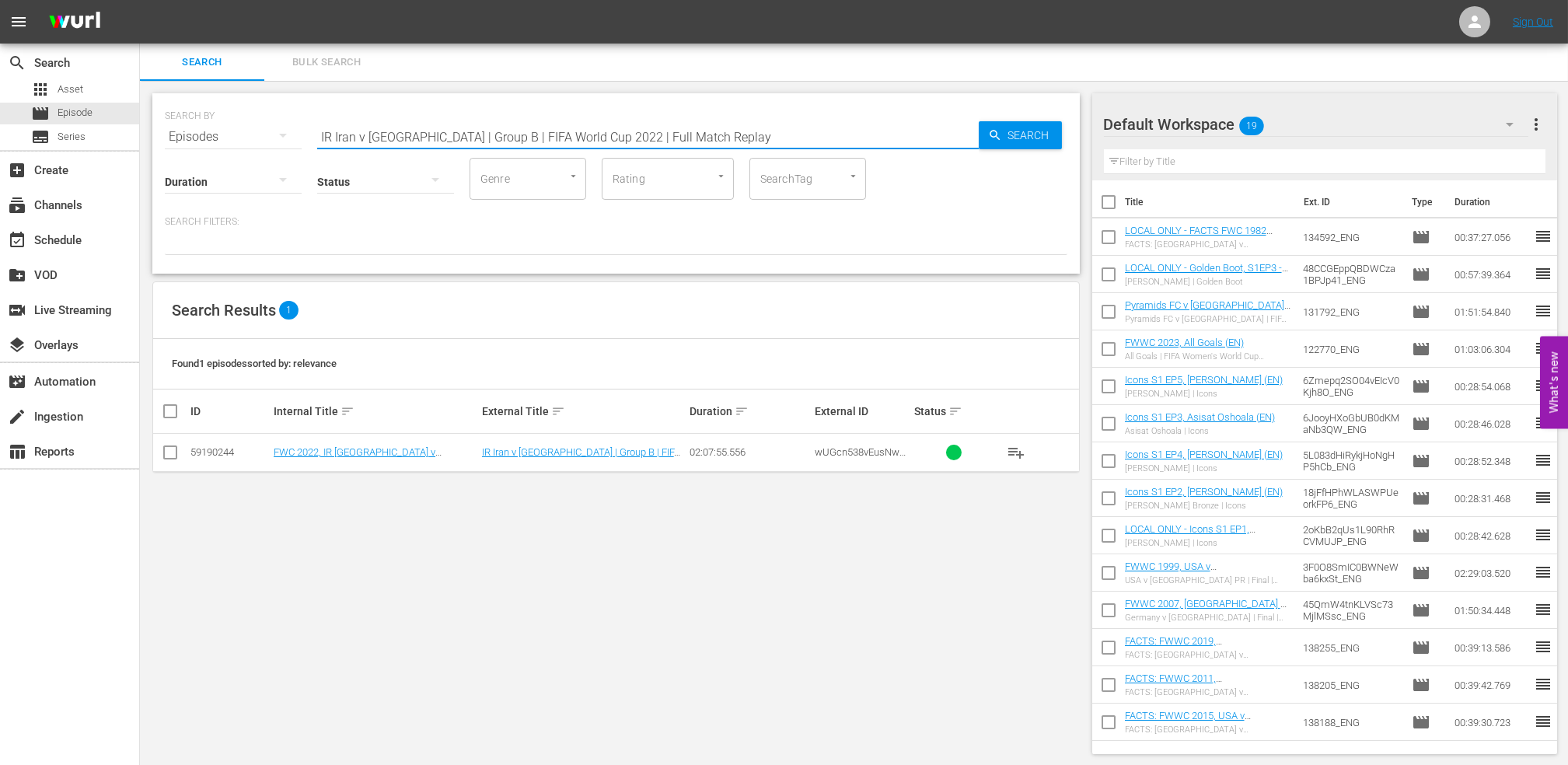
drag, startPoint x: 424, startPoint y: 134, endPoint x: 272, endPoint y: 134, distance: 152.0
click at [274, 134] on div "SEARCH BY Search By Episodes Search ID, Title, Description, Keywords, or Catego…" at bounding box center [616, 127] width 903 height 56
paste input "Netherlands v [GEOGRAPHIC_DATA] | Round of 16"
drag, startPoint x: 664, startPoint y: 132, endPoint x: 191, endPoint y: 119, distance: 473.2
click at [149, 114] on div "SEARCH BY Search By Episodes Search ID, Title, Description, Keywords, or Catego…" at bounding box center [616, 423] width 952 height 686
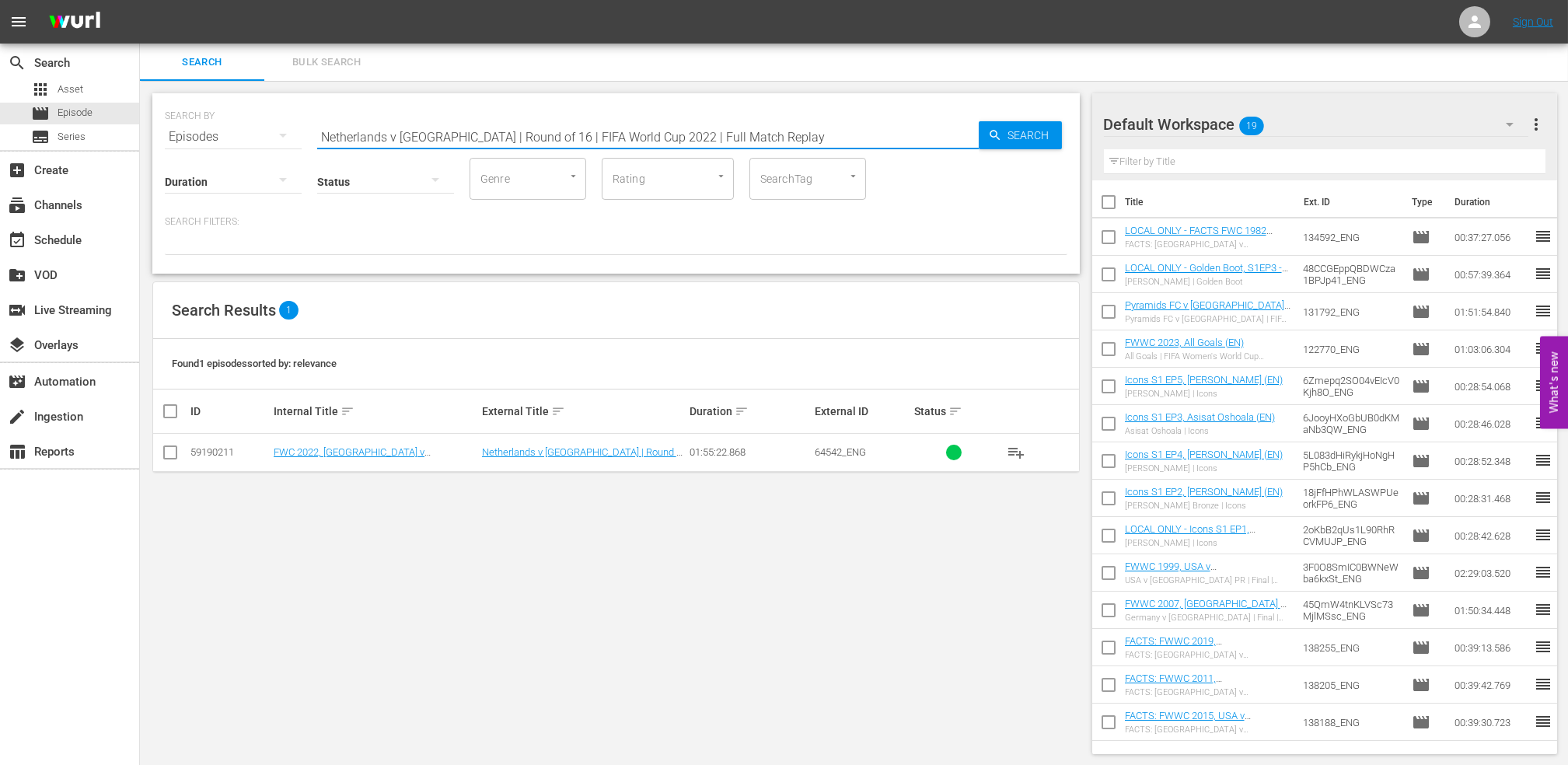
paste input "Belgium v [GEOGRAPHIC_DATA] | Round of 16 | FIFA World Cup 2014"
drag, startPoint x: 709, startPoint y: 139, endPoint x: 105, endPoint y: 125, distance: 604.2
click at [140, 0] on div "search Search apps Asset movie Episode subtitles Series add_box Create subscrip…" at bounding box center [854, 0] width 1428 height 0
paste input "FWC 2014 - Final - [GEOGRAPHIC_DATA] v [GEOGRAPHIC_DATA]"
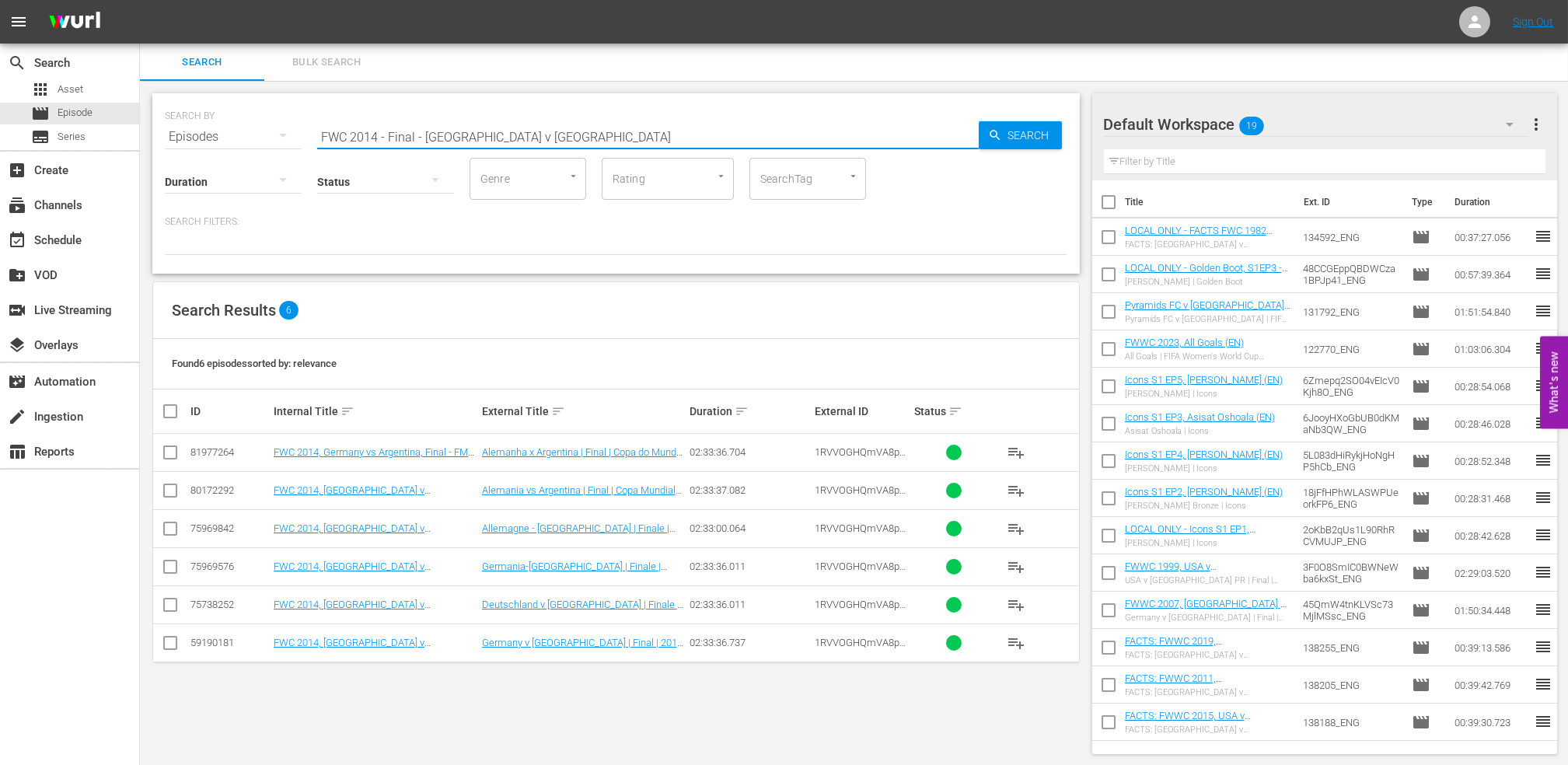
drag, startPoint x: 315, startPoint y: 137, endPoint x: 215, endPoint y: 137, distance: 100.0
click at [215, 137] on div "SEARCH BY Search By Episodes Search ID, Title, Description, Keywords, or Catego…" at bounding box center [616, 127] width 903 height 56
paste input "1966 - Final - [GEOGRAPHIC_DATA] v [GEOGRAPHIC_DATA]"
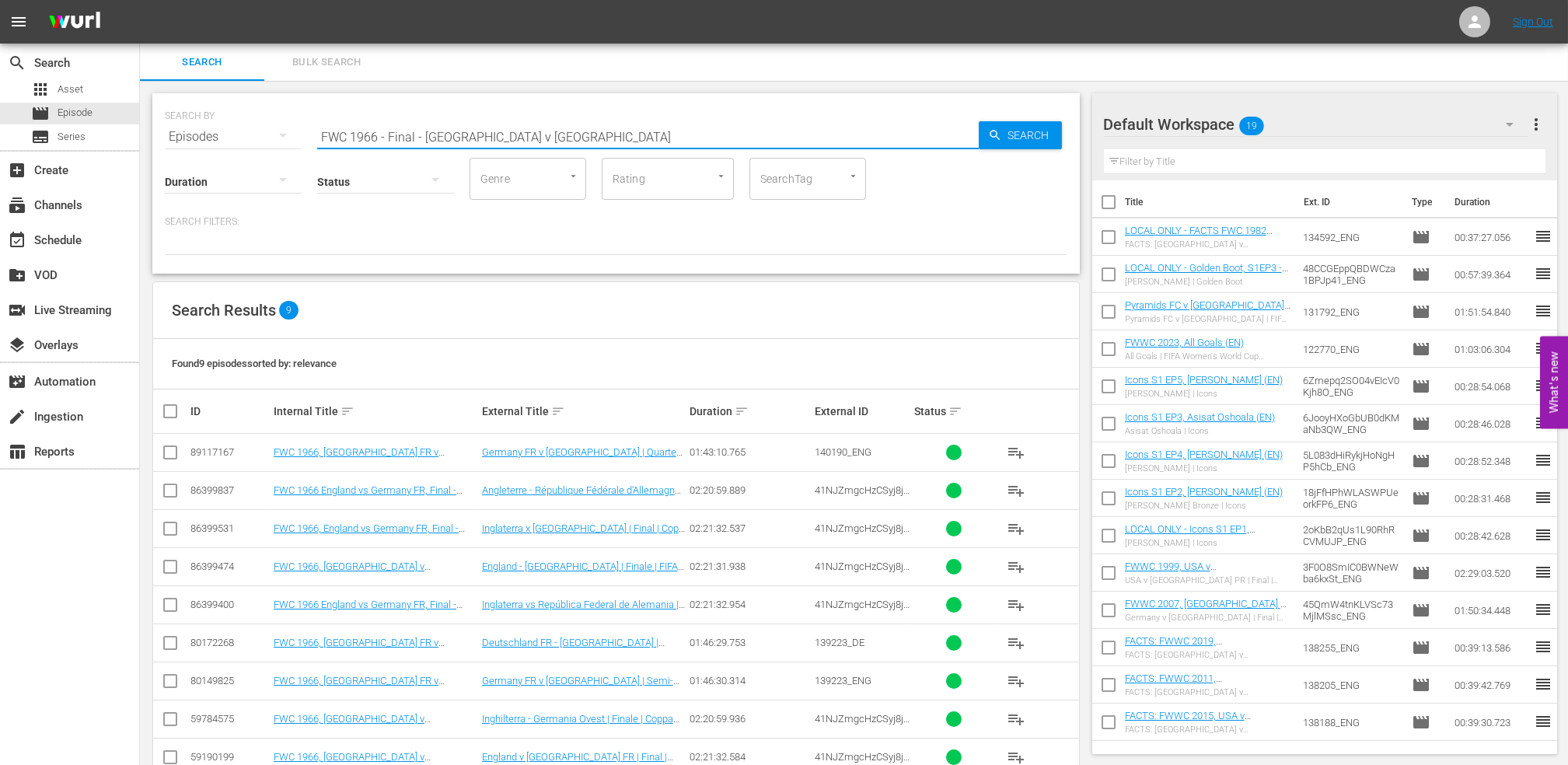
drag, startPoint x: 499, startPoint y: 136, endPoint x: 159, endPoint y: 135, distance: 340.0
click at [146, 136] on div "SEARCH BY Search By Episodes Search ID, Title, Description, Keywords, or Catego…" at bounding box center [616, 443] width 952 height 724
paste input "70 - Final - [GEOGRAPHIC_DATA] v Ital"
drag, startPoint x: 356, startPoint y: 138, endPoint x: 269, endPoint y: 145, distance: 87.3
click at [252, 141] on div "SEARCH BY Search By Episodes Search ID, Title, Description, Keywords, or Catego…" at bounding box center [616, 127] width 903 height 56
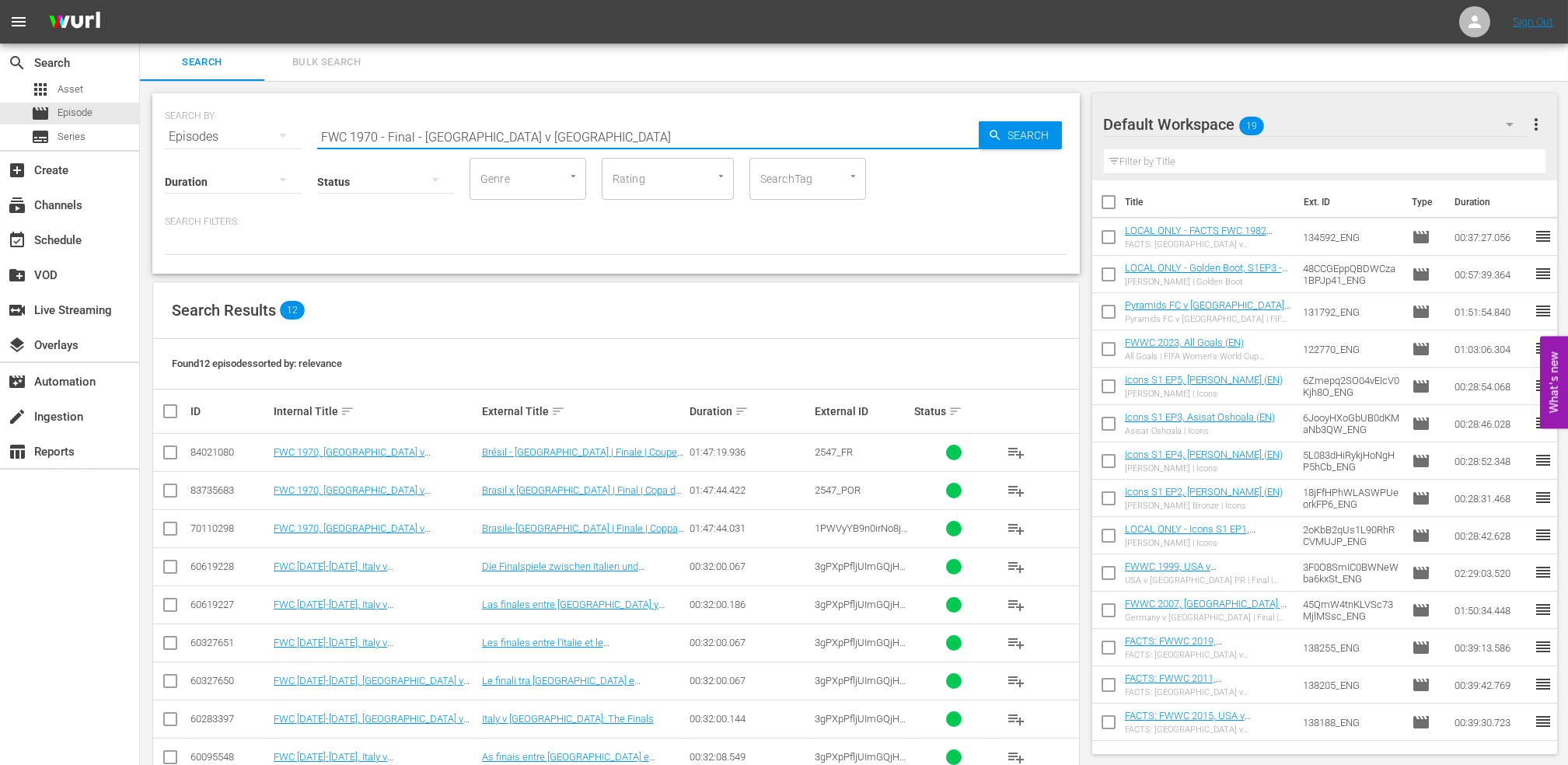
paste input "4 - Final - Netherlands v German"
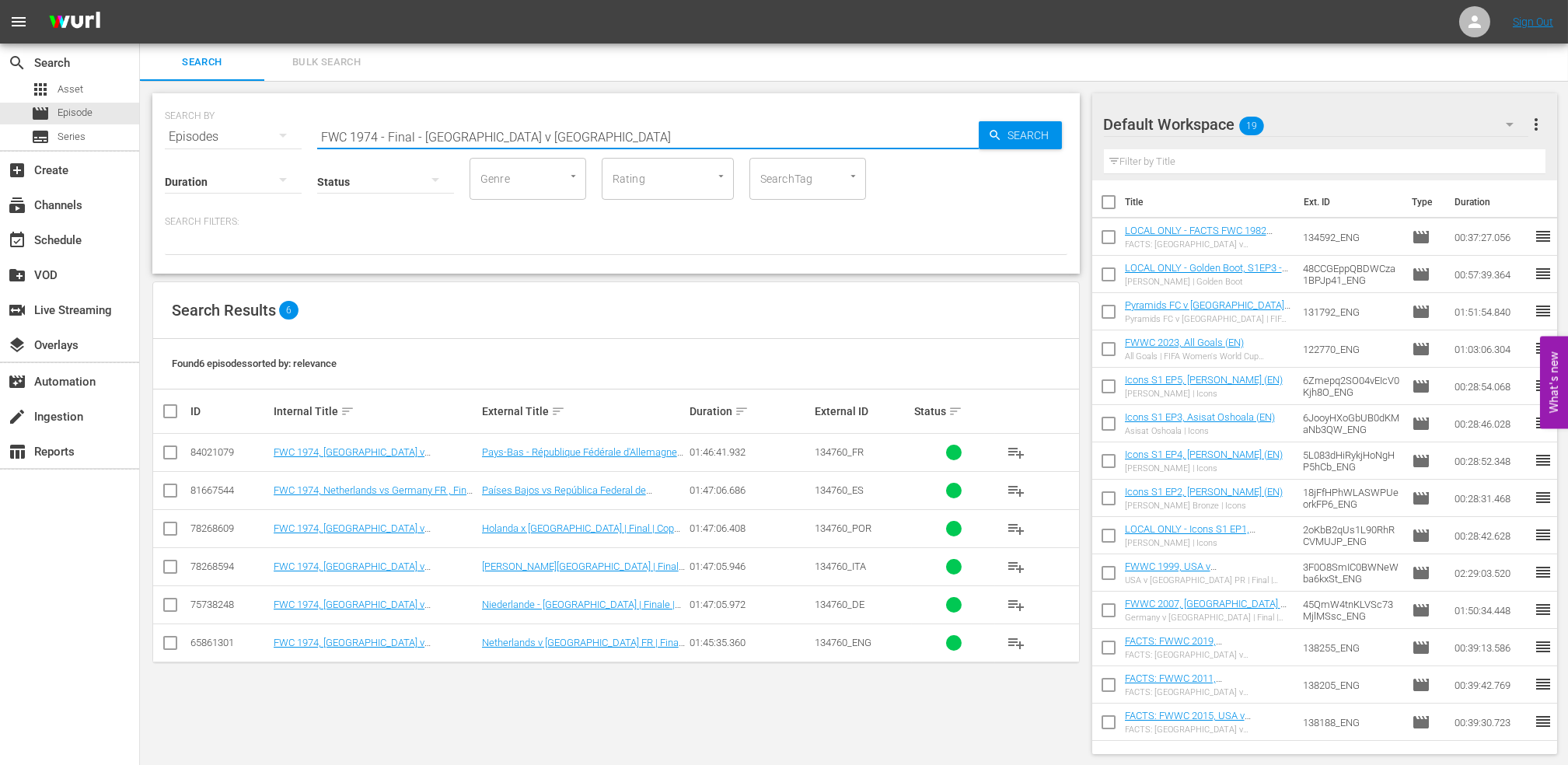
drag, startPoint x: 538, startPoint y: 138, endPoint x: 192, endPoint y: 139, distance: 346.0
click at [192, 139] on div "SEARCH BY Search By Episodes Search ID, Title, Description, Keywords, or Catego…" at bounding box center [616, 127] width 903 height 56
paste input "8 - Final - [GEOGRAPHIC_DATA] v [GEOGRAPHIC_DATA]"
drag, startPoint x: 573, startPoint y: 126, endPoint x: 144, endPoint y: 126, distance: 429.0
click at [144, 126] on div "SEARCH BY Search By Episodes Search ID, Title, Description, Keywords, or Catego…" at bounding box center [616, 423] width 952 height 686
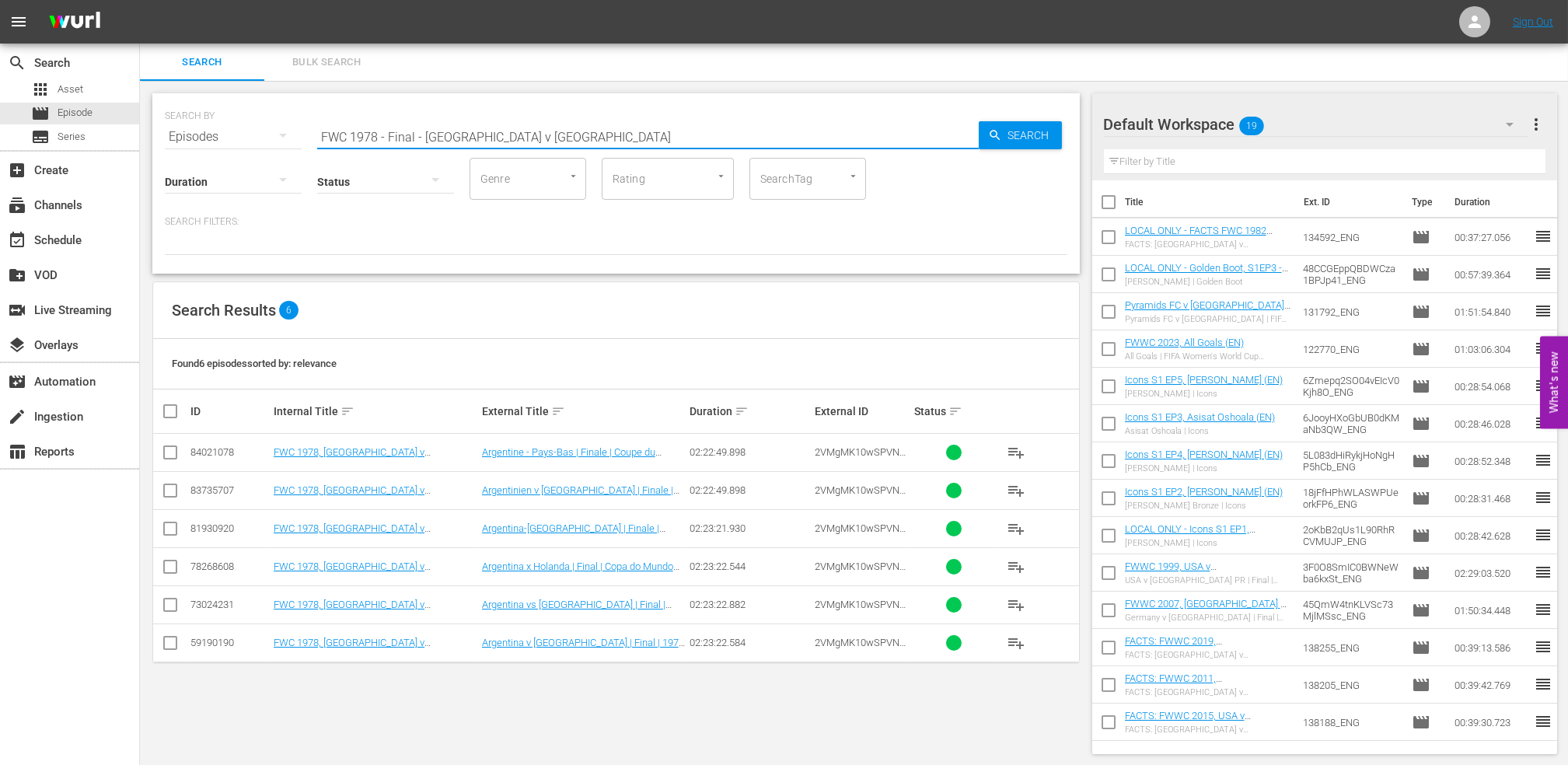
paste input "82 - Final - [GEOGRAPHIC_DATA] v [GEOGRAPHIC_DATA]"
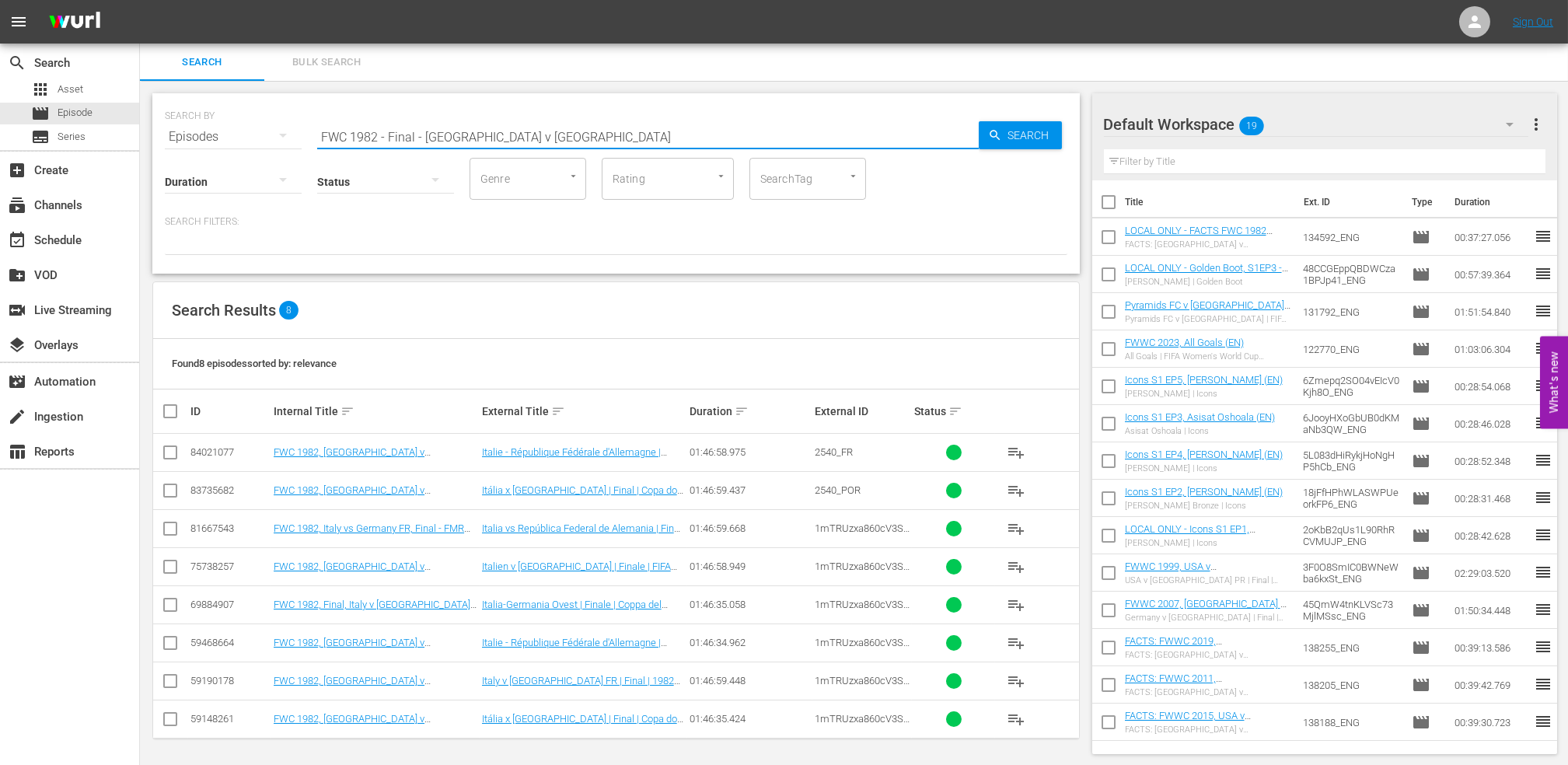
drag, startPoint x: 374, startPoint y: 136, endPoint x: 246, endPoint y: 136, distance: 128.0
click at [247, 136] on div "SEARCH BY Search By Episodes Search ID, Title, Description, Keywords, or Catego…" at bounding box center [616, 127] width 903 height 56
paste input "1986 Official Film - Hero"
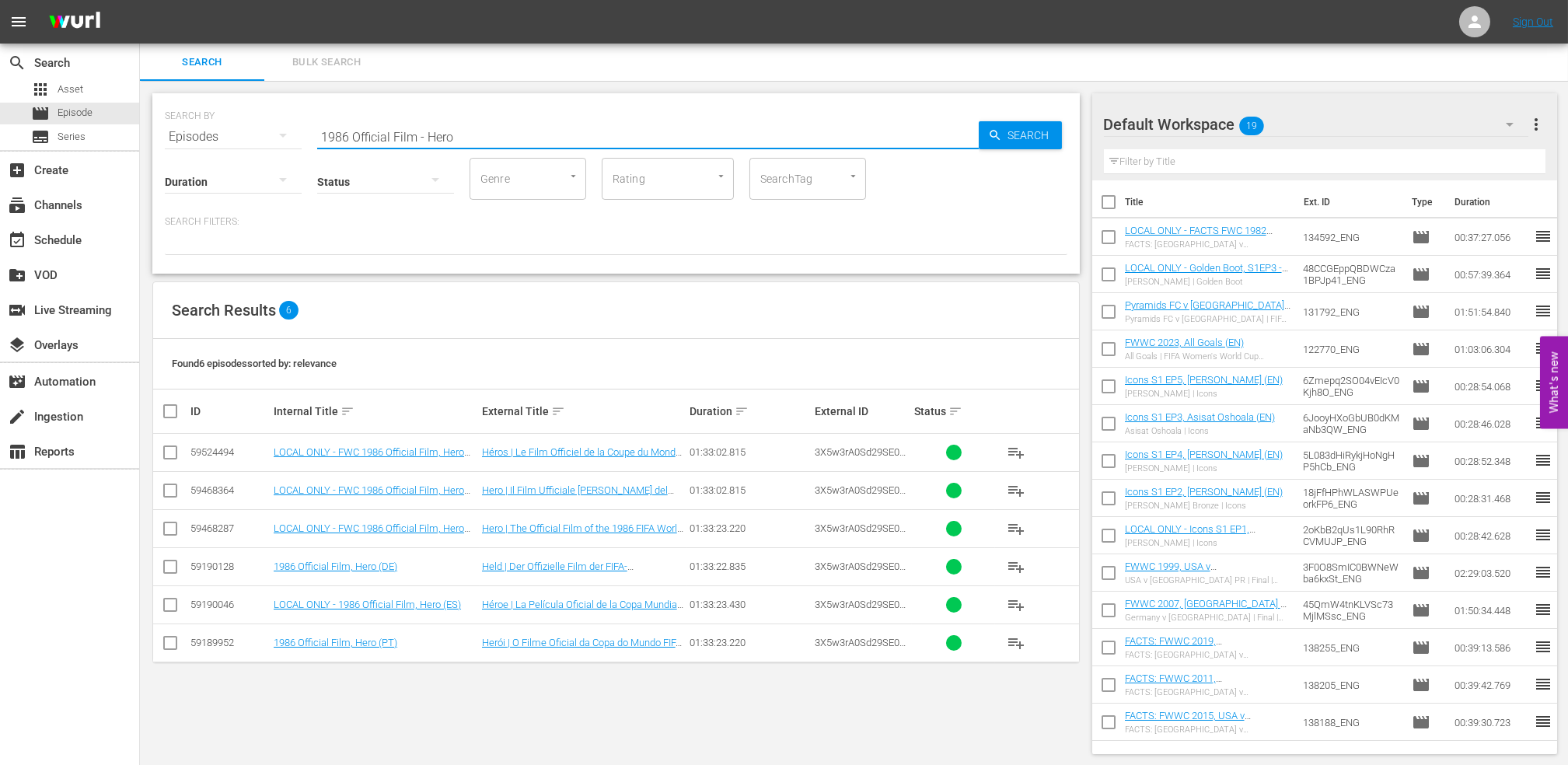
drag, startPoint x: 389, startPoint y: 140, endPoint x: 187, endPoint y: 151, distance: 202.3
click at [187, 151] on div "SEARCH BY Search By Episodes Search ID, Title, Description, Keywords, or Catego…" at bounding box center [616, 184] width 928 height 180
paste input "98 Official Film - La Coupe de la Gloire"
type input "1998 Official Film - La Coupe de la Gloire"
